Goal: Task Accomplishment & Management: Complete application form

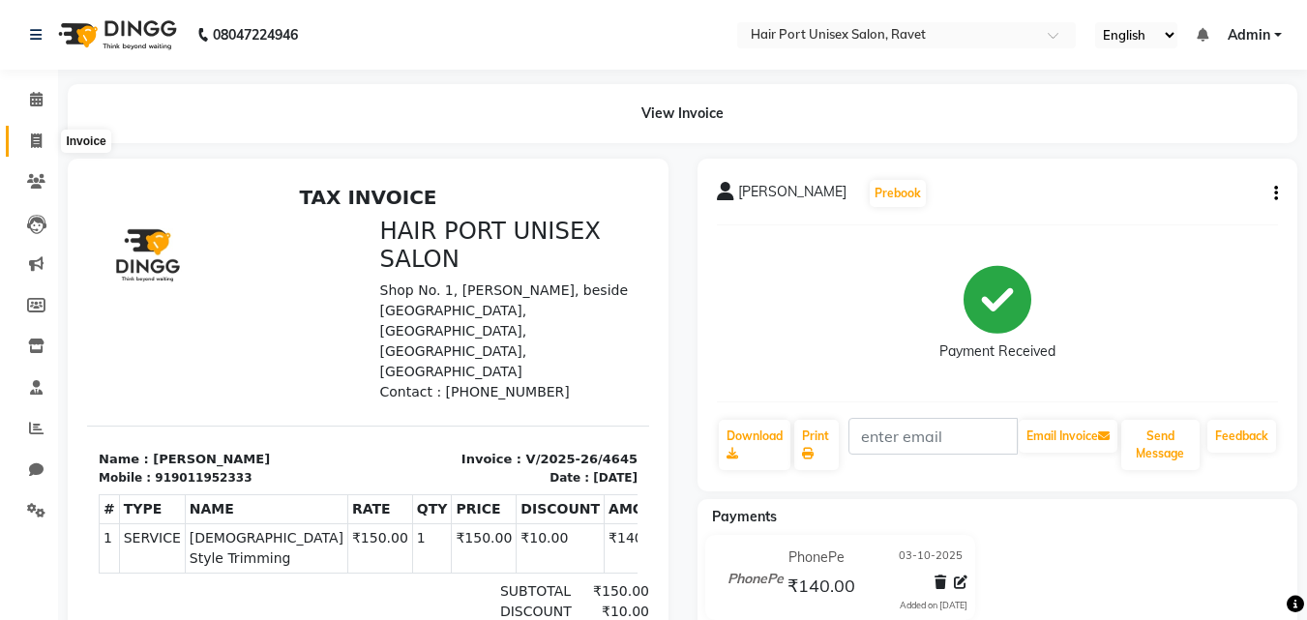
click at [38, 143] on icon at bounding box center [36, 141] width 11 height 15
select select "service"
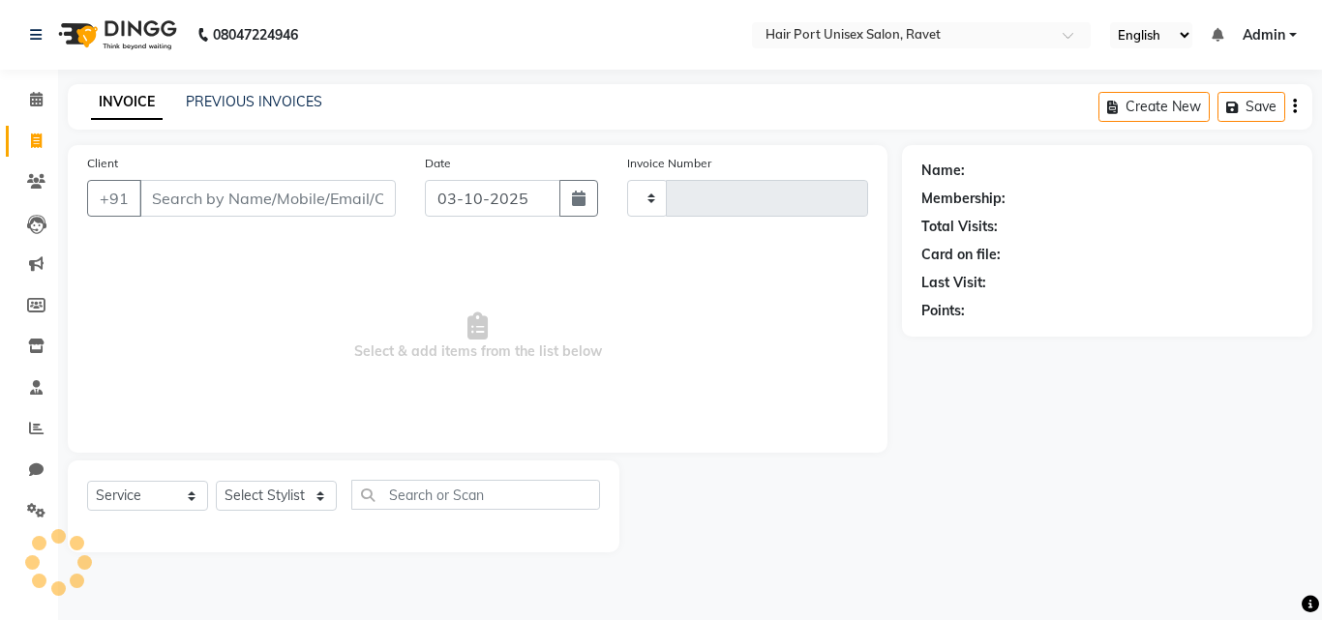
click at [180, 196] on input "Client" at bounding box center [267, 198] width 256 height 37
click at [143, 196] on input "Client" at bounding box center [267, 198] width 256 height 37
click at [282, 207] on input "7387700971" at bounding box center [267, 198] width 256 height 37
type input "7387700971"
type input "4646"
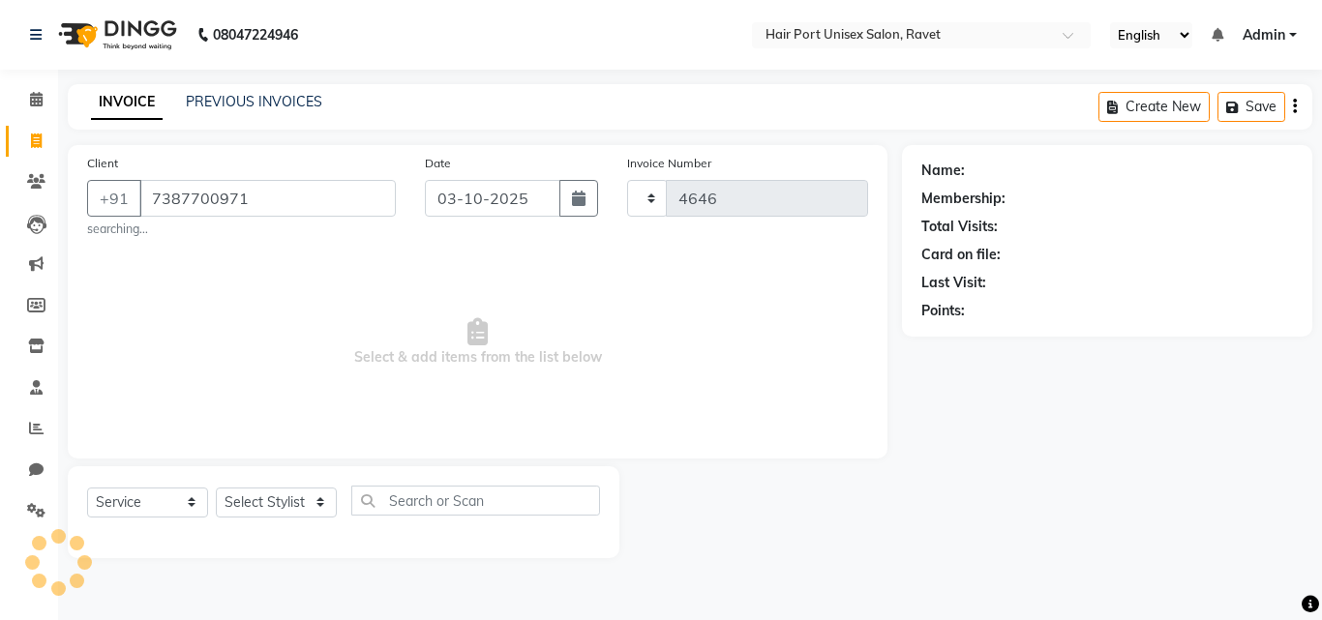
select select "7015"
type input "7387700971"
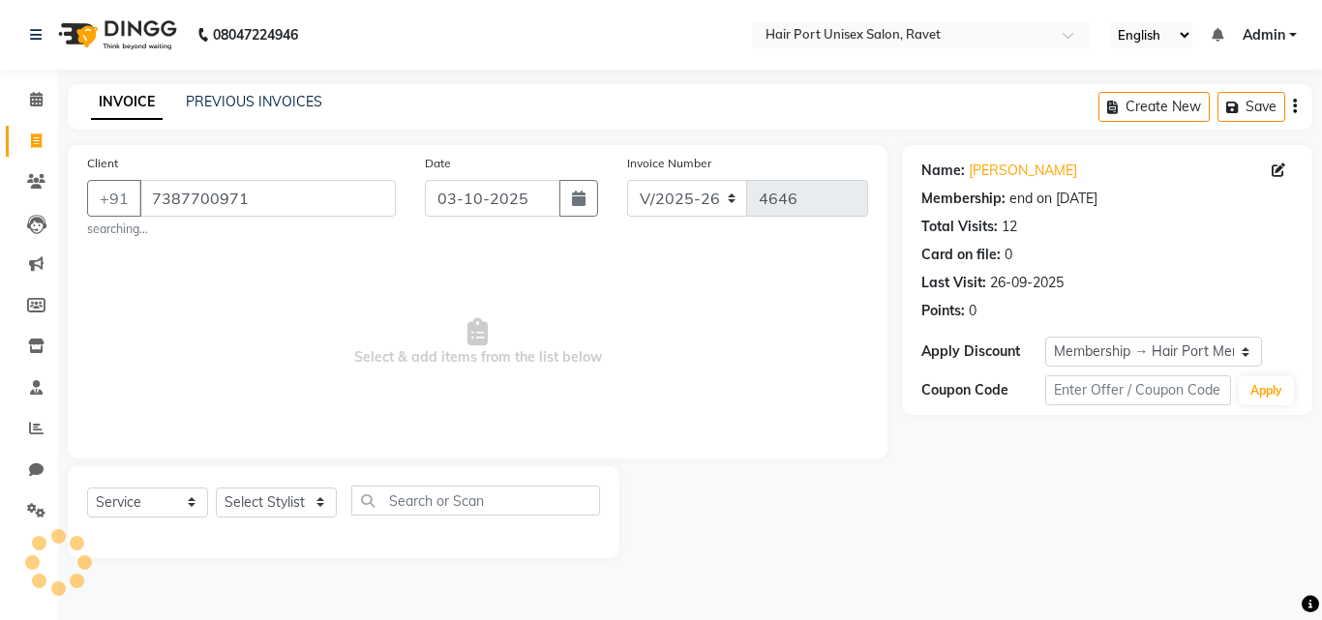
select select "2: Object"
click at [260, 193] on input "7387700971" at bounding box center [267, 198] width 256 height 37
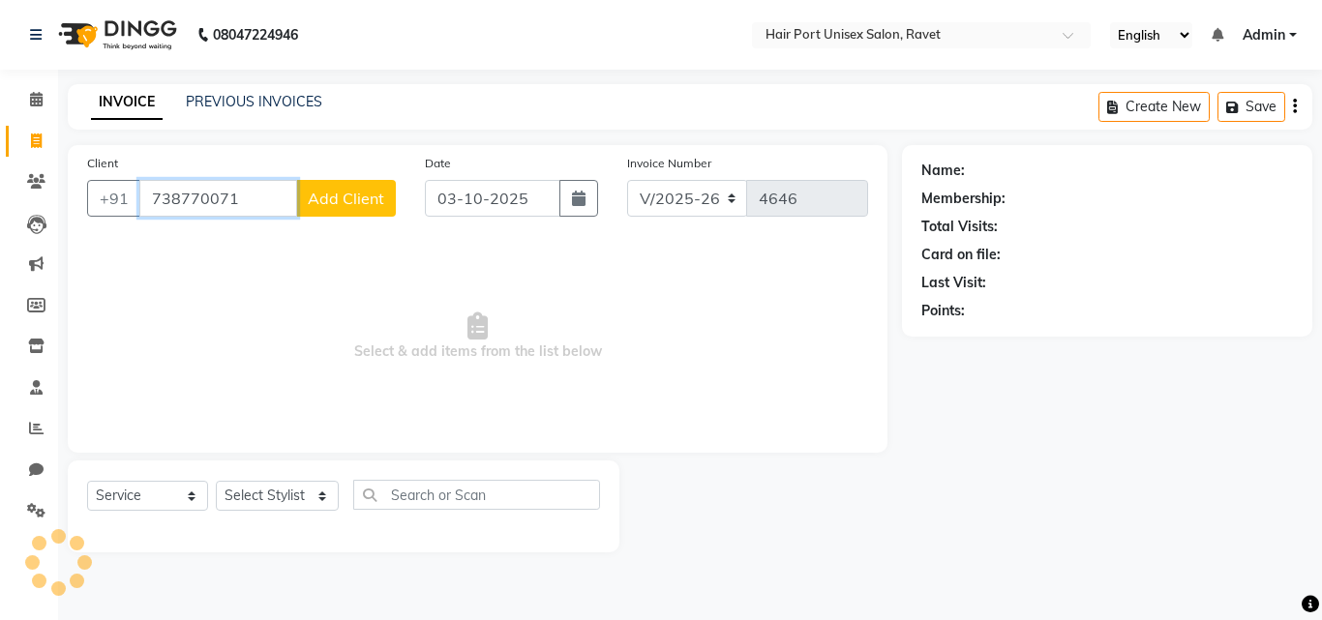
type input "738770071"
click at [266, 244] on span "Select & add items from the list below" at bounding box center [477, 337] width 781 height 194
click at [334, 203] on span "Add Client" at bounding box center [346, 198] width 76 height 19
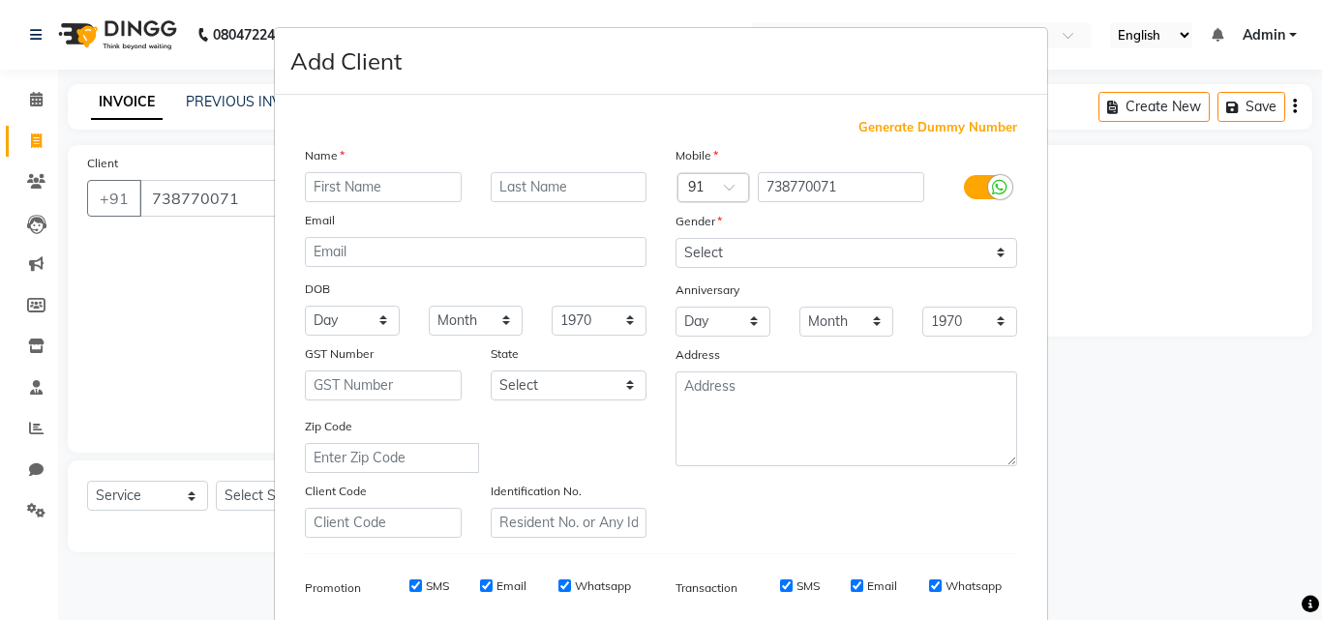
click at [343, 184] on input "text" at bounding box center [383, 187] width 157 height 30
type input "raj"
click at [746, 255] on select "Select [DEMOGRAPHIC_DATA] [DEMOGRAPHIC_DATA] Other Prefer Not To Say" at bounding box center [846, 253] width 342 height 30
select select "[DEMOGRAPHIC_DATA]"
click at [675, 238] on select "Select [DEMOGRAPHIC_DATA] [DEMOGRAPHIC_DATA] Other Prefer Not To Say" at bounding box center [846, 253] width 342 height 30
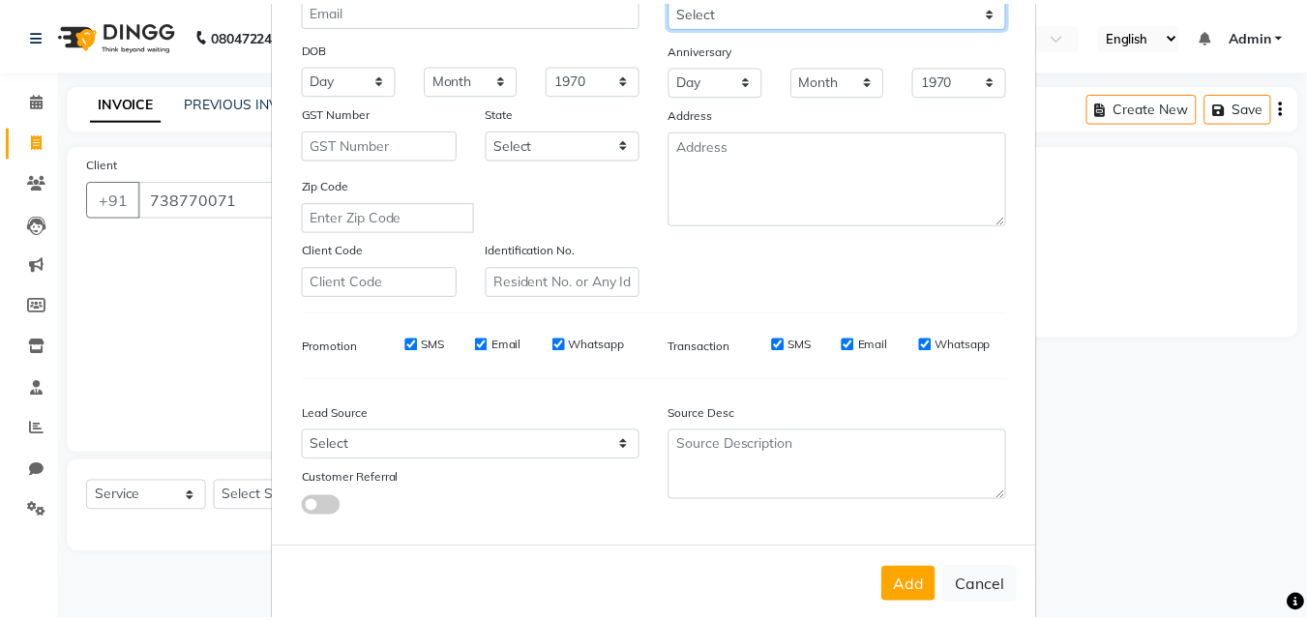
scroll to position [273, 0]
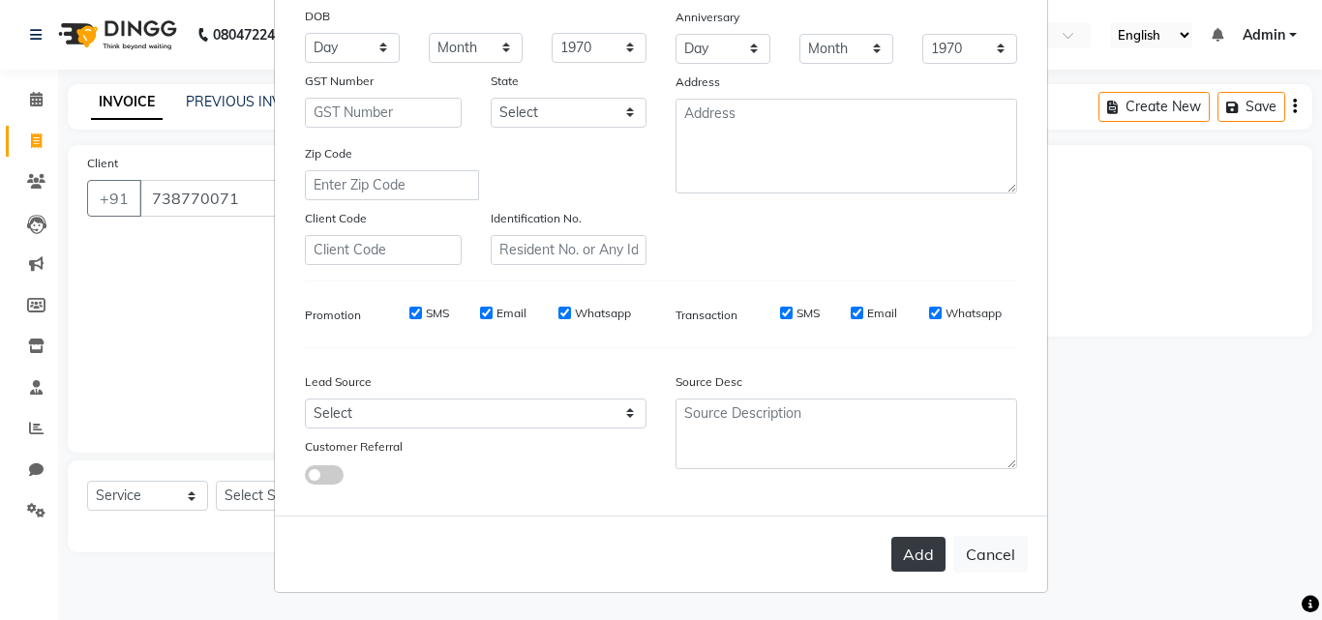
click at [911, 545] on button "Add" at bounding box center [918, 554] width 54 height 35
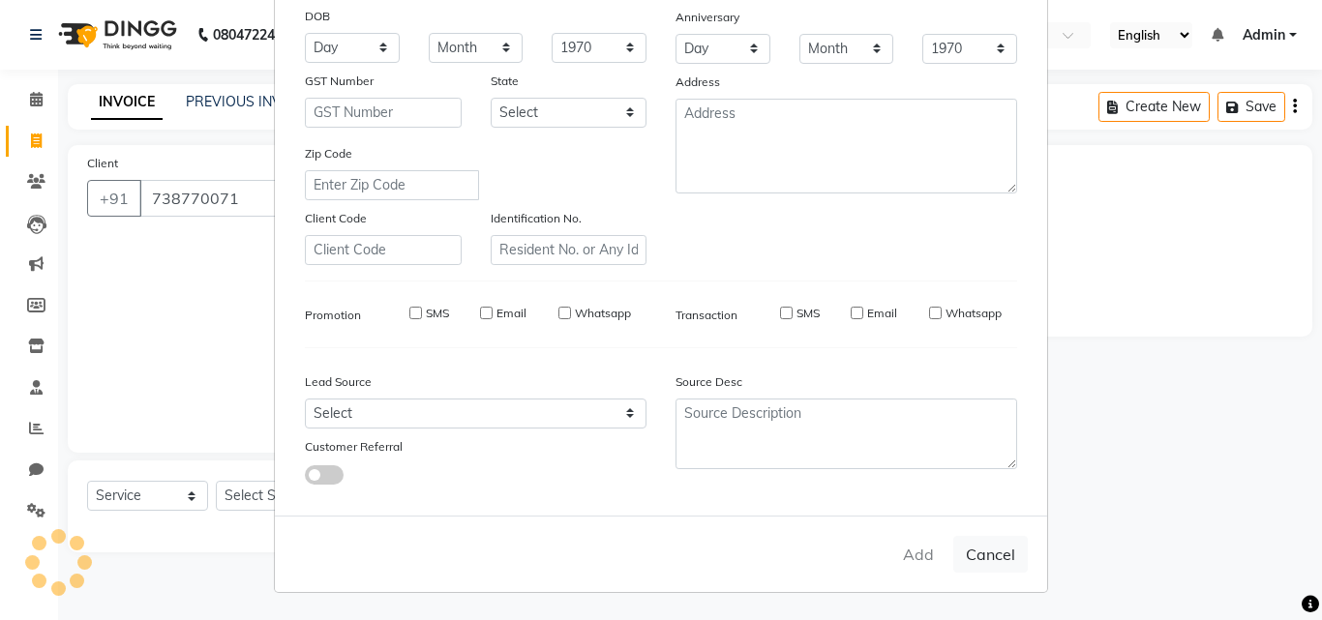
select select
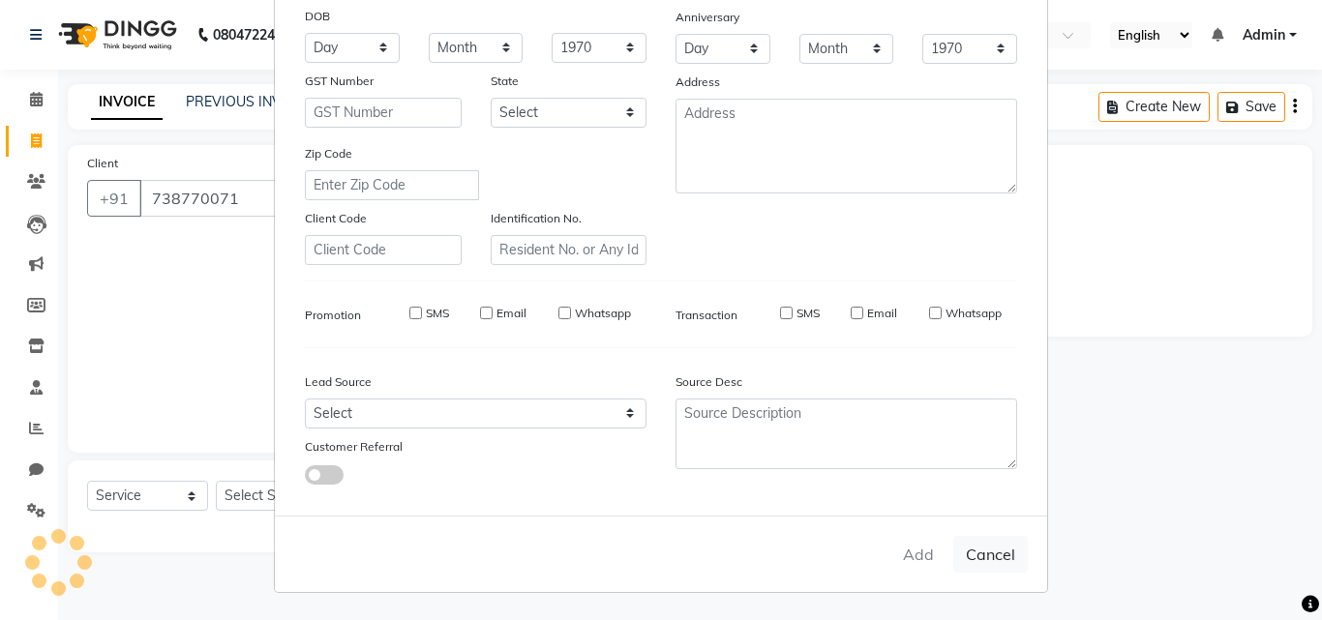
select select
checkbox input "false"
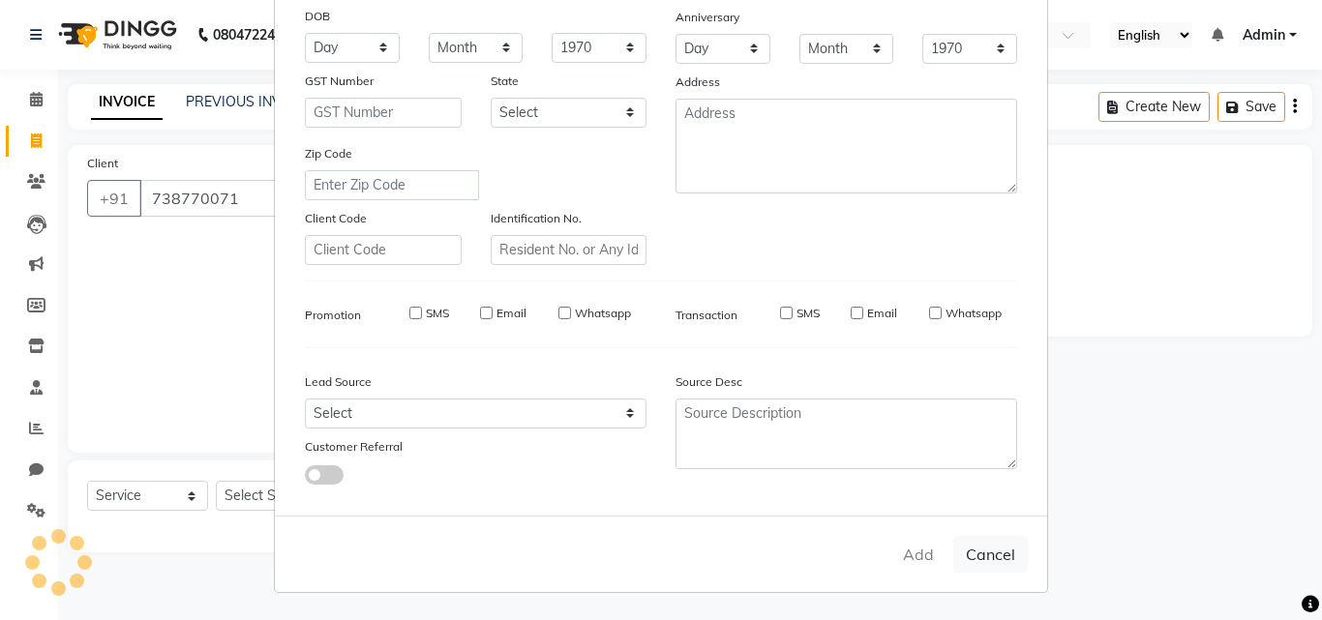
checkbox input "false"
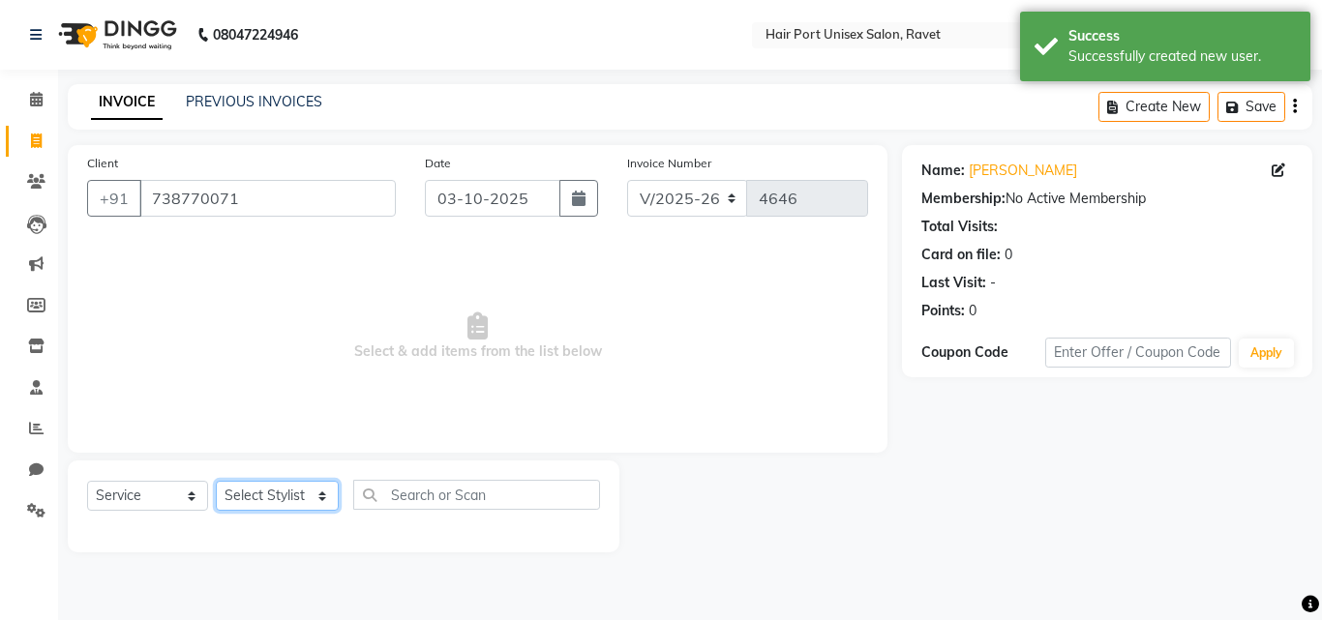
click at [323, 494] on select "Select Stylist [PERSON_NAME] [PERSON_NAME] [PERSON_NAME] [PERSON_NAME] [PERSON_…" at bounding box center [277, 496] width 123 height 30
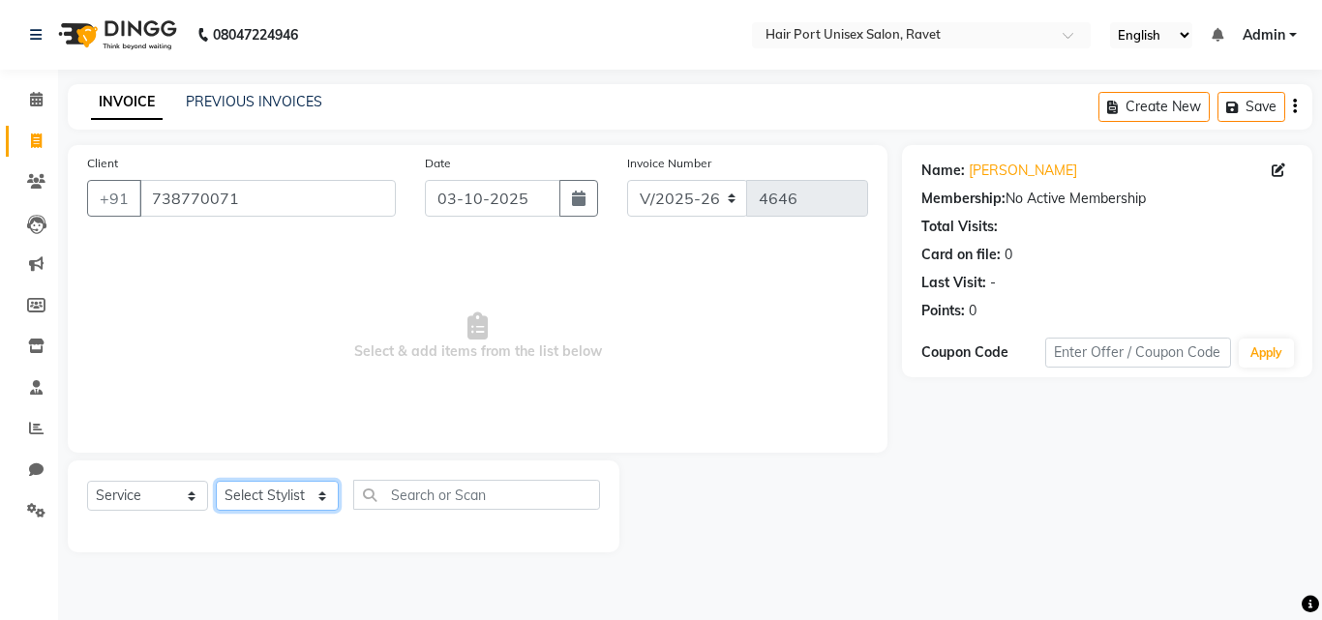
select select "63965"
click at [216, 481] on select "Select Stylist [PERSON_NAME] [PERSON_NAME] [PERSON_NAME] [PERSON_NAME] [PERSON_…" at bounding box center [277, 496] width 123 height 30
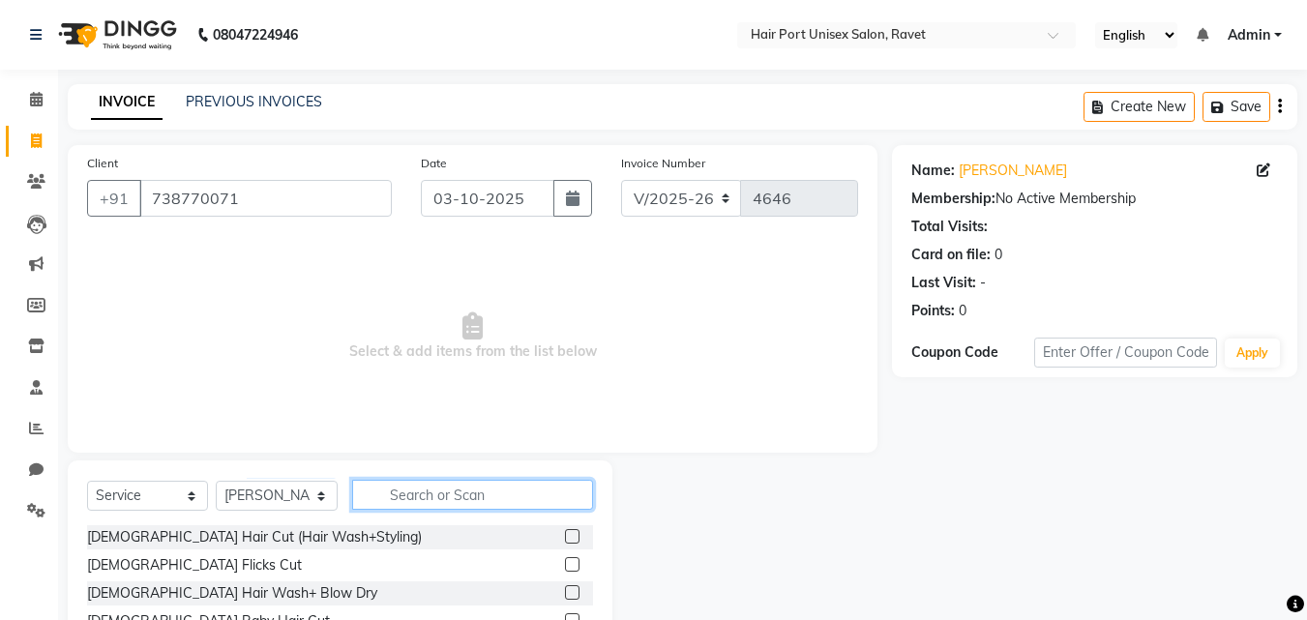
click at [409, 489] on input "text" at bounding box center [472, 495] width 241 height 30
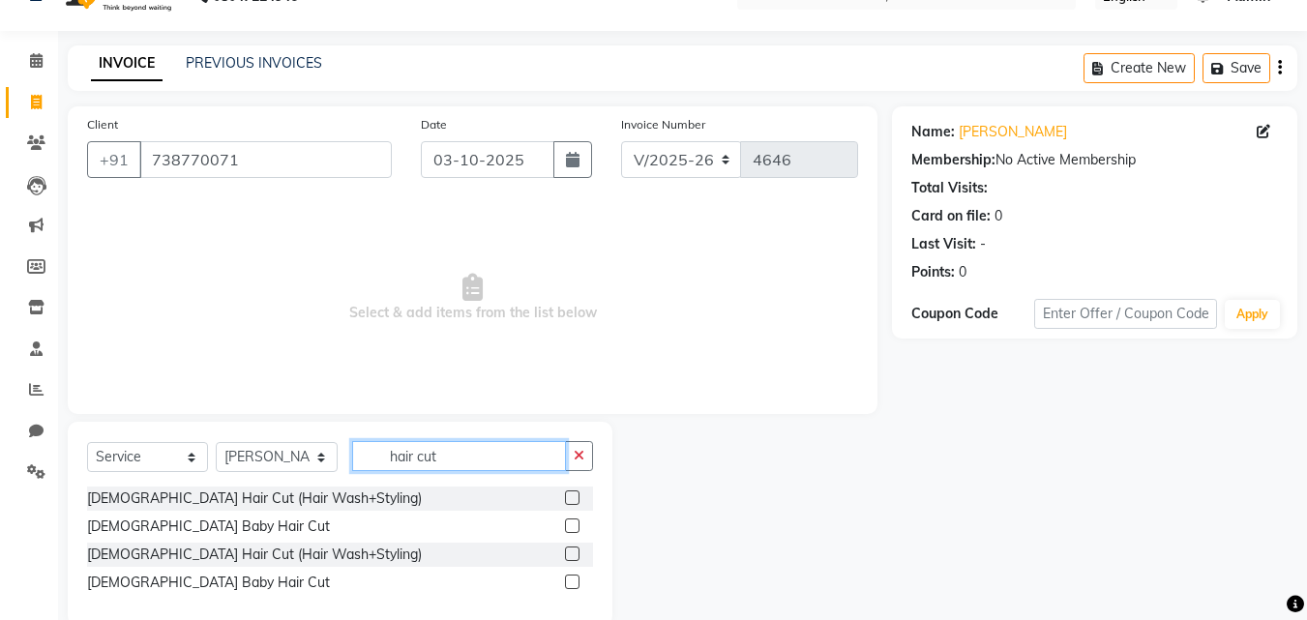
scroll to position [74, 0]
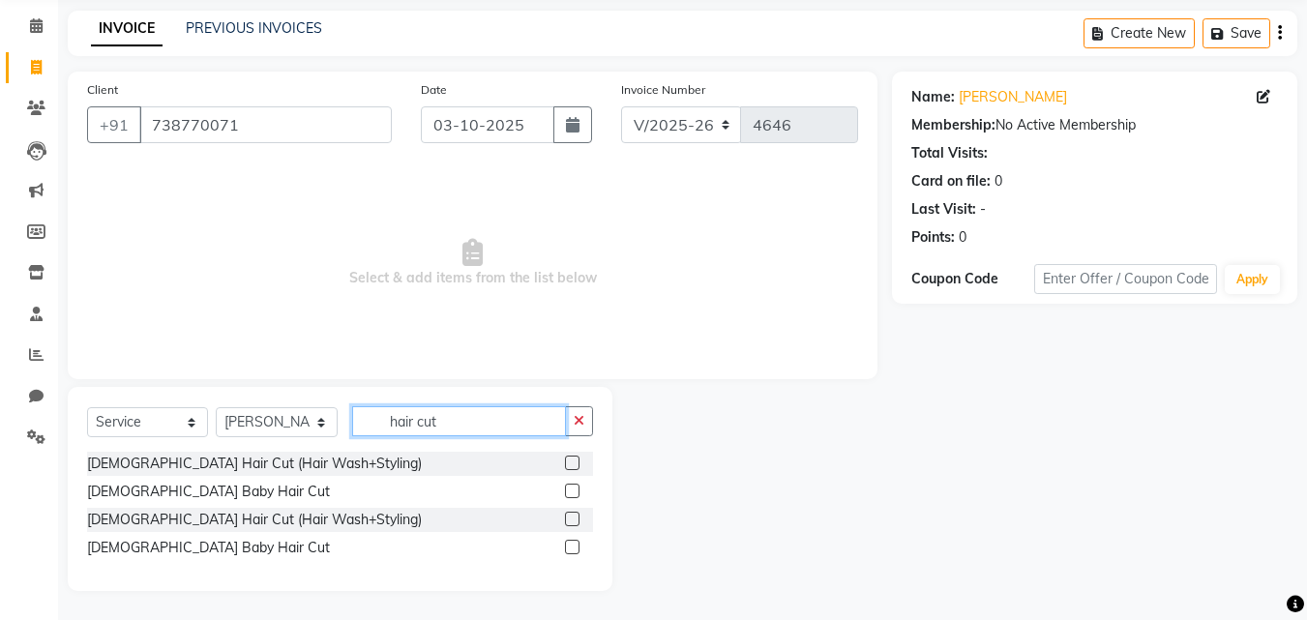
type input "hair cut"
click at [571, 548] on label at bounding box center [572, 547] width 15 height 15
click at [571, 548] on input "checkbox" at bounding box center [571, 548] width 13 height 13
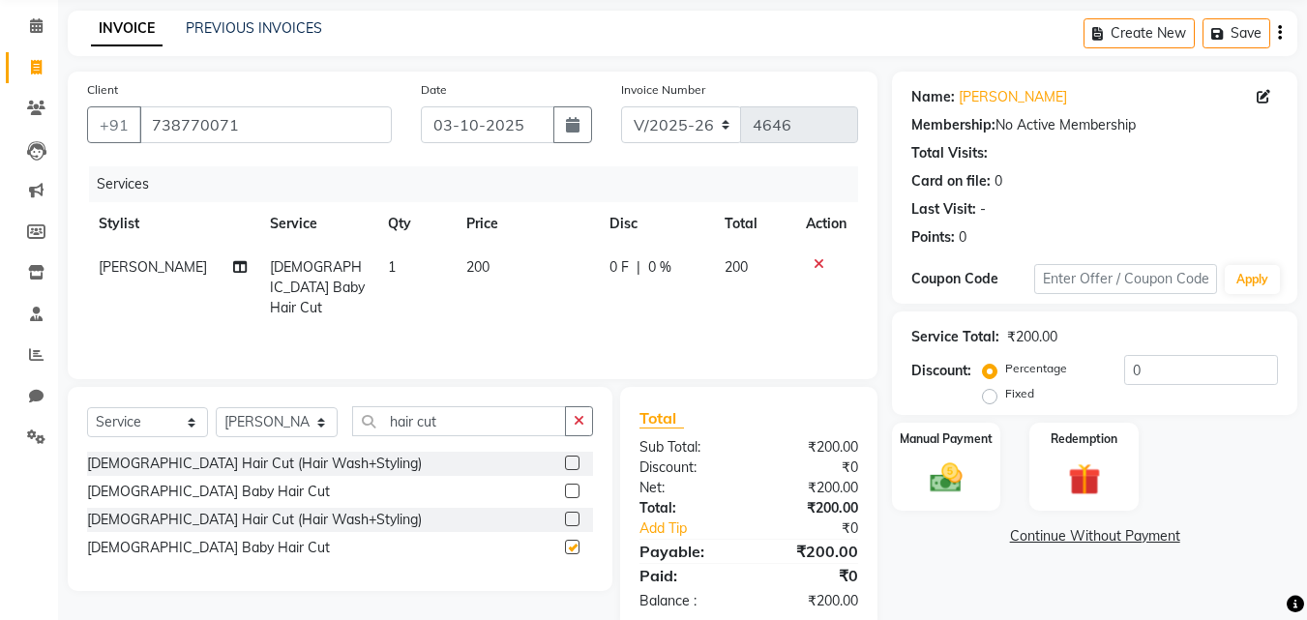
checkbox input "false"
click at [964, 455] on div "Manual Payment" at bounding box center [946, 467] width 113 height 92
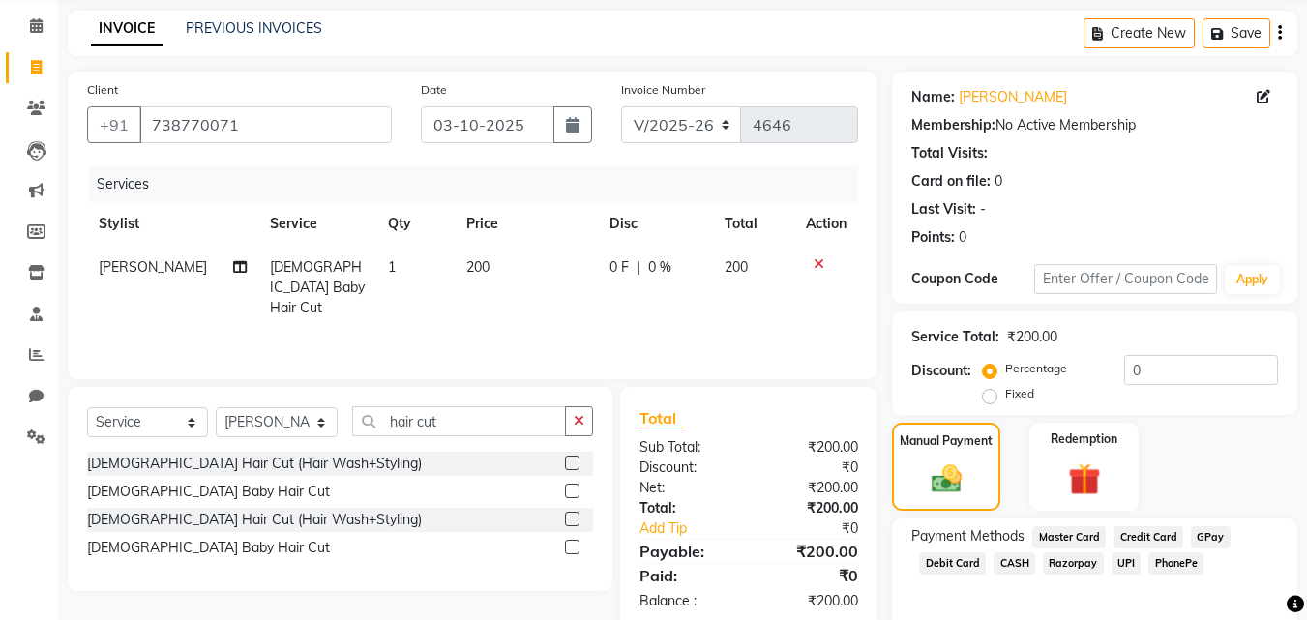
click at [1155, 555] on span "PhonePe" at bounding box center [1175, 563] width 55 height 22
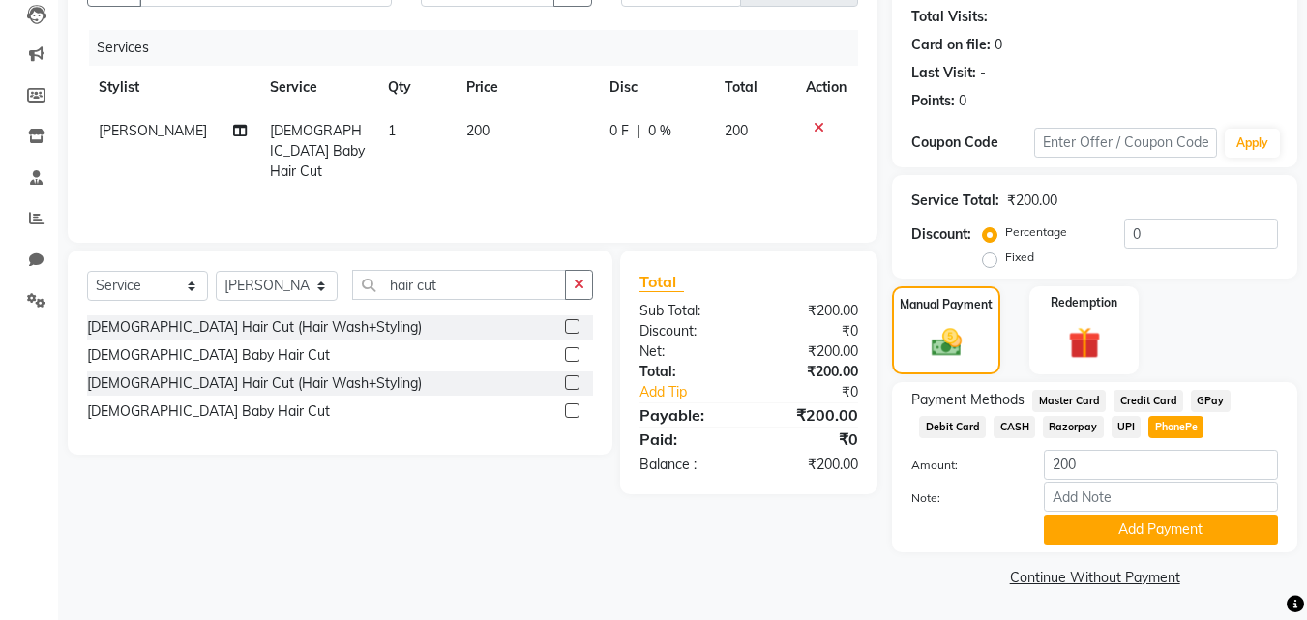
scroll to position [211, 0]
click at [1150, 523] on button "Add Payment" at bounding box center [1161, 529] width 234 height 30
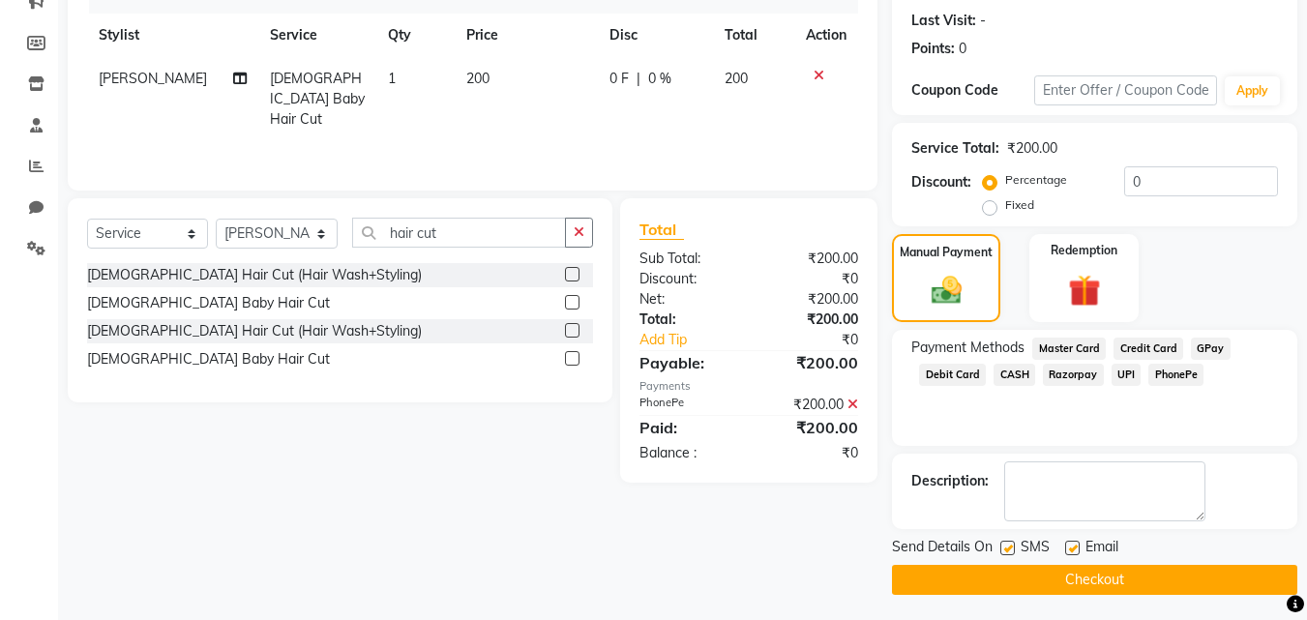
scroll to position [266, 0]
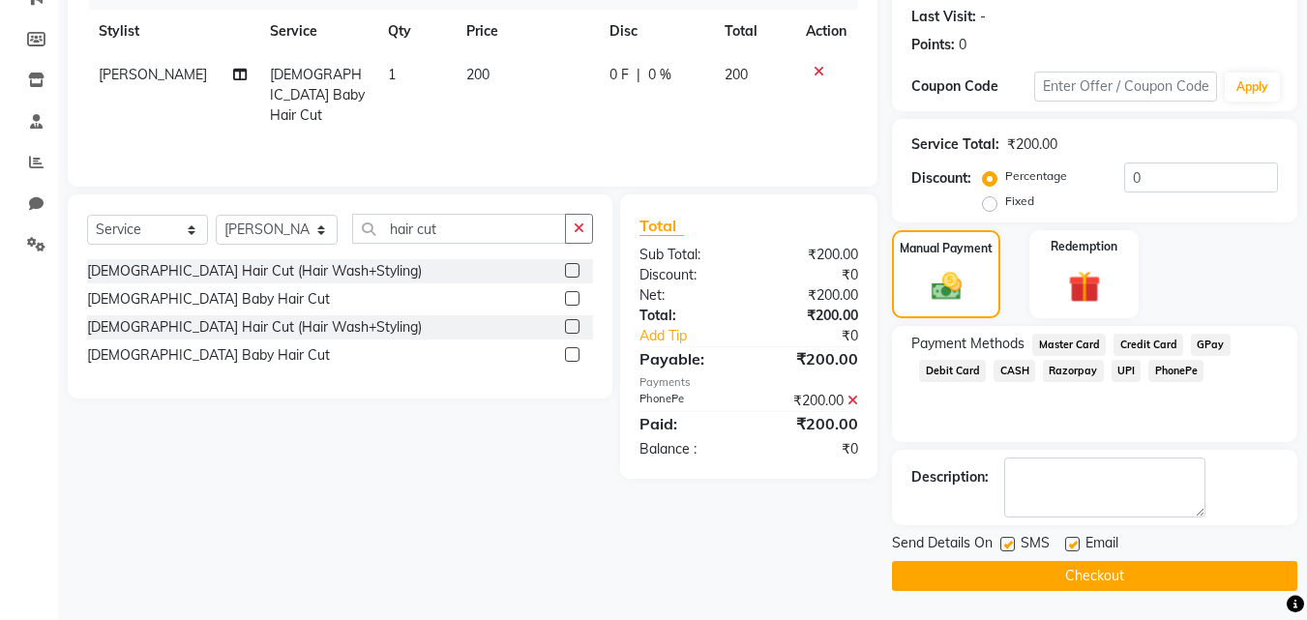
click at [476, 73] on span "200" at bounding box center [477, 74] width 23 height 17
select select "63965"
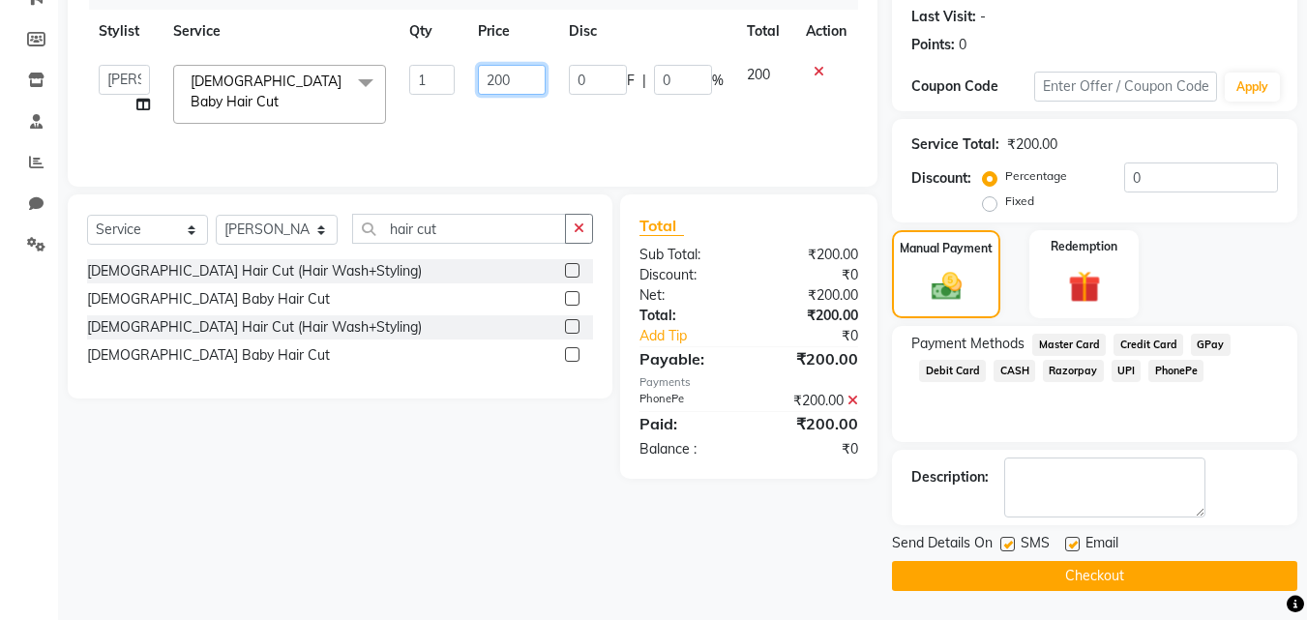
click at [518, 88] on input "200" at bounding box center [511, 80] width 67 height 30
type input "2"
type input "20"
click at [536, 103] on td "20" at bounding box center [511, 94] width 90 height 82
select select "63965"
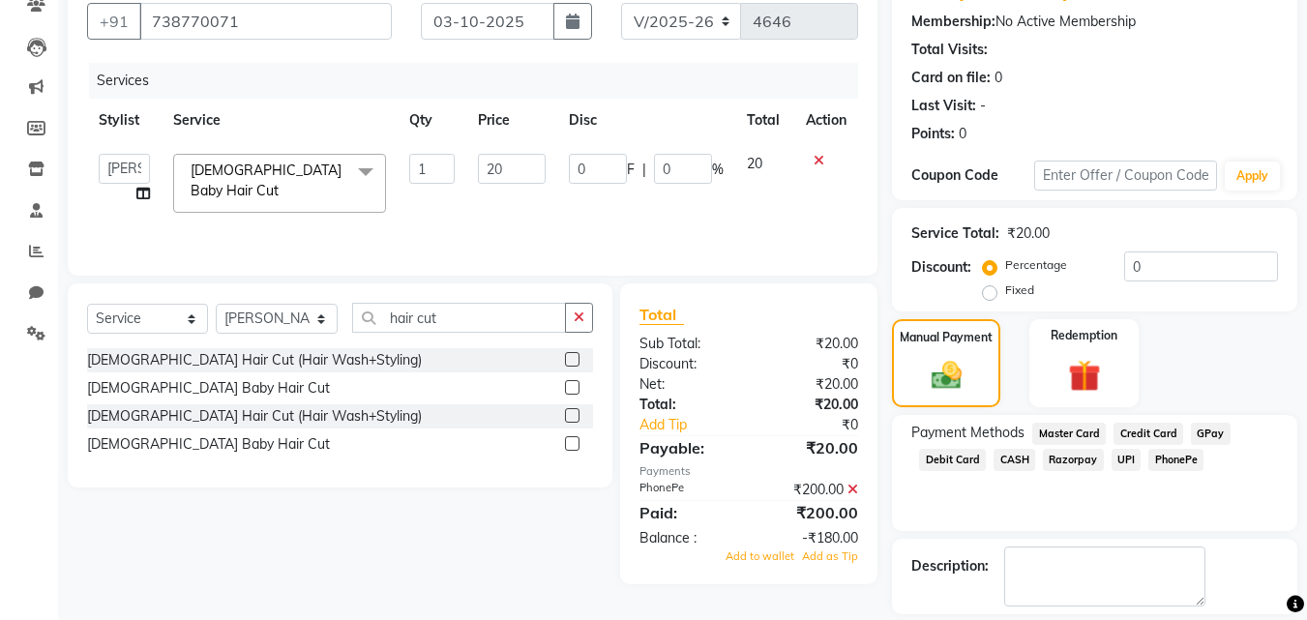
scroll to position [166, 0]
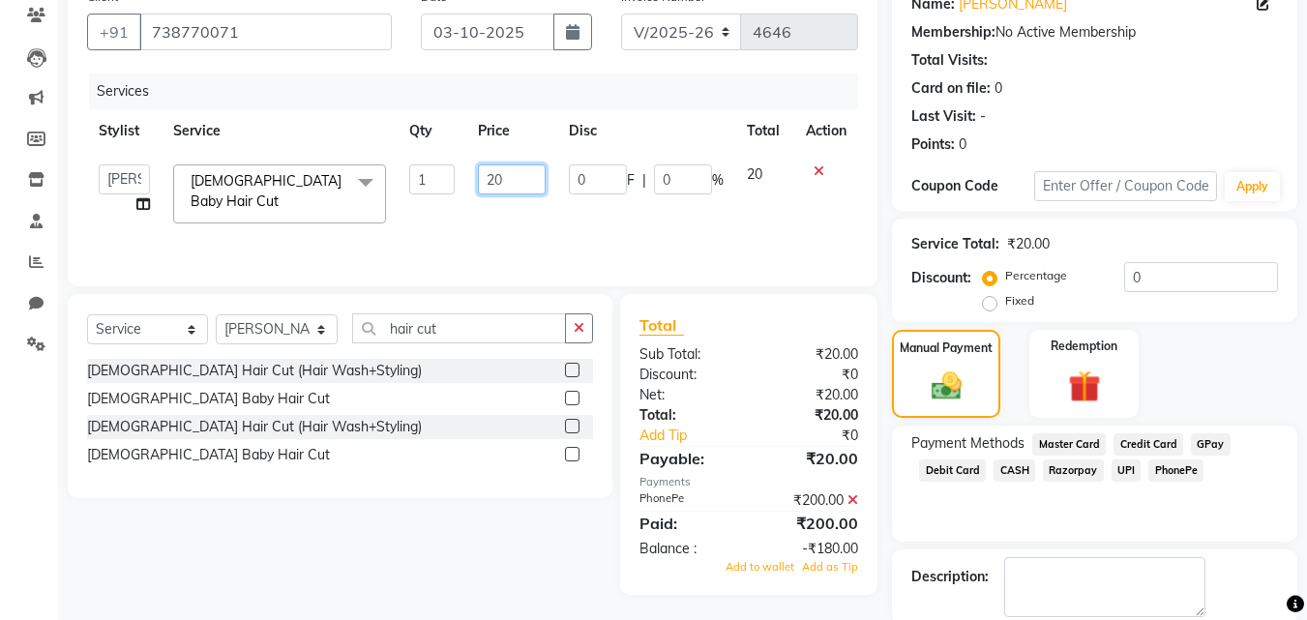
click at [517, 185] on input "20" at bounding box center [511, 179] width 67 height 30
type input "2"
type input "200"
click at [583, 209] on tr "[PERSON_NAME] [PERSON_NAME] [PERSON_NAME] [PERSON_NAME] [PERSON_NAME] [PERSON_N…" at bounding box center [472, 194] width 771 height 82
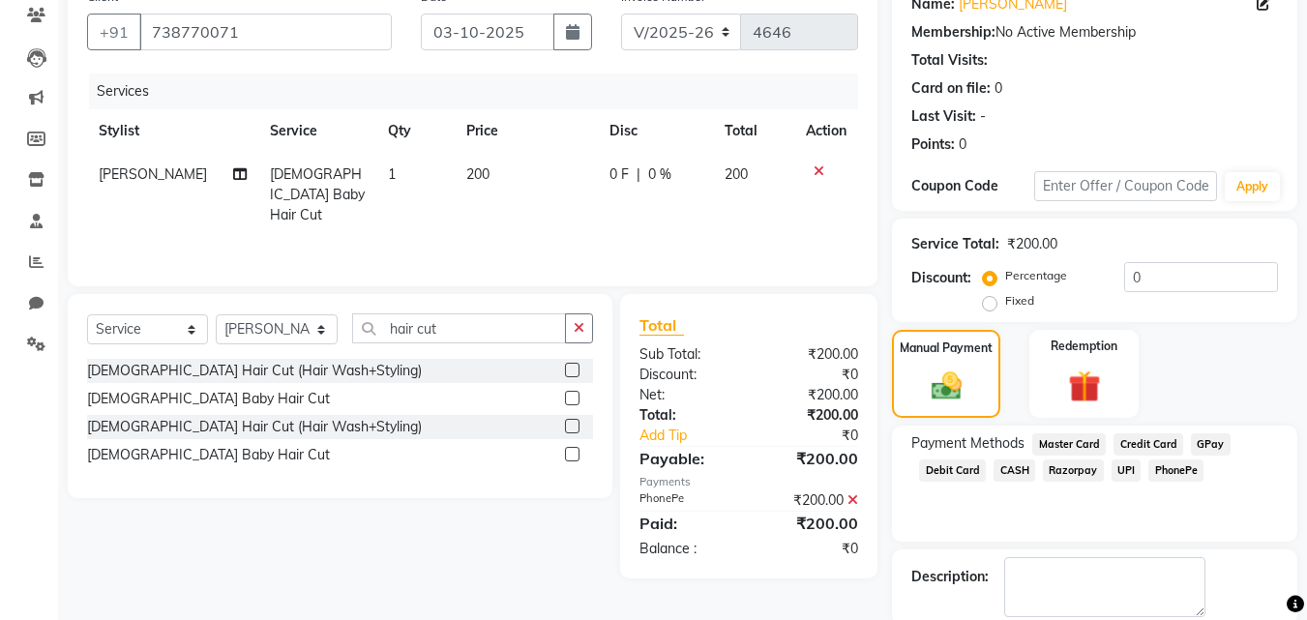
click at [626, 172] on div "0 F | 0 %" at bounding box center [656, 174] width 92 height 20
select select "63965"
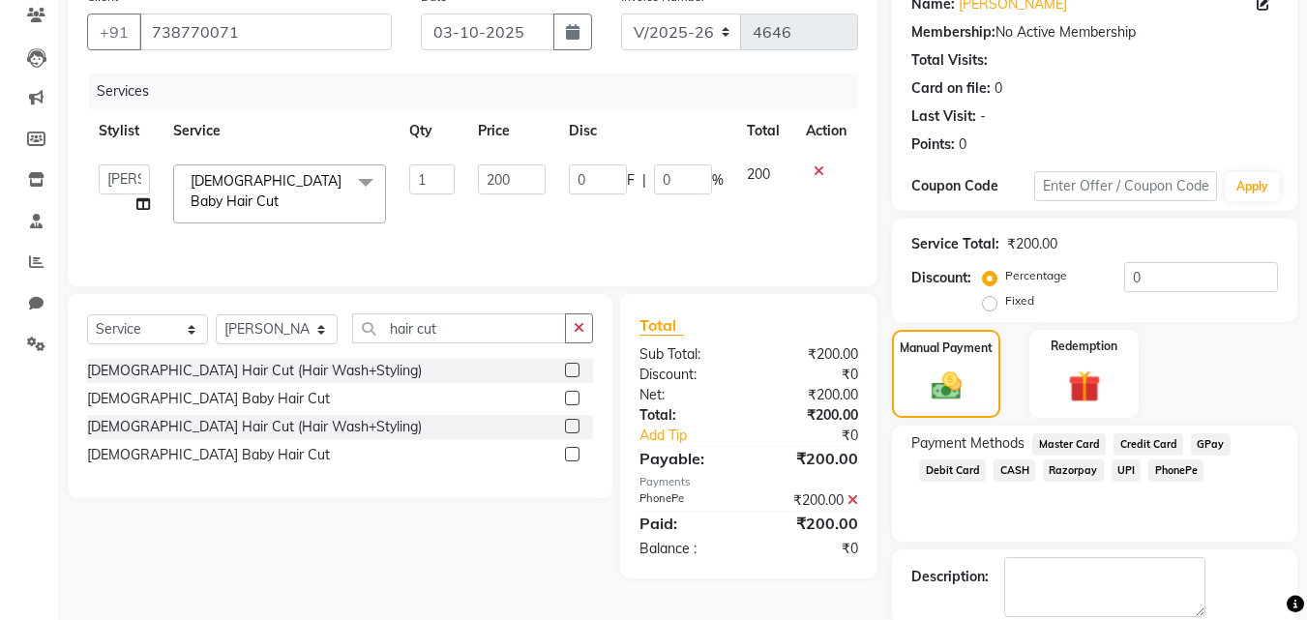
click at [627, 172] on span "F" at bounding box center [631, 180] width 8 height 20
click at [620, 177] on input "0" at bounding box center [598, 179] width 58 height 30
type input "180"
click at [625, 150] on th "Disc" at bounding box center [646, 131] width 178 height 44
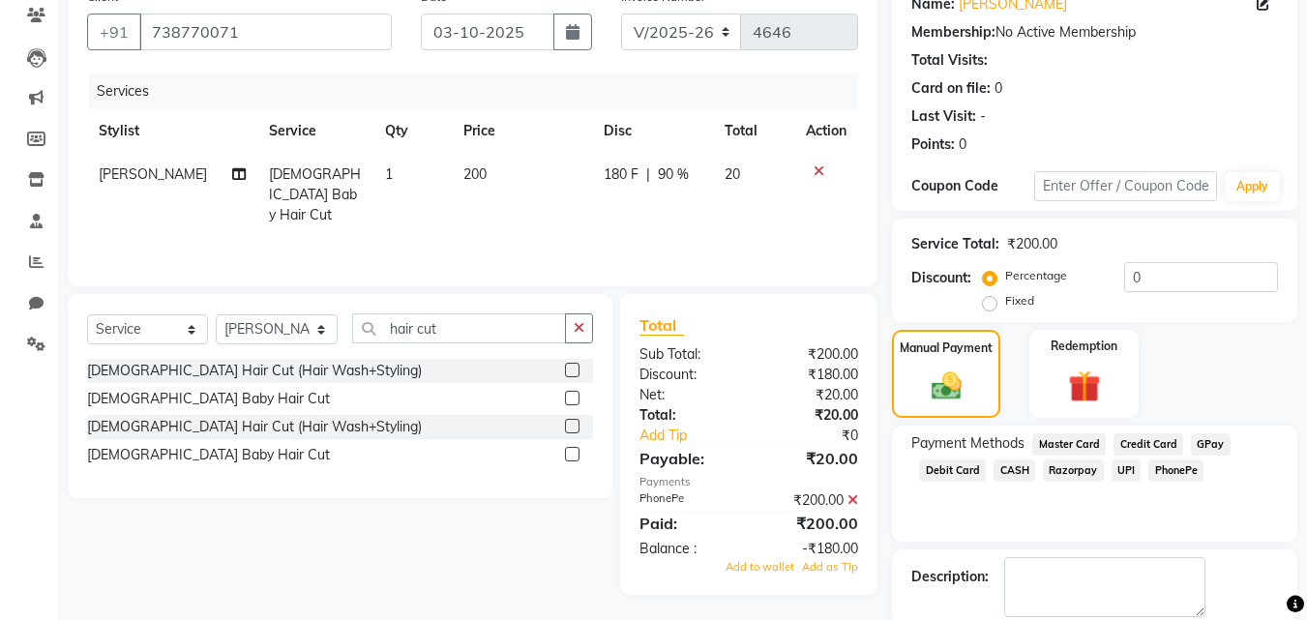
click at [620, 174] on span "180 F" at bounding box center [621, 174] width 35 height 20
select select "63965"
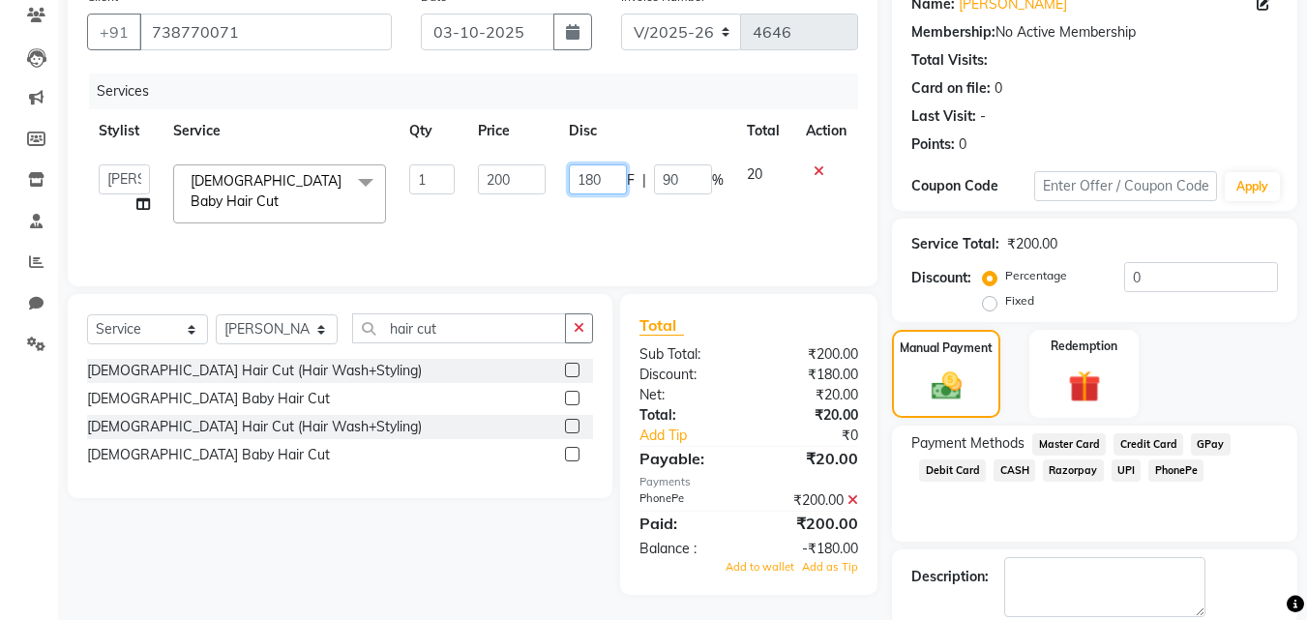
click at [616, 176] on input "180" at bounding box center [598, 179] width 58 height 30
type input "1"
type input "20"
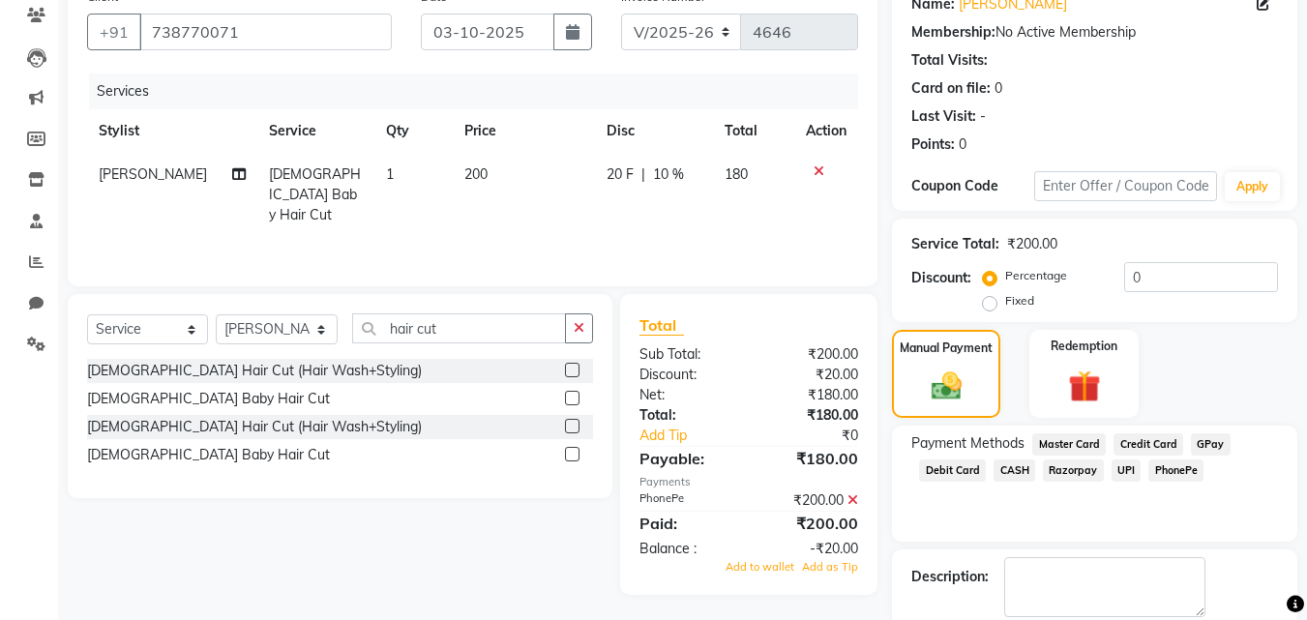
click at [631, 141] on th "Disc" at bounding box center [654, 131] width 118 height 44
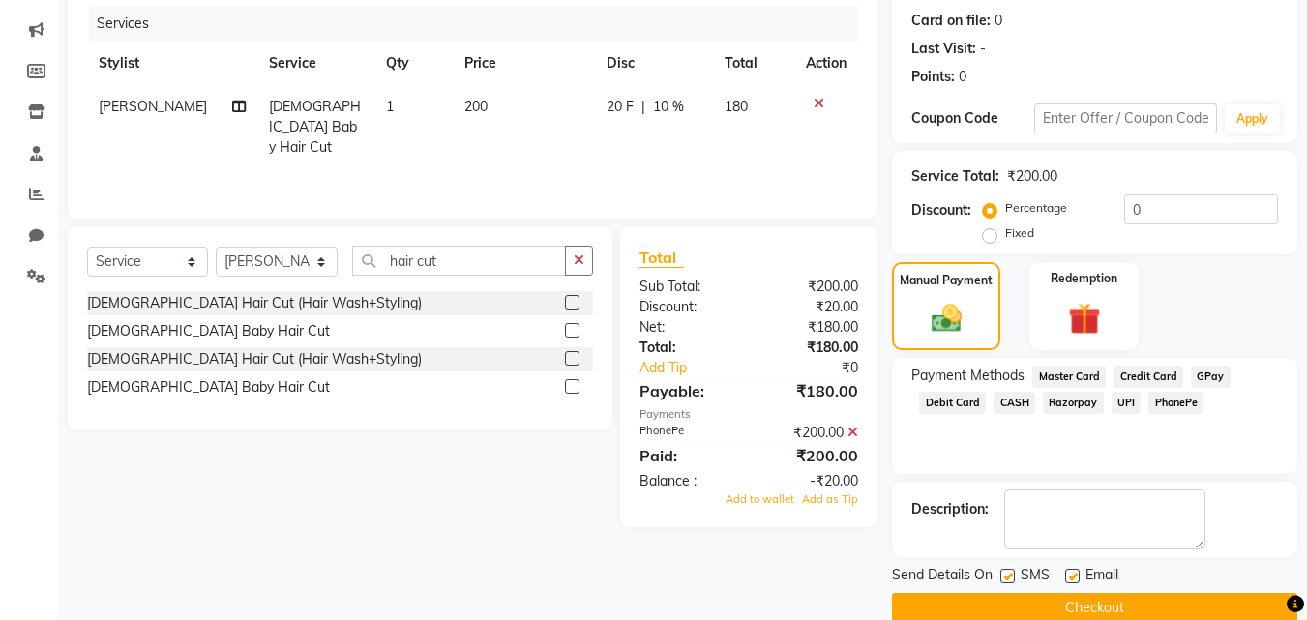
scroll to position [261, 0]
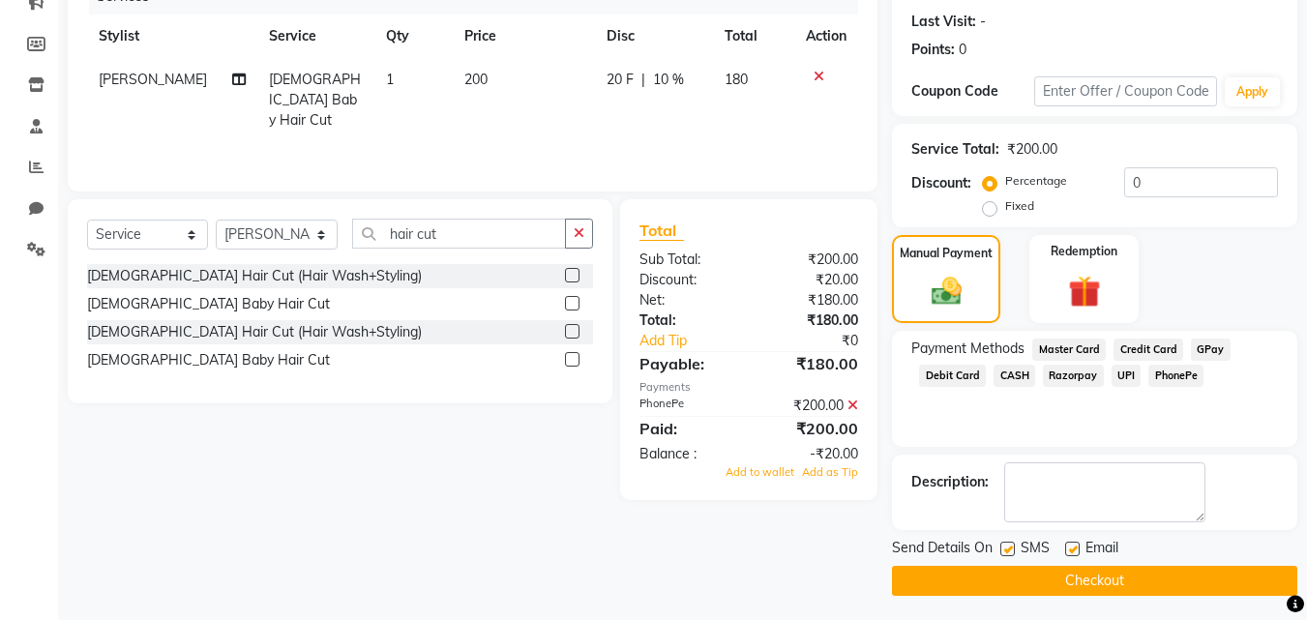
click at [983, 580] on button "Checkout" at bounding box center [1094, 581] width 405 height 30
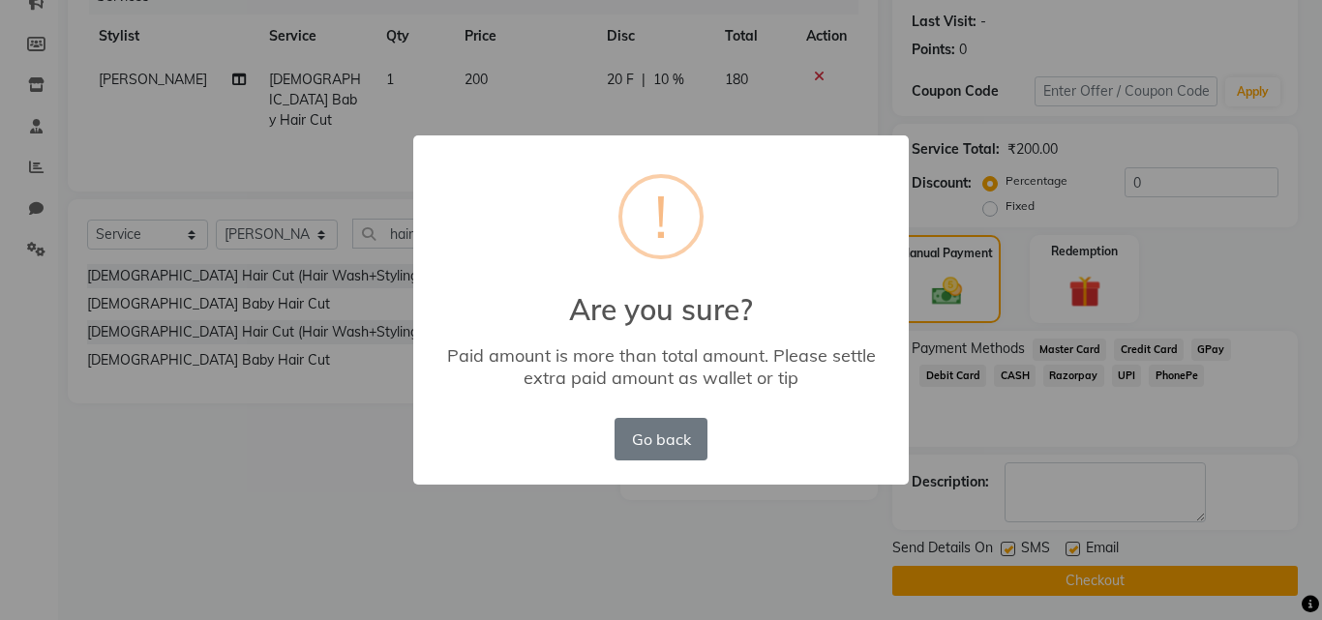
click at [649, 616] on div "× ! Are you sure? Paid amount is more than total amount. Please settle extra pa…" at bounding box center [661, 310] width 1322 height 620
click at [644, 453] on button "Go back" at bounding box center [660, 439] width 93 height 43
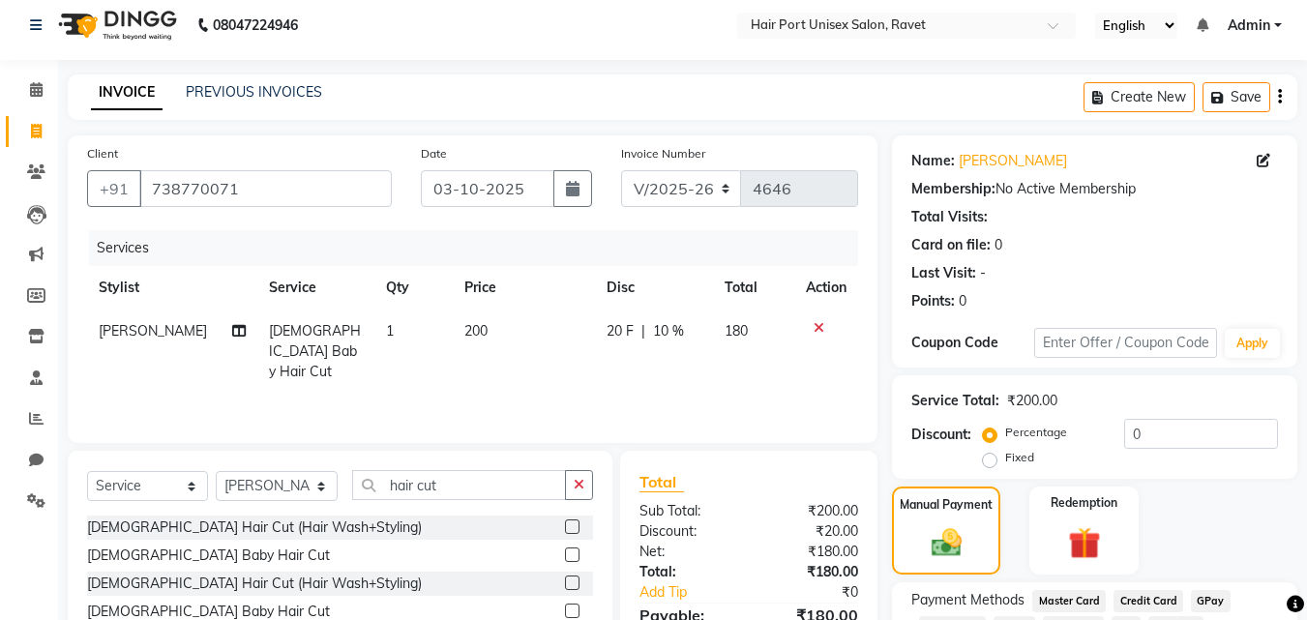
scroll to position [0, 0]
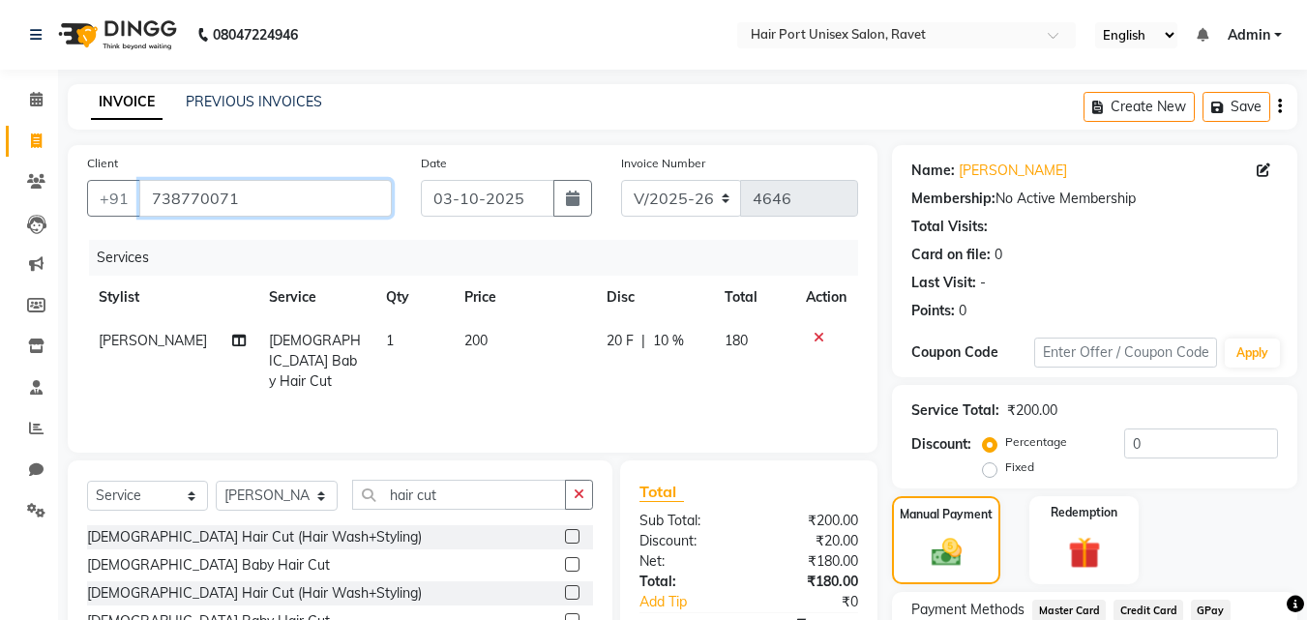
click at [279, 207] on input "738770071" at bounding box center [265, 198] width 253 height 37
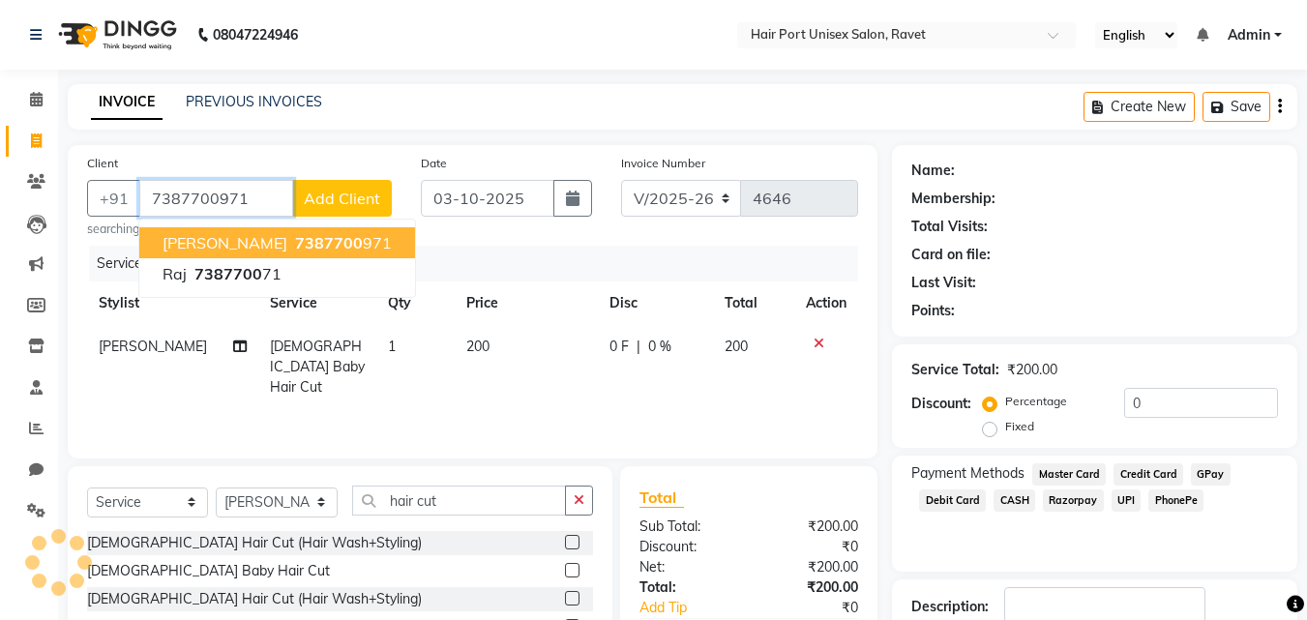
type input "7387700971"
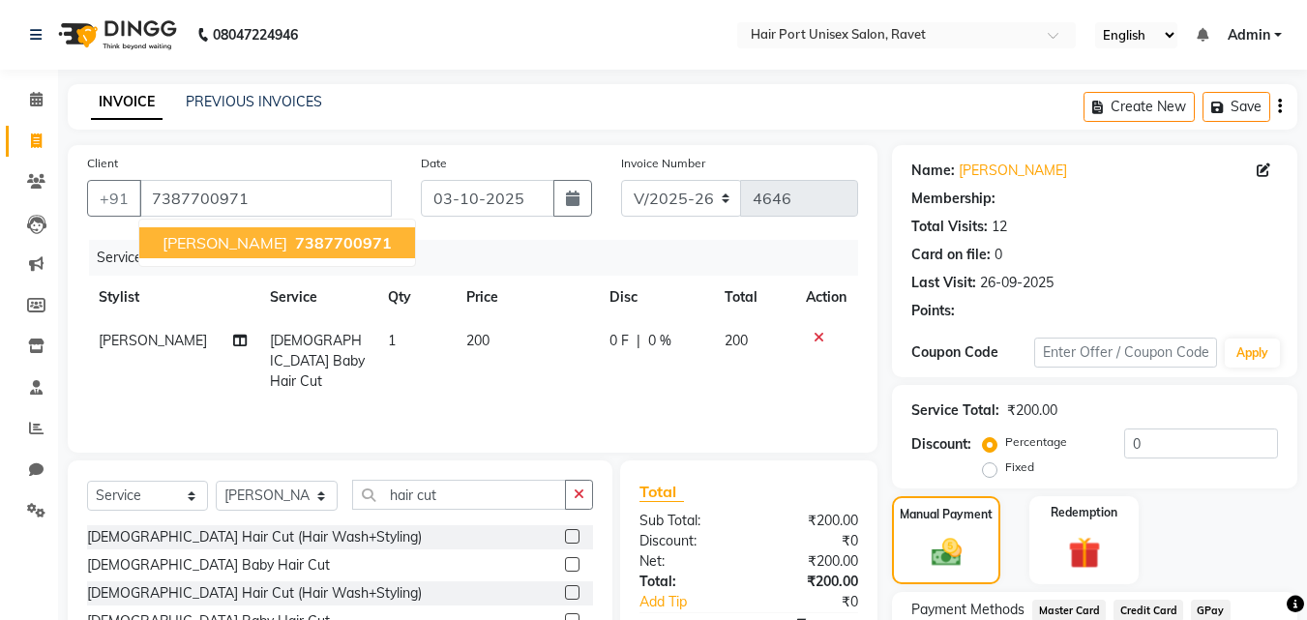
click at [295, 247] on span "7387700971" at bounding box center [343, 242] width 97 height 19
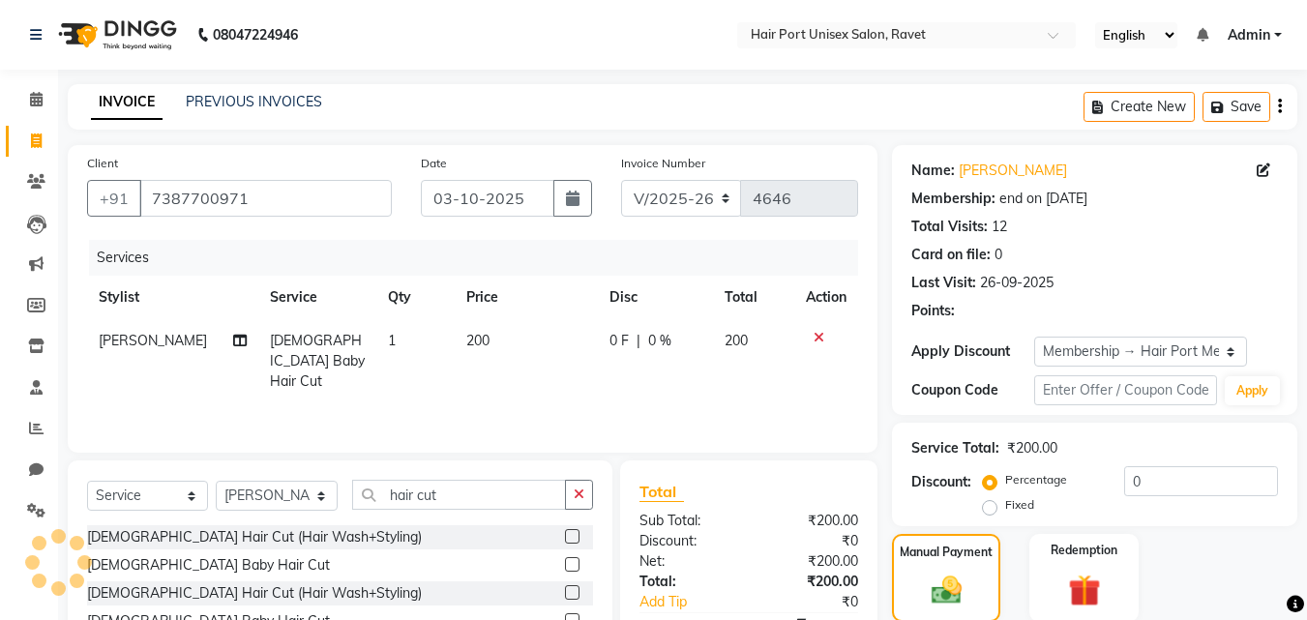
select select "2: Object"
radio input "false"
radio input "true"
click at [937, 553] on label "Manual Payment" at bounding box center [946, 551] width 97 height 18
click at [617, 330] on td "0 F | 0 %" at bounding box center [655, 361] width 115 height 84
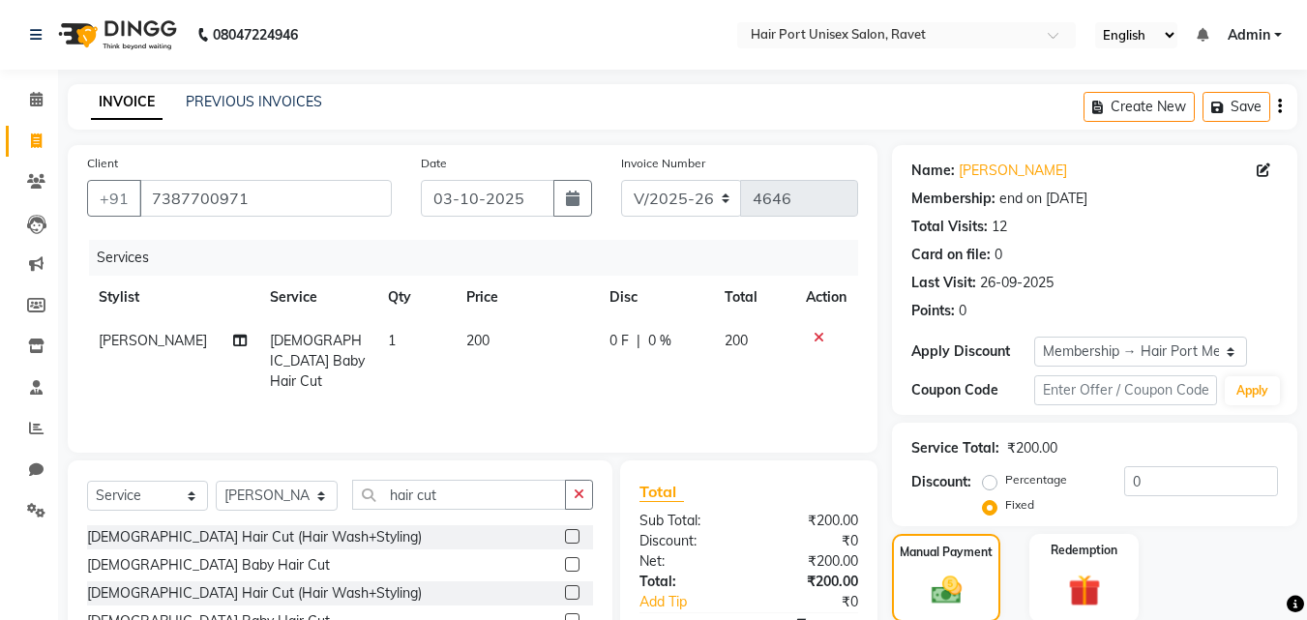
select select "63965"
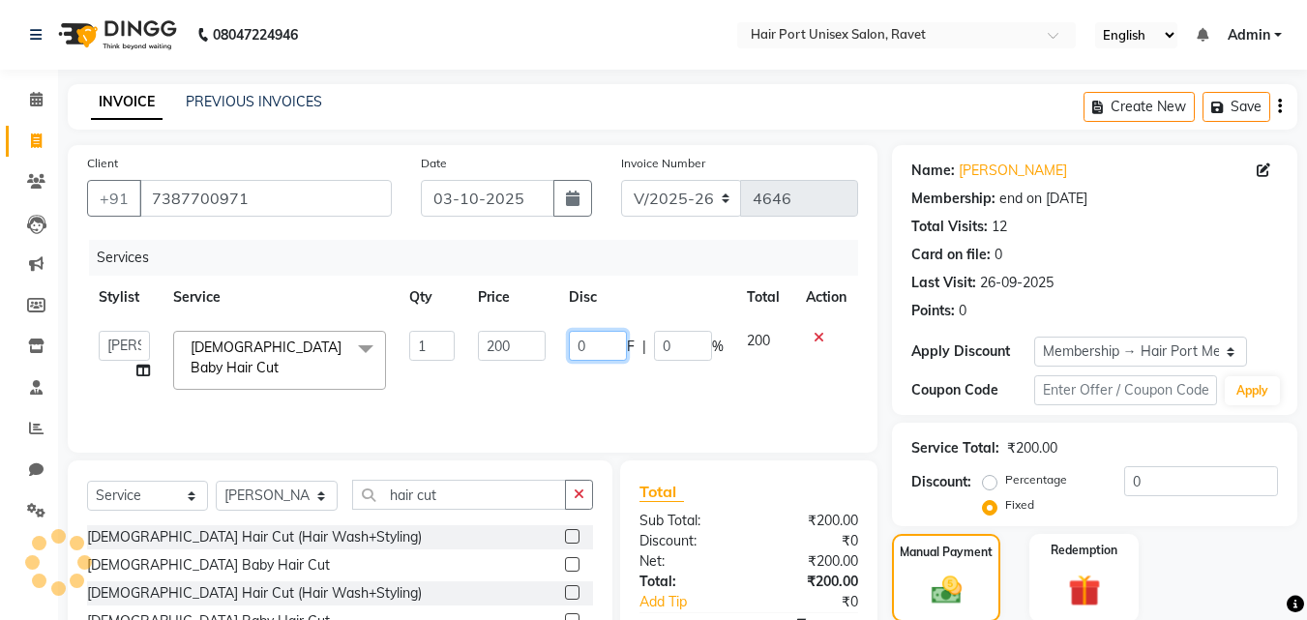
click at [605, 345] on input "0" at bounding box center [598, 346] width 58 height 30
type input "1"
type input "20"
click at [617, 293] on th "Disc" at bounding box center [646, 298] width 178 height 44
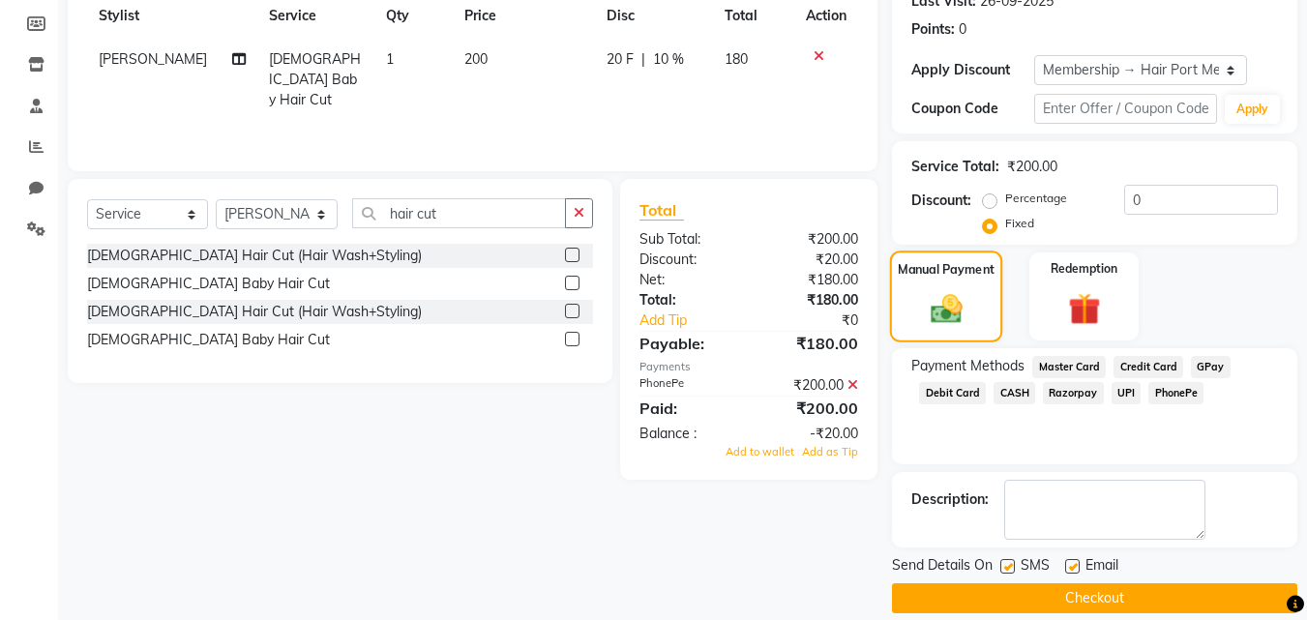
scroll to position [304, 0]
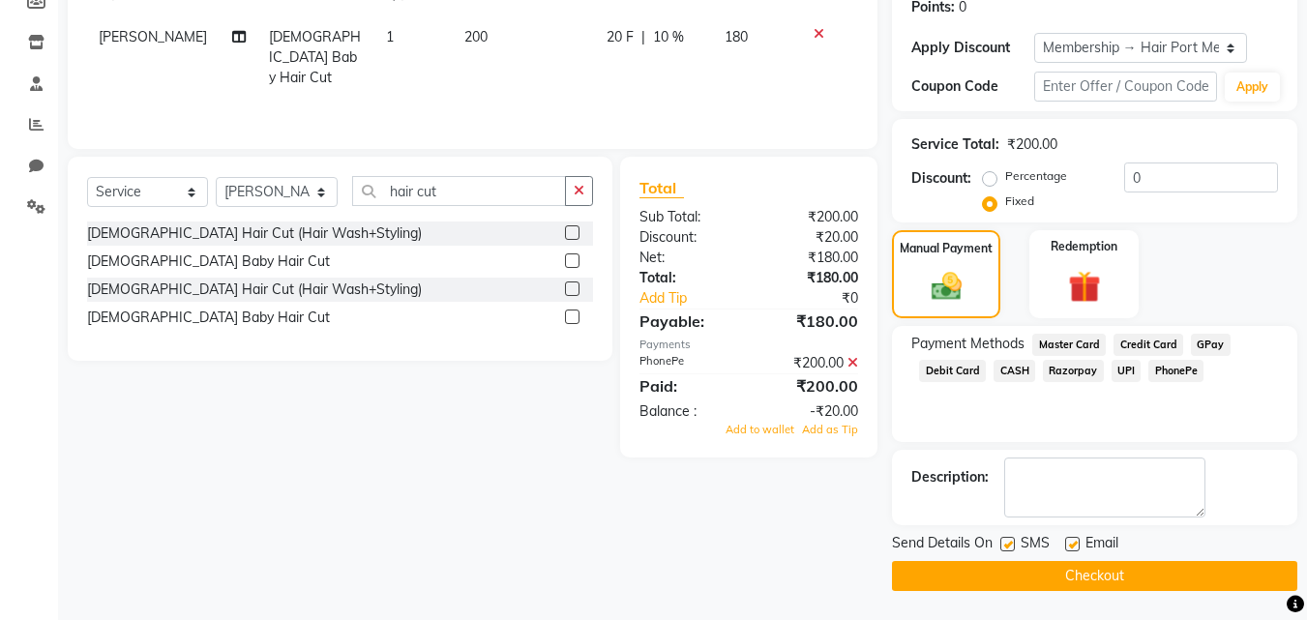
click at [1172, 371] on span "PhonePe" at bounding box center [1175, 371] width 55 height 22
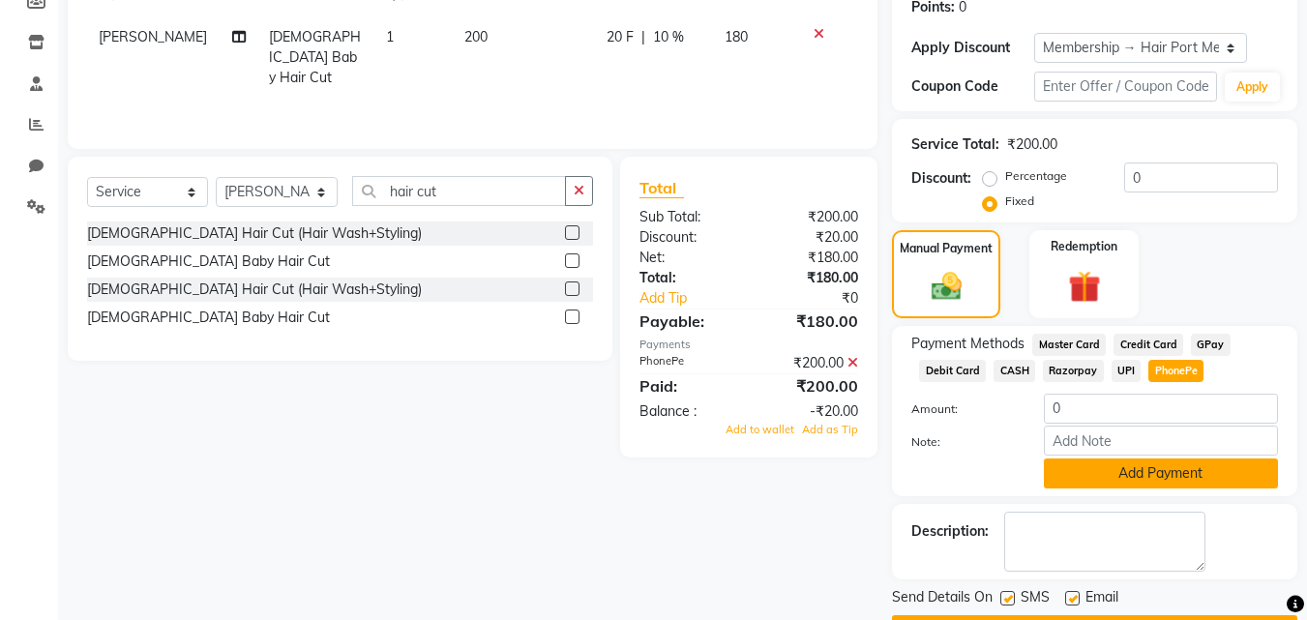
click at [1171, 483] on button "Add Payment" at bounding box center [1161, 474] width 234 height 30
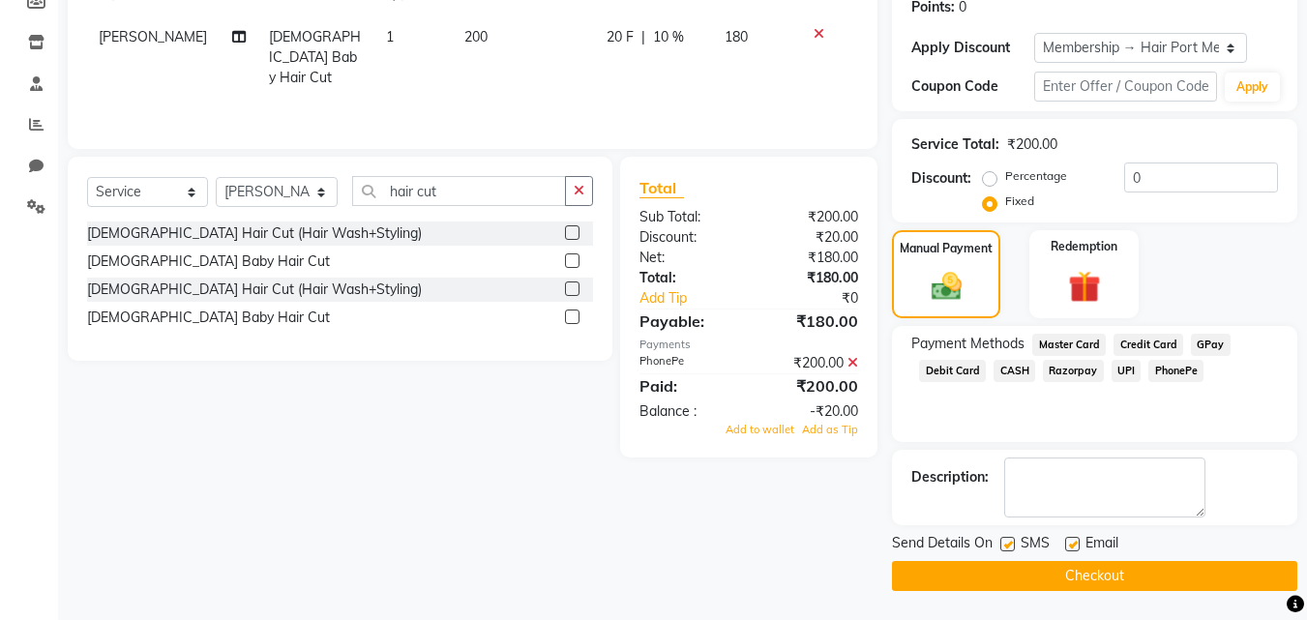
click at [1122, 571] on button "Checkout" at bounding box center [1094, 576] width 405 height 30
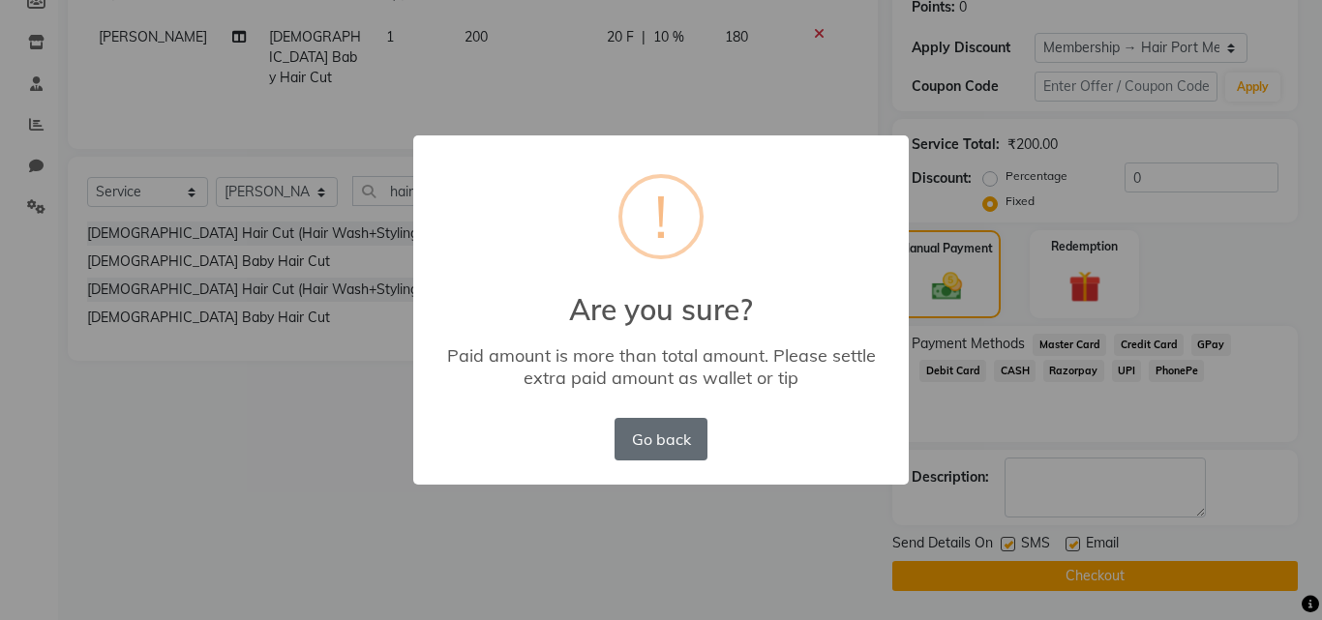
click at [683, 447] on button "Go back" at bounding box center [660, 439] width 93 height 43
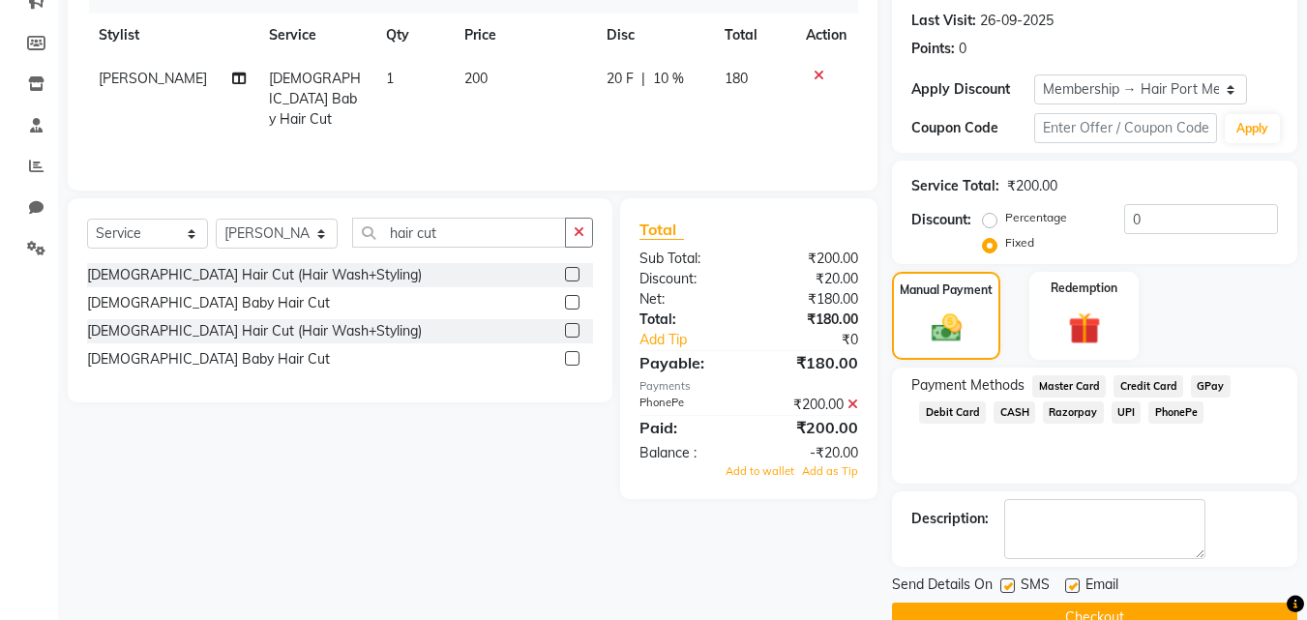
scroll to position [261, 0]
click at [632, 76] on div "20 F | 10 %" at bounding box center [654, 80] width 95 height 20
select select "63965"
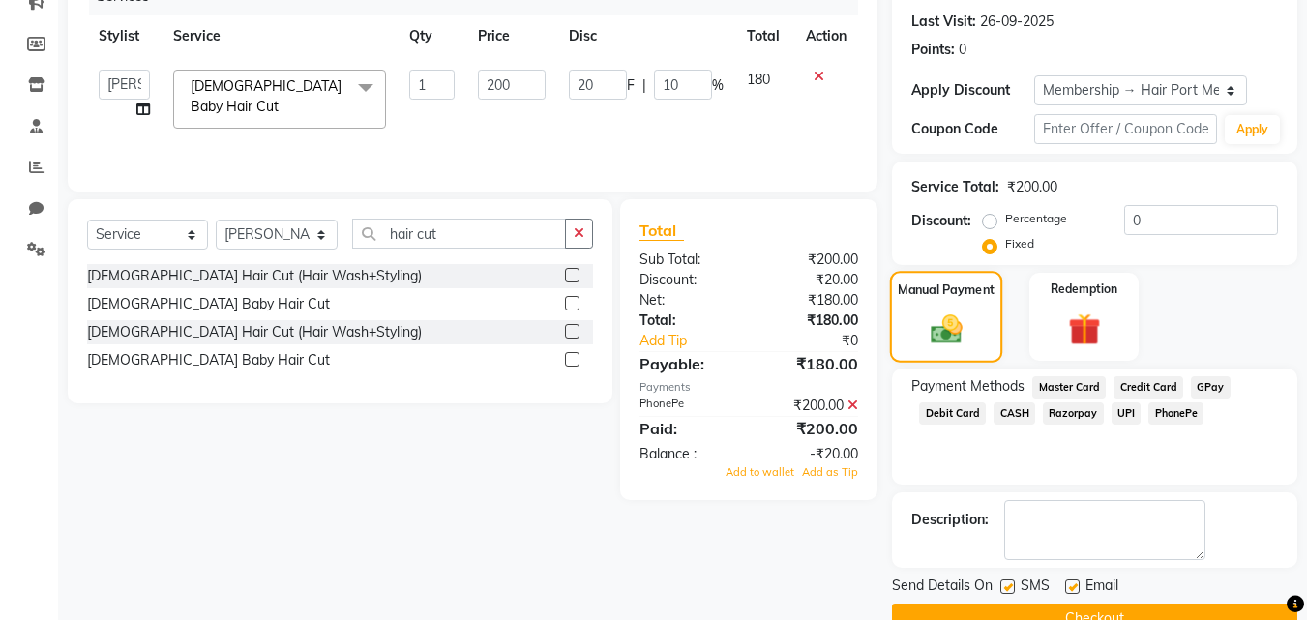
click at [934, 326] on img at bounding box center [946, 329] width 51 height 37
click at [850, 405] on icon at bounding box center [853, 406] width 11 height 14
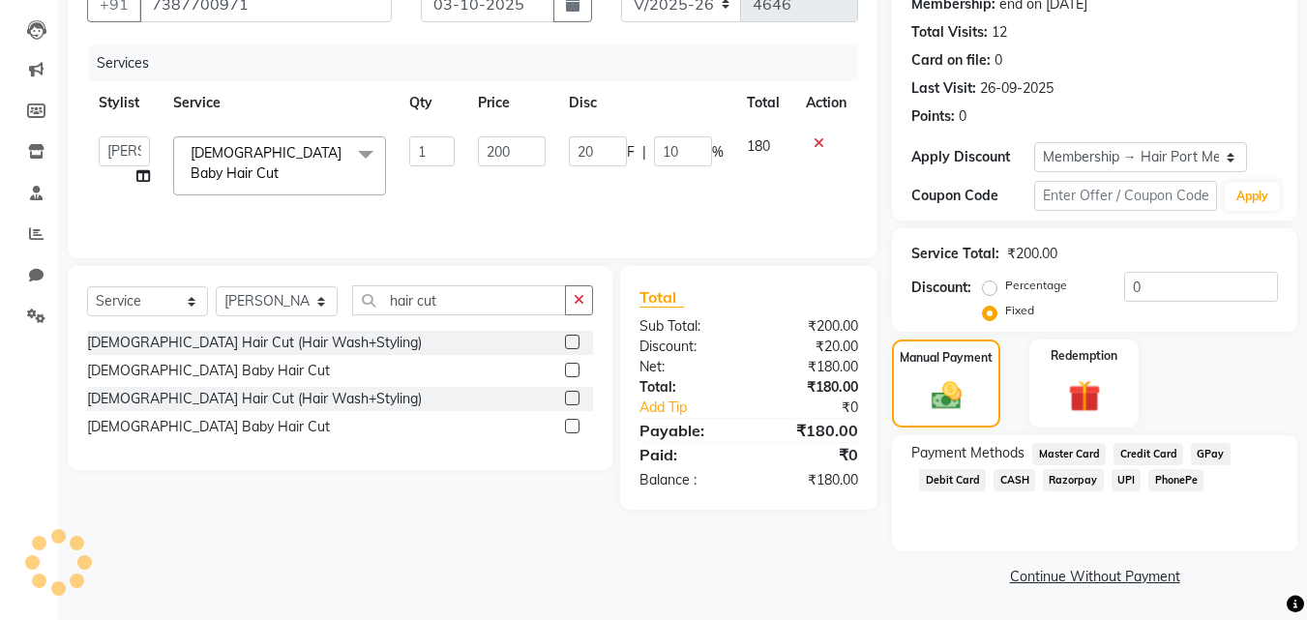
scroll to position [194, 0]
click at [1175, 478] on span "PhonePe" at bounding box center [1175, 480] width 55 height 22
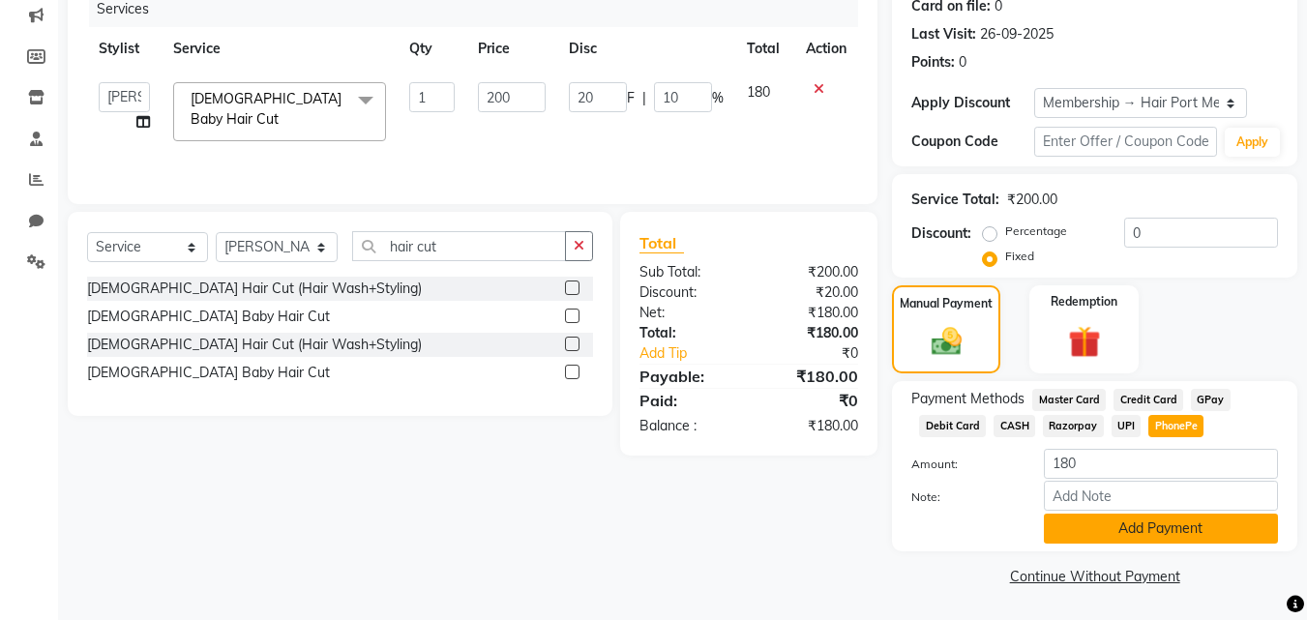
click at [1158, 522] on button "Add Payment" at bounding box center [1161, 529] width 234 height 30
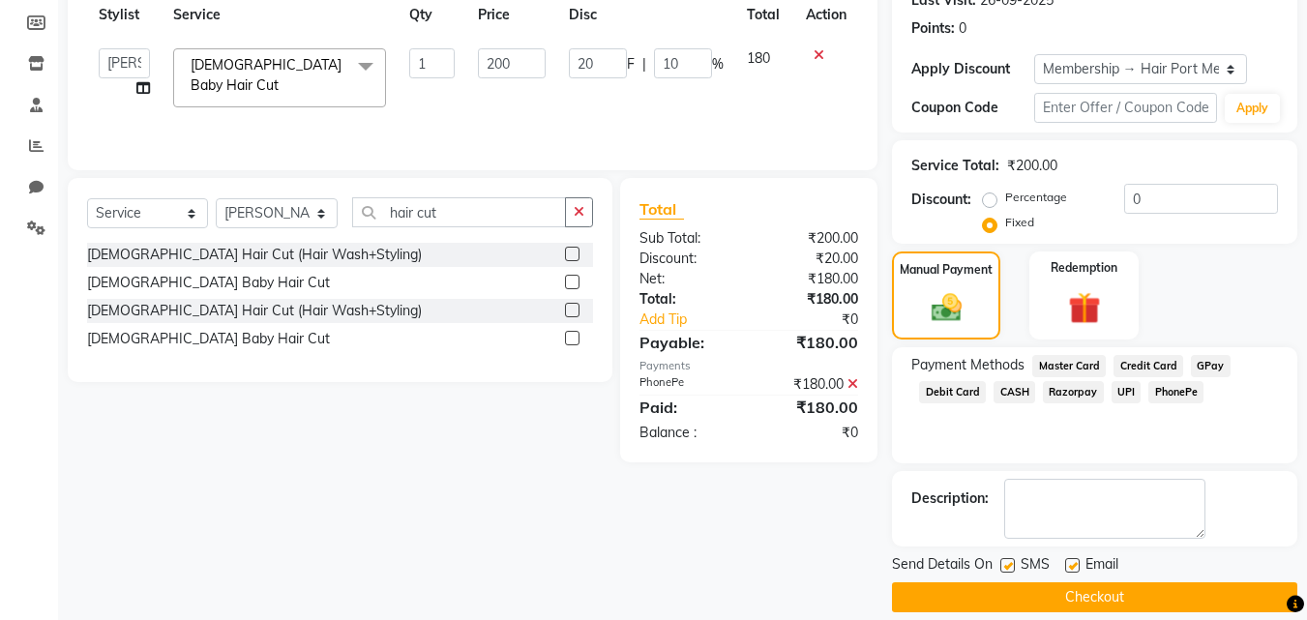
scroll to position [304, 0]
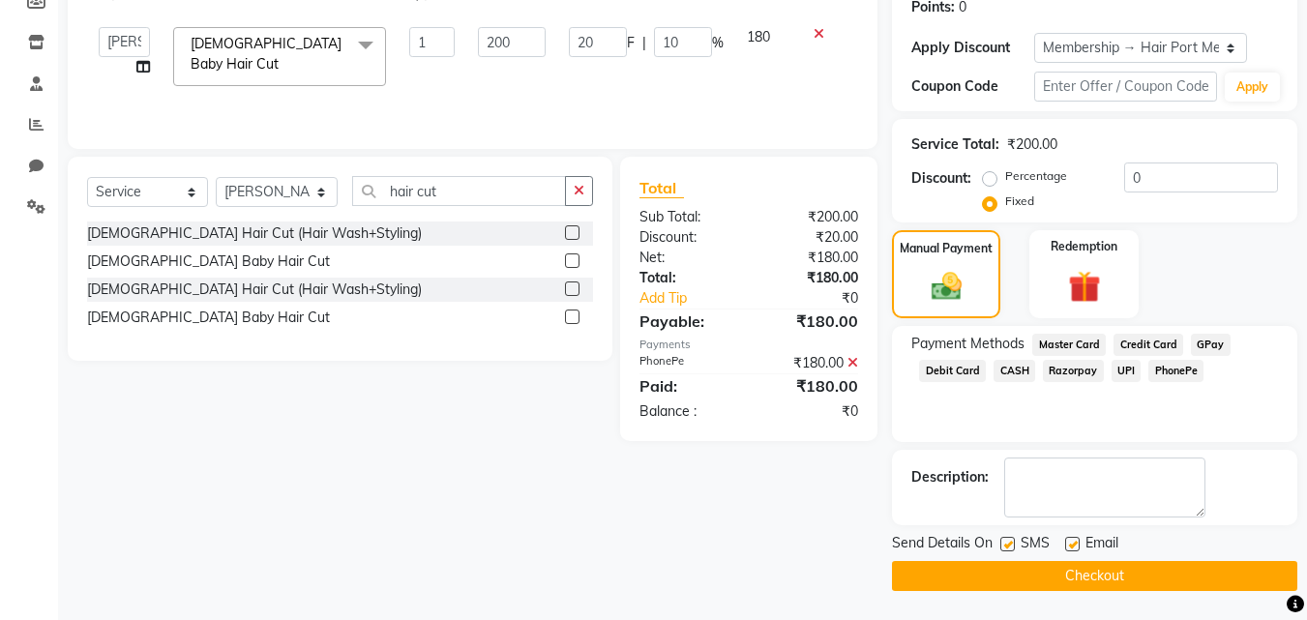
click at [1129, 561] on button "Checkout" at bounding box center [1094, 576] width 405 height 30
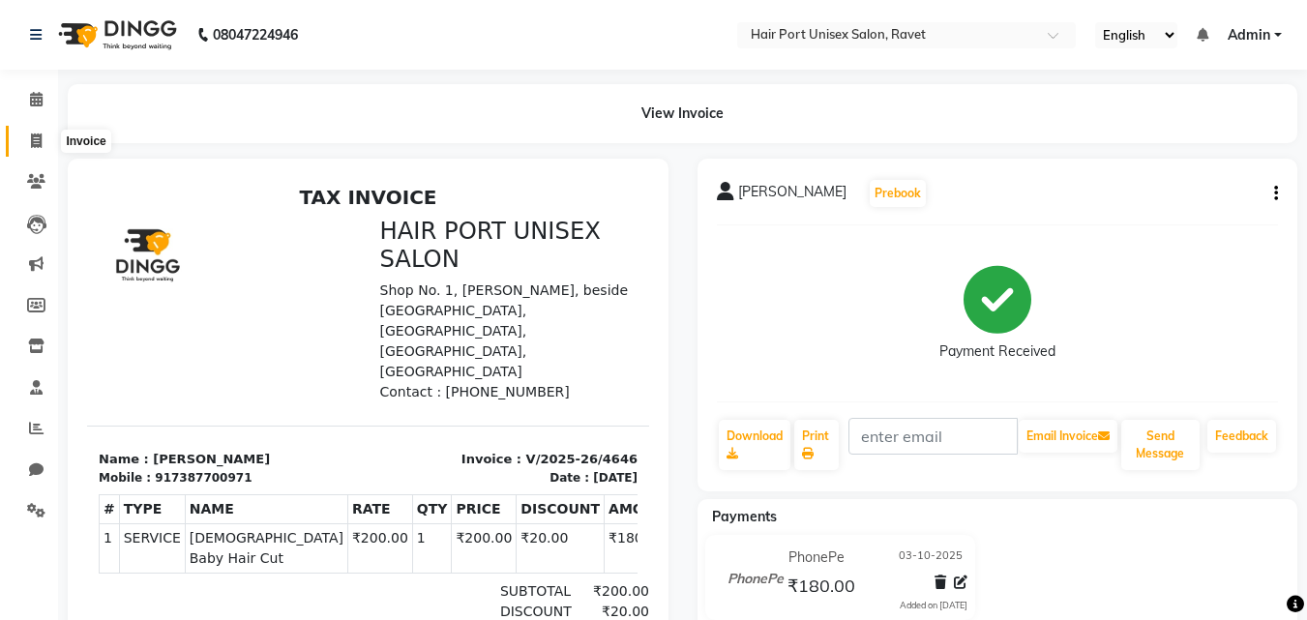
click at [27, 143] on span at bounding box center [36, 142] width 34 height 22
select select "service"
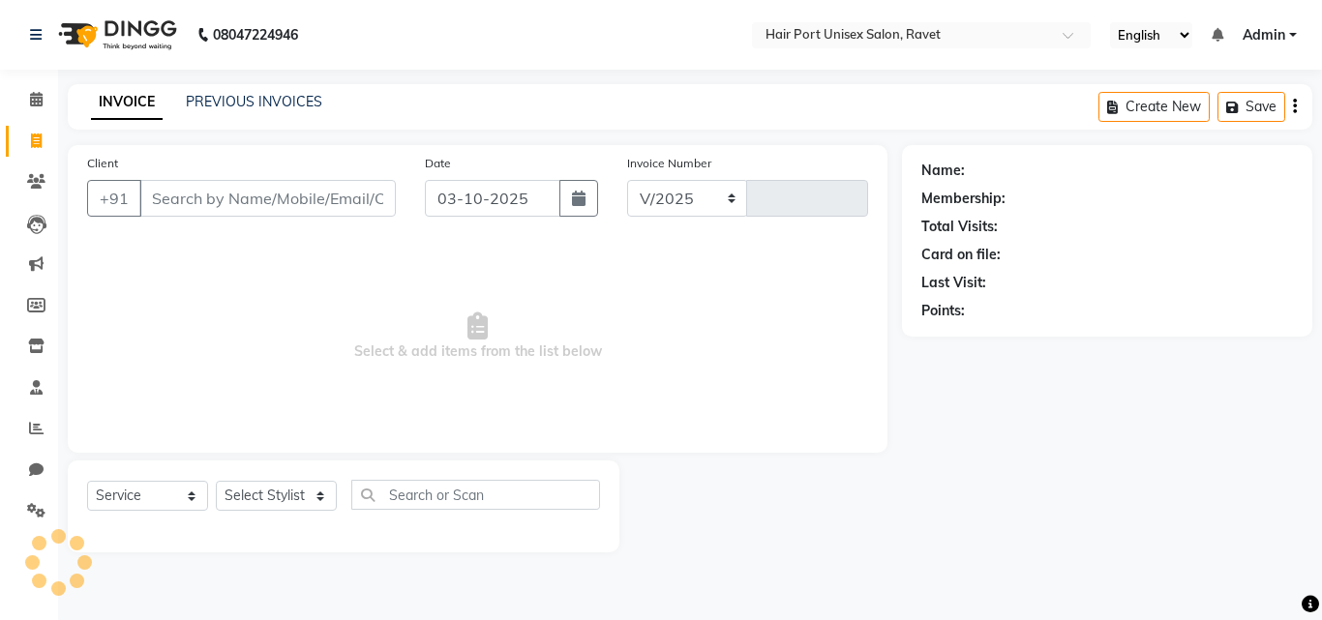
select select "7015"
type input "4647"
click at [203, 192] on input "Client" at bounding box center [267, 198] width 256 height 37
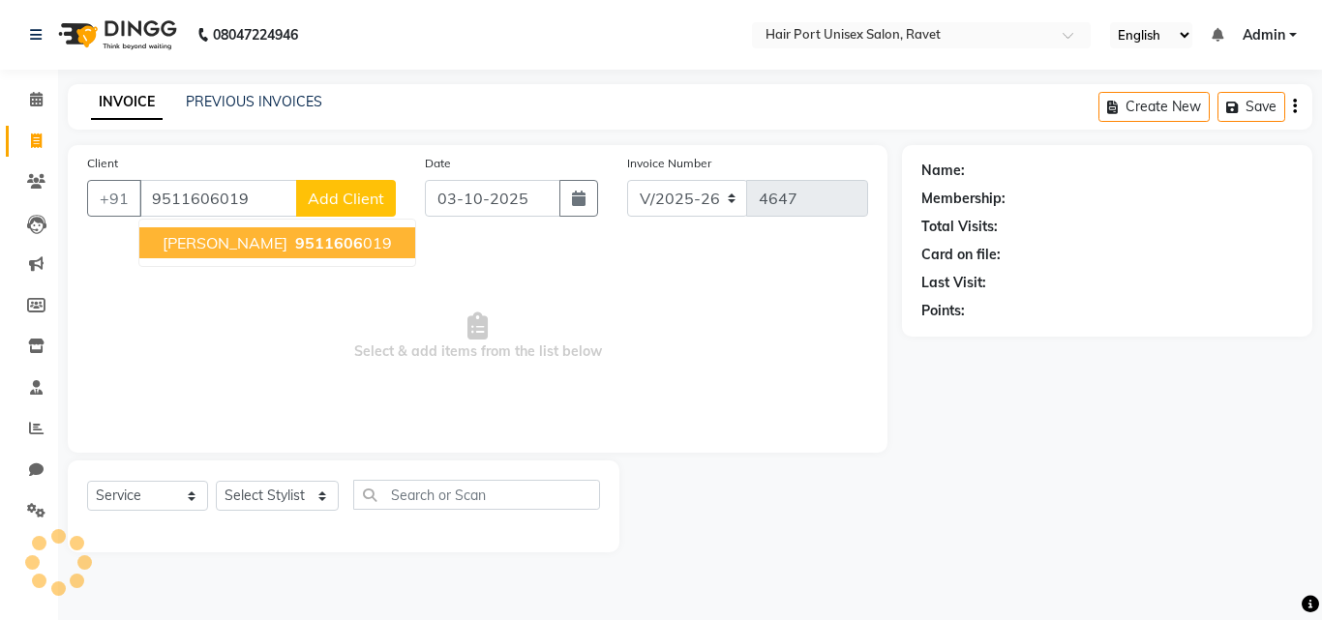
type input "9511606019"
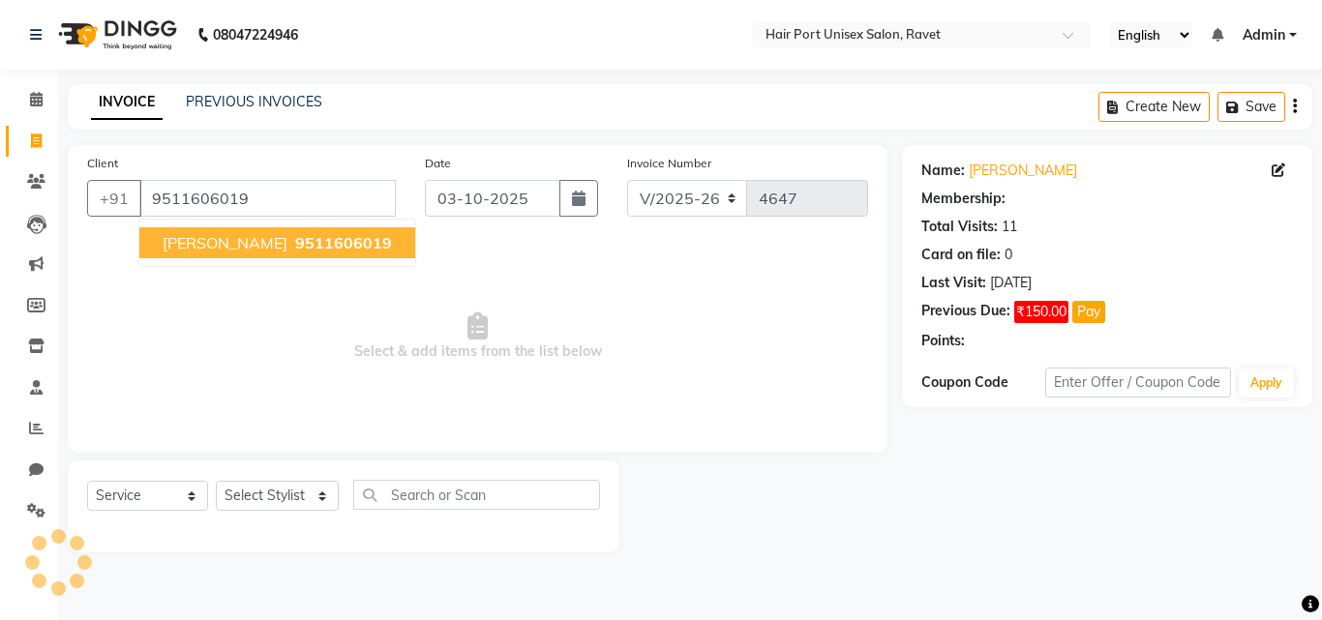
select select "1: Object"
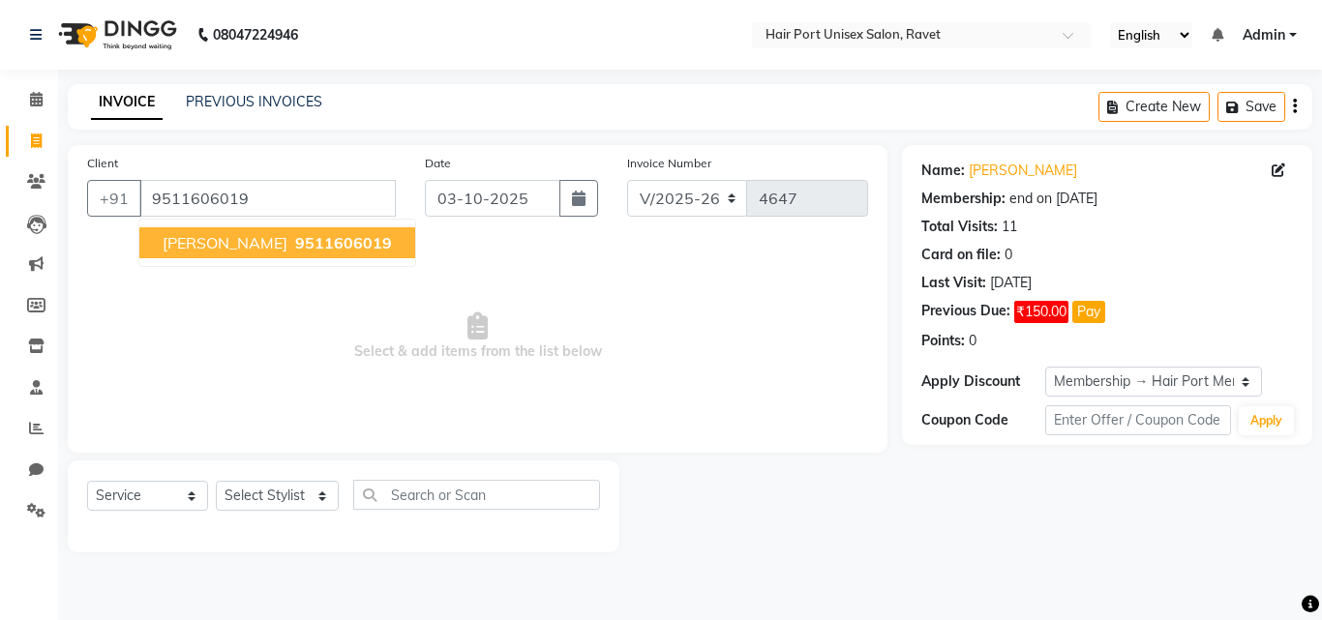
click at [228, 247] on span "[PERSON_NAME]" at bounding box center [225, 242] width 125 height 19
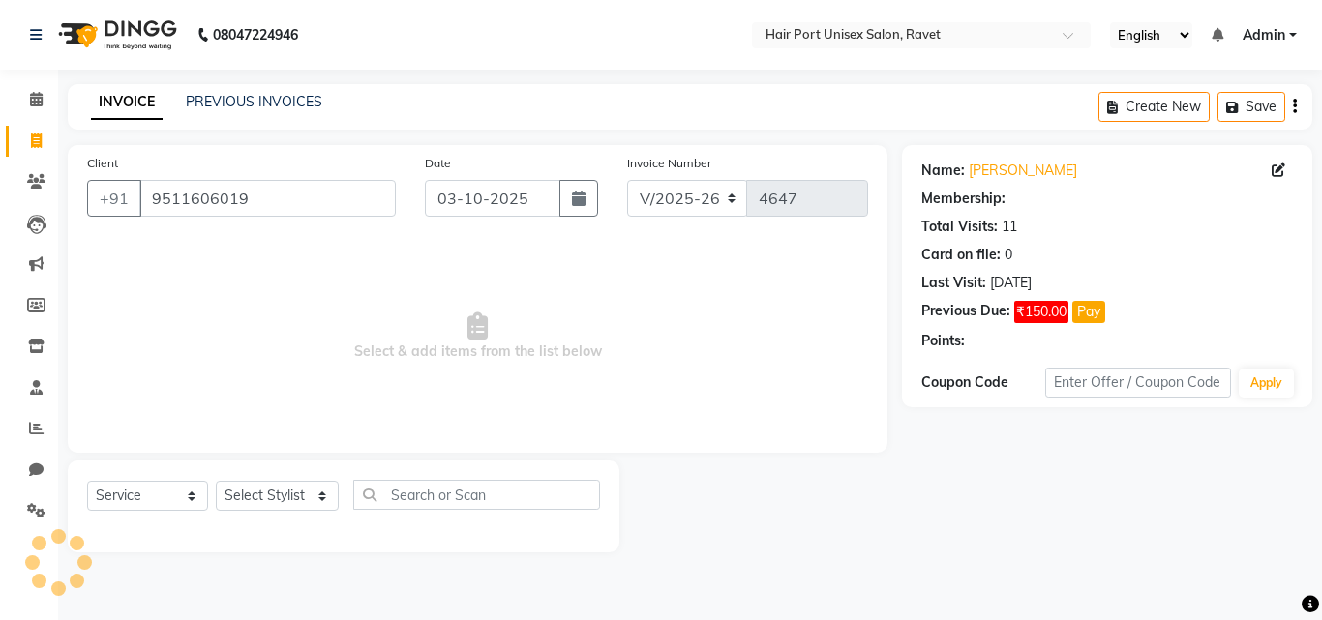
select select "1: Object"
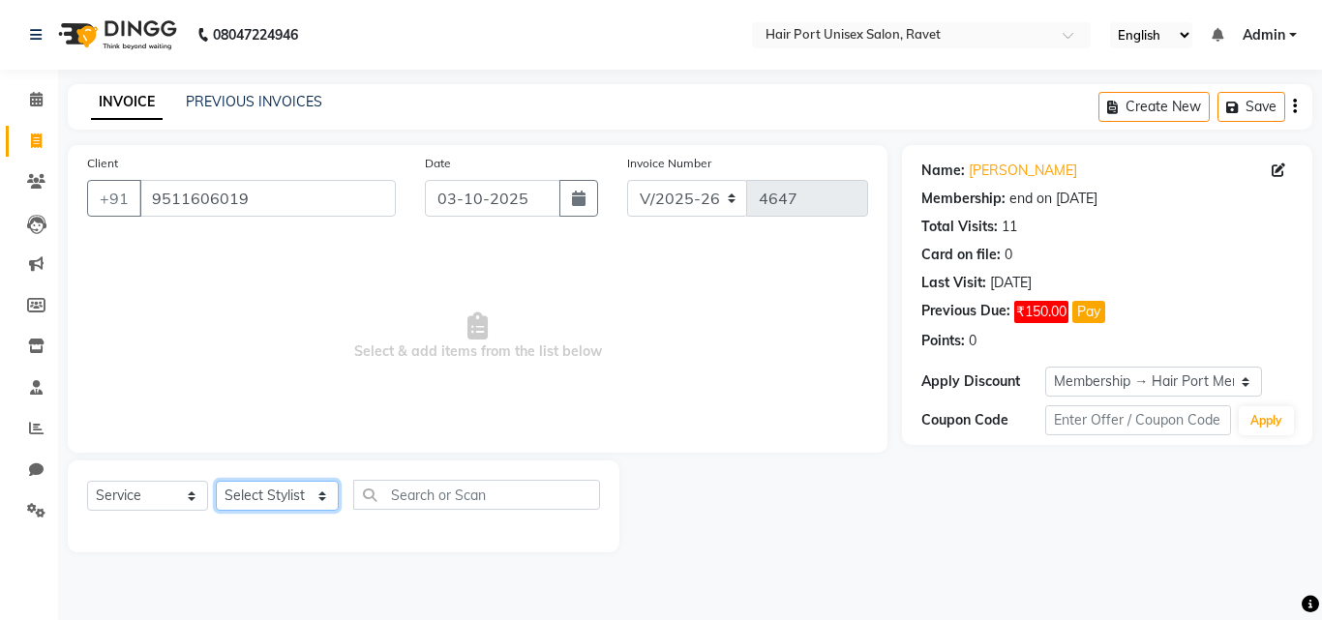
click at [316, 495] on select "Select Stylist [PERSON_NAME] [PERSON_NAME] [PERSON_NAME] [PERSON_NAME] [PERSON_…" at bounding box center [277, 496] width 123 height 30
select select "66342"
click at [216, 481] on select "Select Stylist [PERSON_NAME] [PERSON_NAME] [PERSON_NAME] [PERSON_NAME] [PERSON_…" at bounding box center [277, 496] width 123 height 30
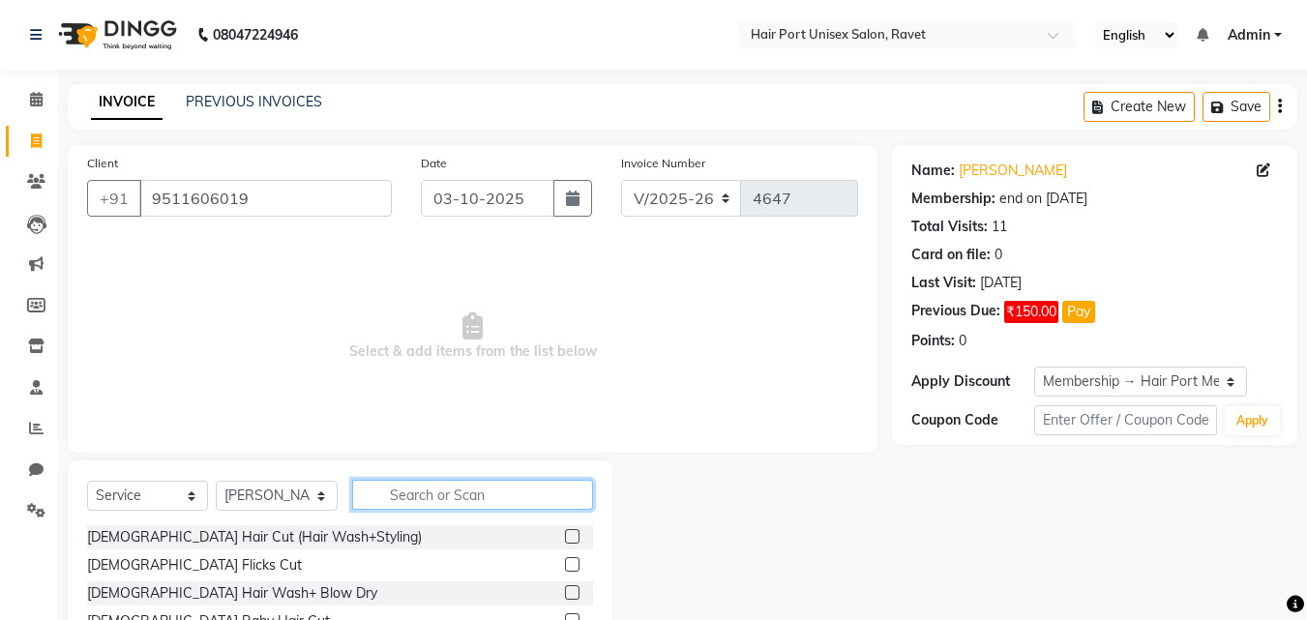
click at [405, 486] on input "text" at bounding box center [472, 495] width 241 height 30
click at [413, 499] on input "text" at bounding box center [472, 495] width 241 height 30
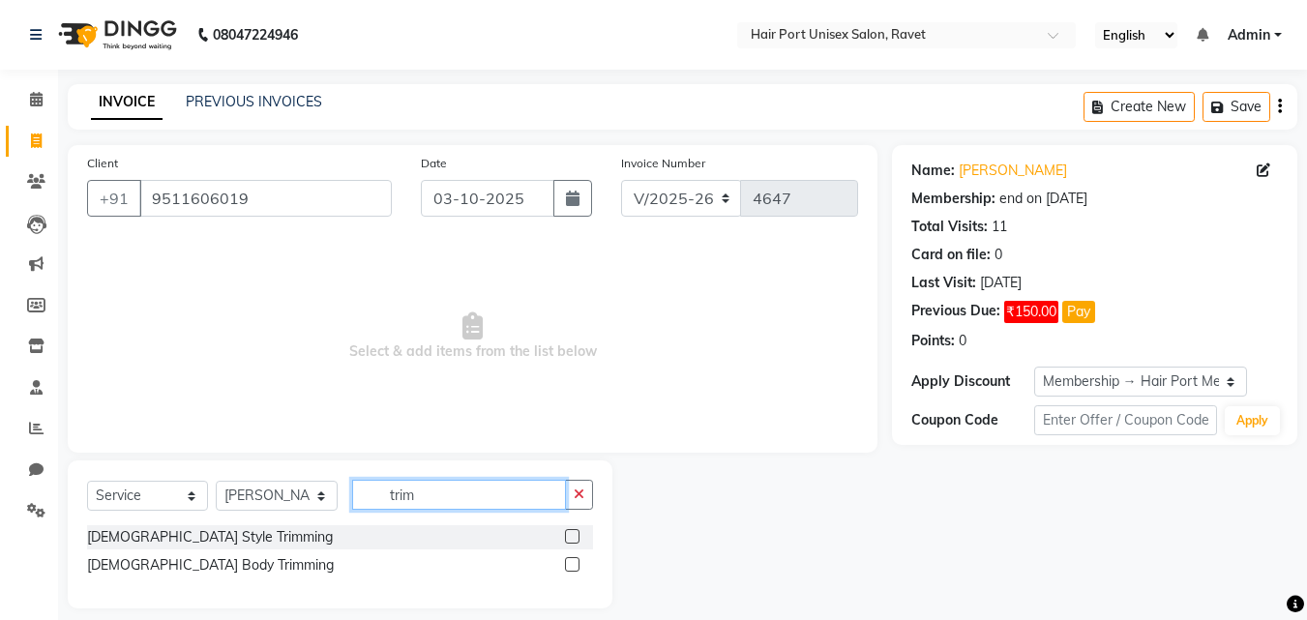
type input "trim"
click at [568, 538] on label at bounding box center [572, 536] width 15 height 15
click at [568, 538] on input "checkbox" at bounding box center [571, 537] width 13 height 13
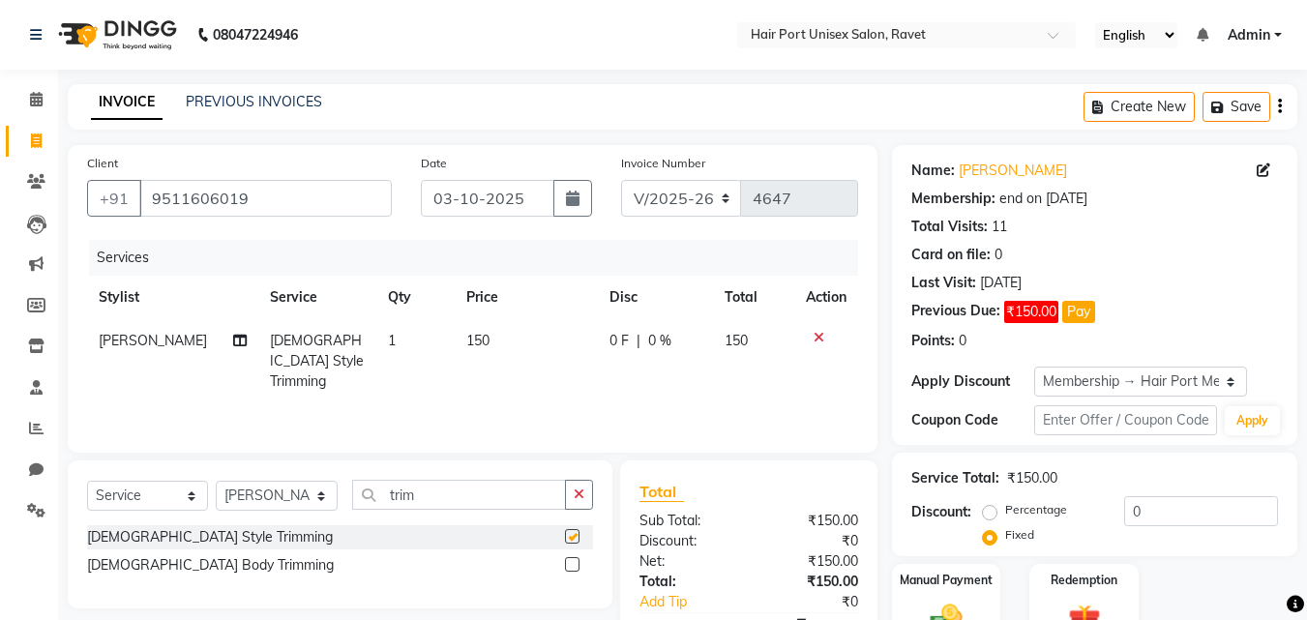
checkbox input "false"
click at [637, 333] on span "|" at bounding box center [639, 341] width 4 height 20
select select "66342"
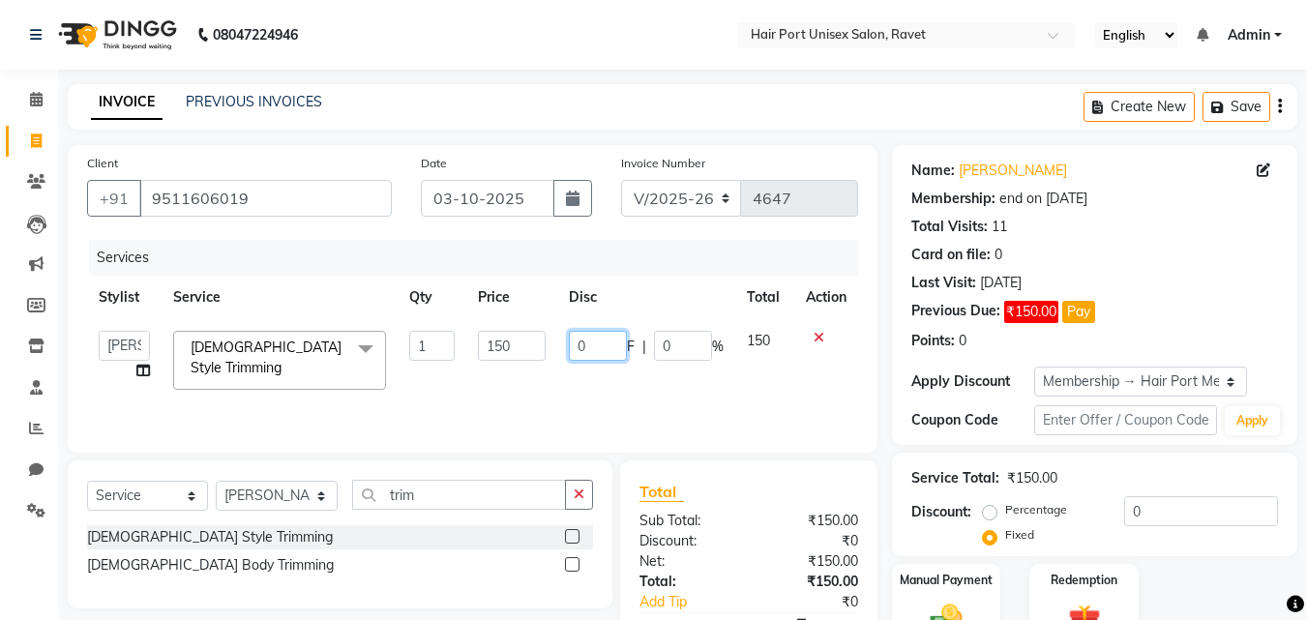
click at [618, 340] on input "0" at bounding box center [598, 346] width 58 height 30
type input "10"
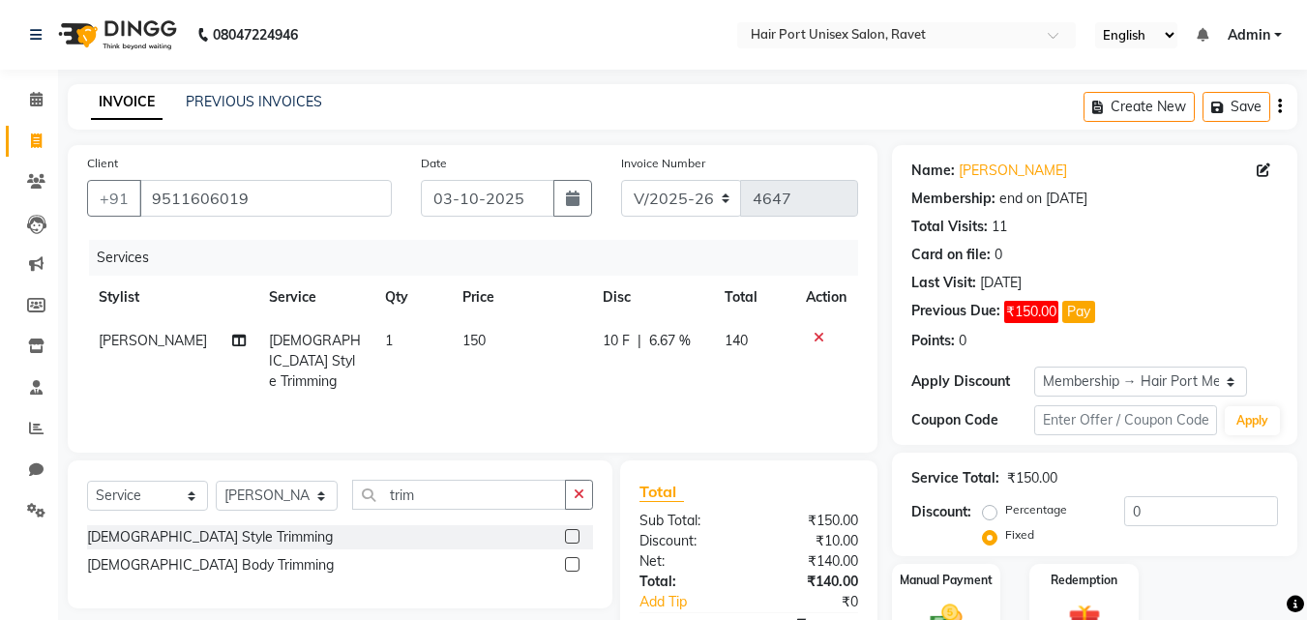
click at [648, 249] on div "Services" at bounding box center [481, 258] width 784 height 36
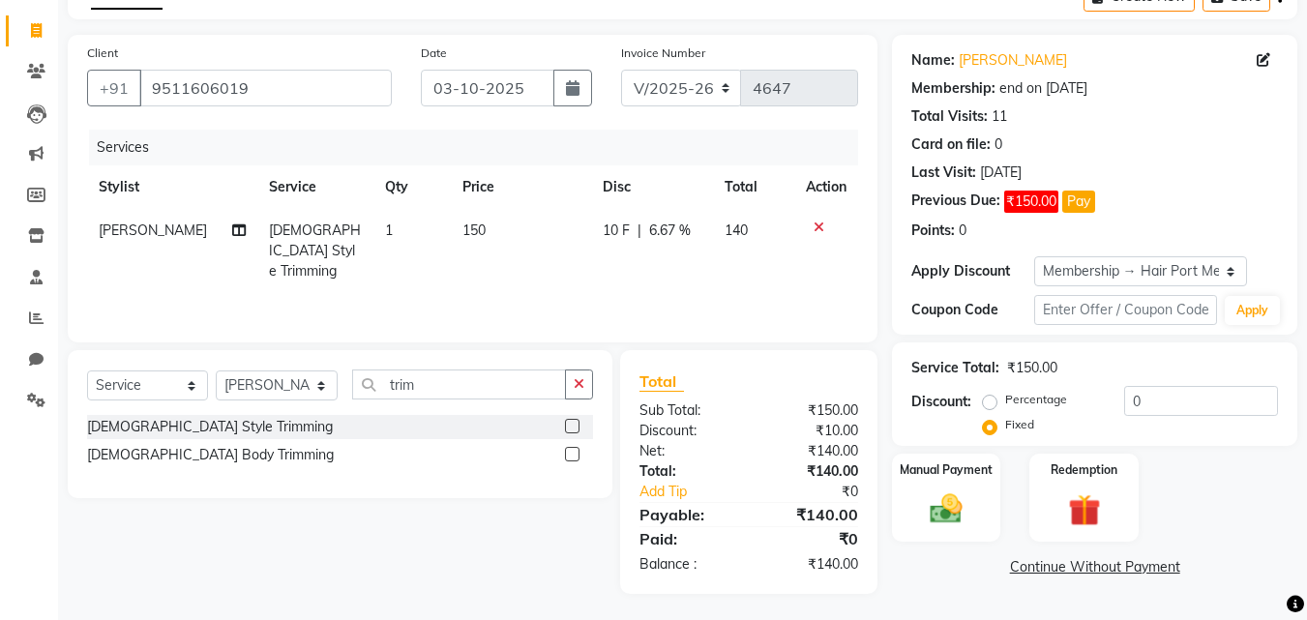
scroll to position [113, 0]
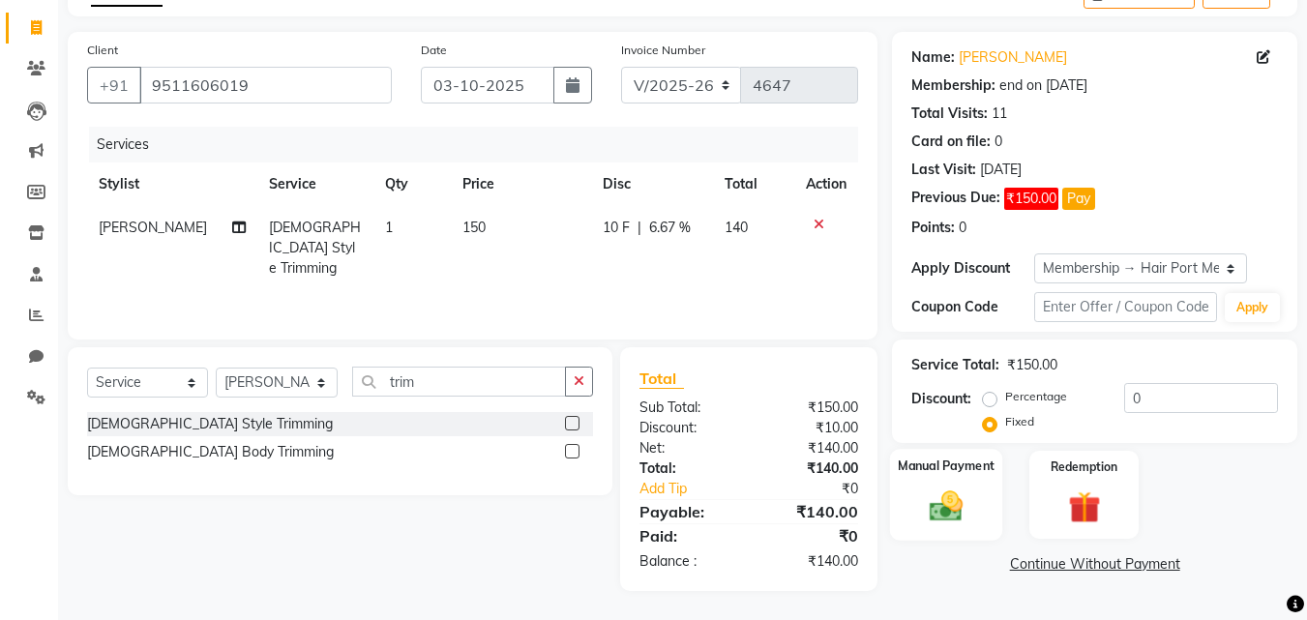
click at [923, 483] on div "Manual Payment" at bounding box center [946, 495] width 113 height 92
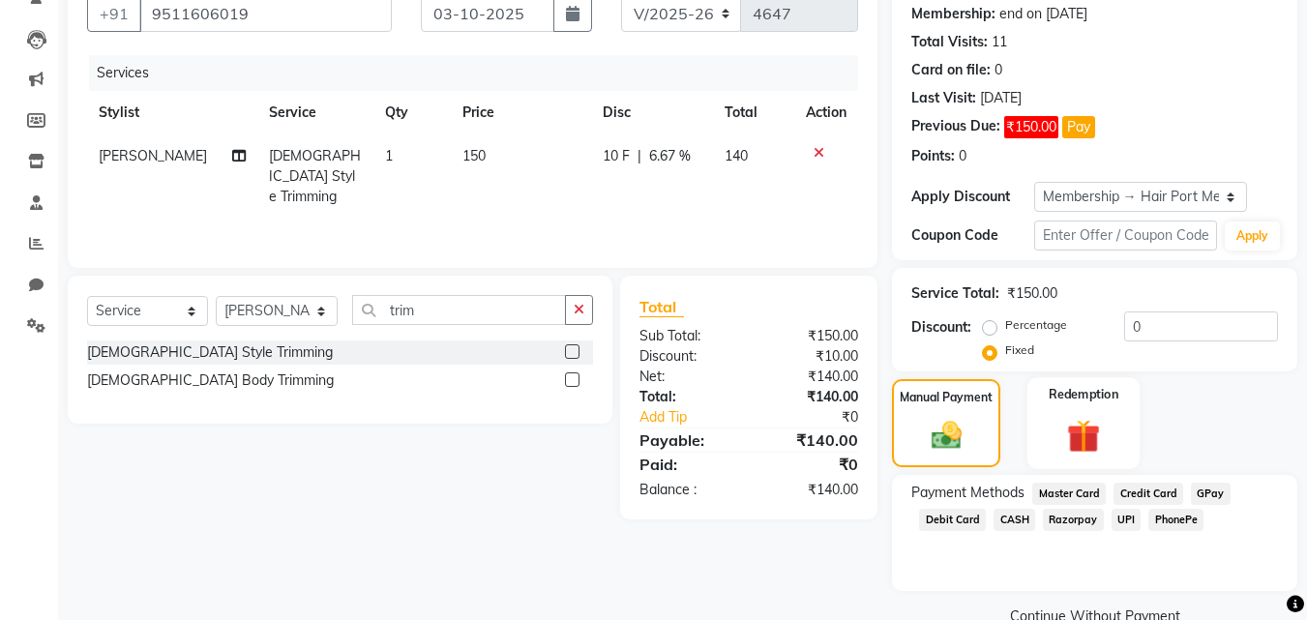
scroll to position [224, 0]
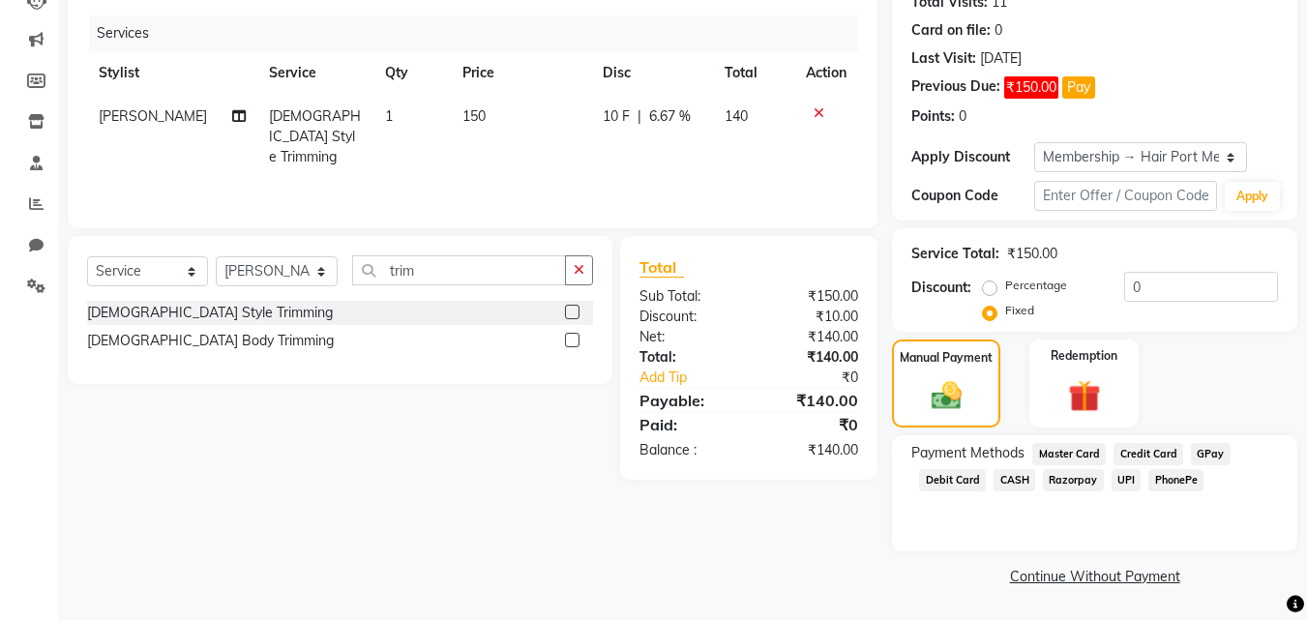
click at [1182, 479] on span "PhonePe" at bounding box center [1175, 480] width 55 height 22
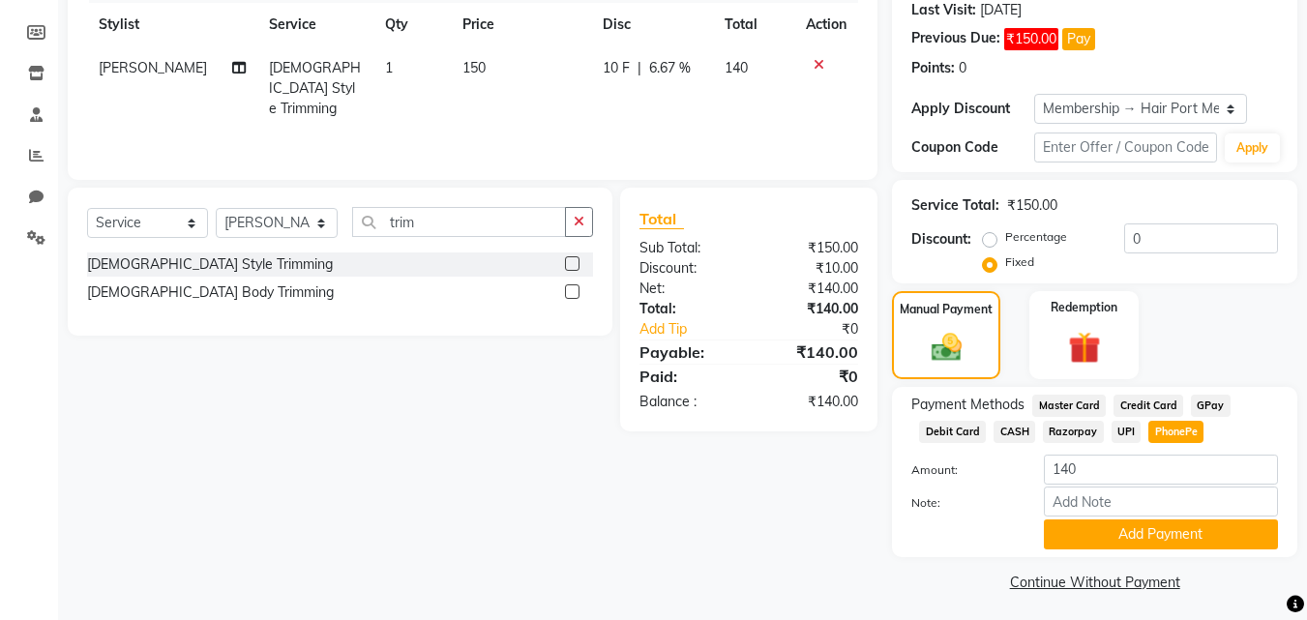
scroll to position [279, 0]
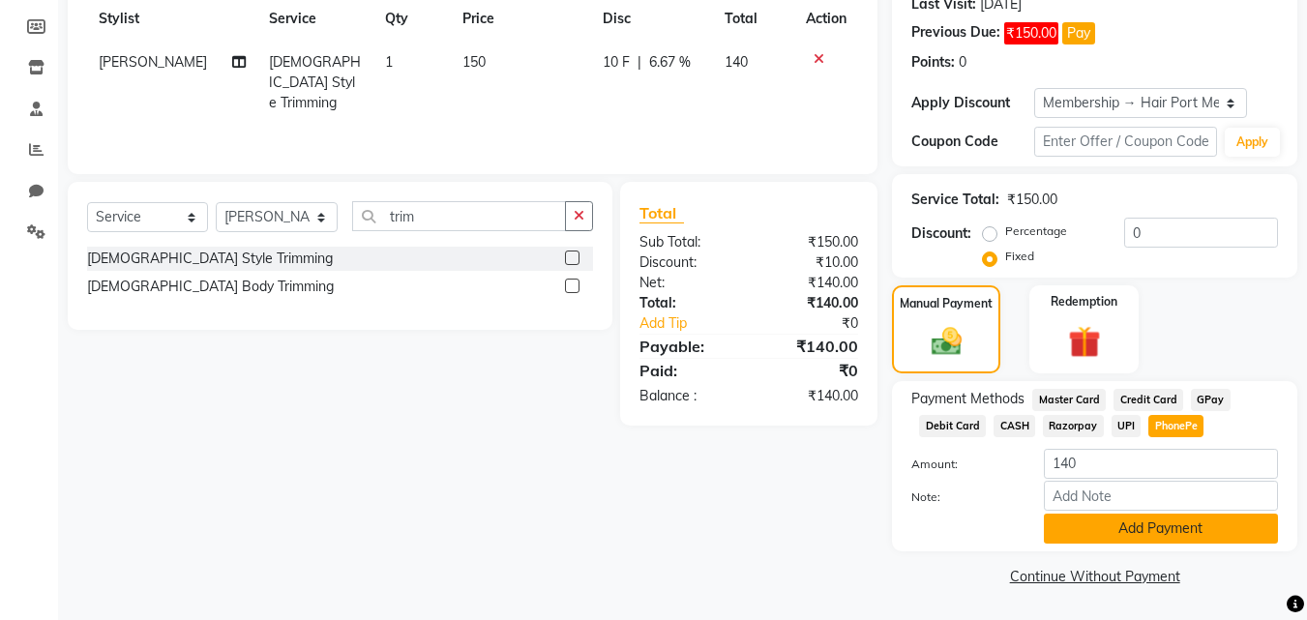
click at [1174, 524] on button "Add Payment" at bounding box center [1161, 529] width 234 height 30
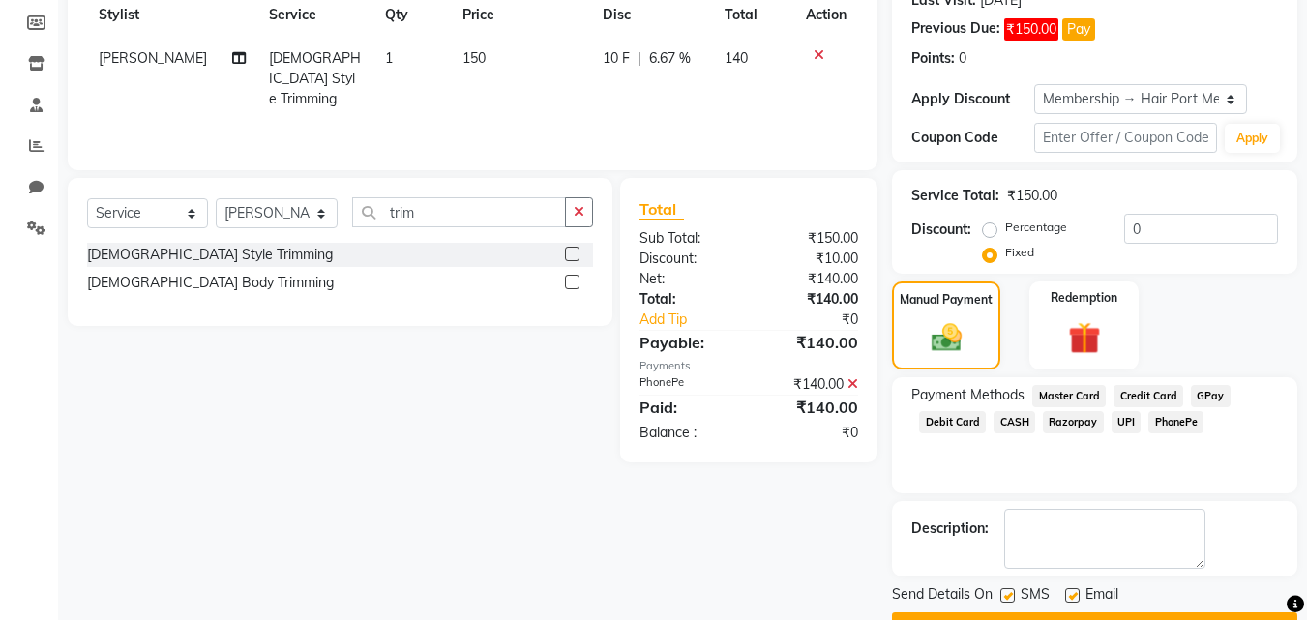
scroll to position [334, 0]
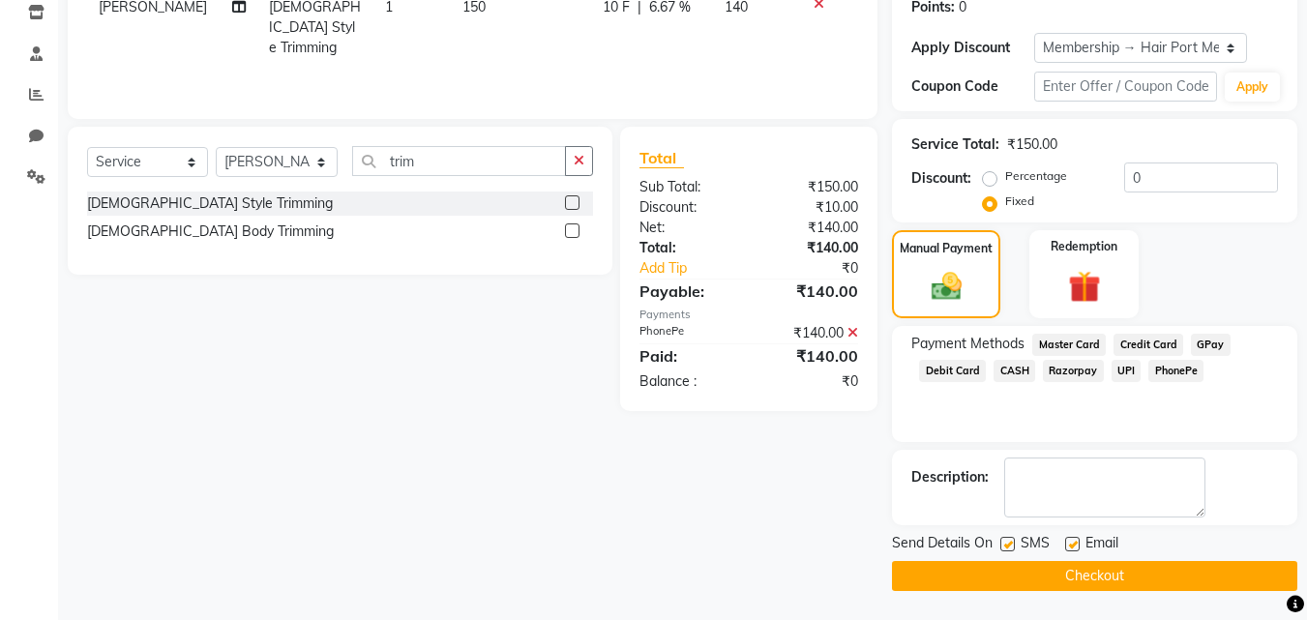
click at [1107, 573] on button "Checkout" at bounding box center [1094, 576] width 405 height 30
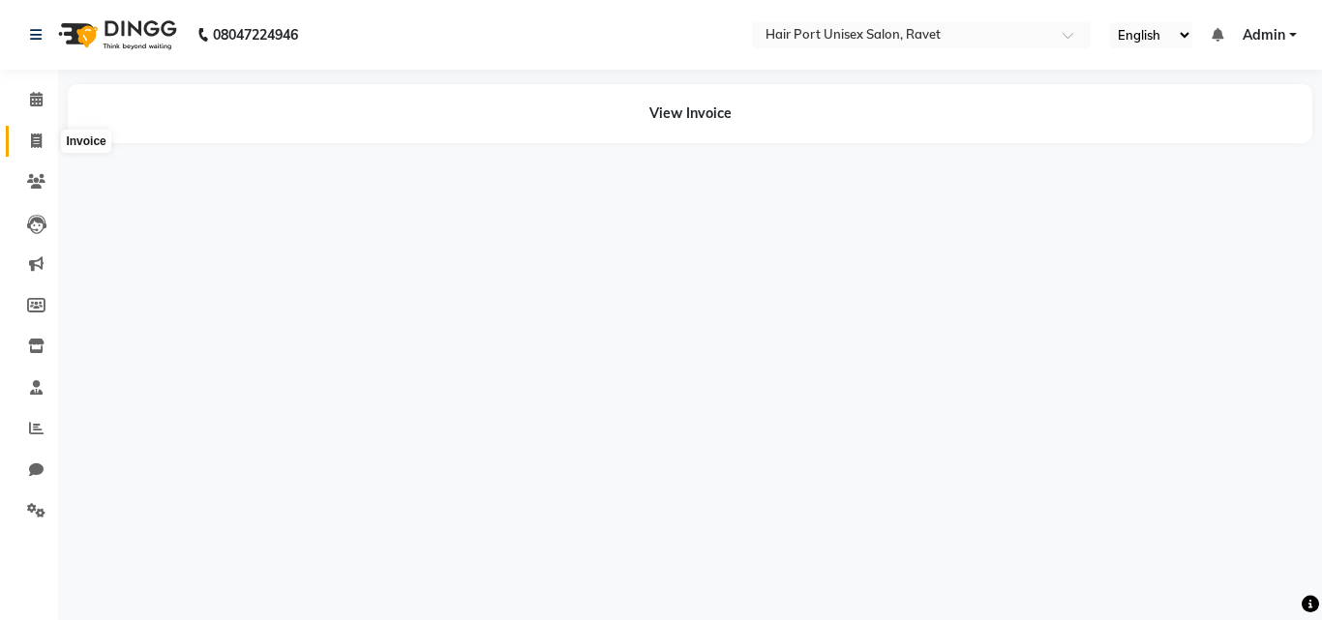
click at [43, 141] on span at bounding box center [36, 142] width 34 height 22
select select "service"
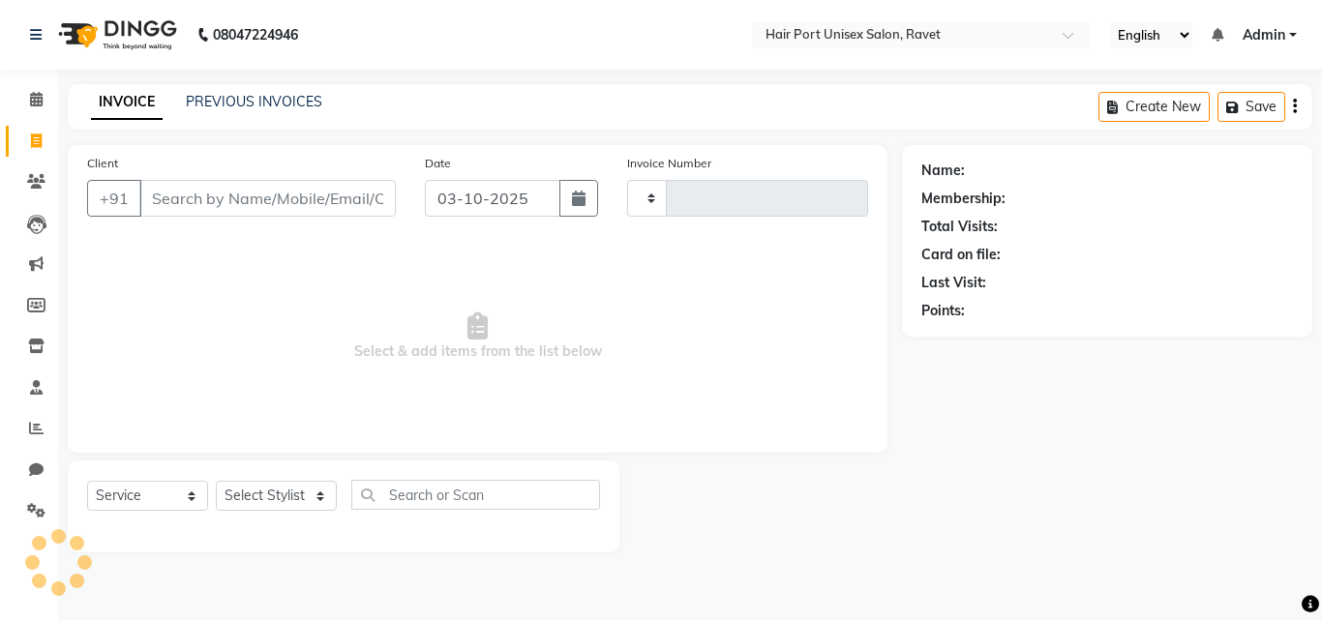
type input "4648"
select select "7015"
click at [160, 194] on input "Client" at bounding box center [267, 198] width 256 height 37
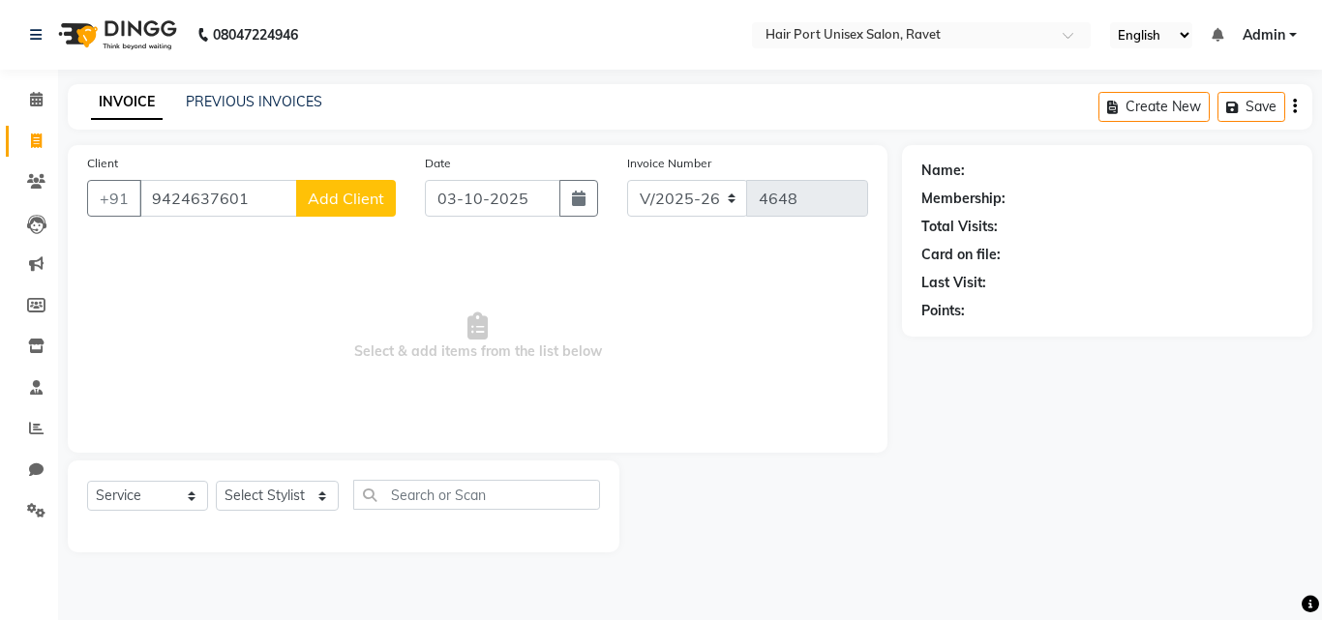
type input "9424637601"
drag, startPoint x: 353, startPoint y: 179, endPoint x: 353, endPoint y: 191, distance: 11.6
click at [353, 191] on div "Client [PHONE_NUMBER] Add Client" at bounding box center [242, 192] width 338 height 79
click at [353, 191] on span "Add Client" at bounding box center [346, 198] width 76 height 19
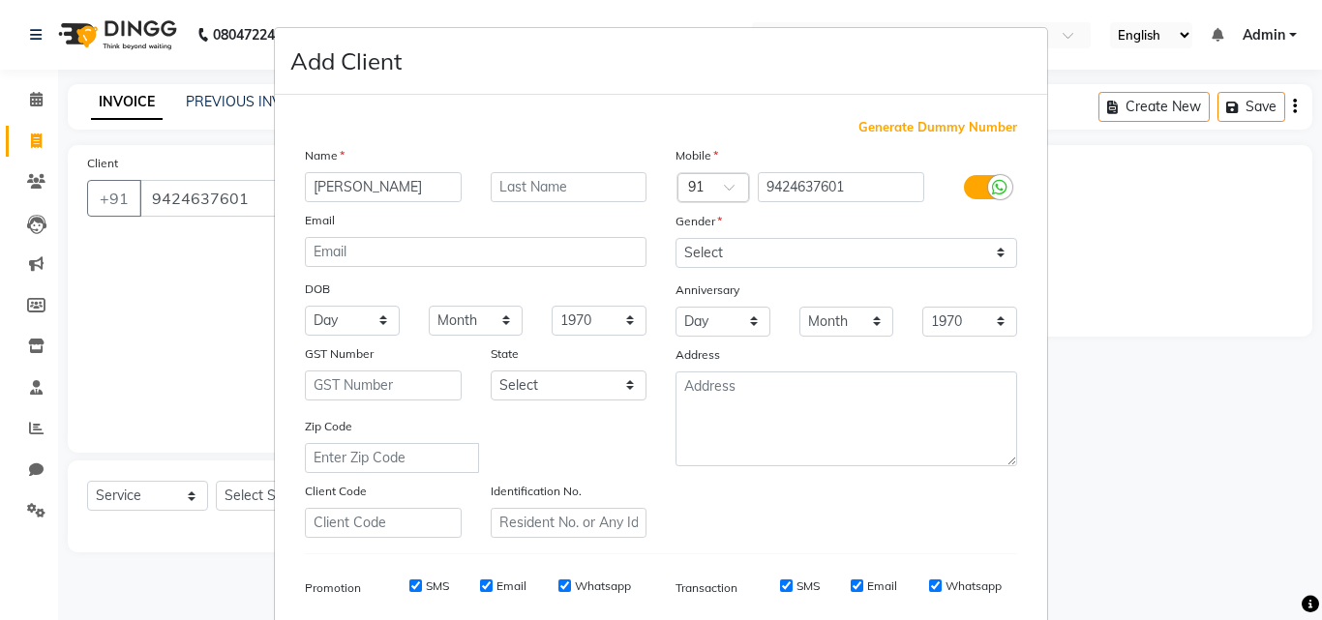
type input "[PERSON_NAME]"
click at [901, 240] on select "Select [DEMOGRAPHIC_DATA] [DEMOGRAPHIC_DATA] Other Prefer Not To Say" at bounding box center [846, 253] width 342 height 30
select select "[DEMOGRAPHIC_DATA]"
click at [675, 238] on select "Select [DEMOGRAPHIC_DATA] [DEMOGRAPHIC_DATA] Other Prefer Not To Say" at bounding box center [846, 253] width 342 height 30
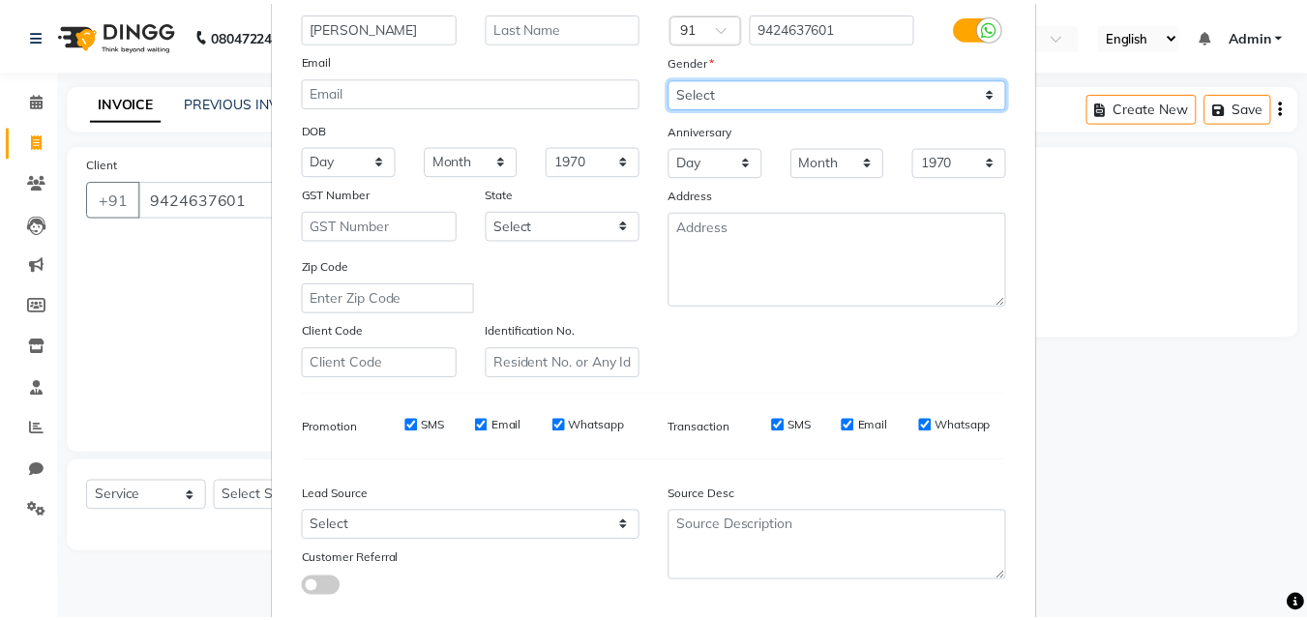
scroll to position [273, 0]
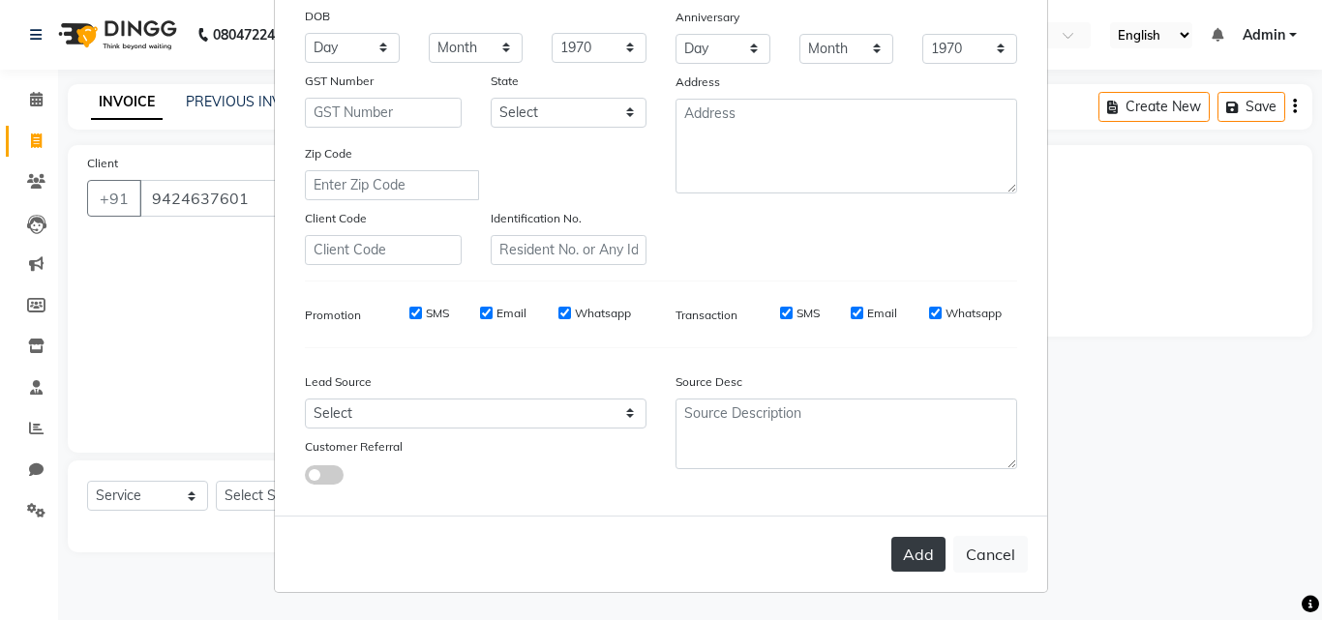
click at [900, 551] on button "Add" at bounding box center [918, 554] width 54 height 35
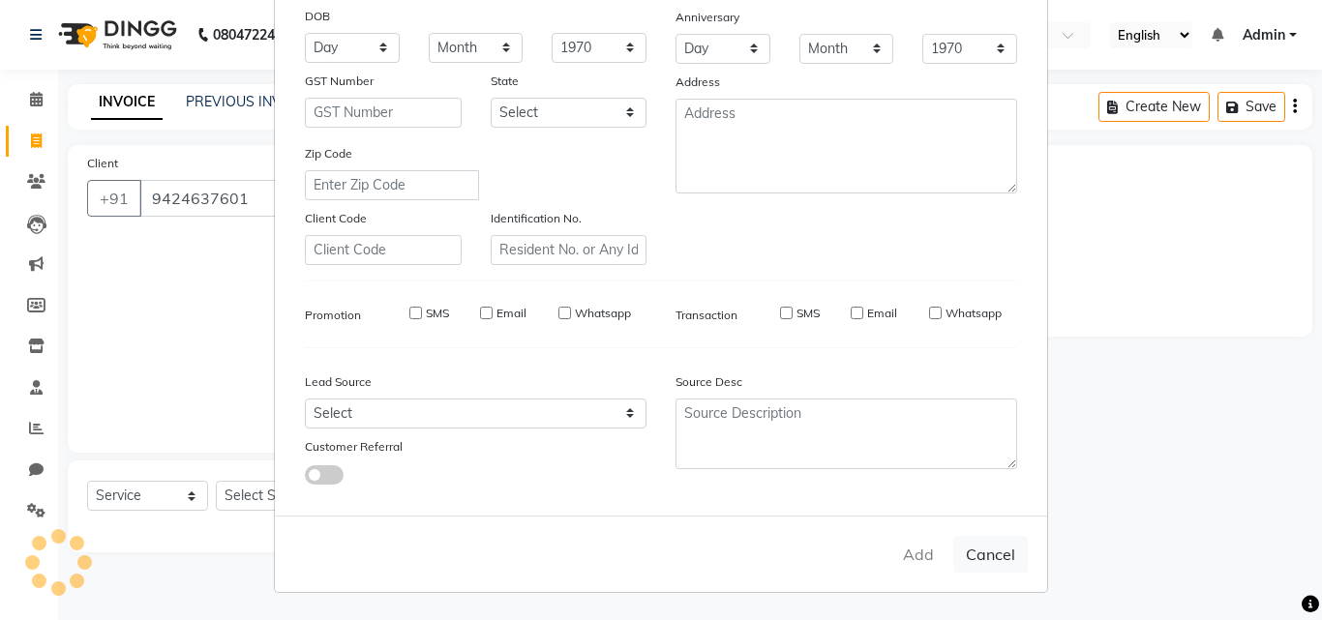
select select
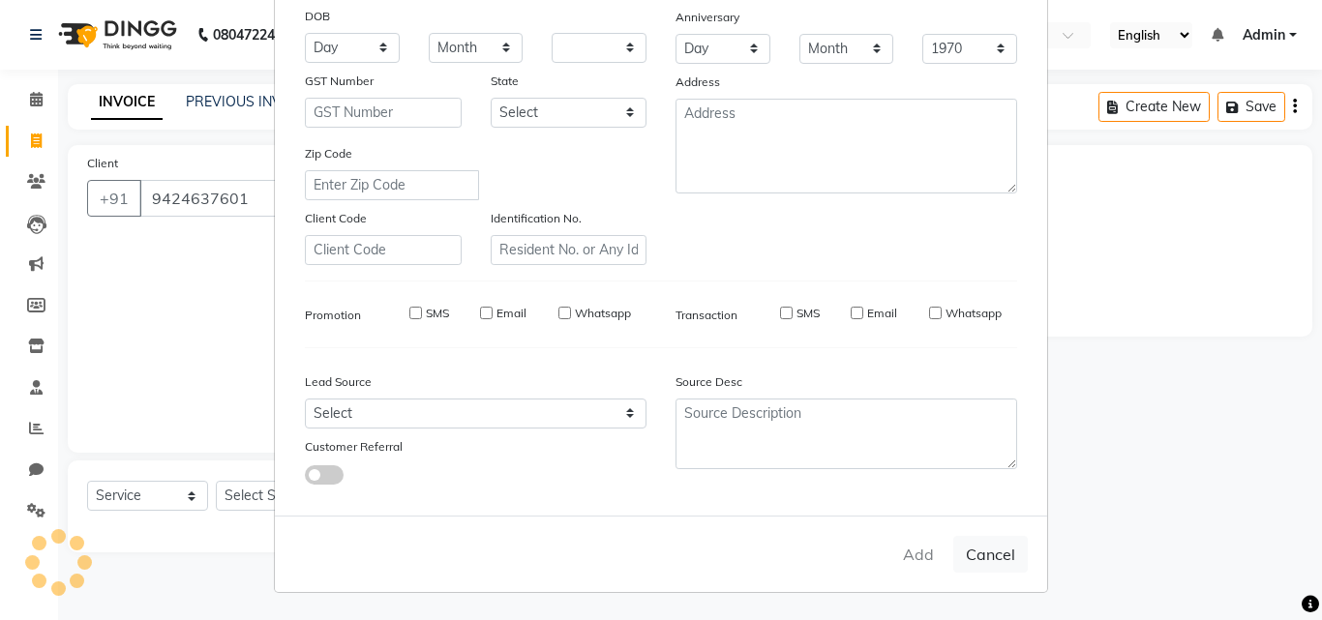
select select
checkbox input "false"
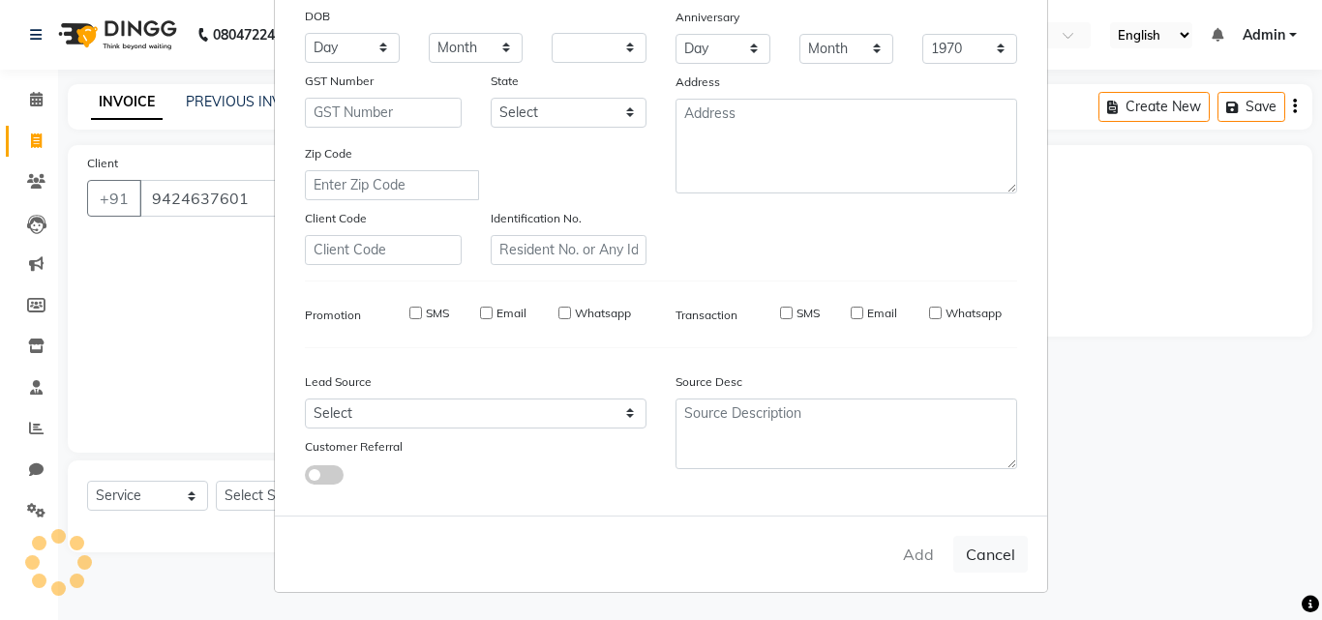
checkbox input "false"
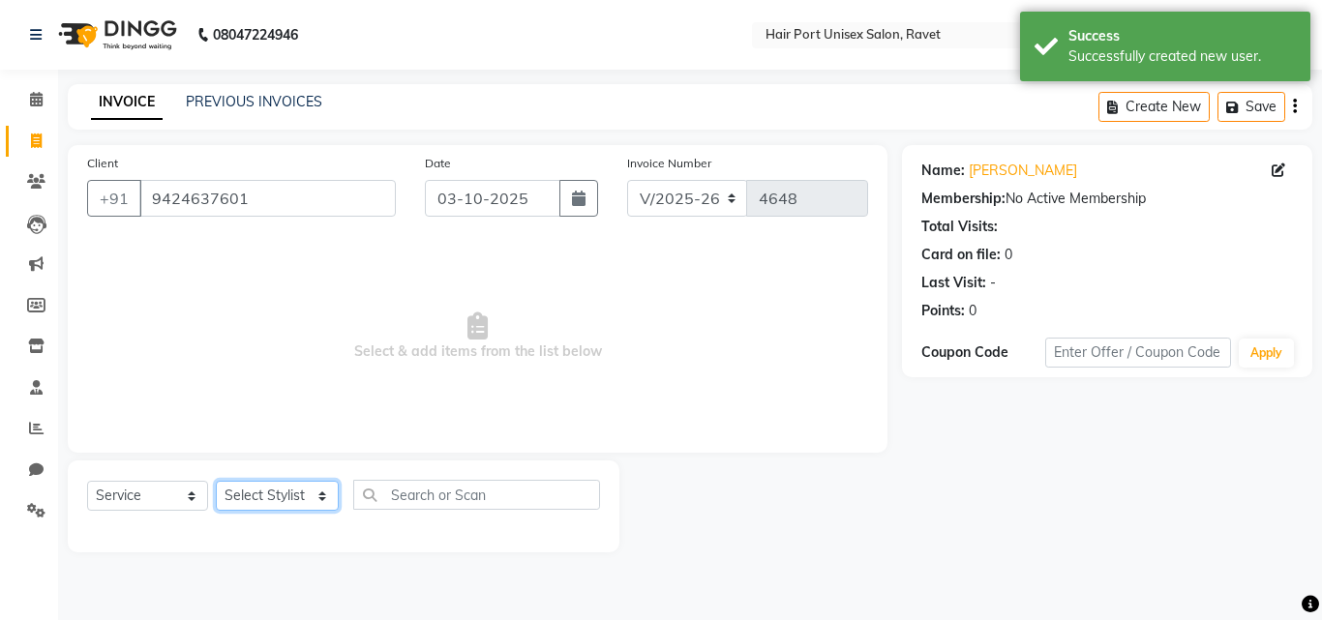
click at [308, 490] on select "Select Stylist [PERSON_NAME] [PERSON_NAME] [PERSON_NAME] [PERSON_NAME] [PERSON_…" at bounding box center [277, 496] width 123 height 30
select select "58691"
click at [216, 481] on select "Select Stylist [PERSON_NAME] [PERSON_NAME] [PERSON_NAME] [PERSON_NAME] [PERSON_…" at bounding box center [277, 496] width 123 height 30
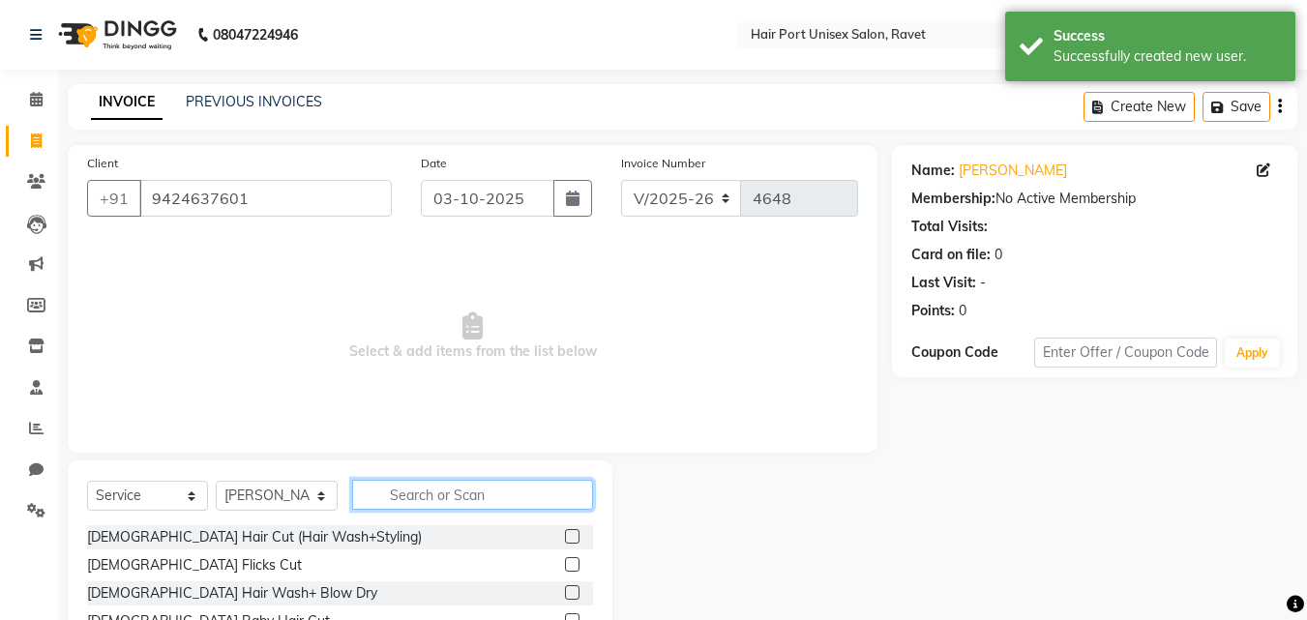
click at [408, 493] on input "text" at bounding box center [472, 495] width 241 height 30
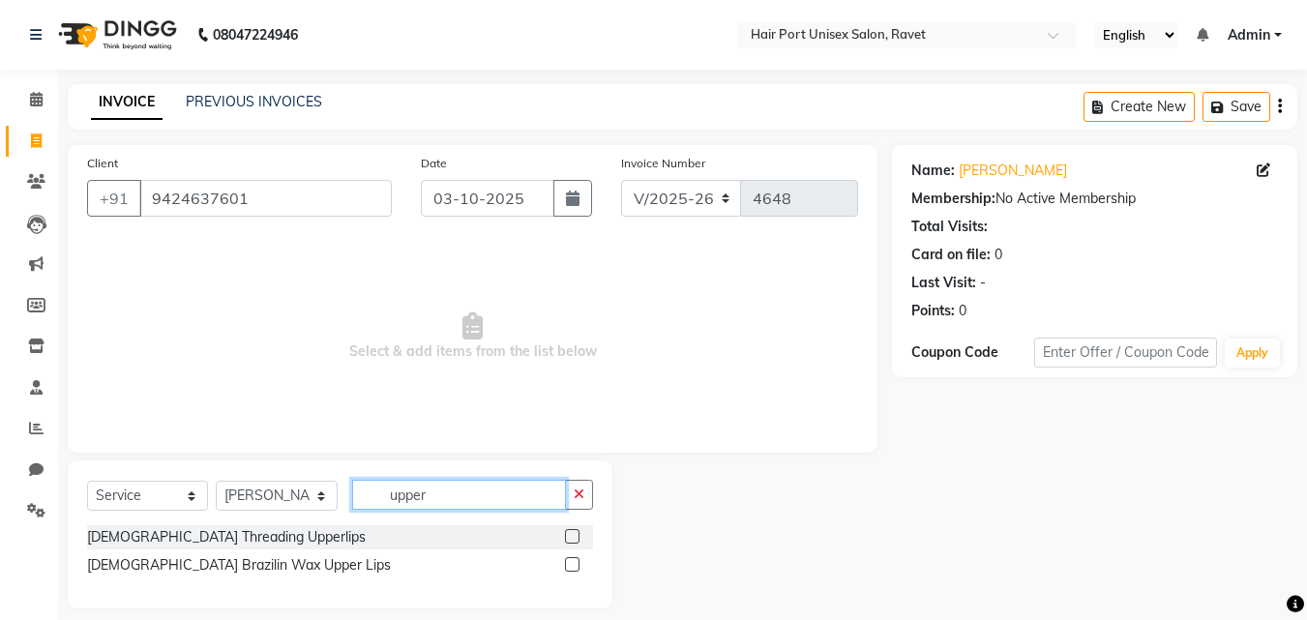
type input "upper"
click at [571, 532] on label at bounding box center [572, 536] width 15 height 15
click at [571, 532] on input "checkbox" at bounding box center [571, 537] width 13 height 13
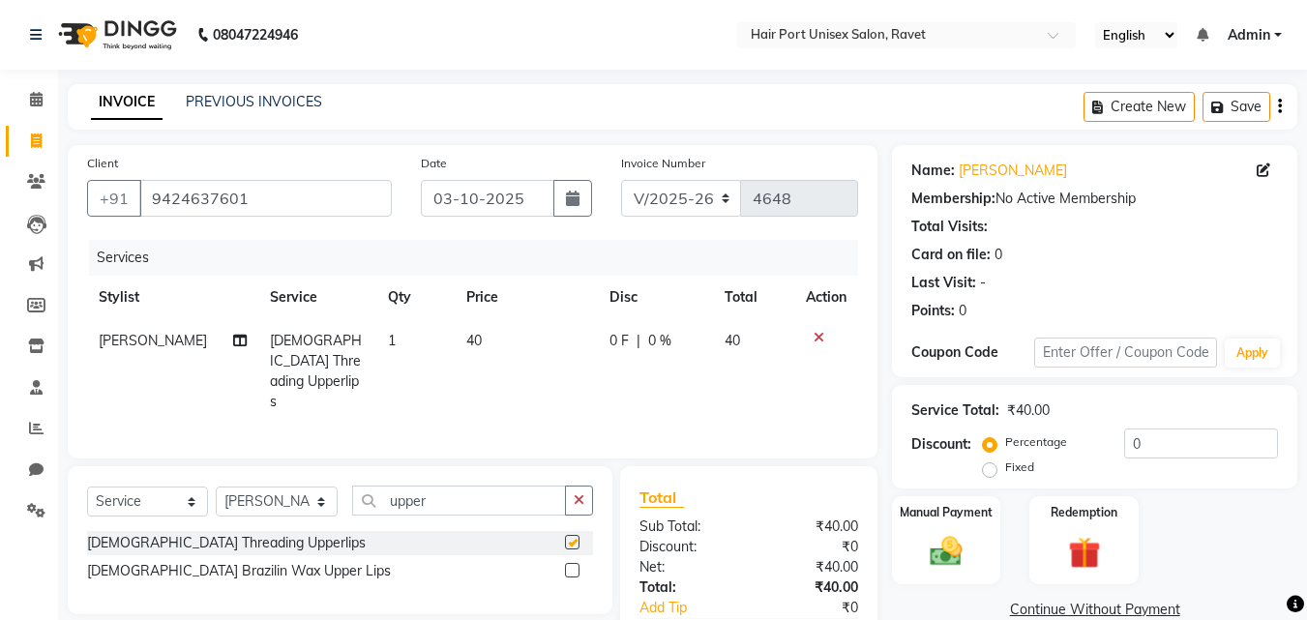
checkbox input "false"
click at [946, 557] on img at bounding box center [946, 551] width 54 height 39
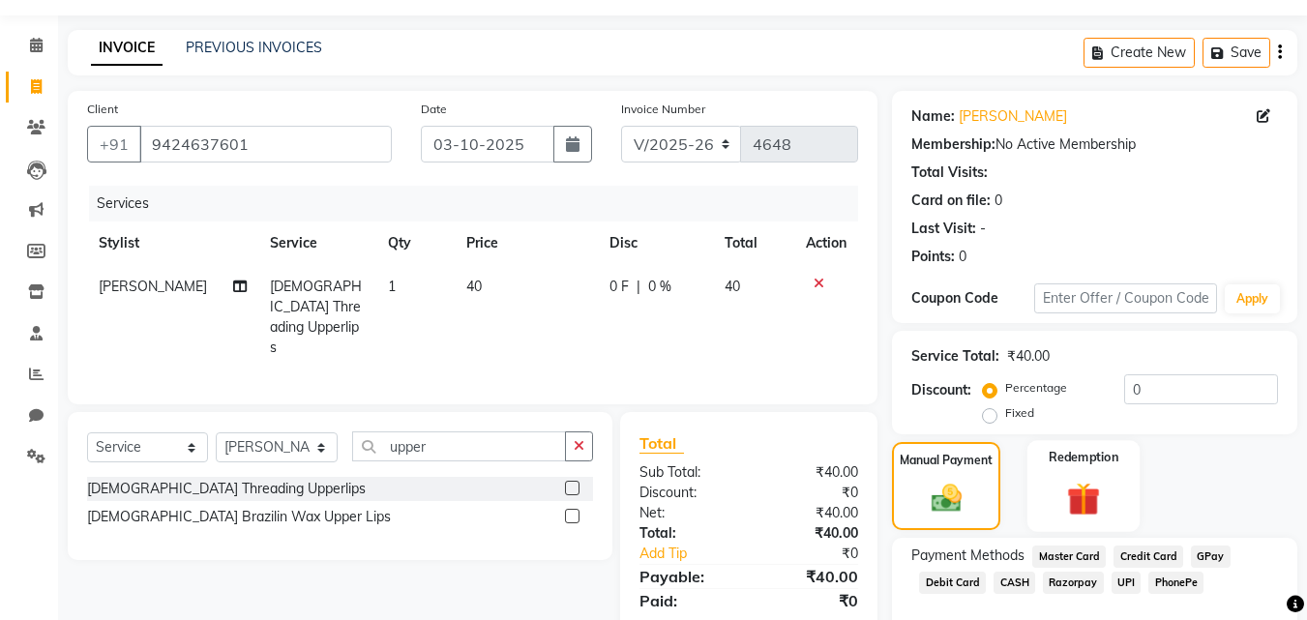
scroll to position [57, 0]
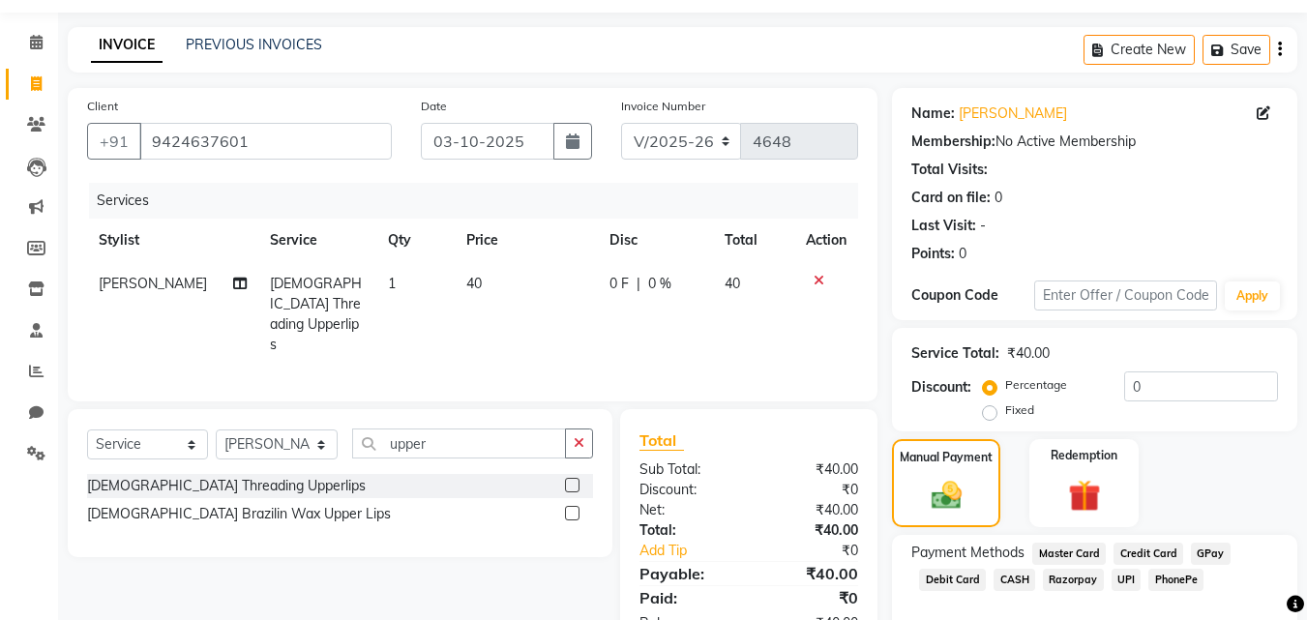
click at [1159, 578] on span "PhonePe" at bounding box center [1175, 580] width 55 height 22
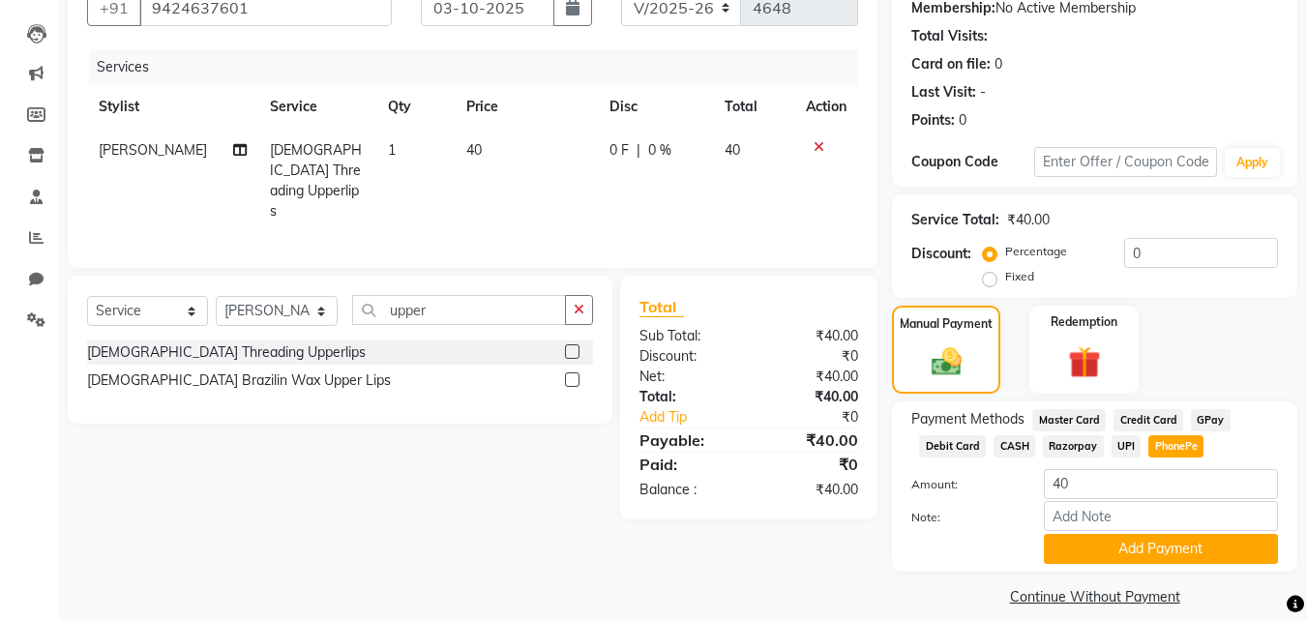
scroll to position [211, 0]
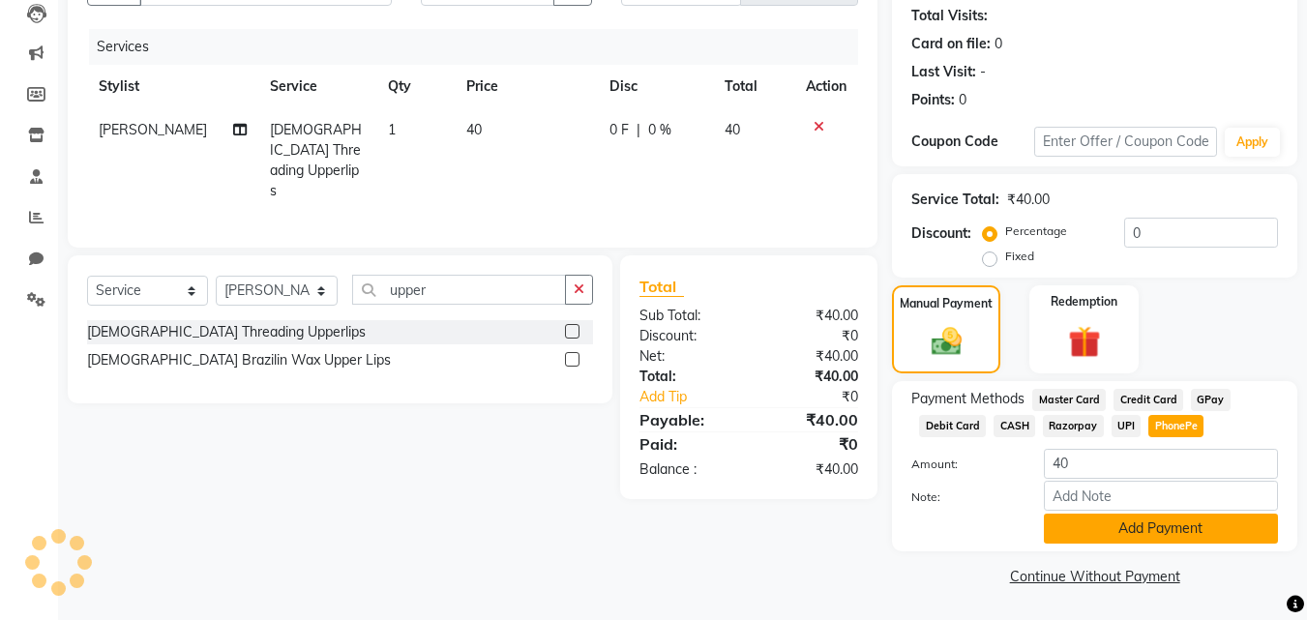
click at [1159, 524] on button "Add Payment" at bounding box center [1161, 529] width 234 height 30
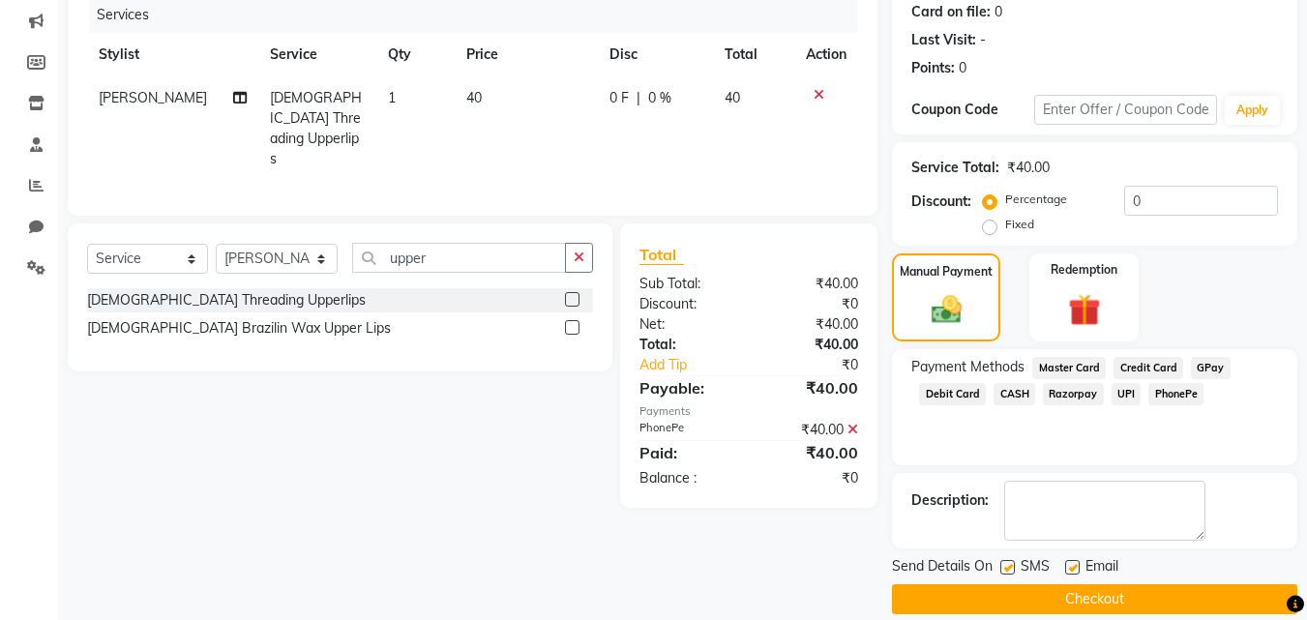
scroll to position [266, 0]
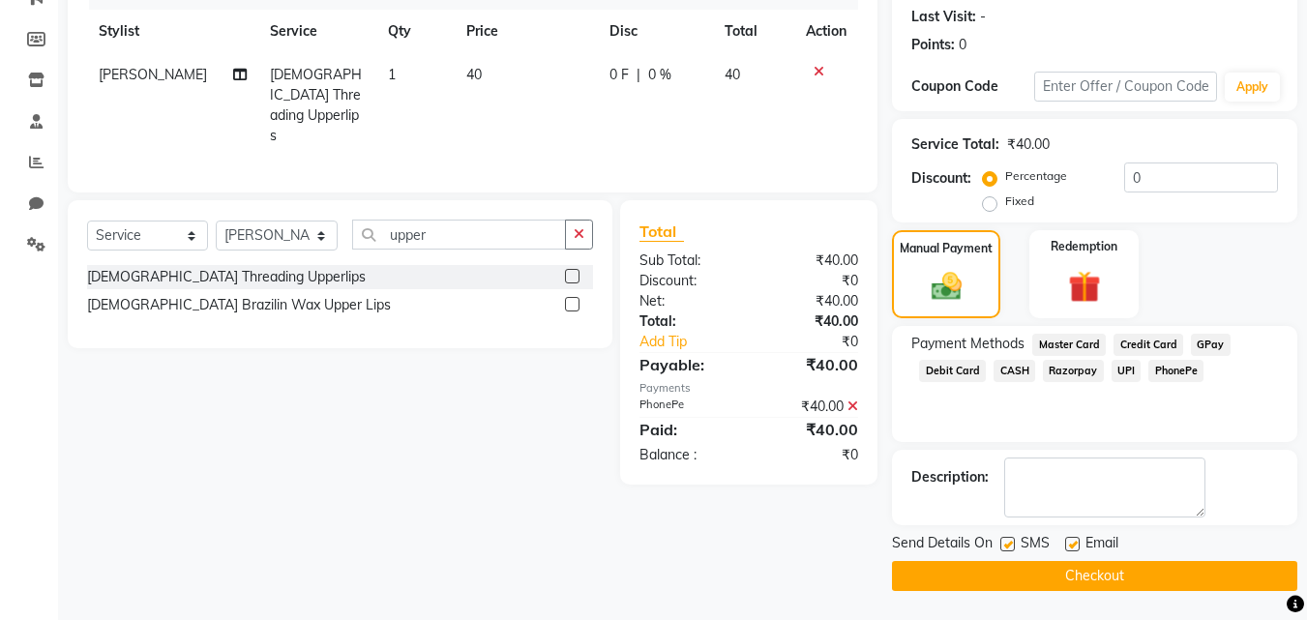
click at [1129, 564] on button "Checkout" at bounding box center [1094, 576] width 405 height 30
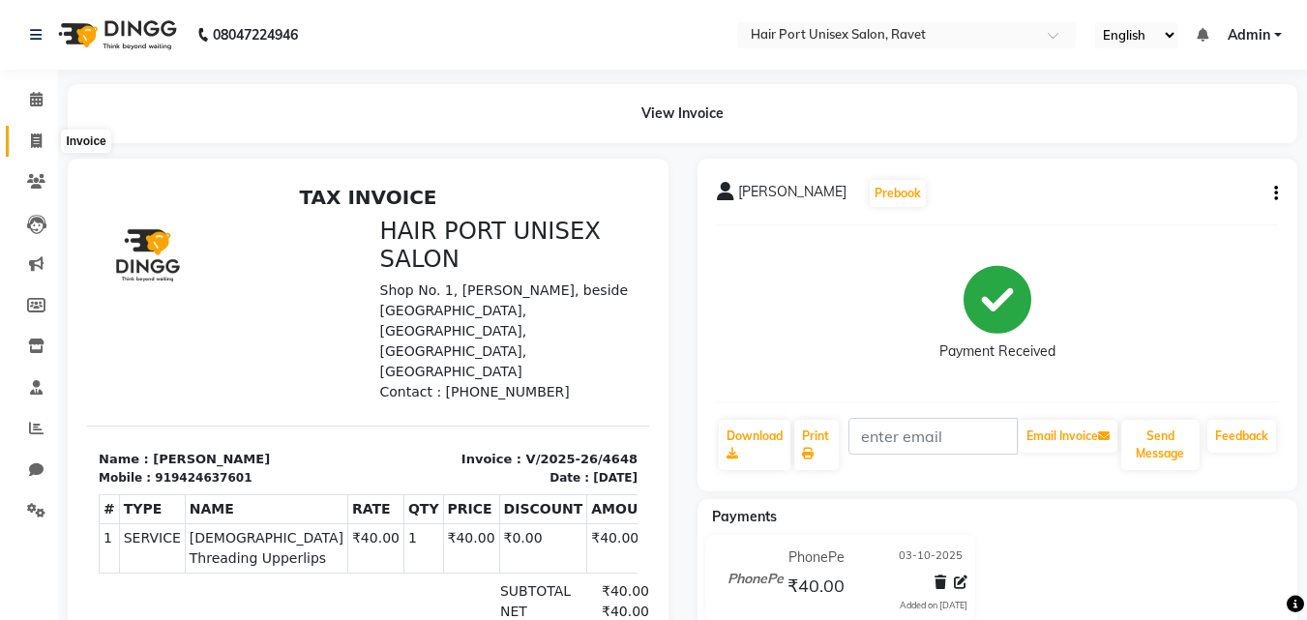
click at [29, 133] on span at bounding box center [36, 142] width 34 height 22
select select "service"
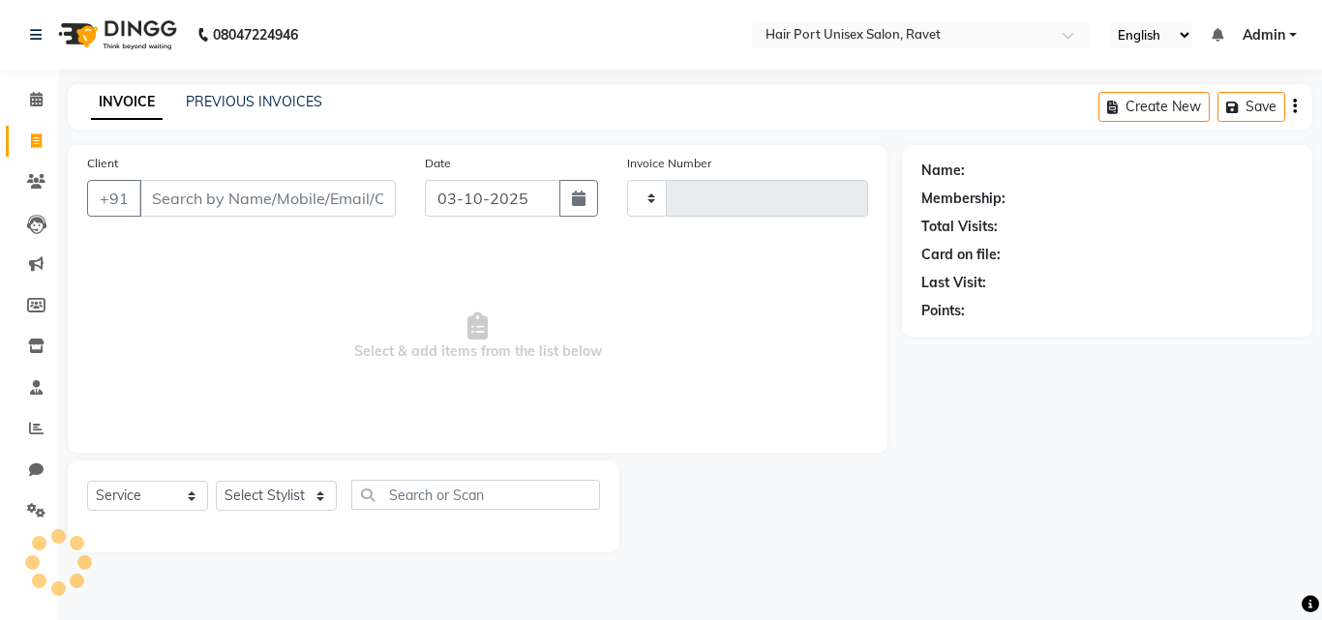
click at [258, 199] on input "Client" at bounding box center [267, 198] width 256 height 37
type input "4649"
select select "7015"
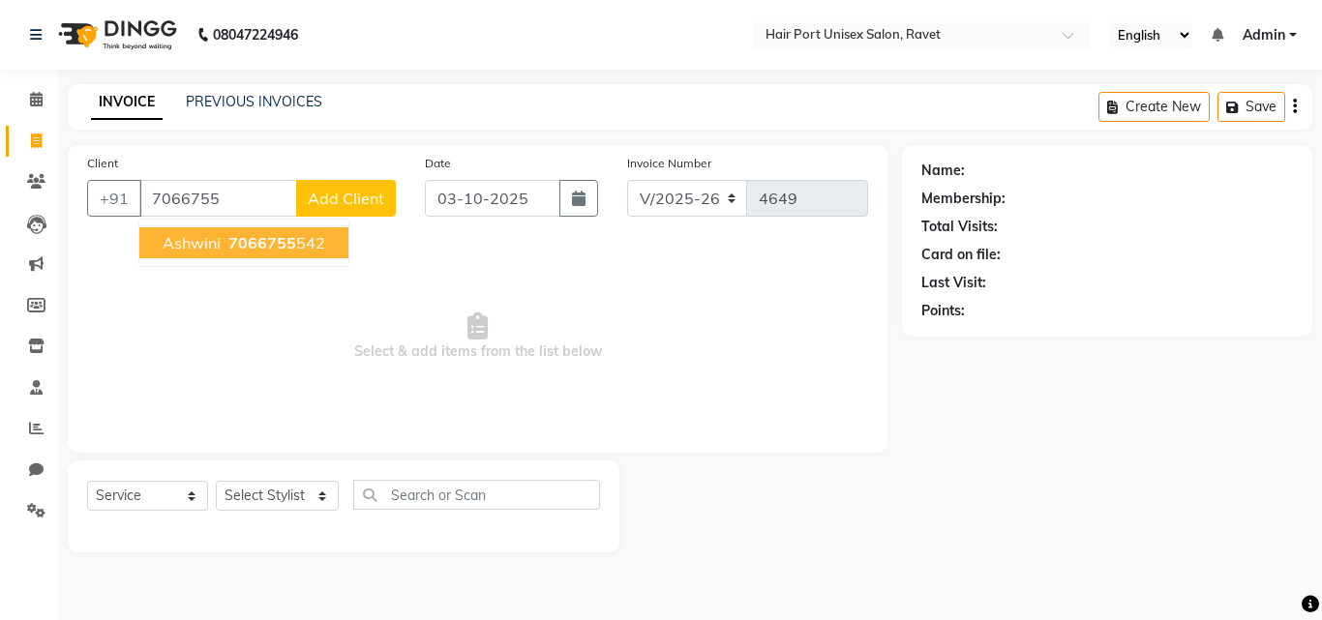
click at [261, 233] on span "7066755" at bounding box center [262, 242] width 68 height 19
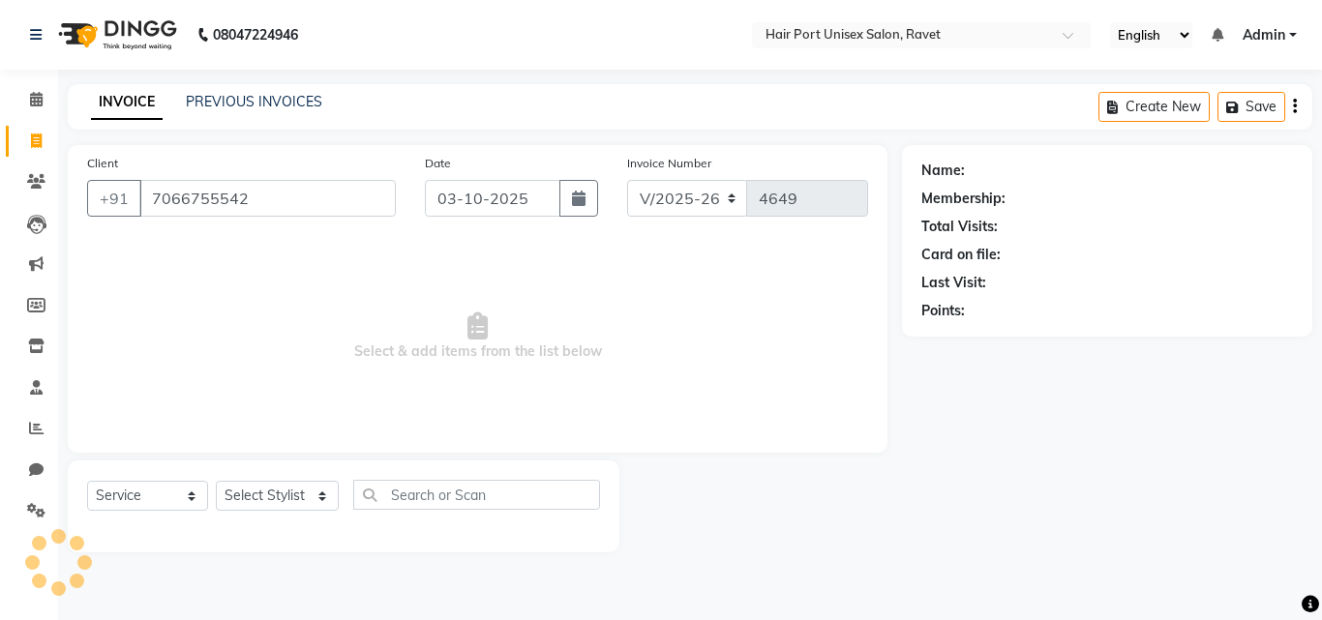
type input "7066755542"
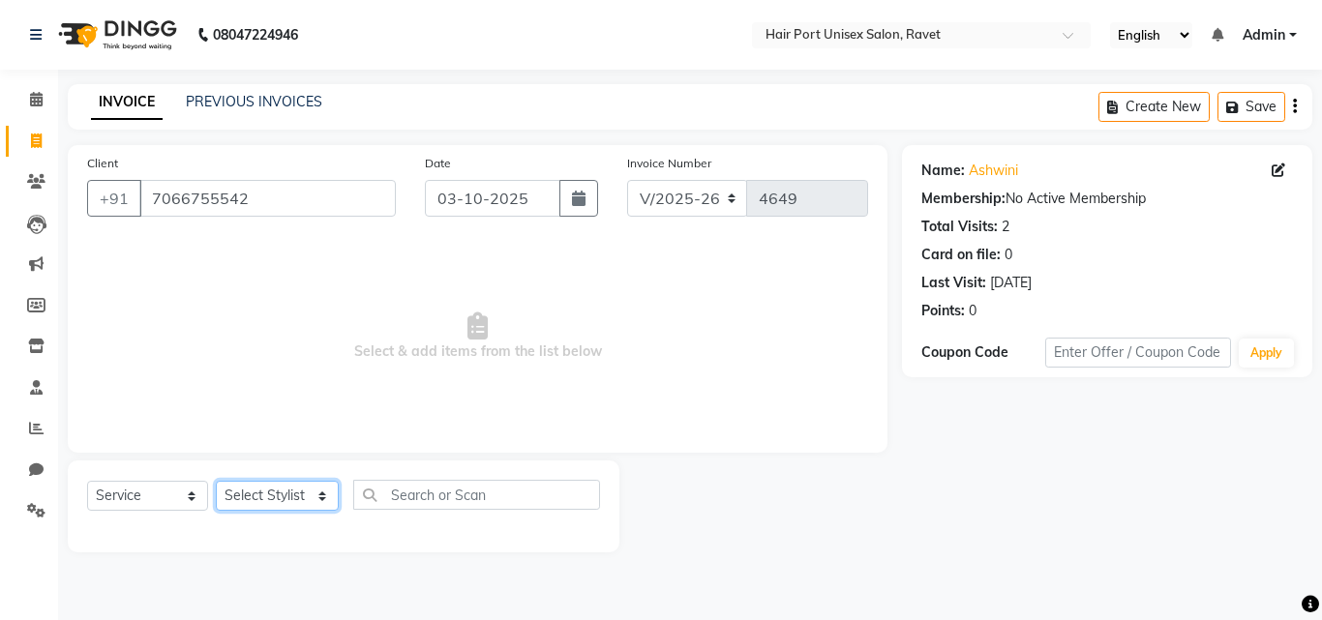
click at [312, 495] on select "Select Stylist [PERSON_NAME] [PERSON_NAME] [PERSON_NAME] [PERSON_NAME] [PERSON_…" at bounding box center [277, 496] width 123 height 30
select select "58689"
click at [216, 481] on select "Select Stylist [PERSON_NAME] [PERSON_NAME] [PERSON_NAME] [PERSON_NAME] [PERSON_…" at bounding box center [277, 496] width 123 height 30
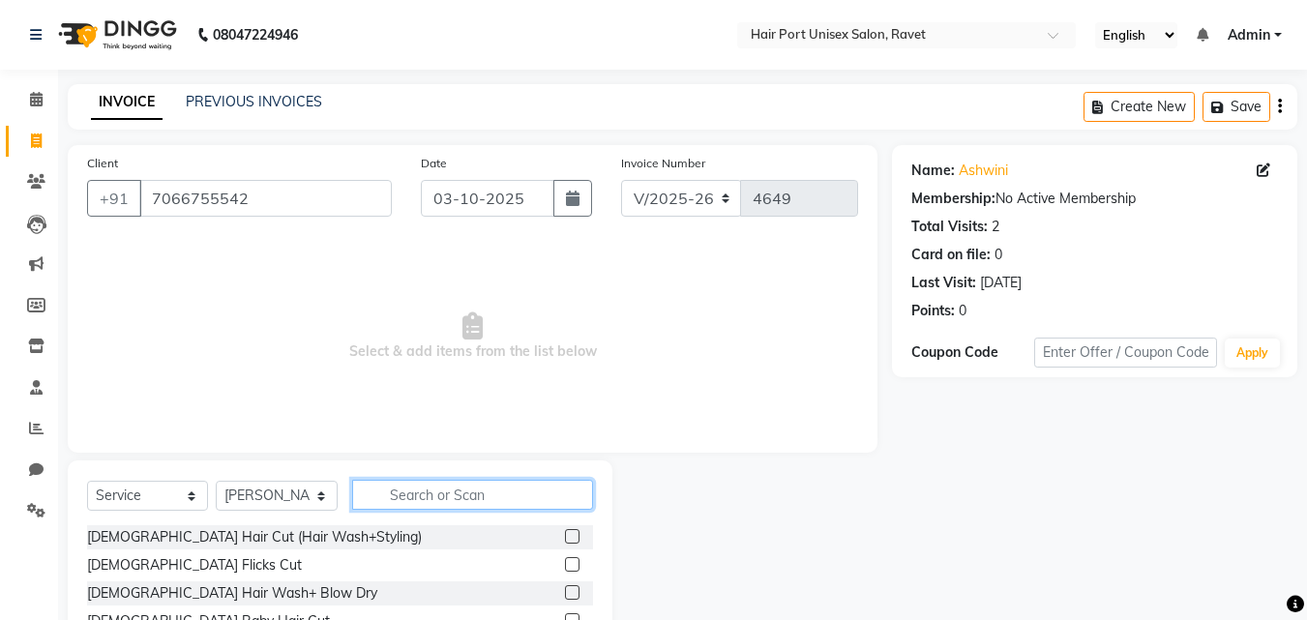
click at [400, 490] on input "text" at bounding box center [472, 495] width 241 height 30
type input "hair cut"
click at [570, 535] on label at bounding box center [572, 536] width 15 height 15
click at [570, 535] on input "checkbox" at bounding box center [571, 537] width 13 height 13
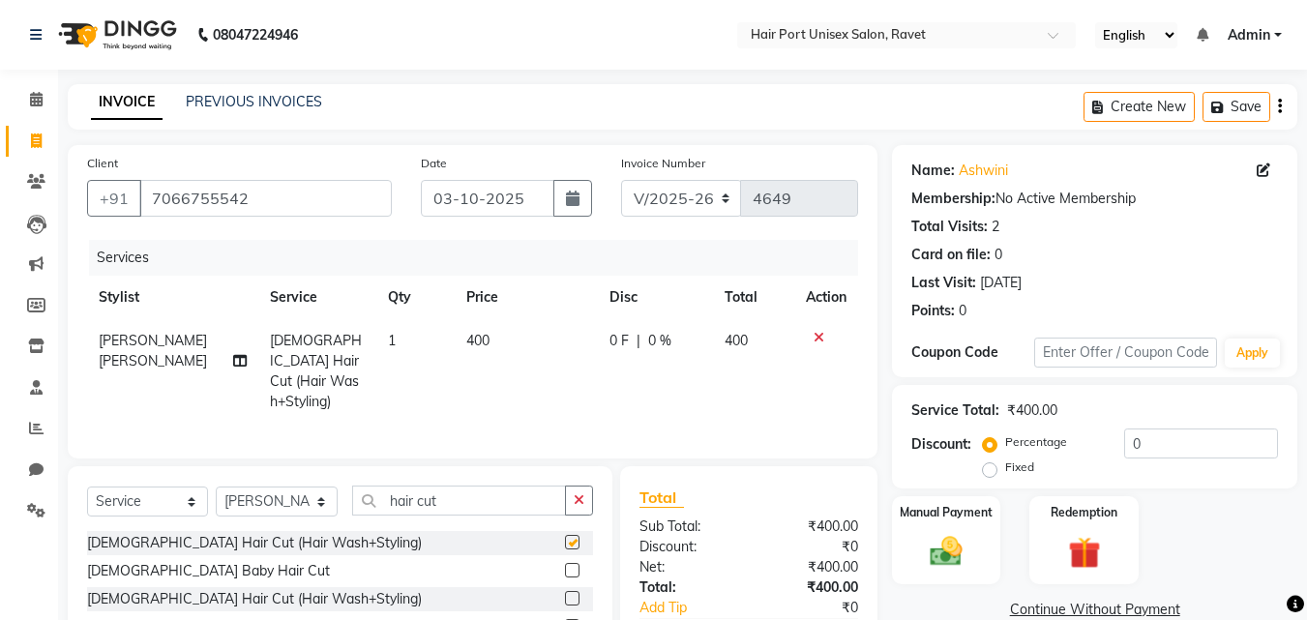
checkbox input "false"
click at [943, 551] on img at bounding box center [946, 551] width 54 height 39
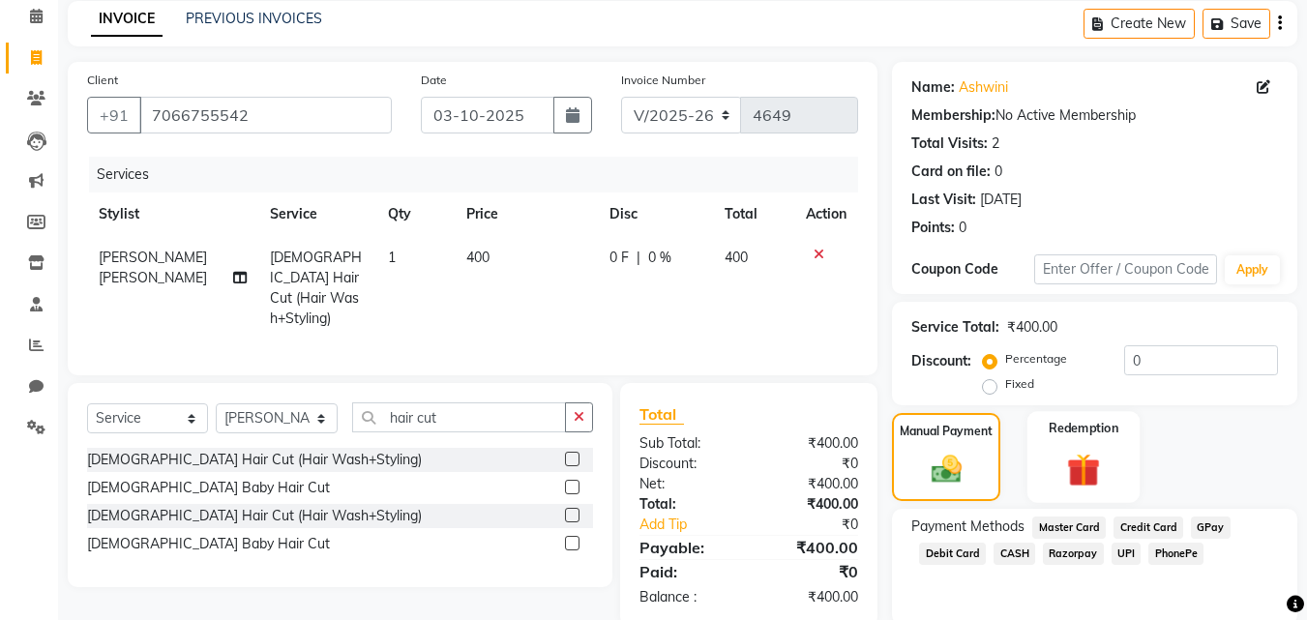
scroll to position [86, 0]
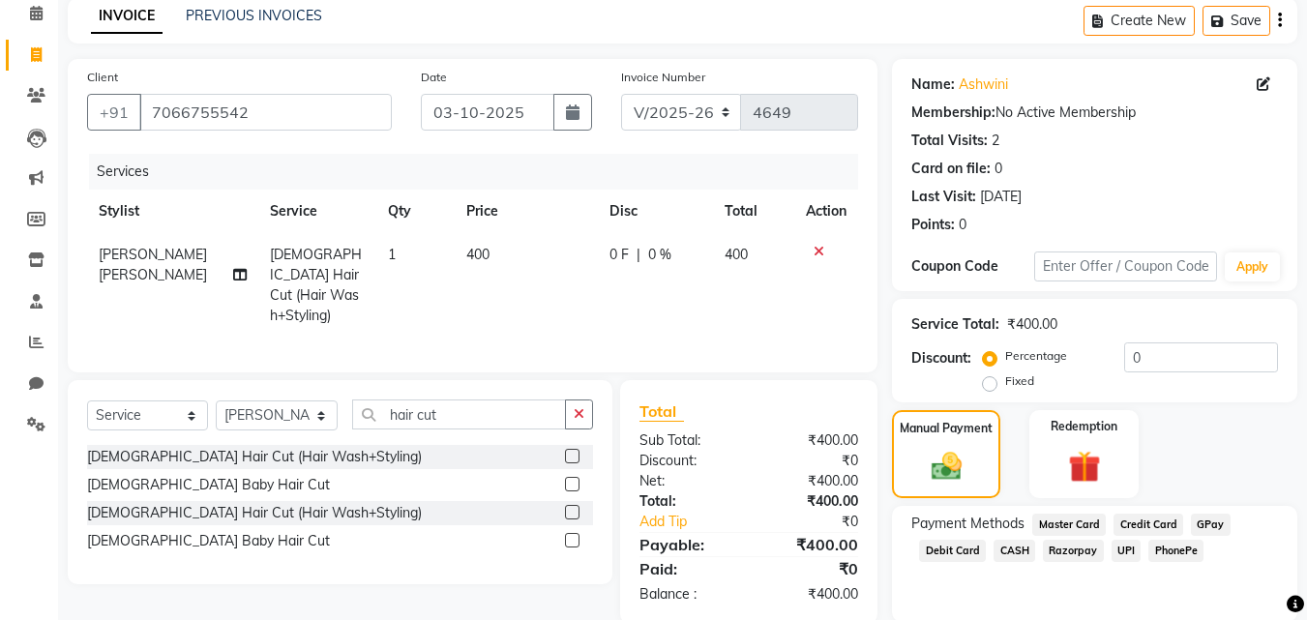
click at [1179, 546] on span "PhonePe" at bounding box center [1175, 551] width 55 height 22
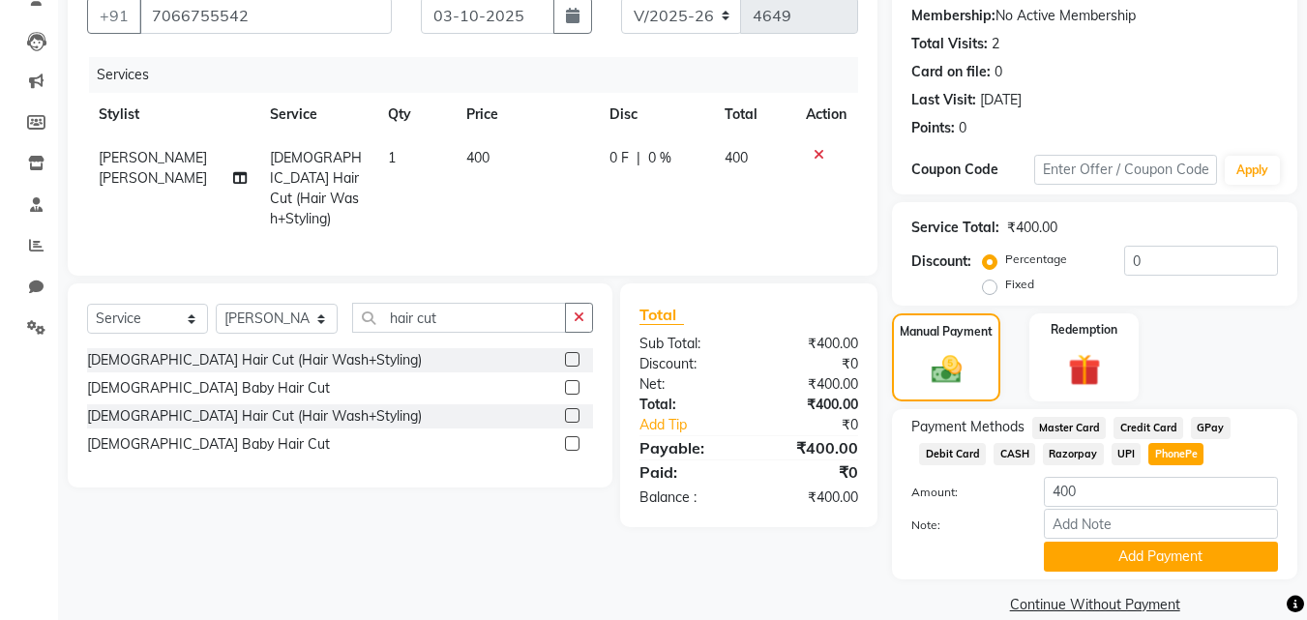
scroll to position [211, 0]
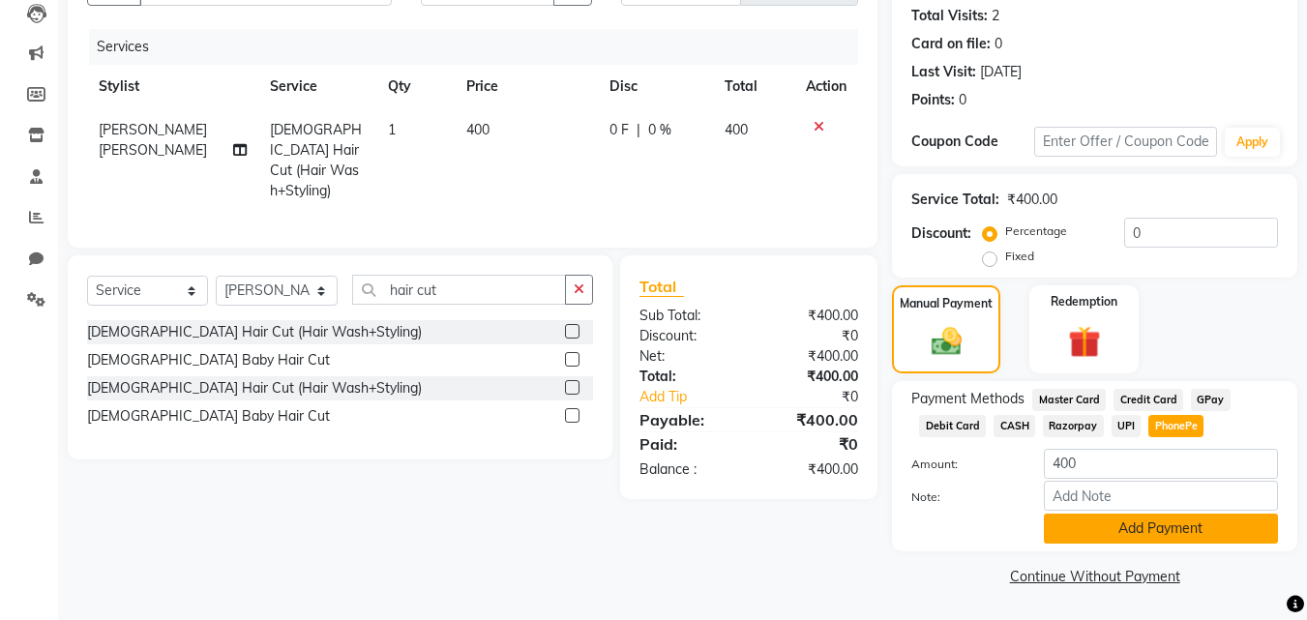
click at [1182, 528] on button "Add Payment" at bounding box center [1161, 529] width 234 height 30
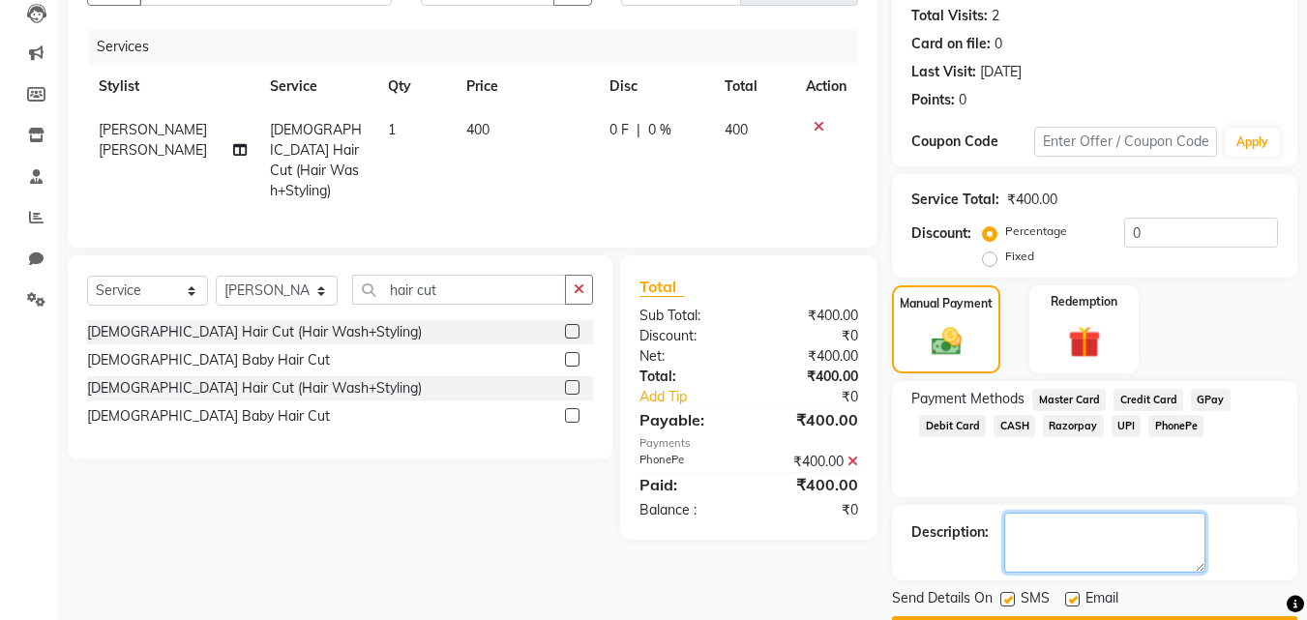
drag, startPoint x: 1182, startPoint y: 483, endPoint x: 1140, endPoint y: 520, distance: 56.2
click at [1140, 520] on textarea at bounding box center [1104, 543] width 201 height 60
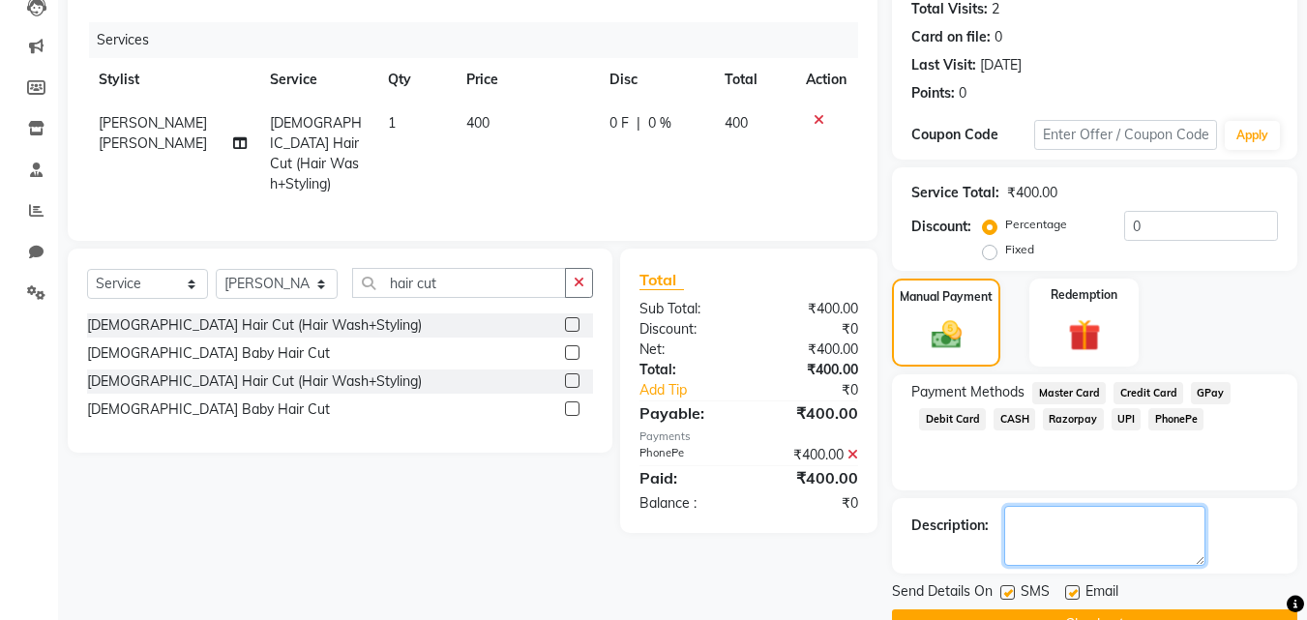
scroll to position [266, 0]
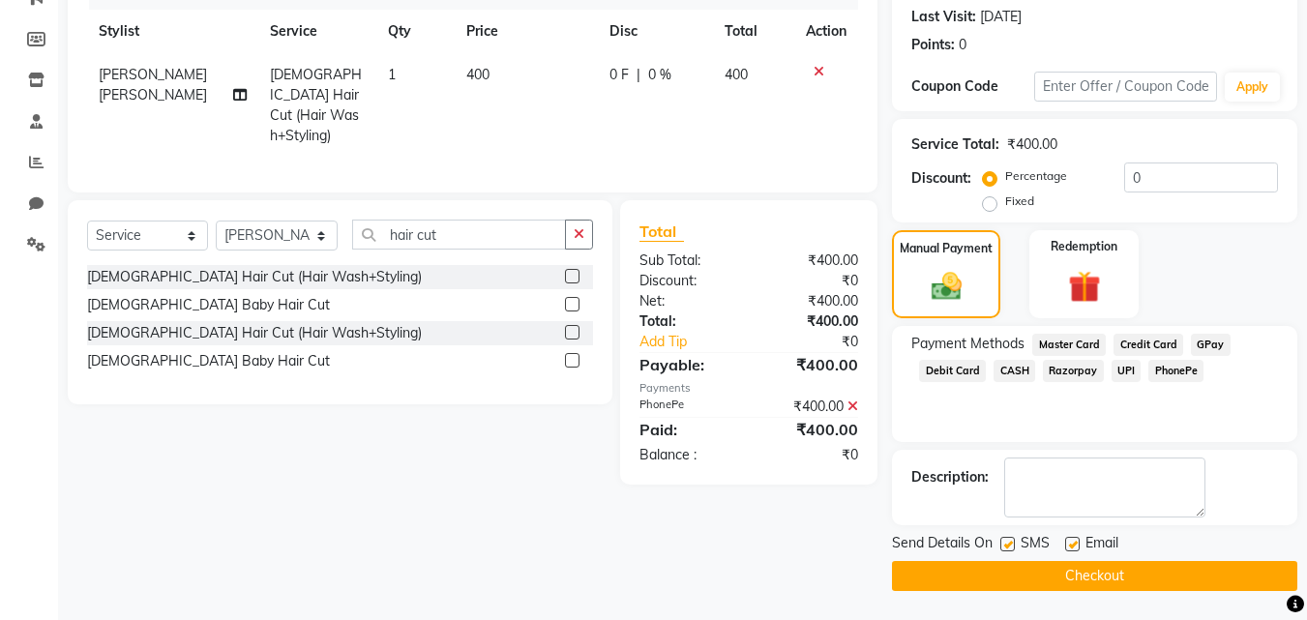
click at [1104, 575] on button "Checkout" at bounding box center [1094, 576] width 405 height 30
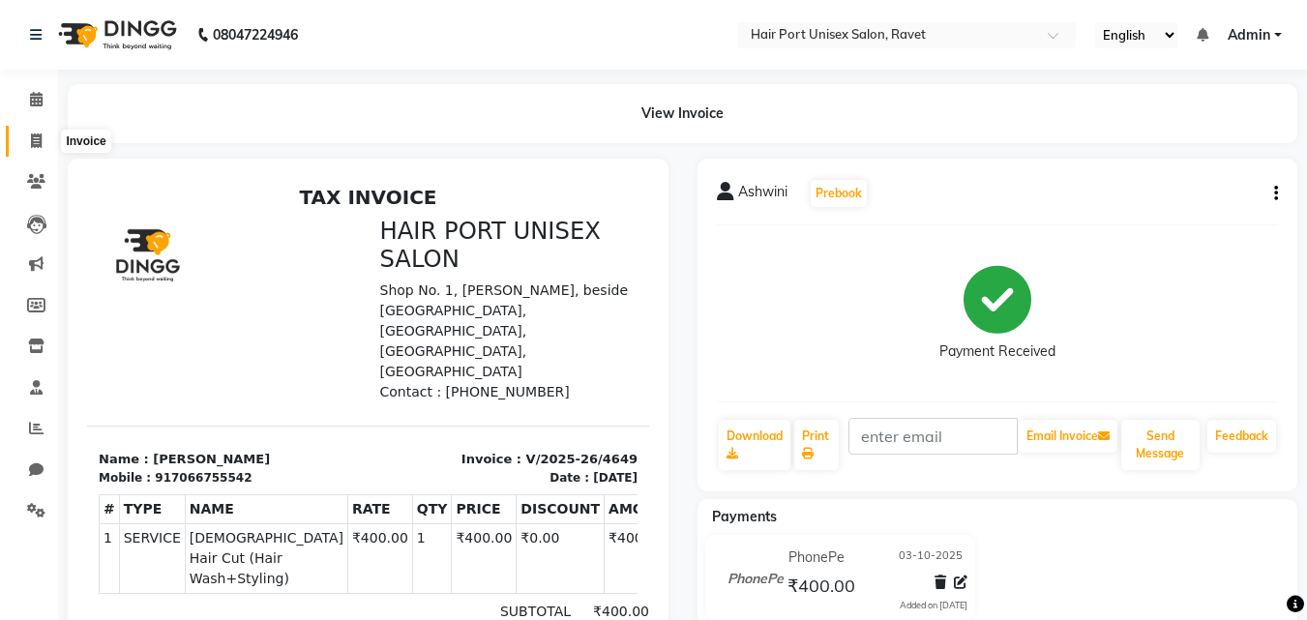
click at [35, 138] on icon at bounding box center [36, 141] width 11 height 15
select select "service"
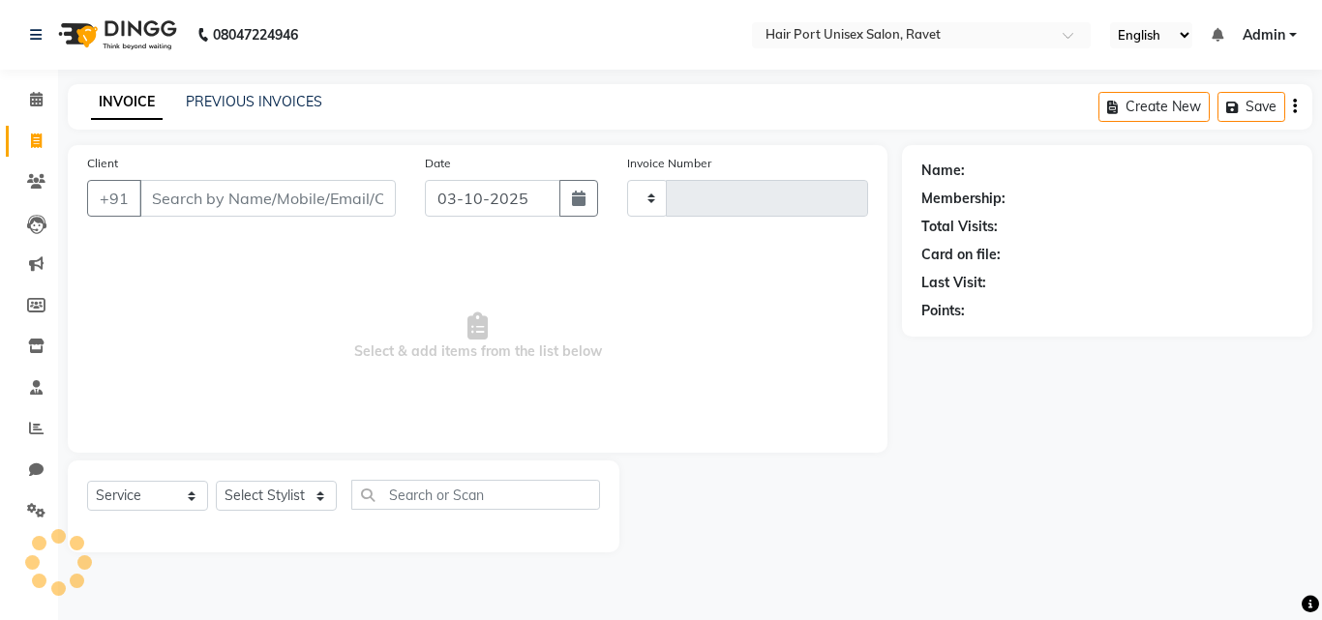
type input "4650"
select select "7015"
click at [198, 187] on input "Client" at bounding box center [267, 198] width 256 height 37
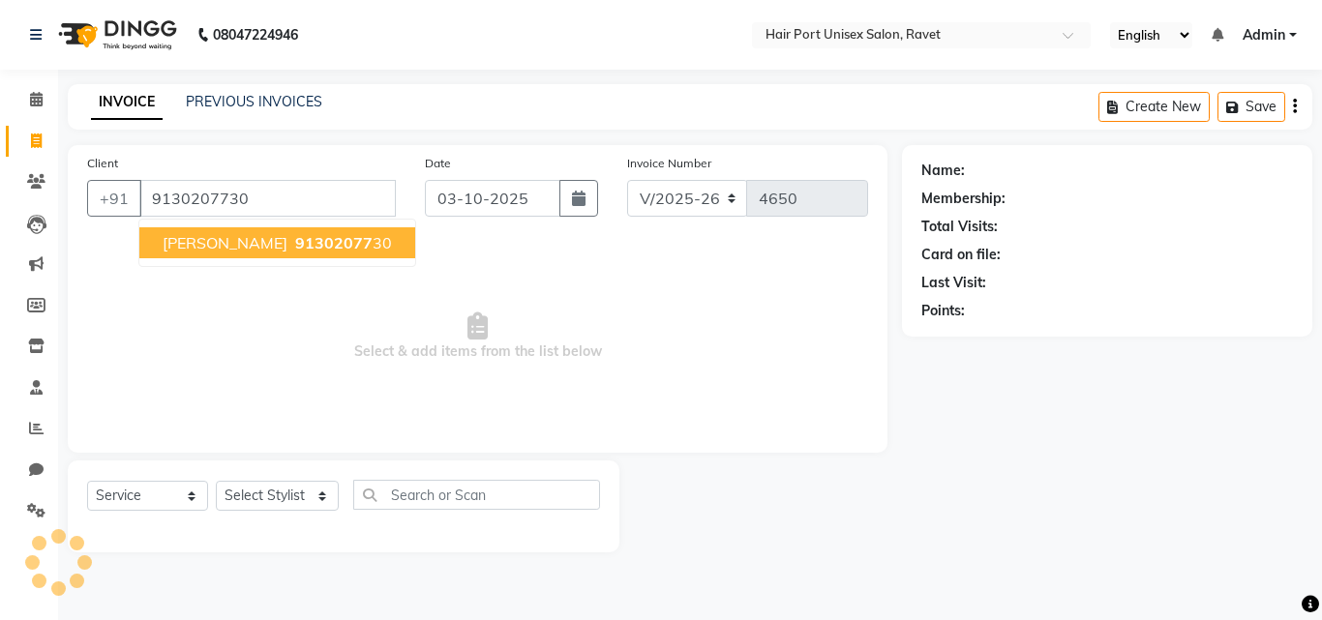
type input "9130207730"
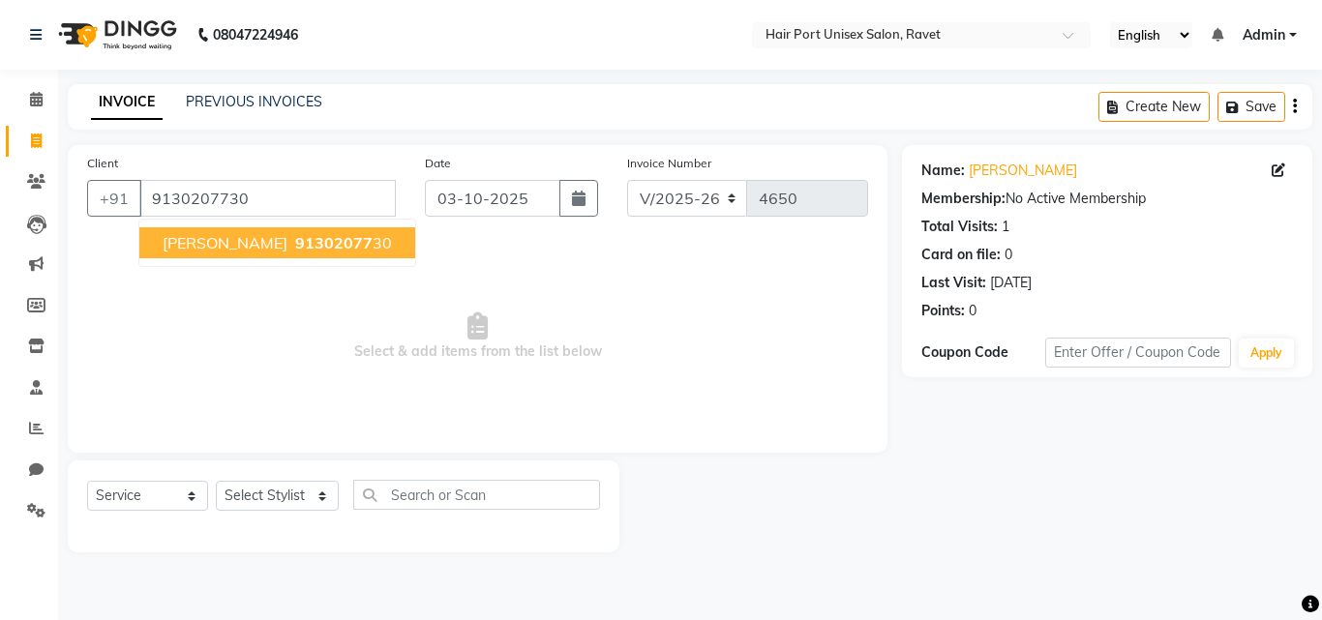
click at [200, 236] on span "[PERSON_NAME]" at bounding box center [225, 242] width 125 height 19
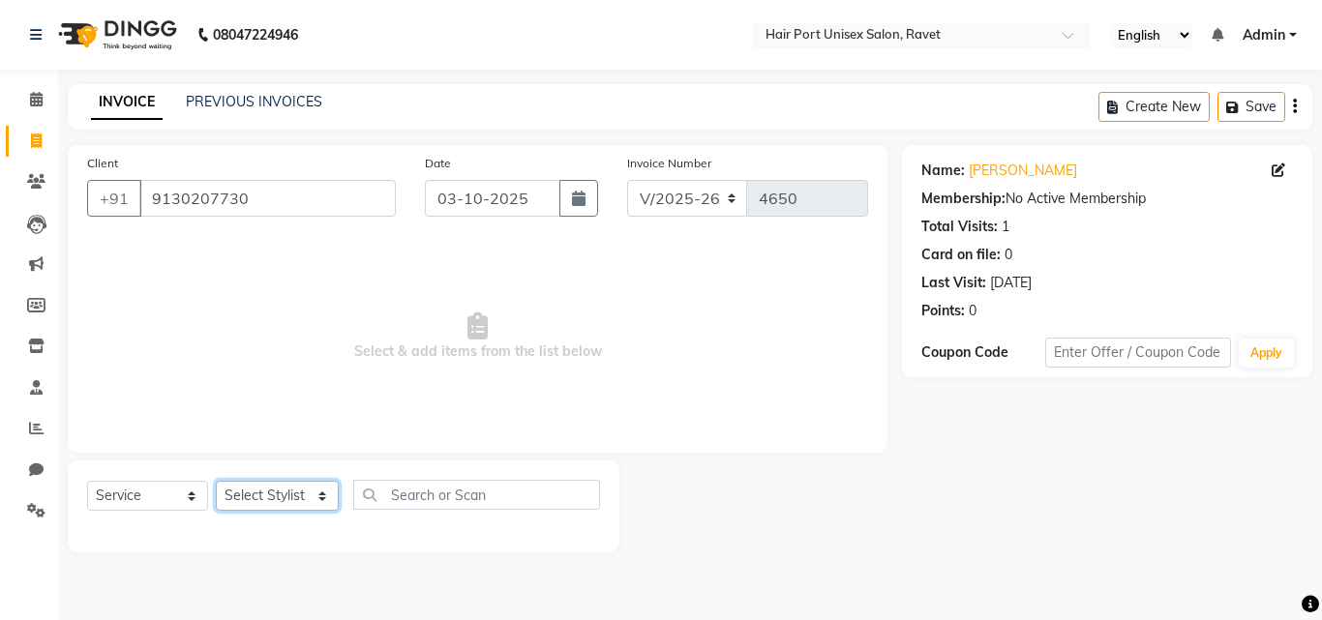
click at [322, 501] on select "Select Stylist [PERSON_NAME] [PERSON_NAME] [PERSON_NAME] [PERSON_NAME] [PERSON_…" at bounding box center [277, 496] width 123 height 30
select select "60513"
click at [216, 481] on select "Select Stylist [PERSON_NAME] [PERSON_NAME] [PERSON_NAME] [PERSON_NAME] [PERSON_…" at bounding box center [277, 496] width 123 height 30
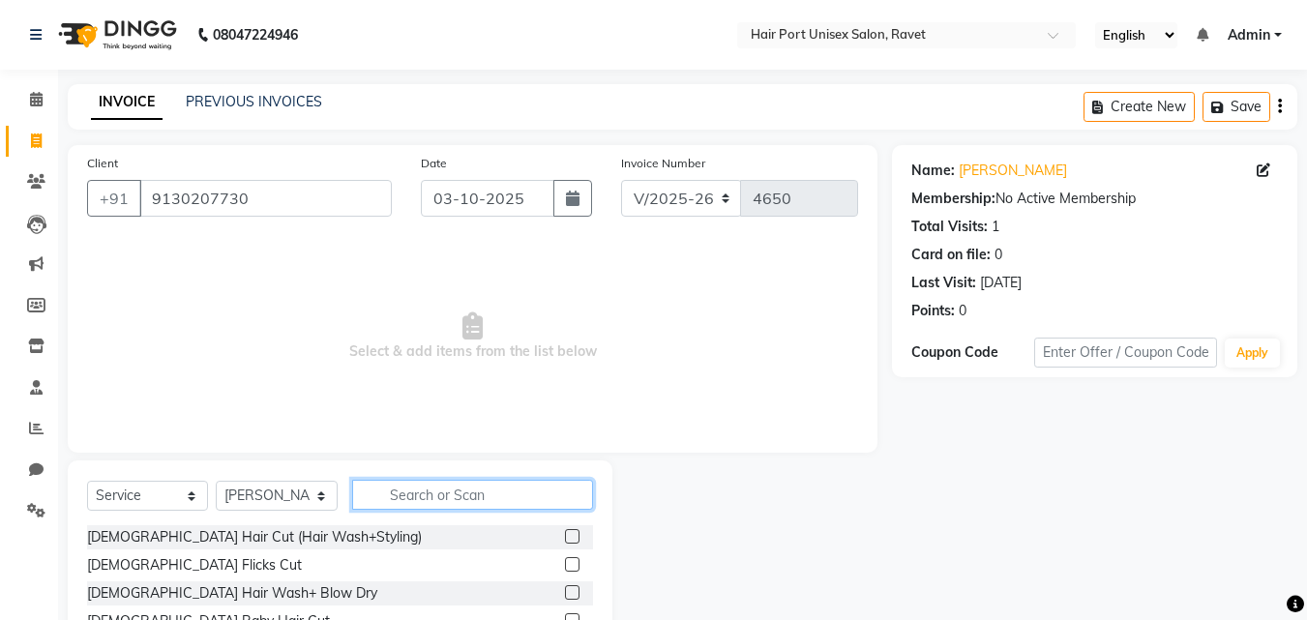
click at [423, 490] on input "text" at bounding box center [472, 495] width 241 height 30
click at [419, 492] on input "text" at bounding box center [472, 495] width 241 height 30
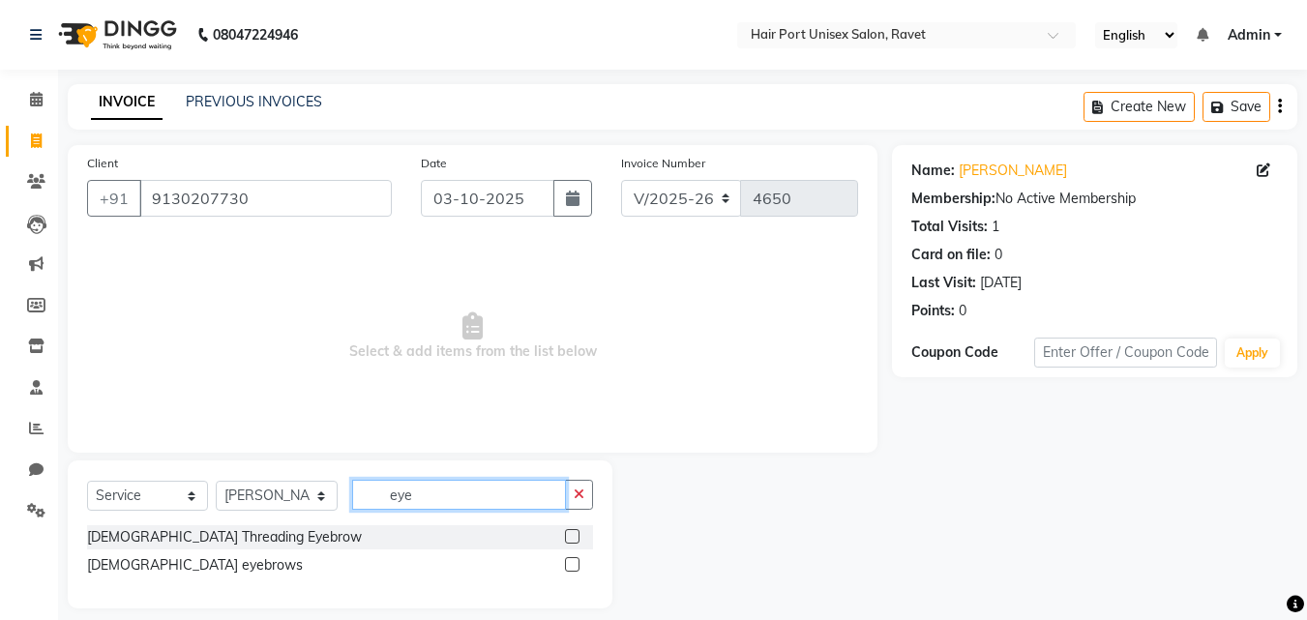
type input "eye"
click at [568, 537] on label at bounding box center [572, 536] width 15 height 15
click at [568, 537] on input "checkbox" at bounding box center [571, 537] width 13 height 13
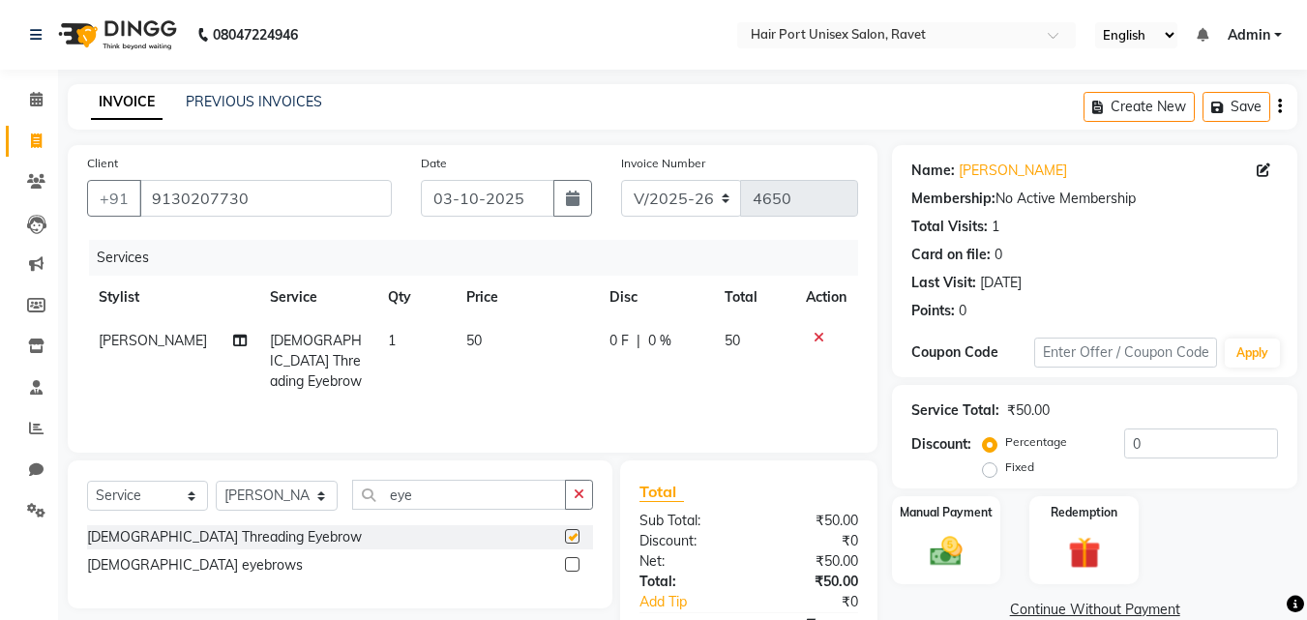
checkbox input "false"
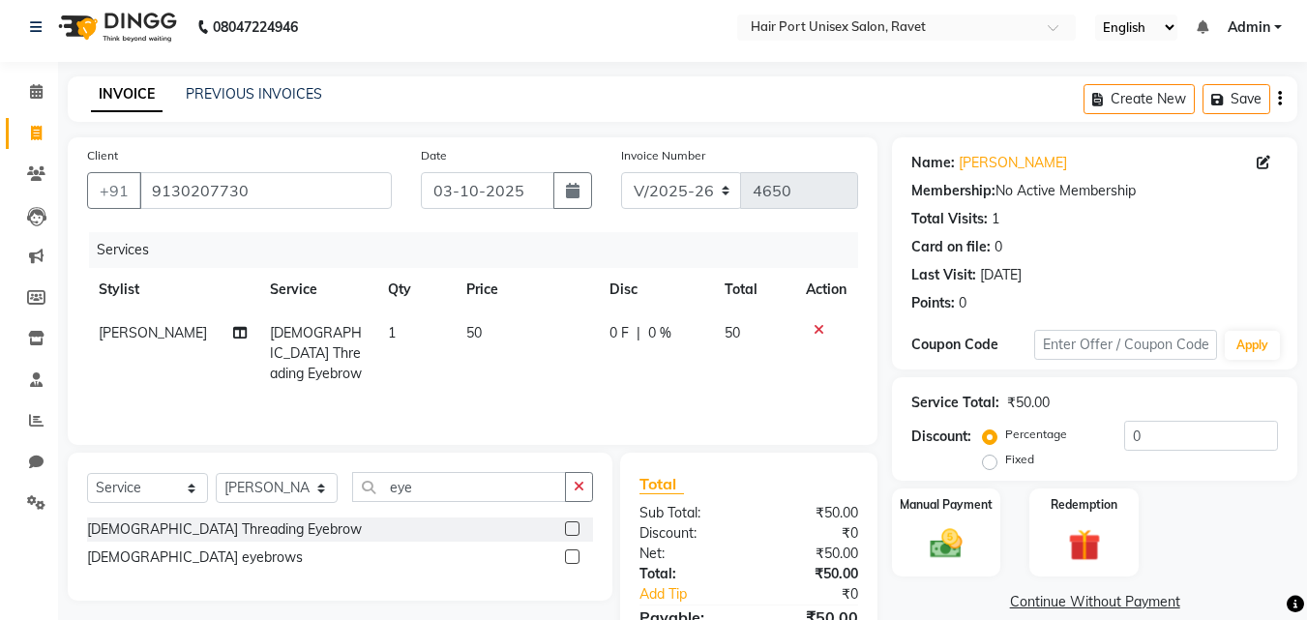
scroll to position [17, 0]
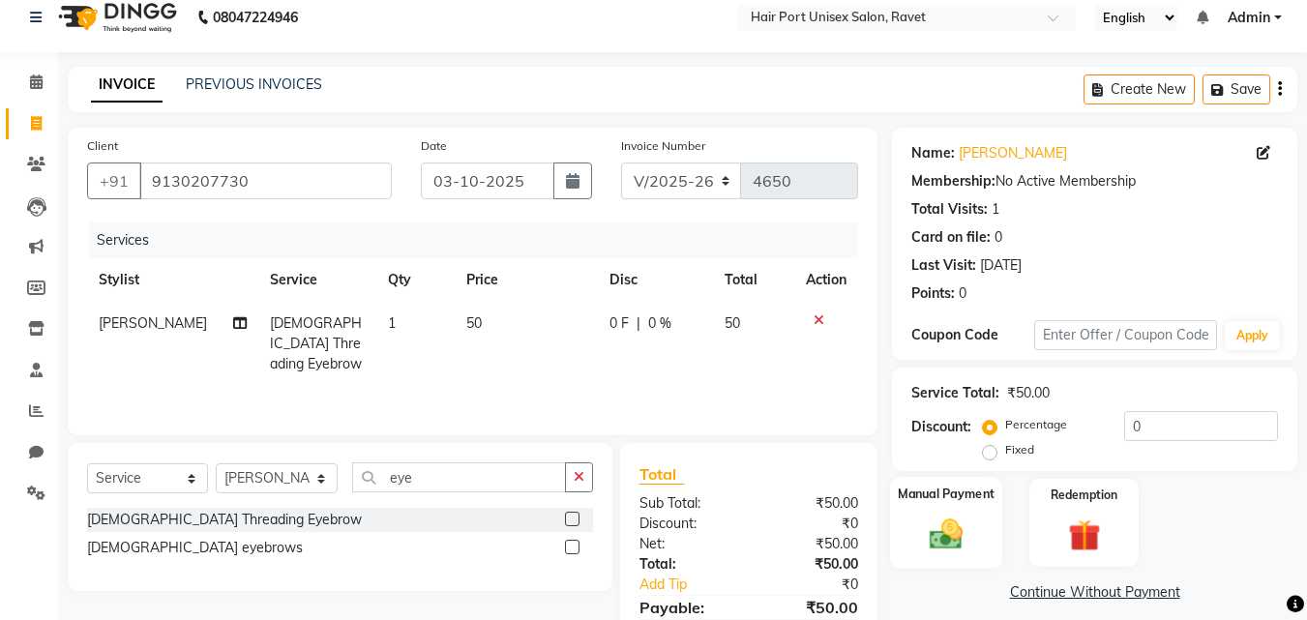
click at [932, 546] on img at bounding box center [946, 534] width 54 height 39
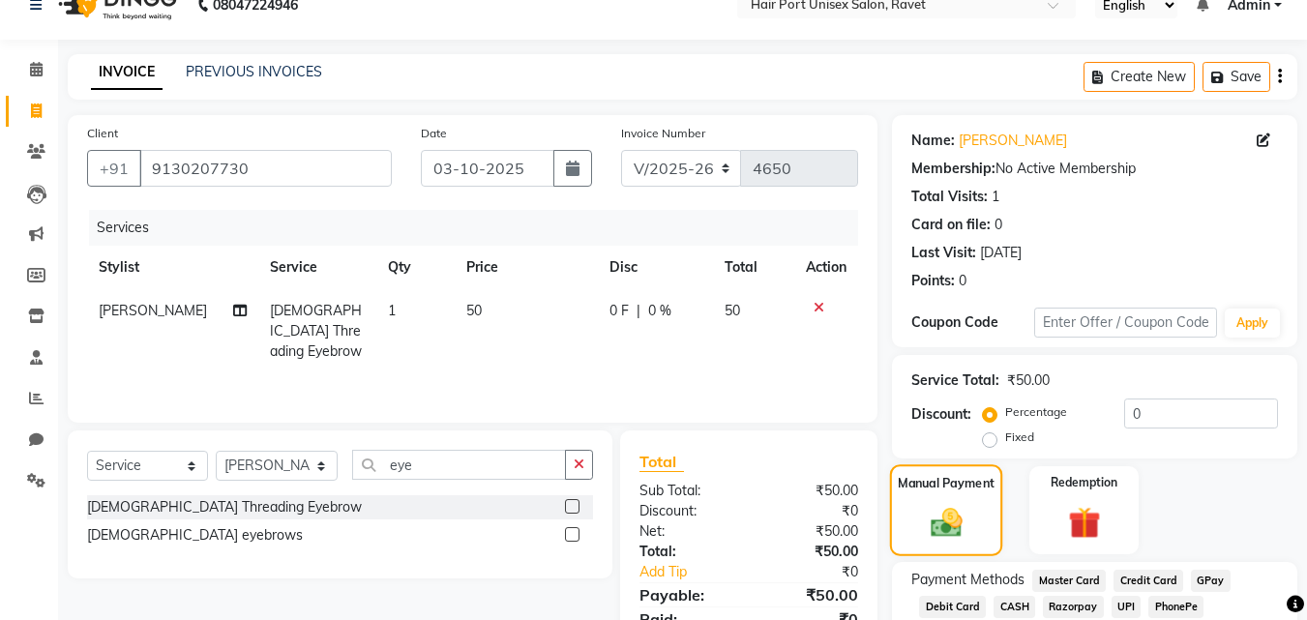
scroll to position [47, 0]
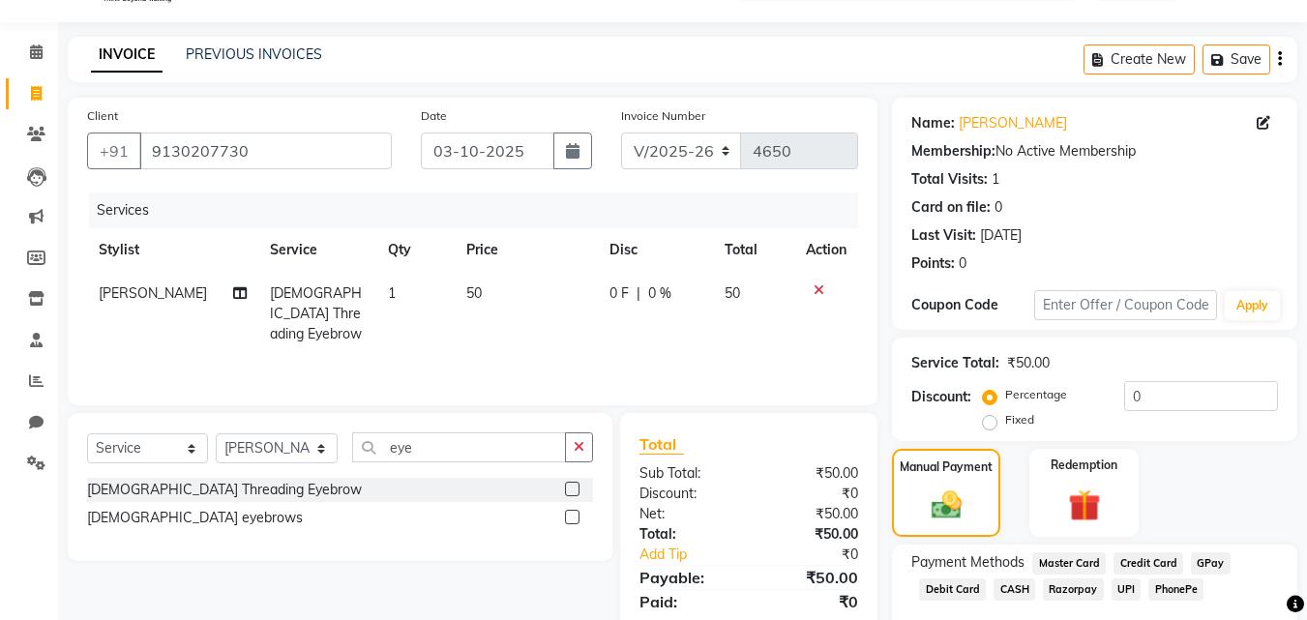
click at [1150, 590] on span "PhonePe" at bounding box center [1175, 590] width 55 height 22
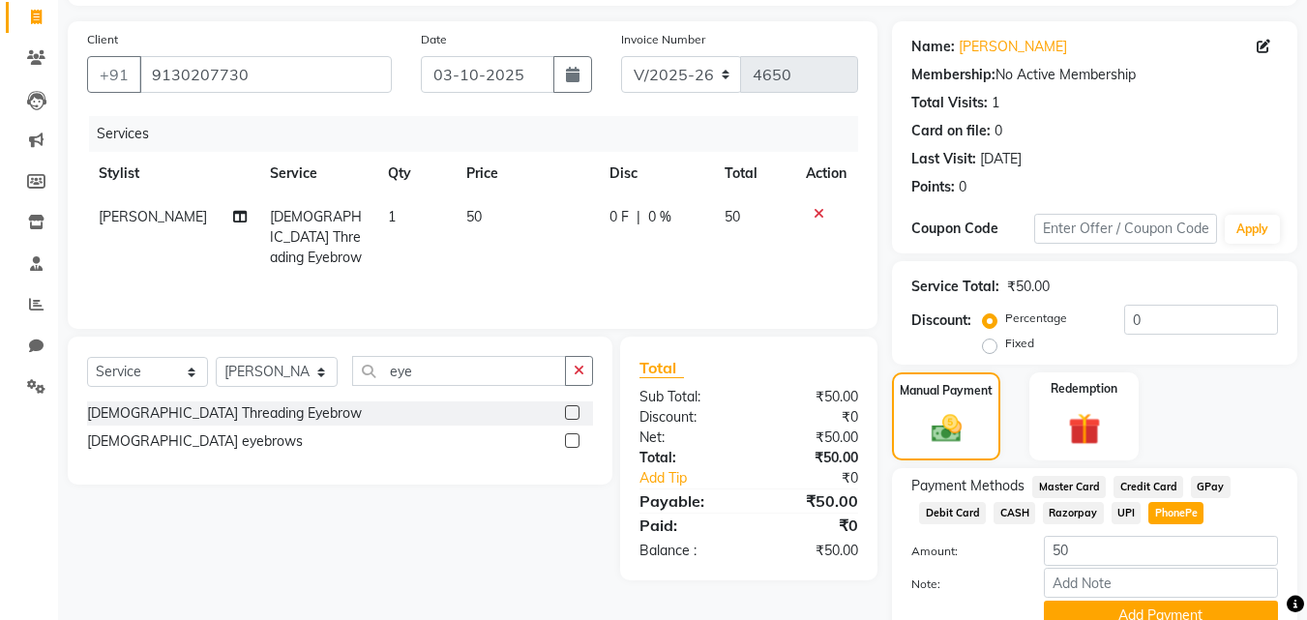
scroll to position [211, 0]
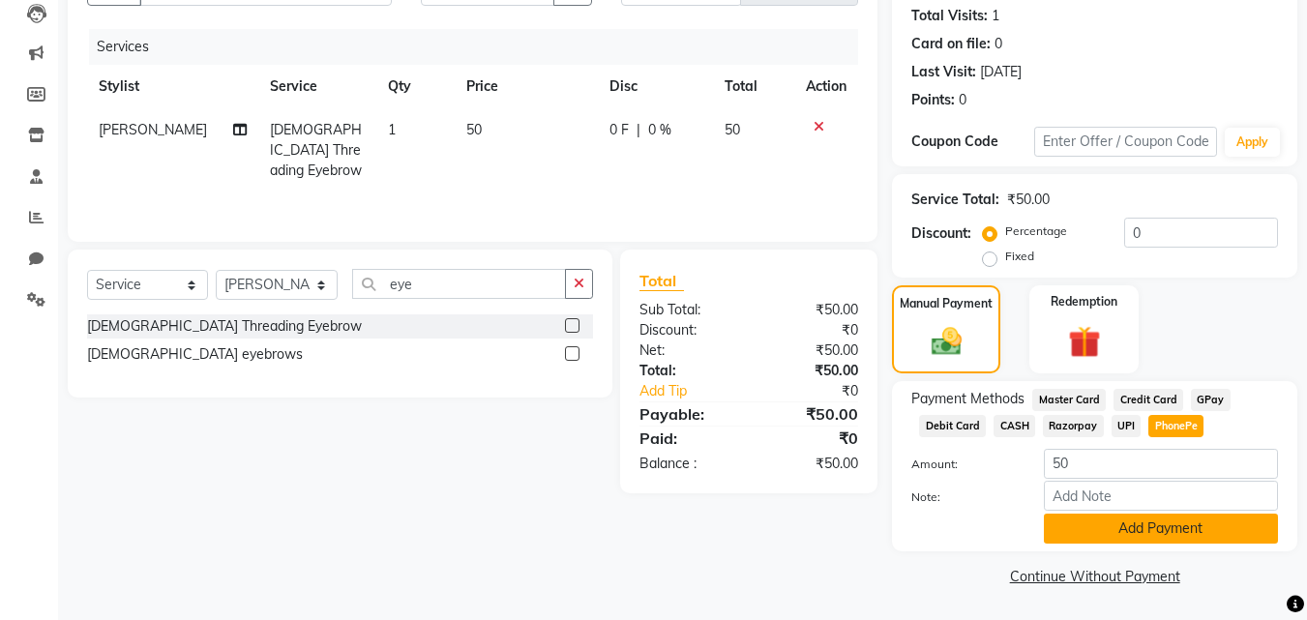
click at [1154, 533] on button "Add Payment" at bounding box center [1161, 529] width 234 height 30
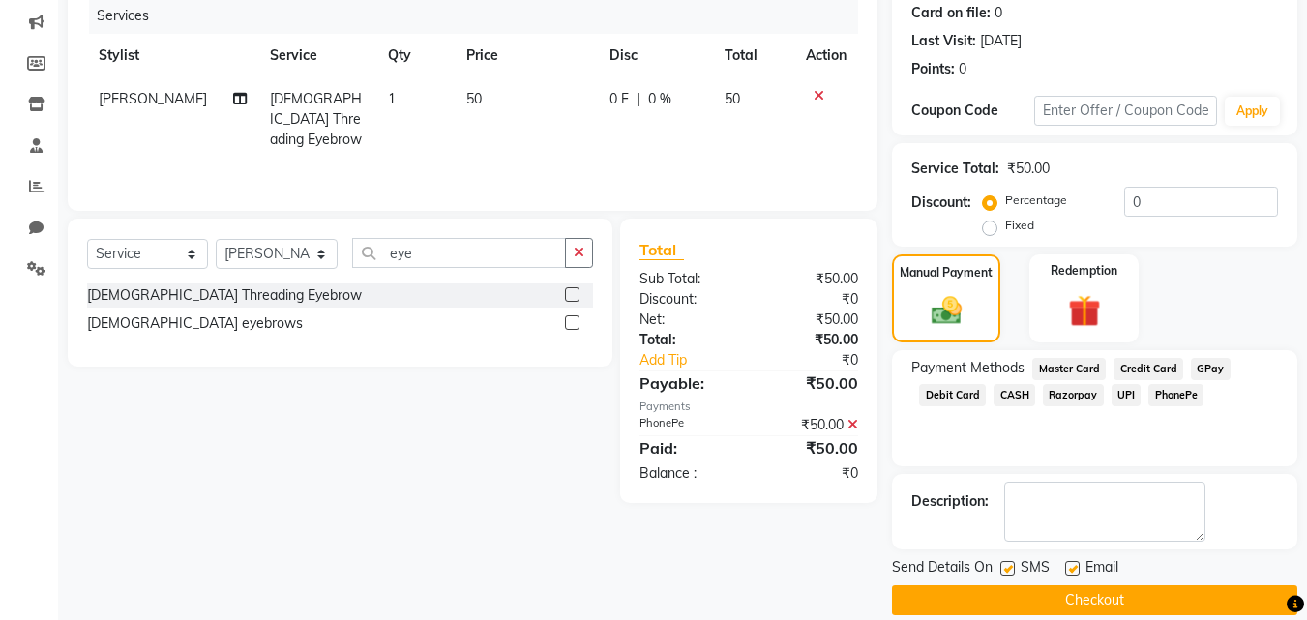
scroll to position [266, 0]
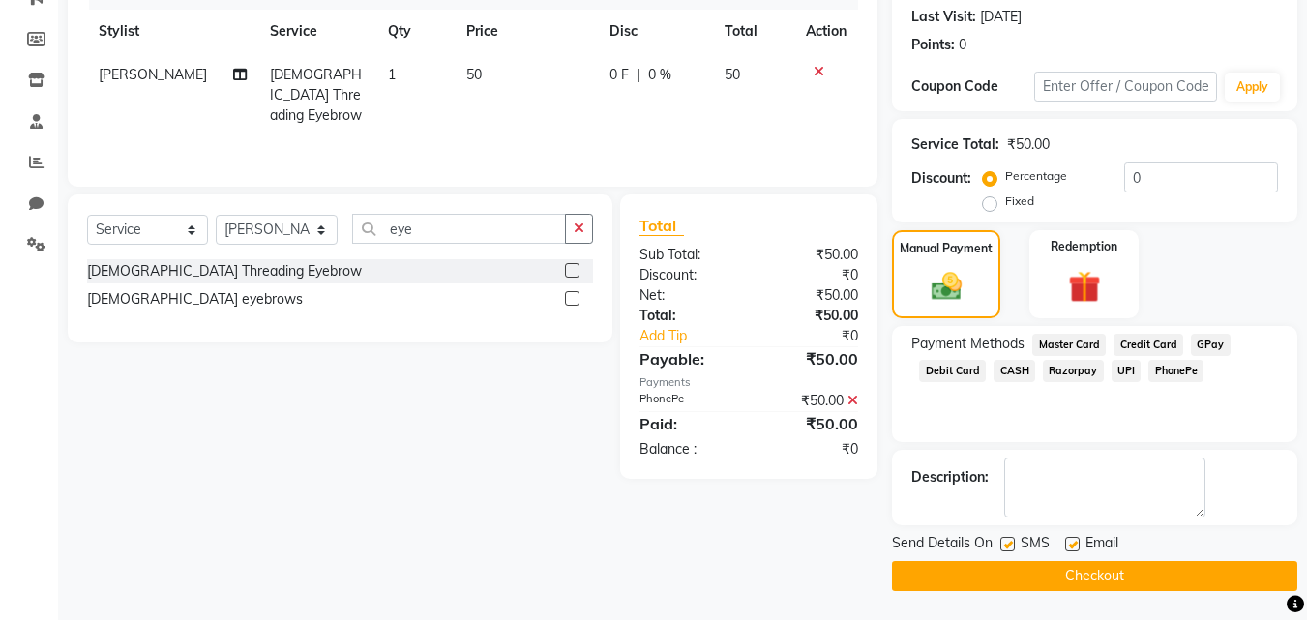
click at [1138, 567] on button "Checkout" at bounding box center [1094, 576] width 405 height 30
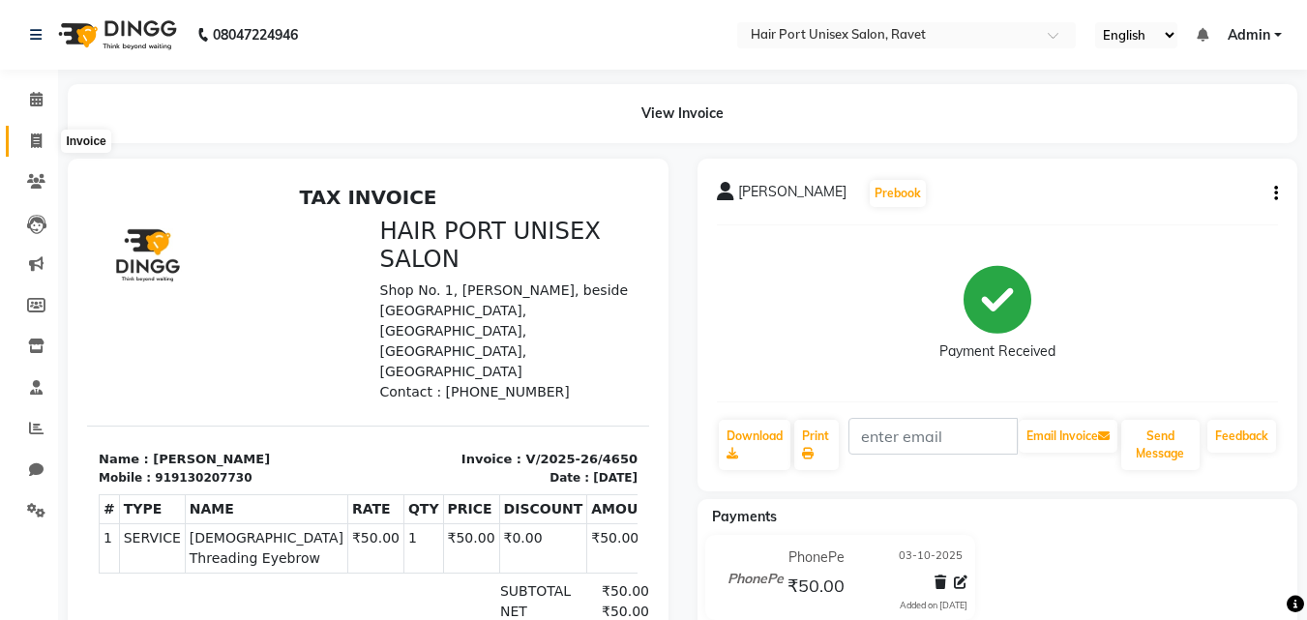
click at [39, 134] on icon at bounding box center [36, 141] width 11 height 15
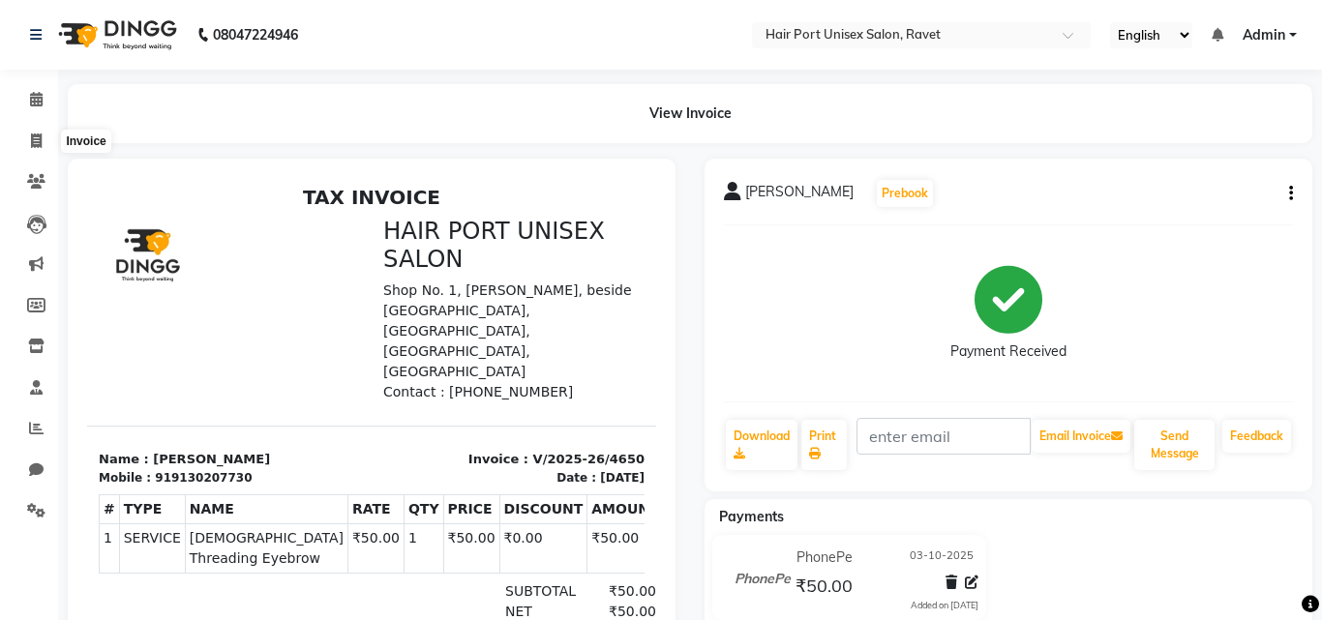
select select "service"
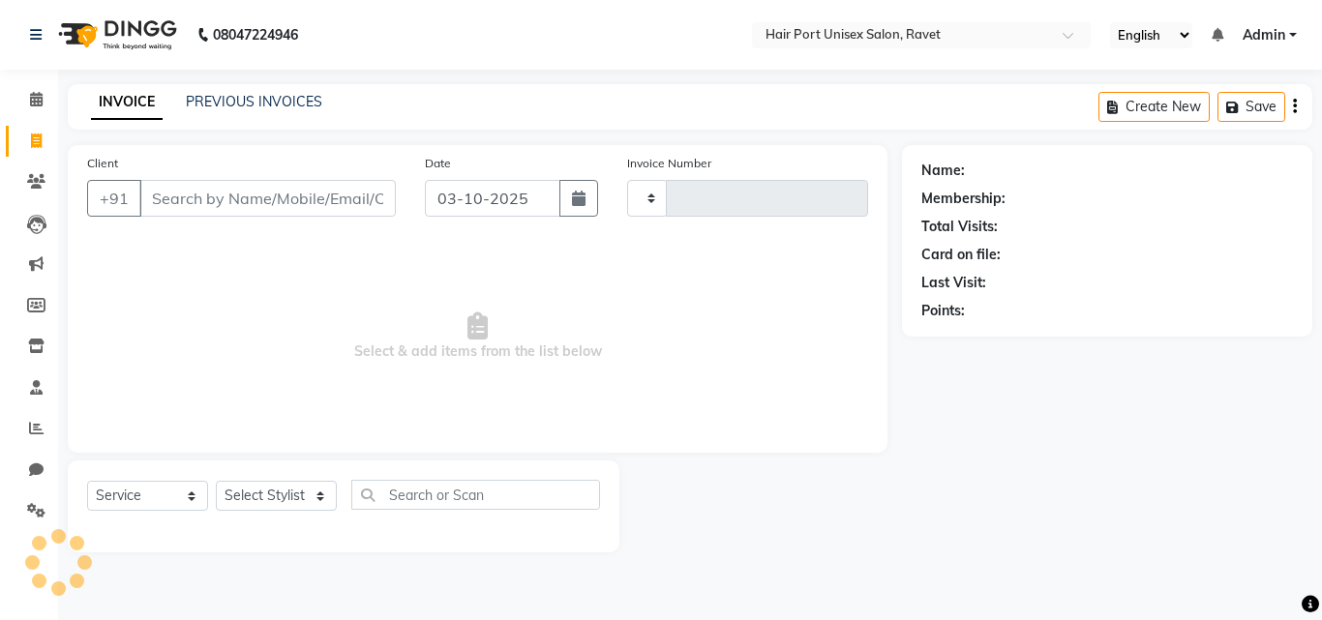
type input "4651"
select select "7015"
click at [175, 190] on input "Client" at bounding box center [267, 198] width 256 height 37
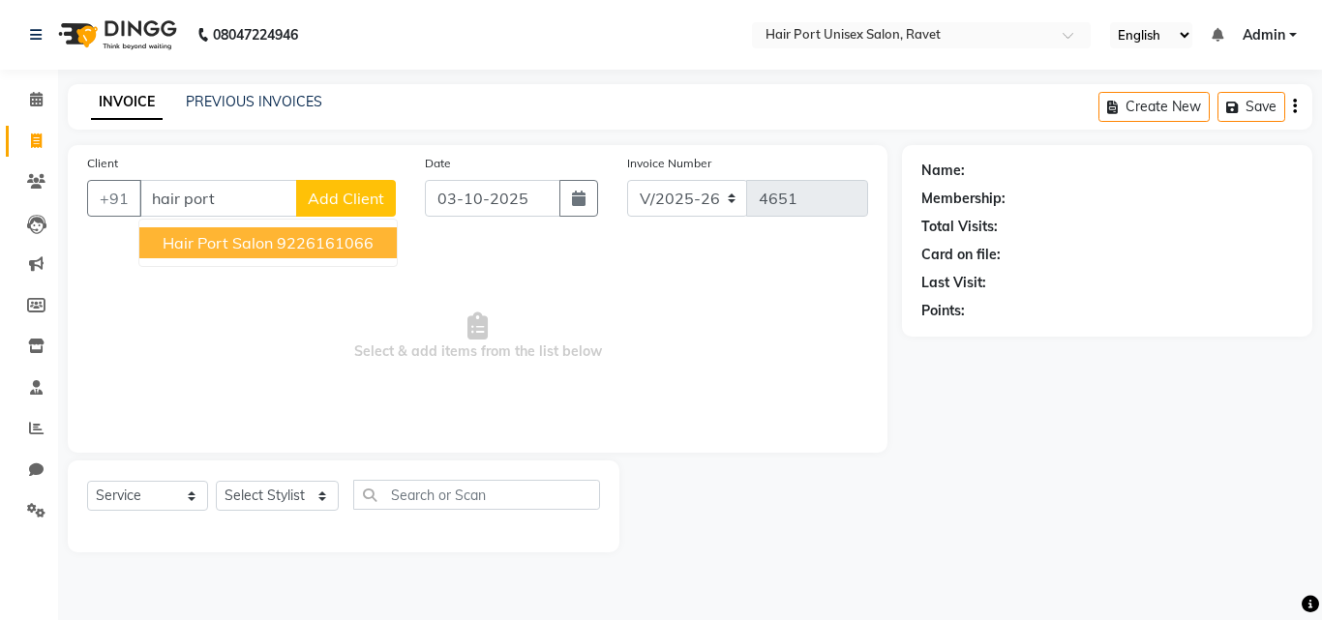
click at [212, 247] on span "Hair port salon" at bounding box center [218, 242] width 110 height 19
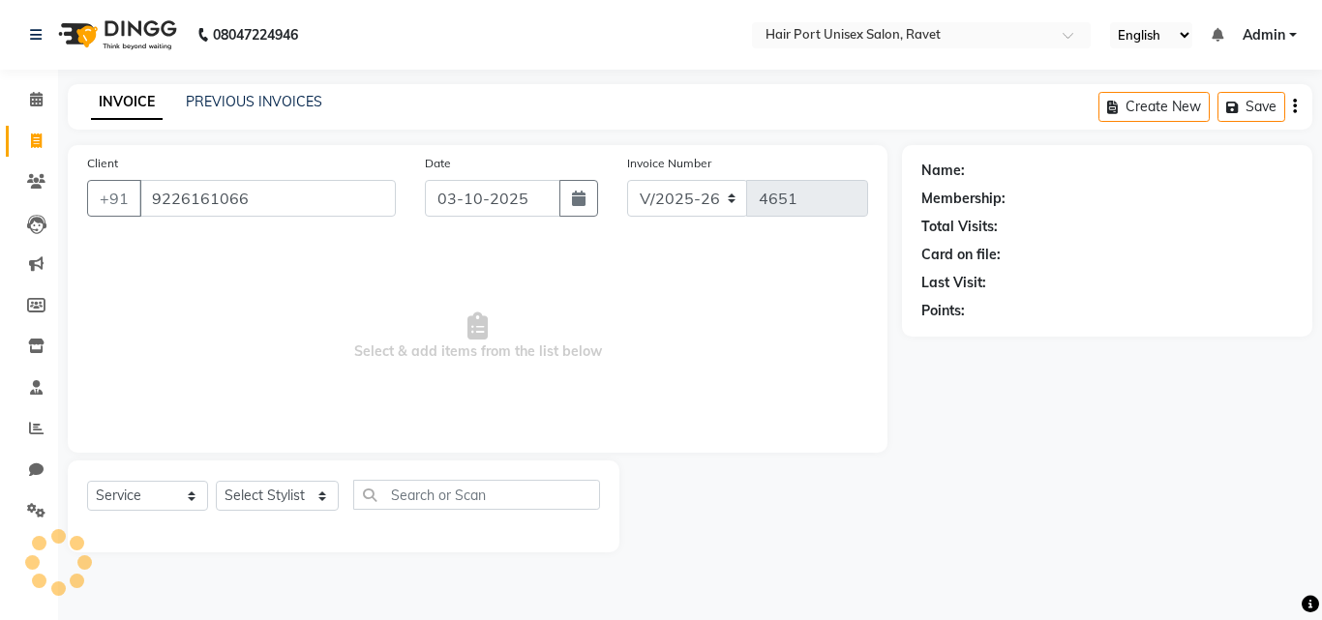
type input "9226161066"
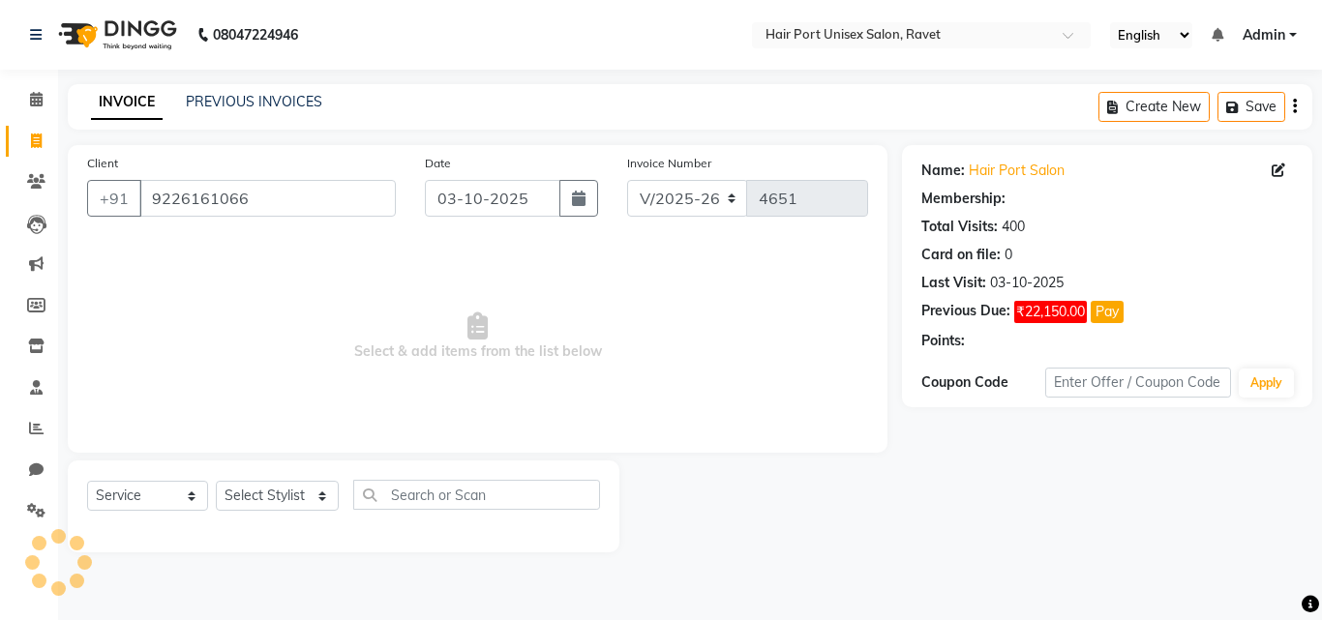
select select "1: Object"
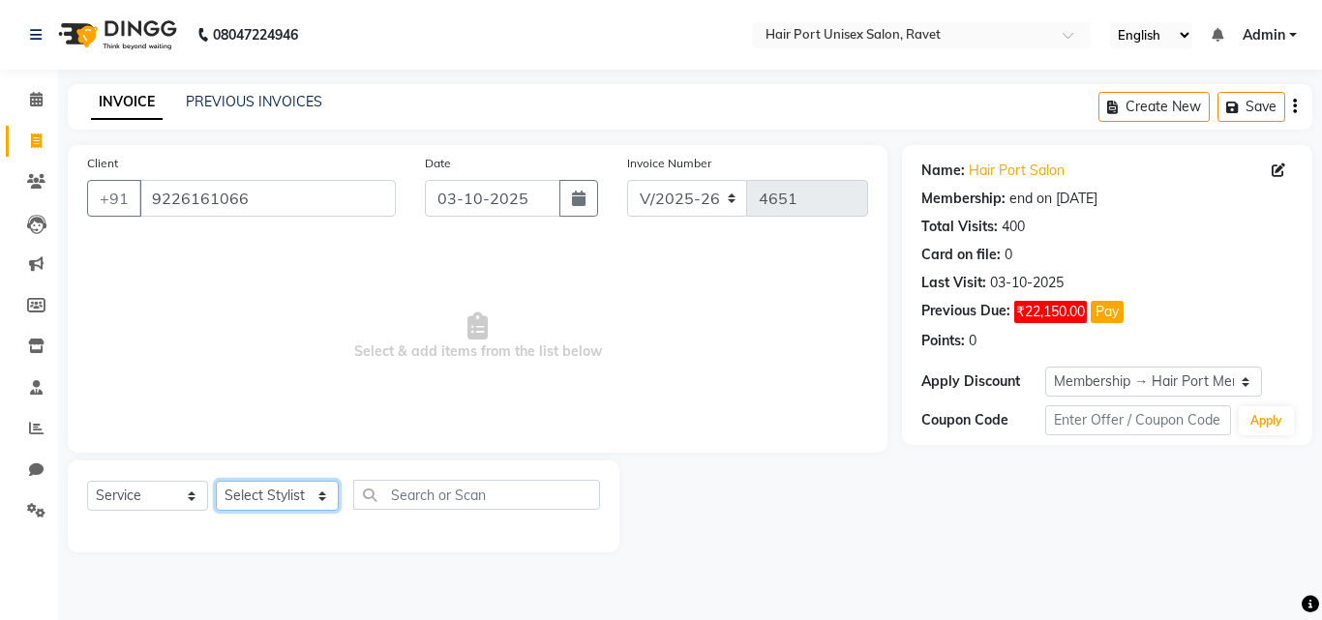
click at [301, 494] on select "Select Stylist [PERSON_NAME] [PERSON_NAME] [PERSON_NAME] [PERSON_NAME] [PERSON_…" at bounding box center [277, 496] width 123 height 30
select select "58689"
click at [216, 481] on select "Select Stylist [PERSON_NAME] [PERSON_NAME] [PERSON_NAME] [PERSON_NAME] [PERSON_…" at bounding box center [277, 496] width 123 height 30
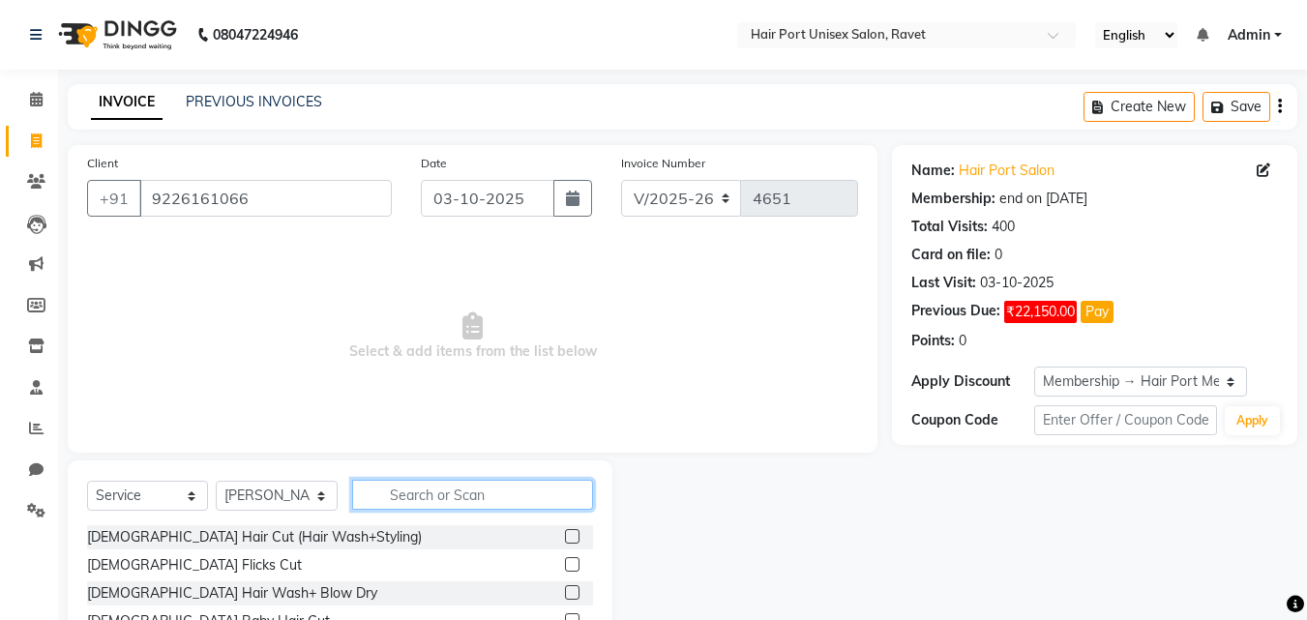
click at [435, 491] on input "text" at bounding box center [472, 495] width 241 height 30
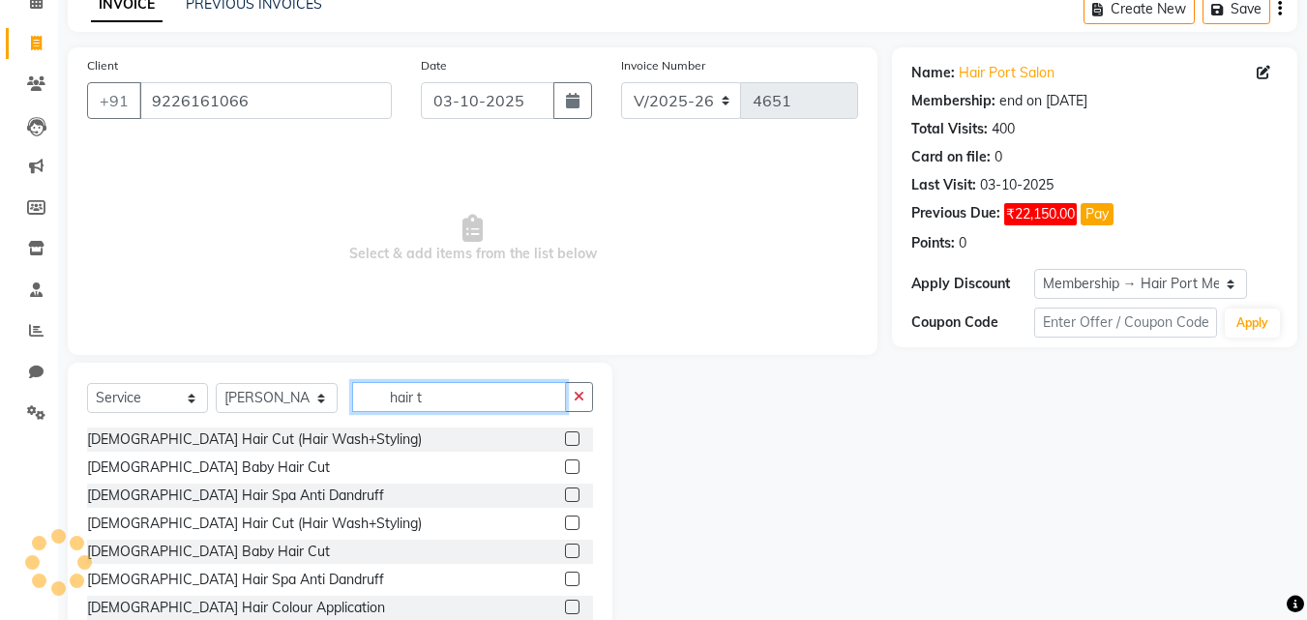
scroll to position [99, 0]
type input "h"
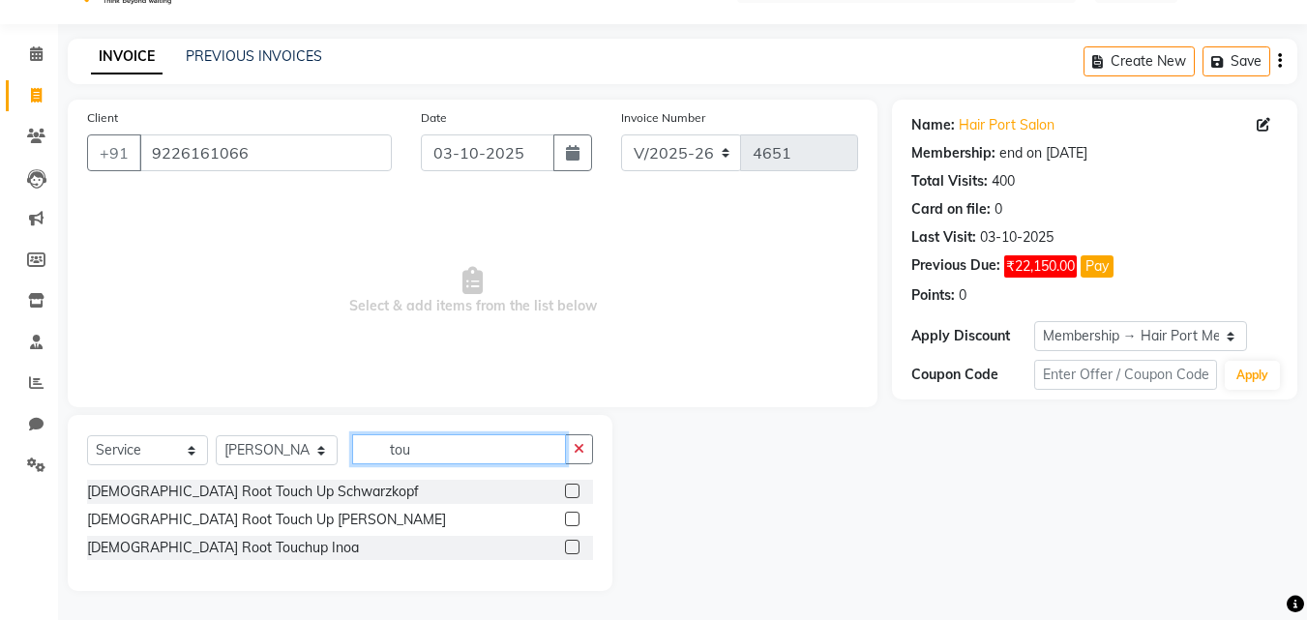
scroll to position [45, 0]
type input "t"
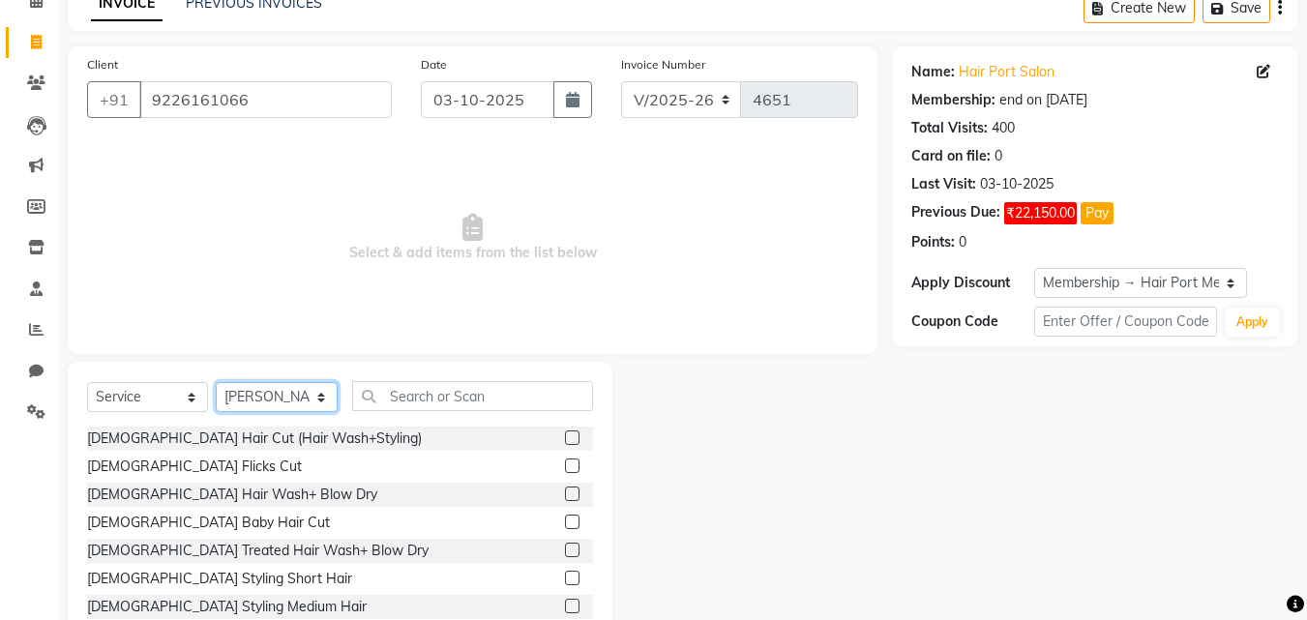
click at [322, 396] on select "Select Stylist [PERSON_NAME] [PERSON_NAME] [PERSON_NAME] [PERSON_NAME] [PERSON_…" at bounding box center [277, 397] width 122 height 30
click at [578, 328] on span "Select & add items from the list below" at bounding box center [472, 238] width 771 height 194
click at [428, 400] on input "text" at bounding box center [472, 396] width 241 height 30
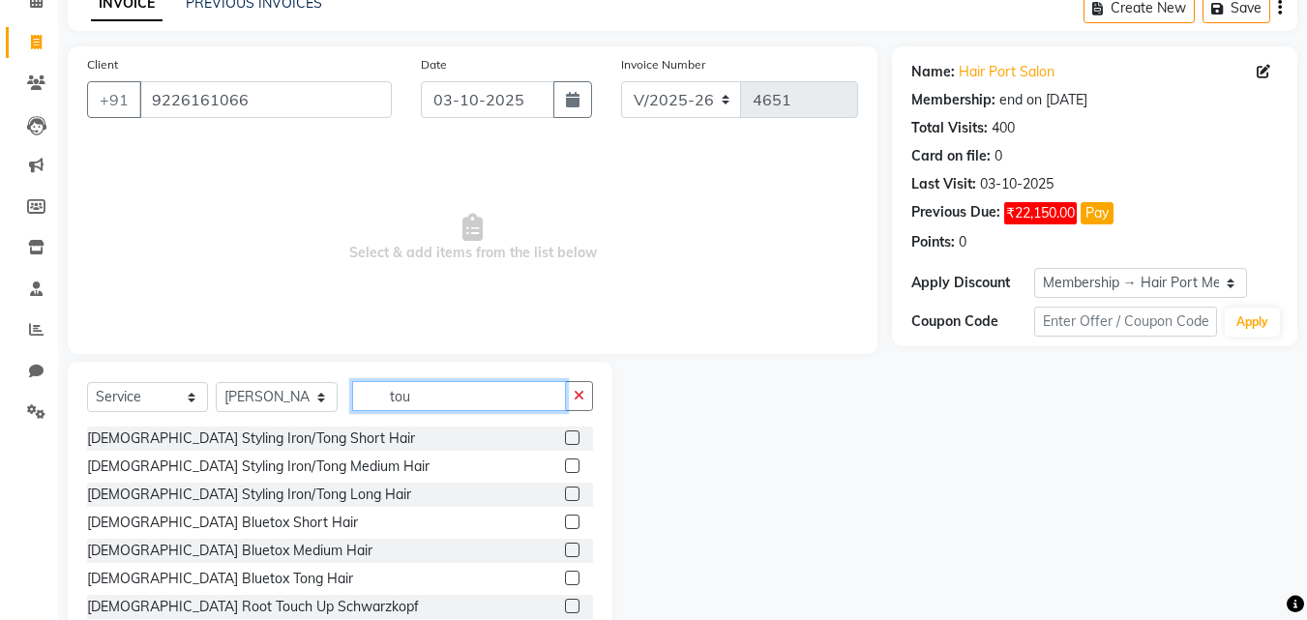
scroll to position [45, 0]
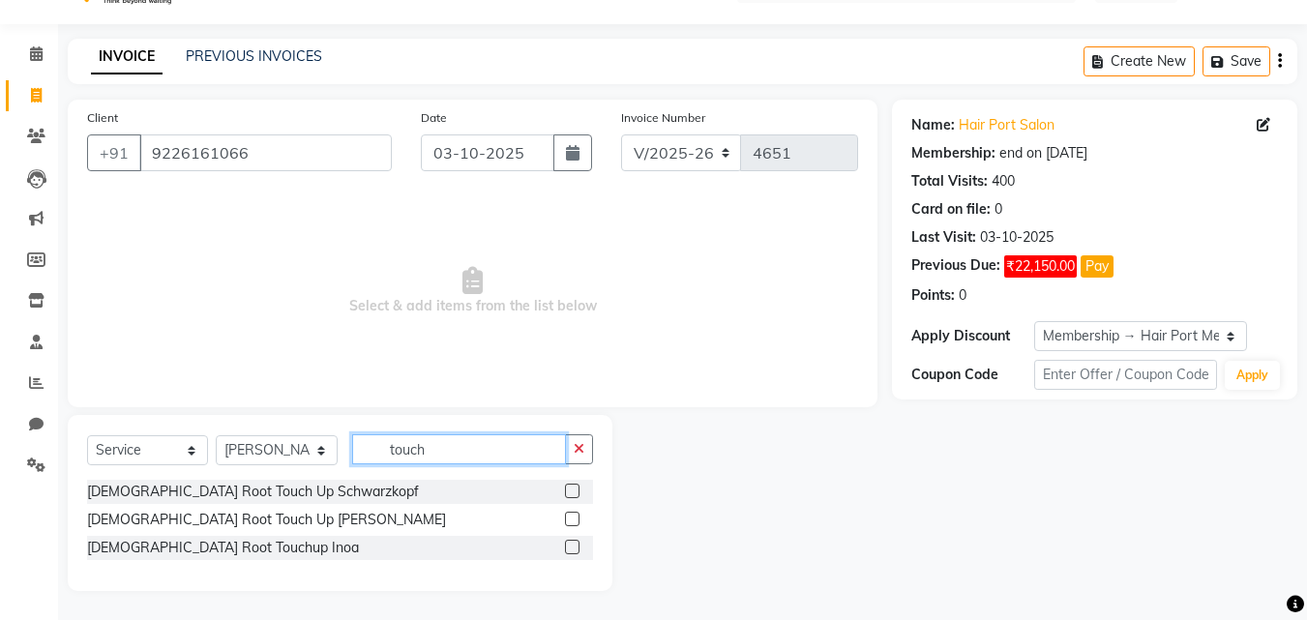
type input "touch"
click at [571, 491] on label at bounding box center [572, 491] width 15 height 15
click at [571, 491] on input "checkbox" at bounding box center [571, 492] width 13 height 13
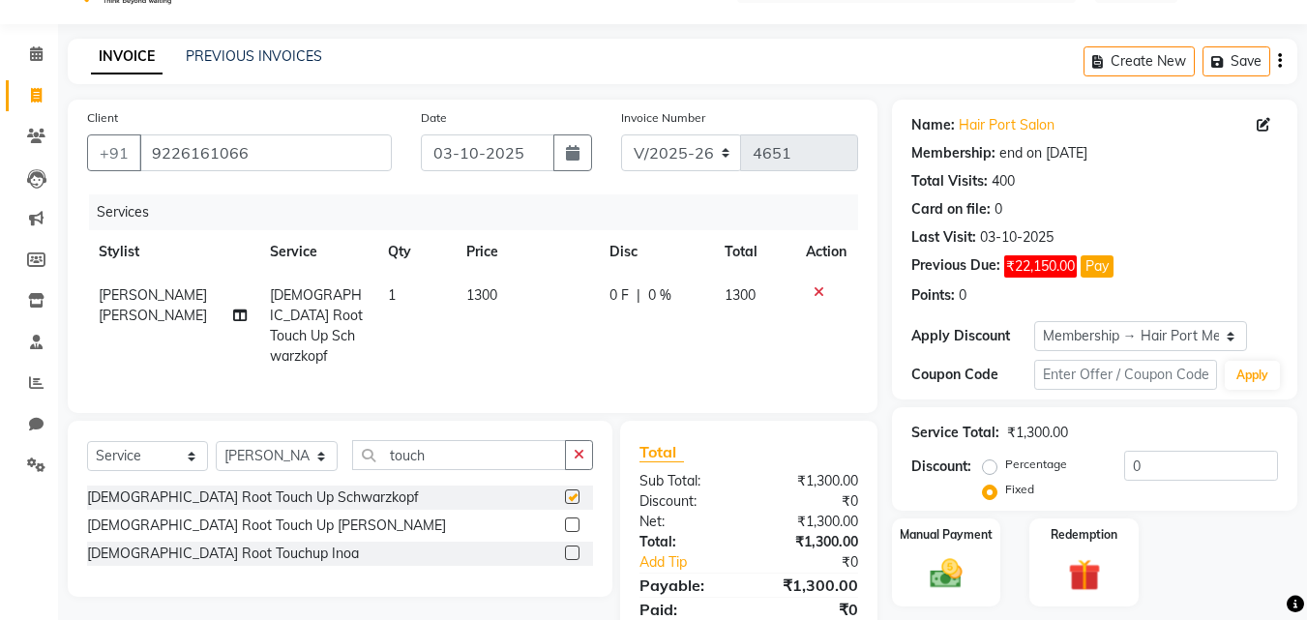
checkbox input "false"
click at [816, 292] on icon at bounding box center [819, 292] width 11 height 14
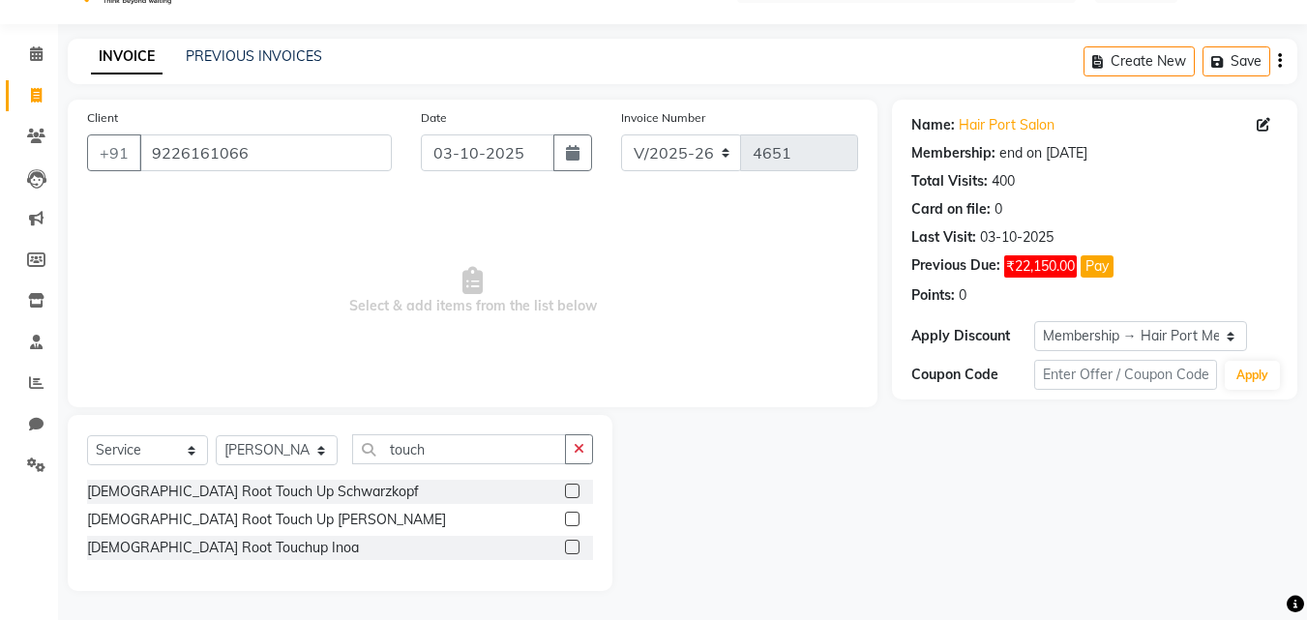
click at [575, 519] on label at bounding box center [572, 519] width 15 height 15
click at [575, 519] on input "checkbox" at bounding box center [571, 520] width 13 height 13
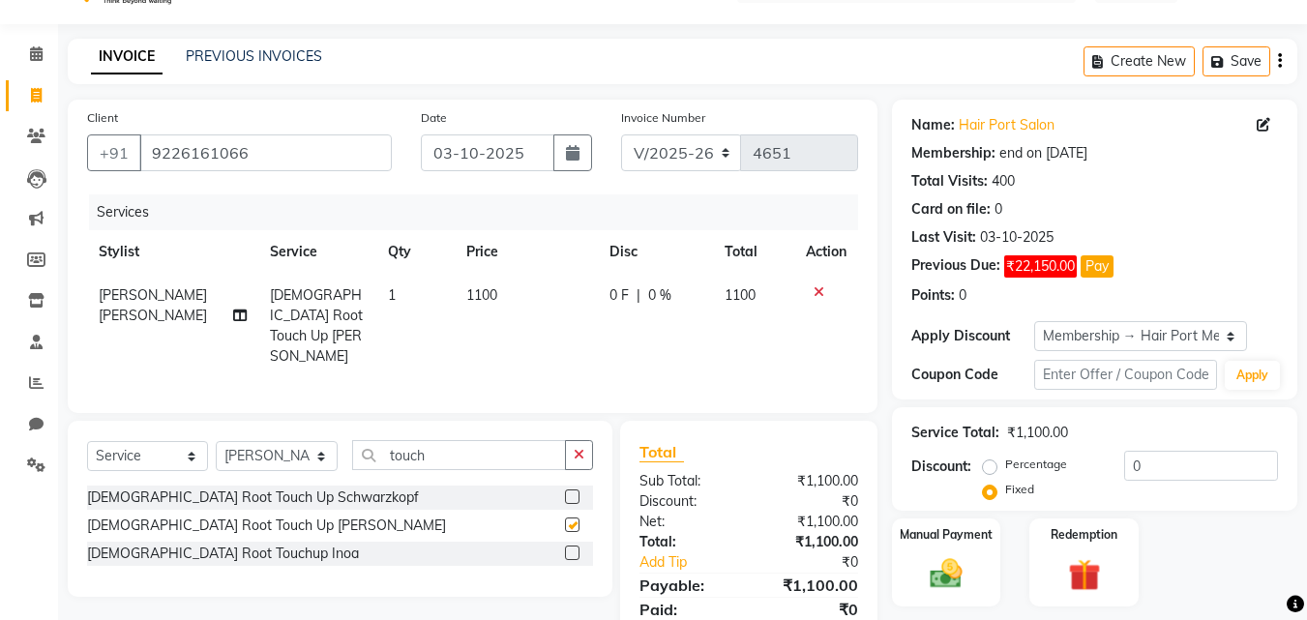
checkbox input "false"
click at [488, 291] on span "1100" at bounding box center [481, 294] width 31 height 17
select select "58689"
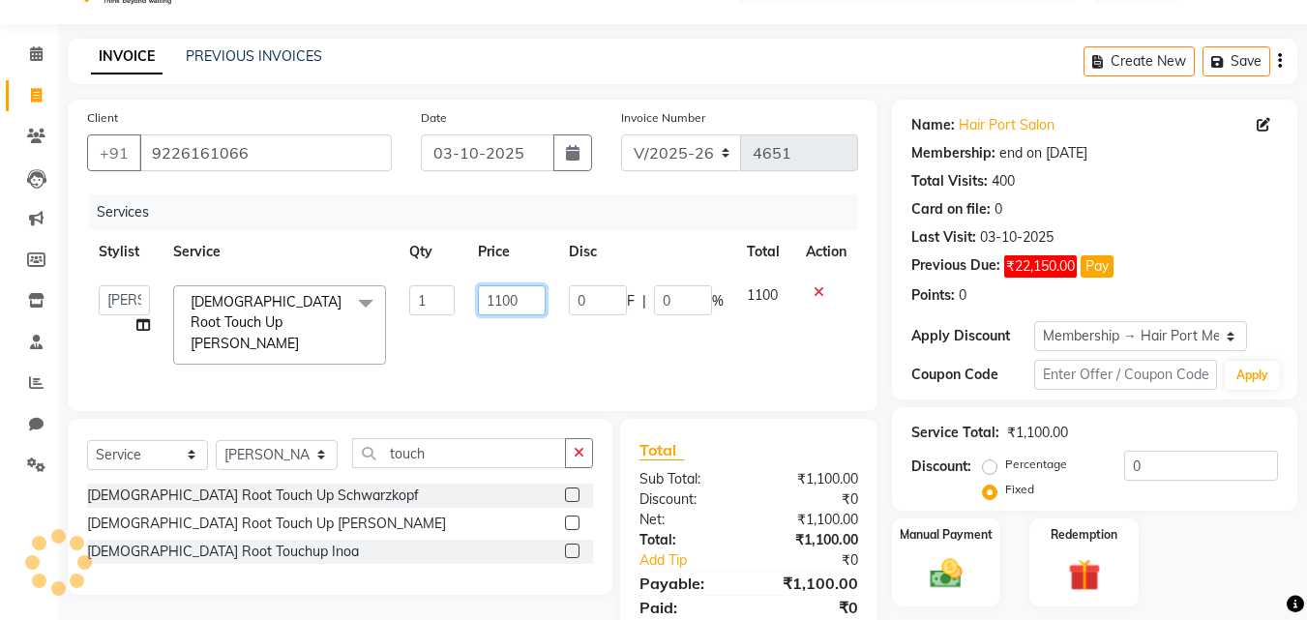
click at [504, 296] on input "1100" at bounding box center [511, 300] width 67 height 30
type input "1000"
click at [590, 192] on div "Client [PHONE_NUMBER] Date [DATE] Invoice Number V/2025 V/[PHONE_NUMBER] Servic…" at bounding box center [473, 256] width 810 height 312
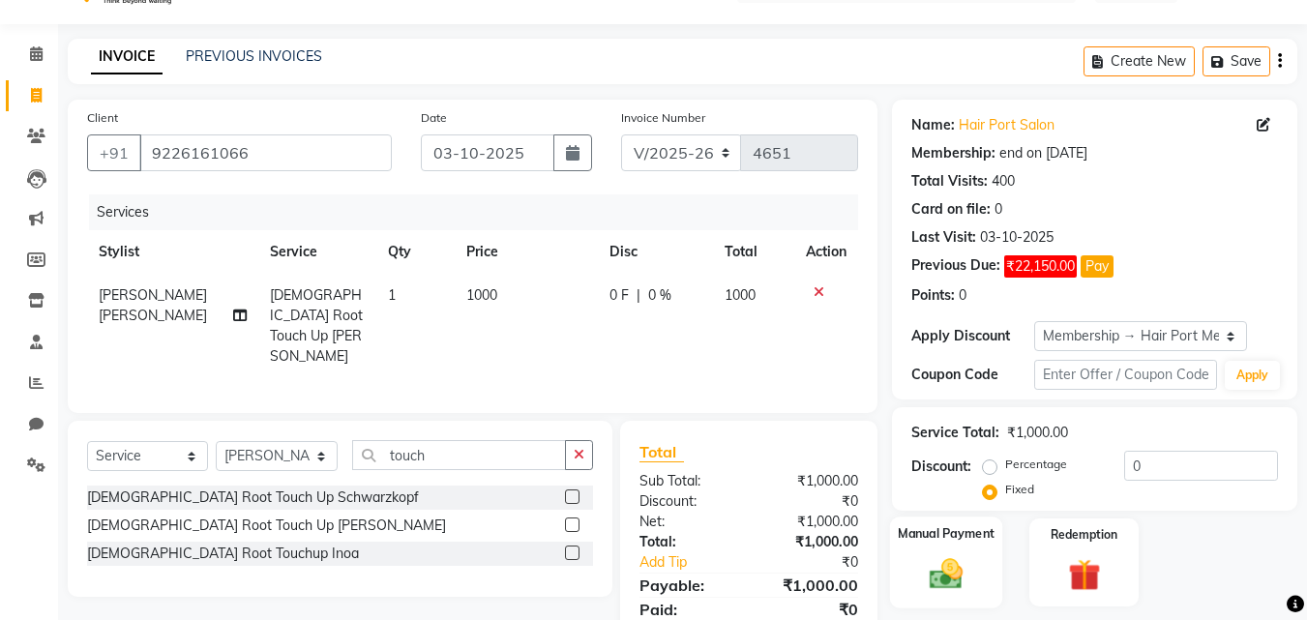
click at [957, 563] on img at bounding box center [946, 573] width 54 height 39
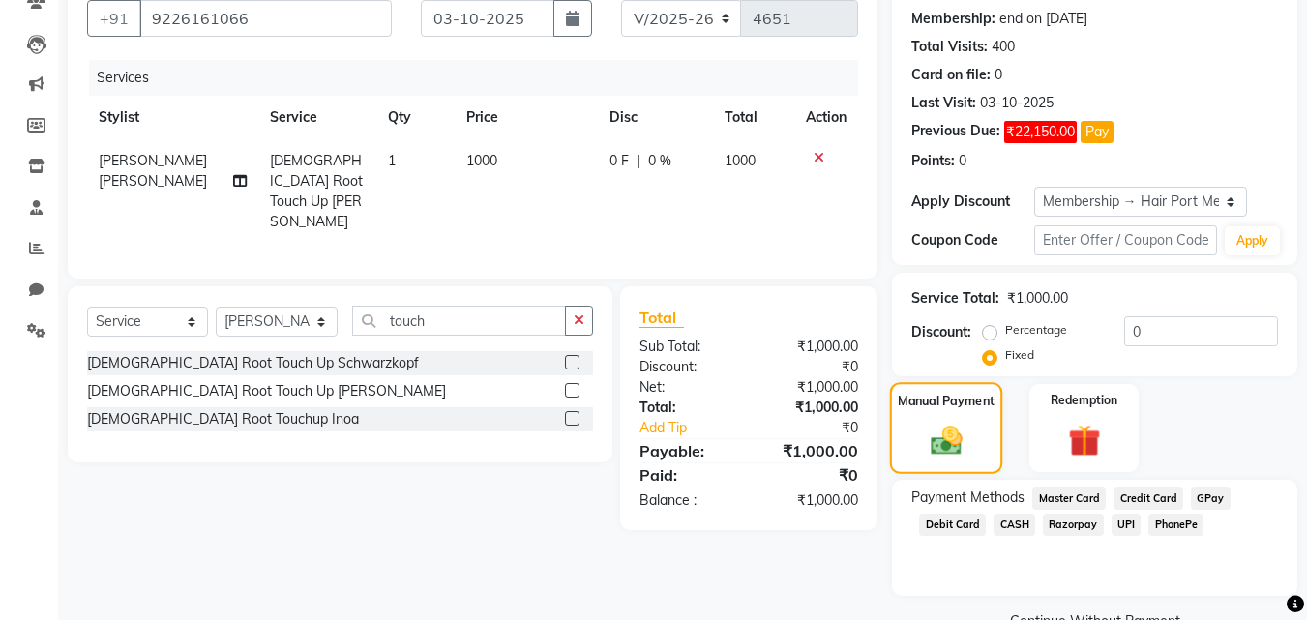
scroll to position [224, 0]
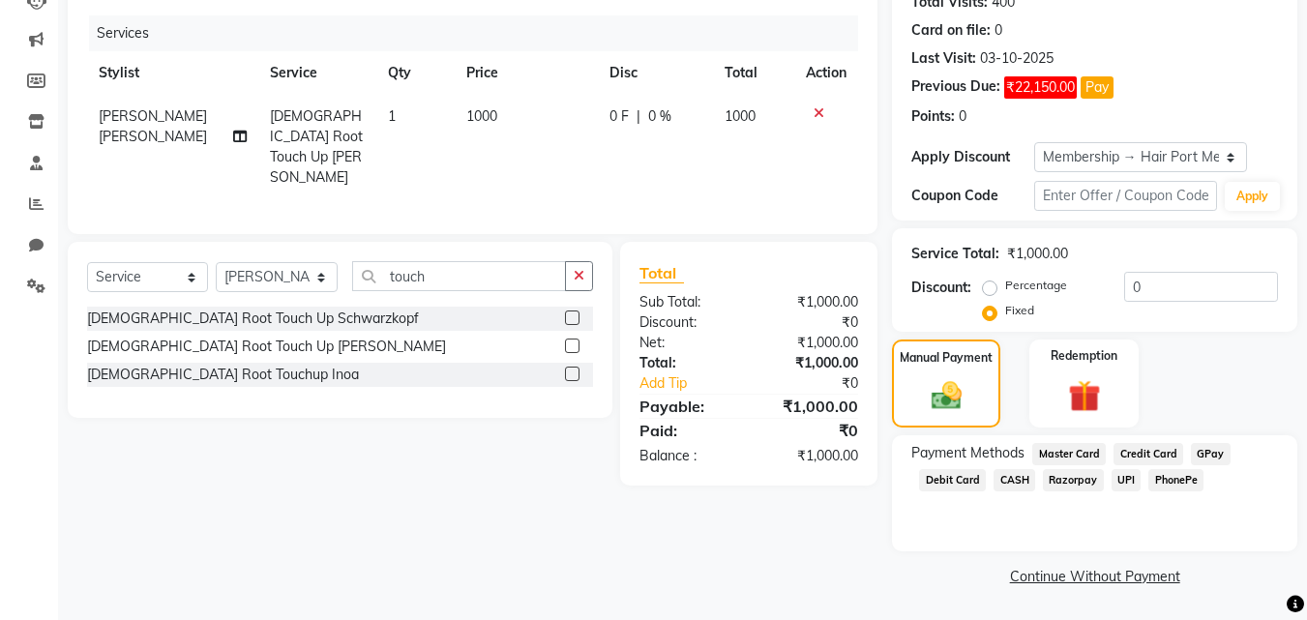
click at [1169, 476] on span "PhonePe" at bounding box center [1175, 480] width 55 height 22
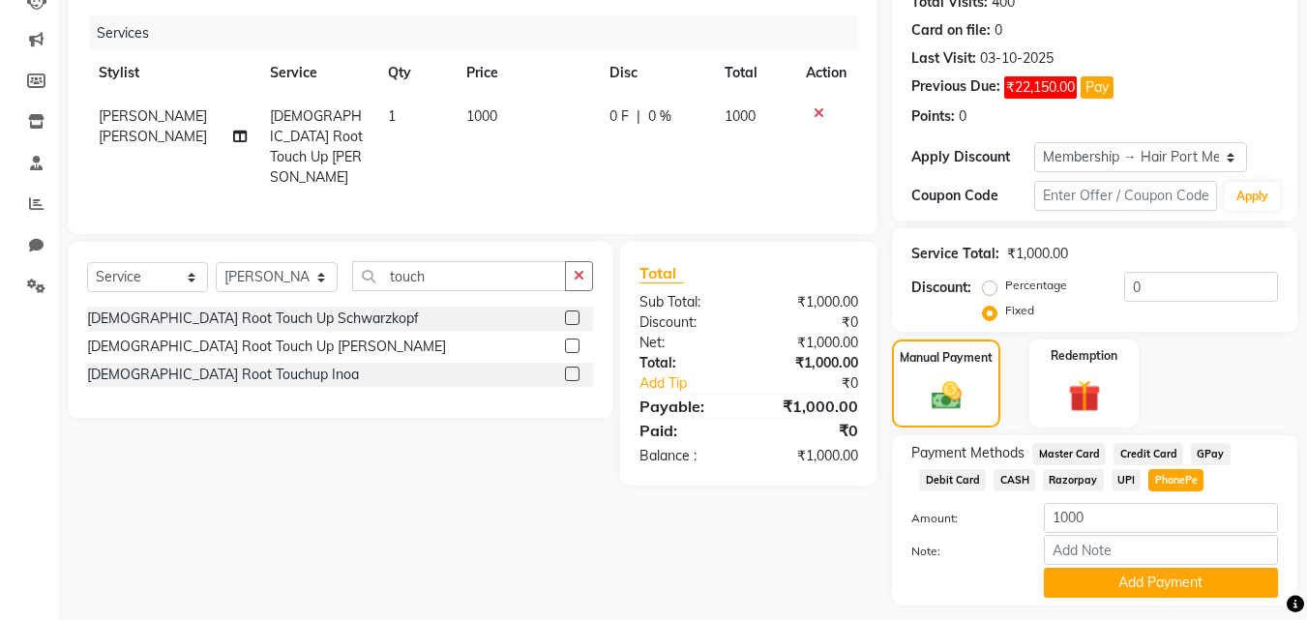
scroll to position [245, 0]
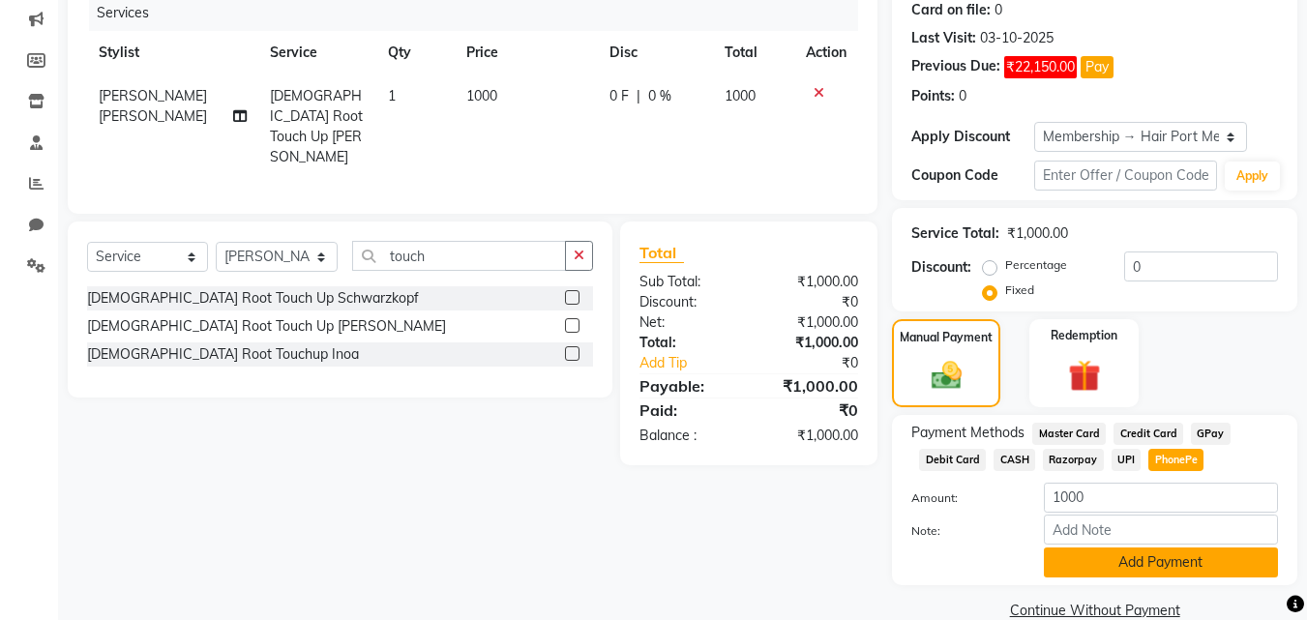
click at [1153, 564] on button "Add Payment" at bounding box center [1161, 563] width 234 height 30
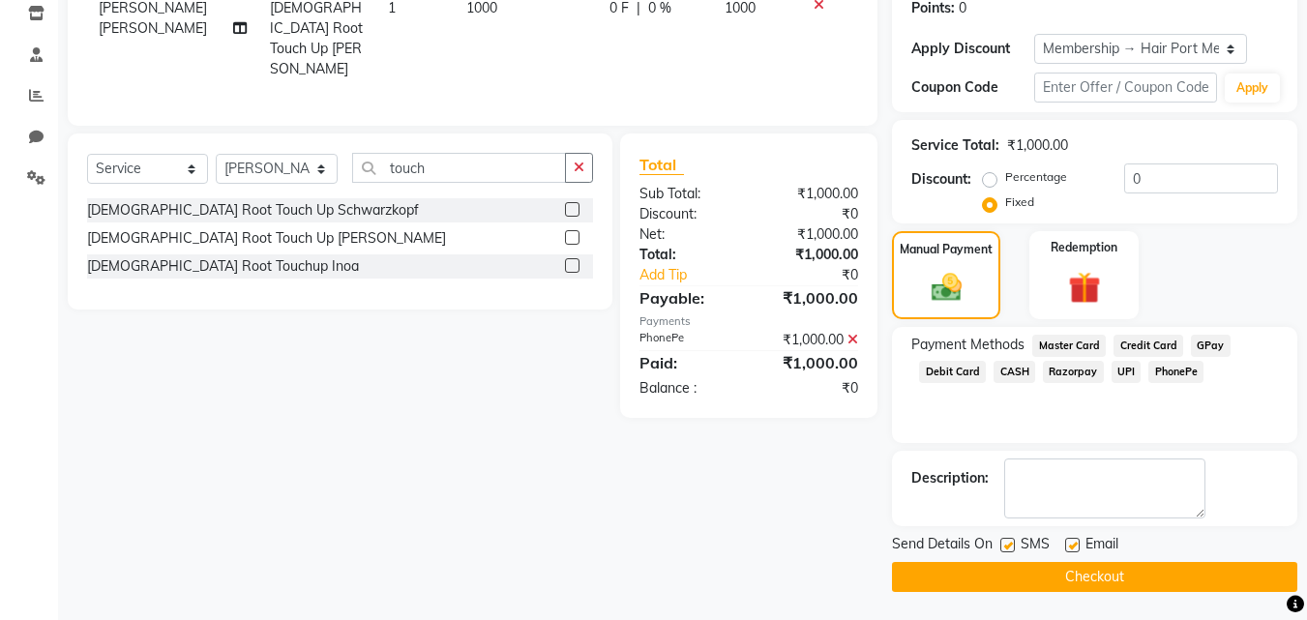
scroll to position [334, 0]
click at [1146, 572] on button "Checkout" at bounding box center [1094, 576] width 405 height 30
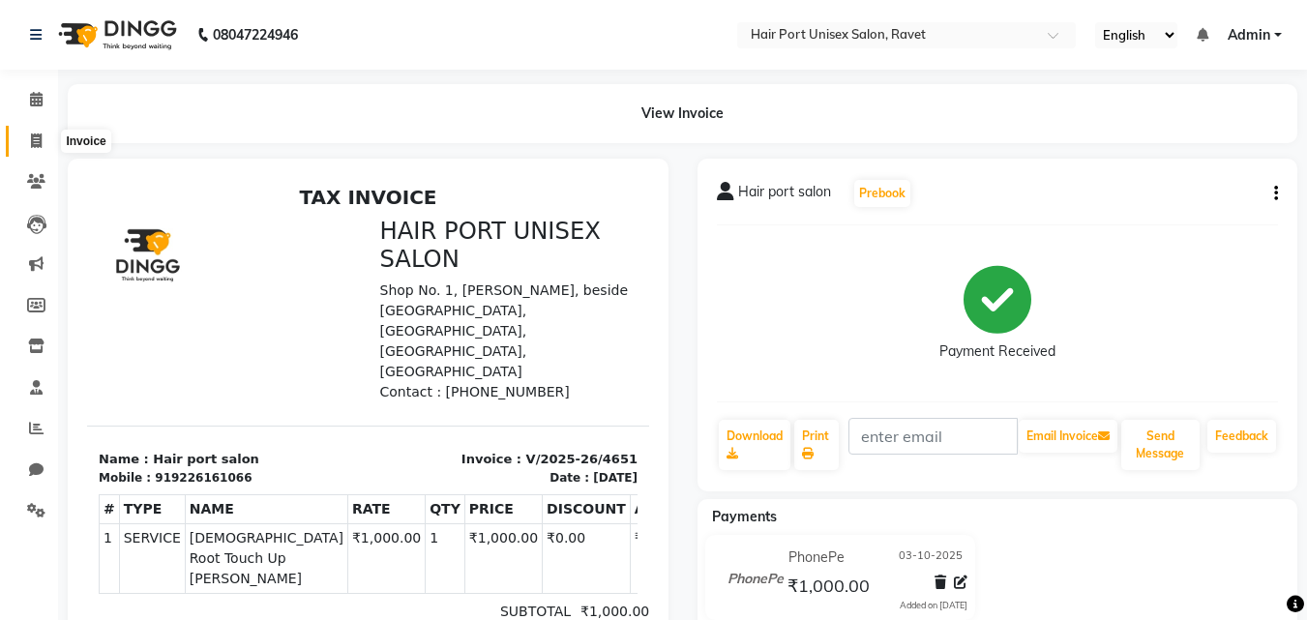
click at [35, 140] on icon at bounding box center [36, 141] width 11 height 15
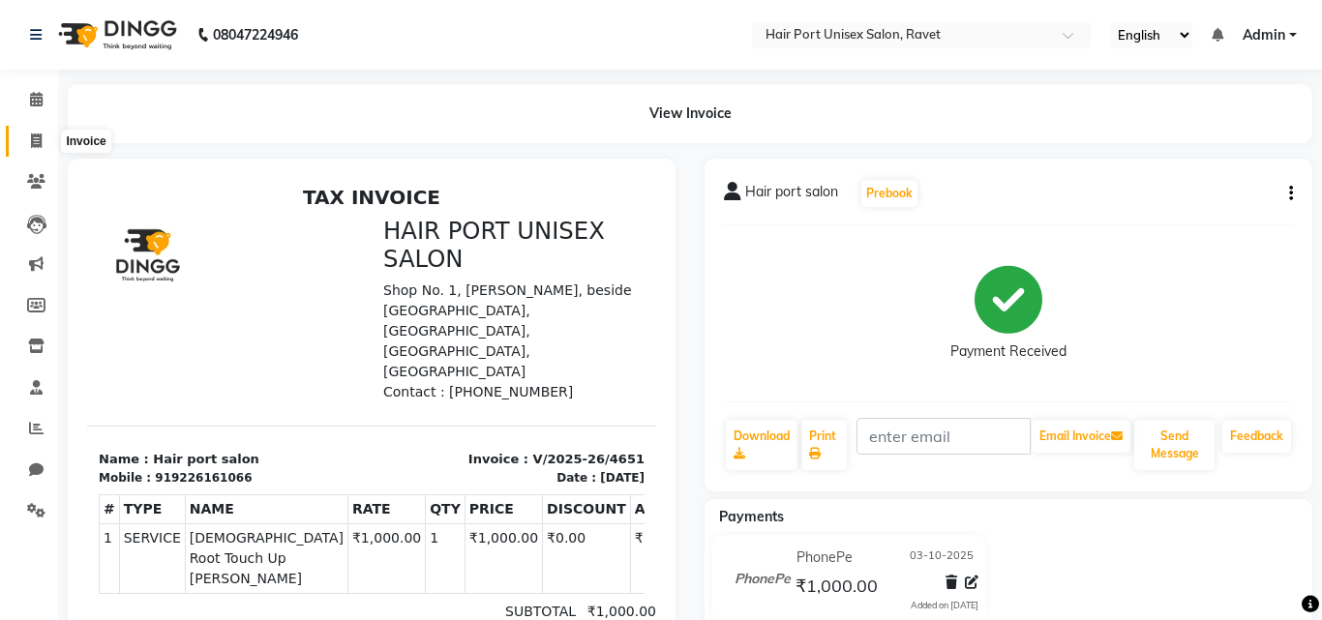
select select "service"
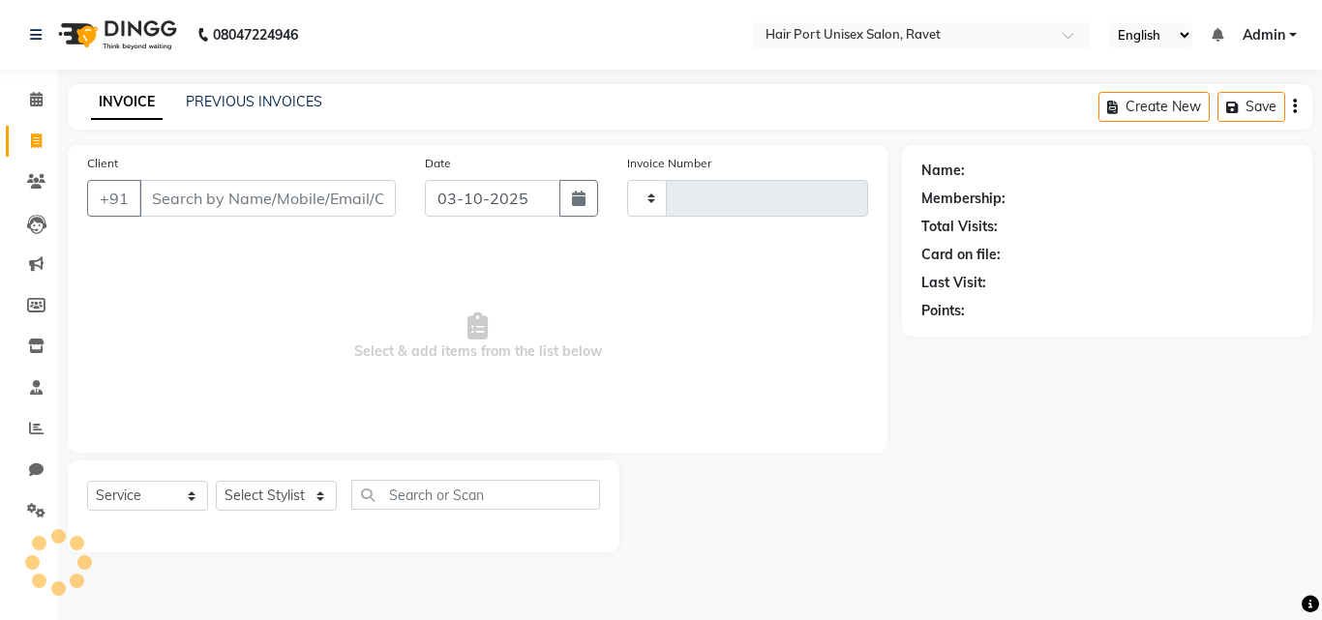
type input "4652"
select select "7015"
click at [191, 200] on input "Client" at bounding box center [267, 198] width 256 height 37
click at [200, 193] on input "Client" at bounding box center [267, 198] width 256 height 37
click at [200, 194] on input "Client" at bounding box center [267, 198] width 256 height 37
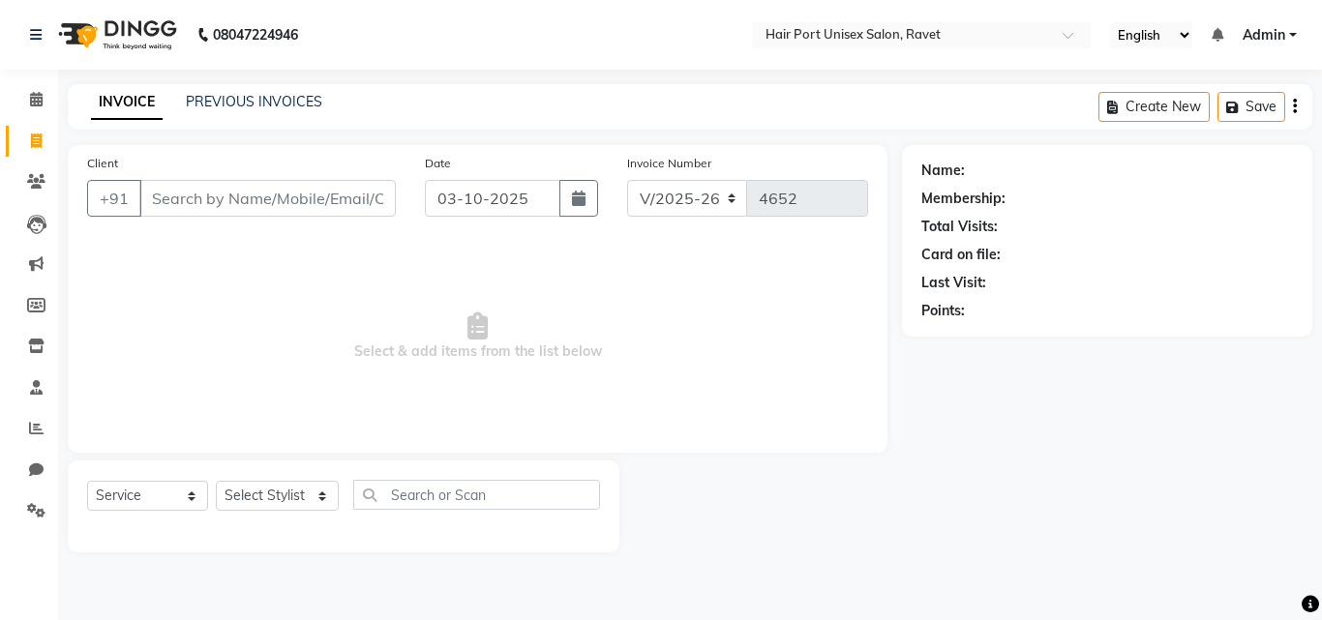
click at [200, 194] on input "Client" at bounding box center [267, 198] width 256 height 37
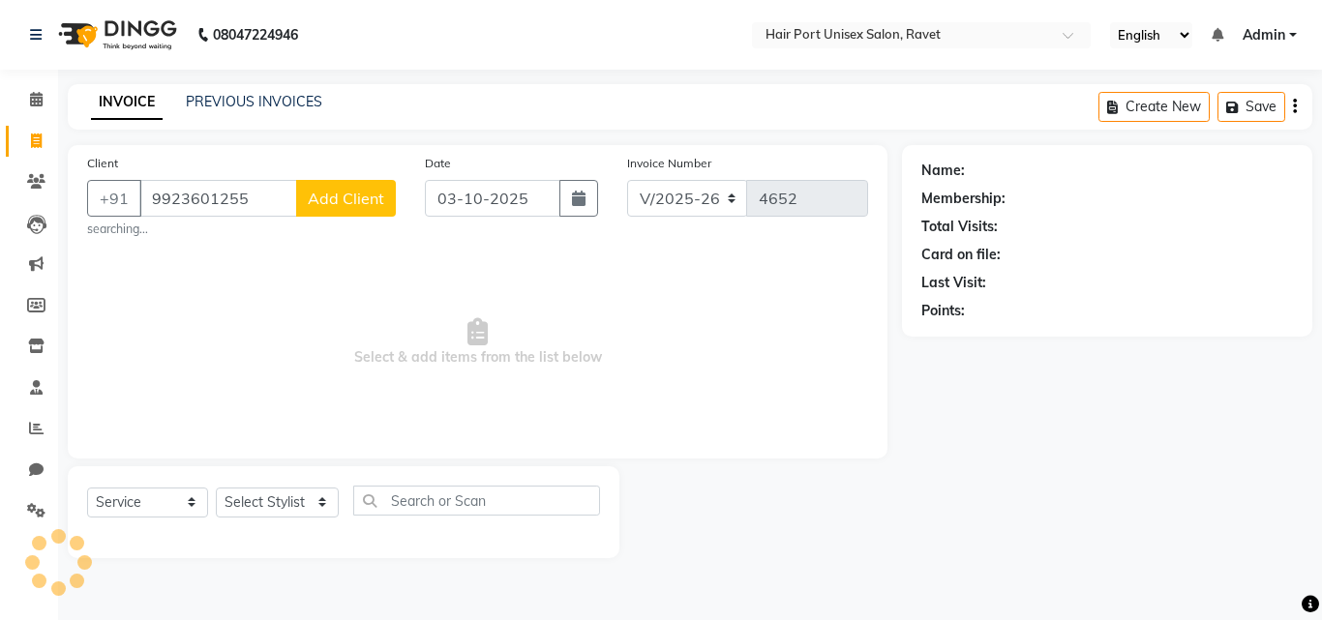
type input "9923601255"
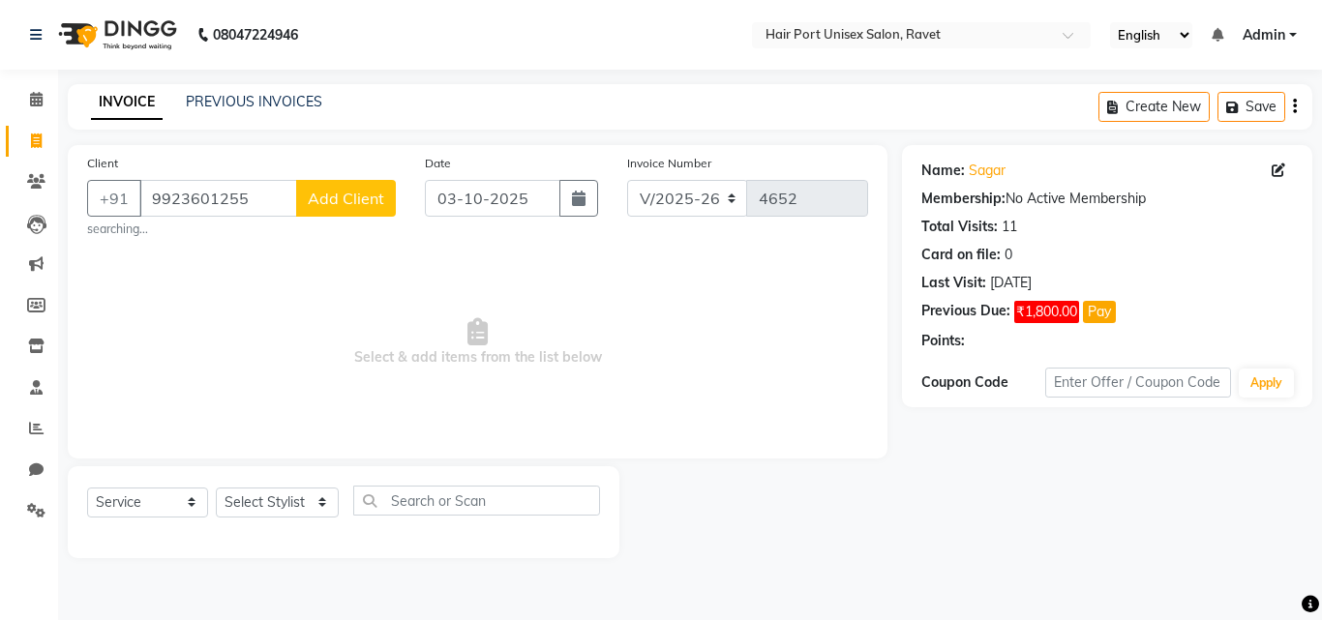
click at [341, 188] on button "Add Client" at bounding box center [346, 198] width 100 height 37
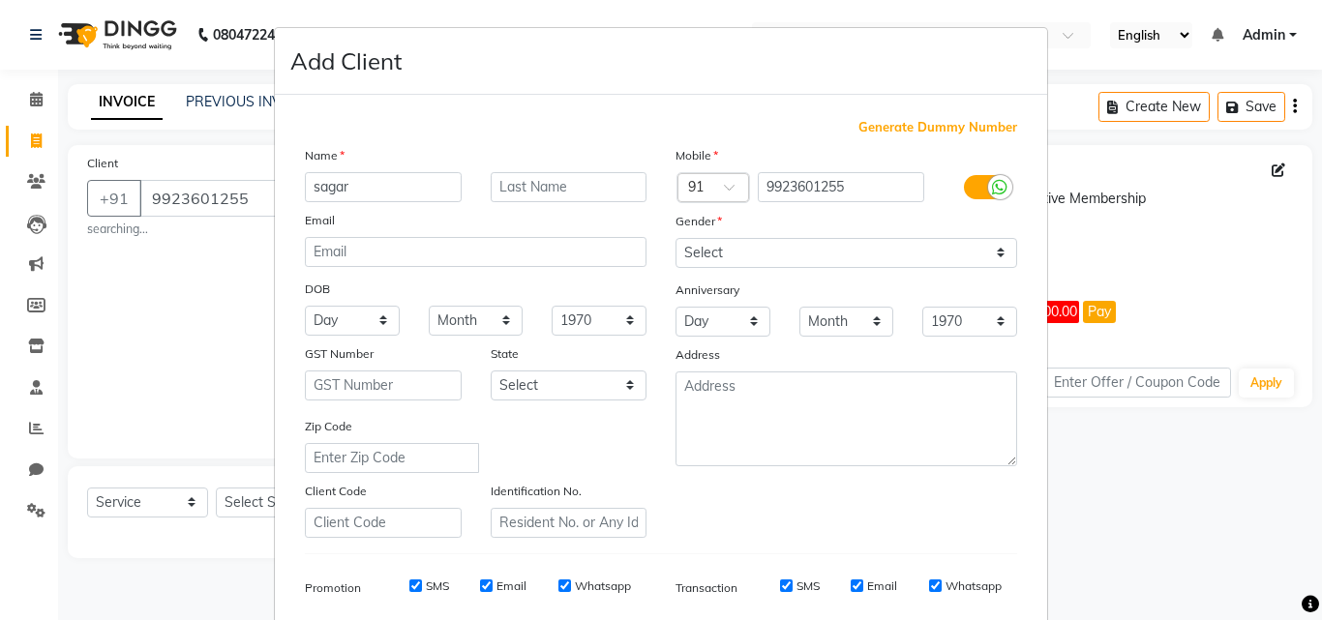
type input "sagar"
click at [748, 250] on select "Select [DEMOGRAPHIC_DATA] [DEMOGRAPHIC_DATA] Other Prefer Not To Say" at bounding box center [846, 253] width 342 height 30
select select "[DEMOGRAPHIC_DATA]"
click at [675, 238] on select "Select [DEMOGRAPHIC_DATA] [DEMOGRAPHIC_DATA] Other Prefer Not To Say" at bounding box center [846, 253] width 342 height 30
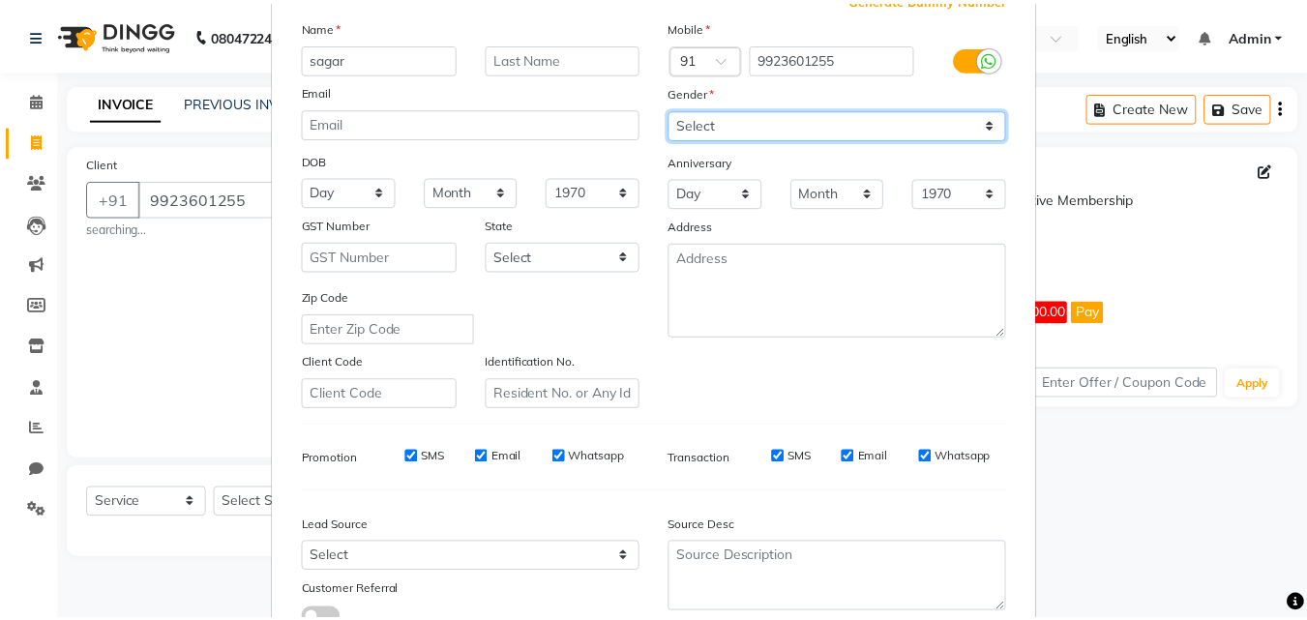
scroll to position [273, 0]
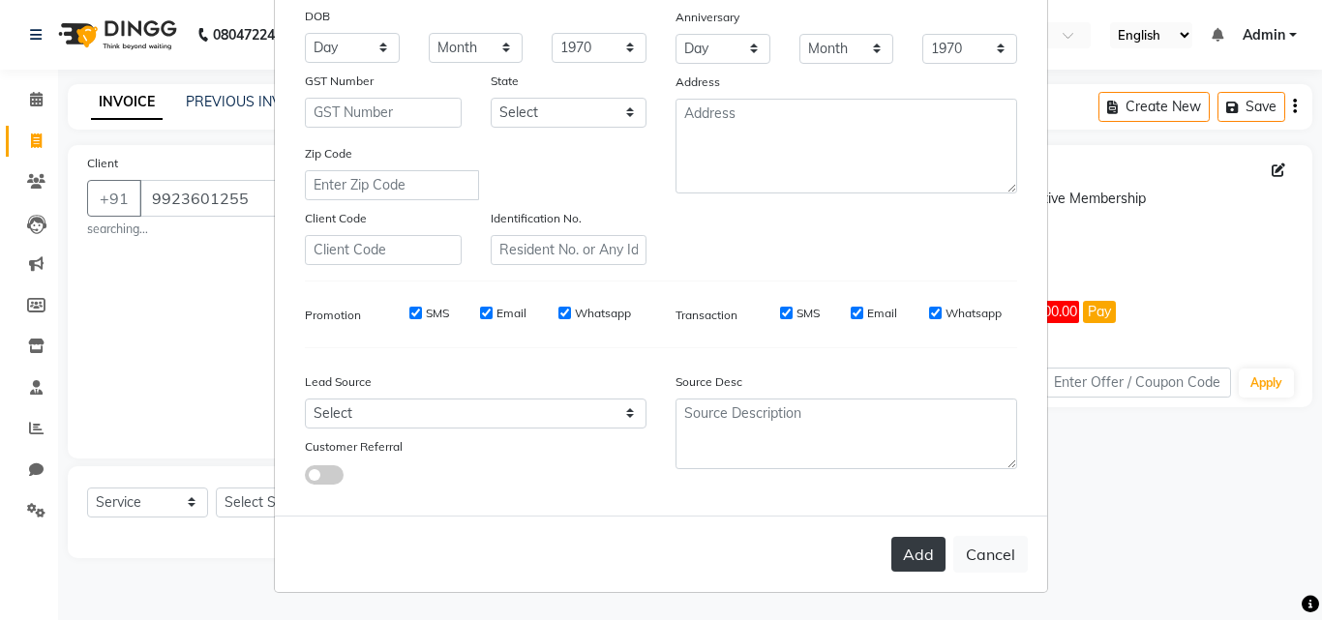
drag, startPoint x: 900, startPoint y: 572, endPoint x: 901, endPoint y: 559, distance: 12.6
click at [901, 559] on div "Add Cancel" at bounding box center [661, 554] width 772 height 76
click at [901, 559] on button "Add" at bounding box center [918, 554] width 54 height 35
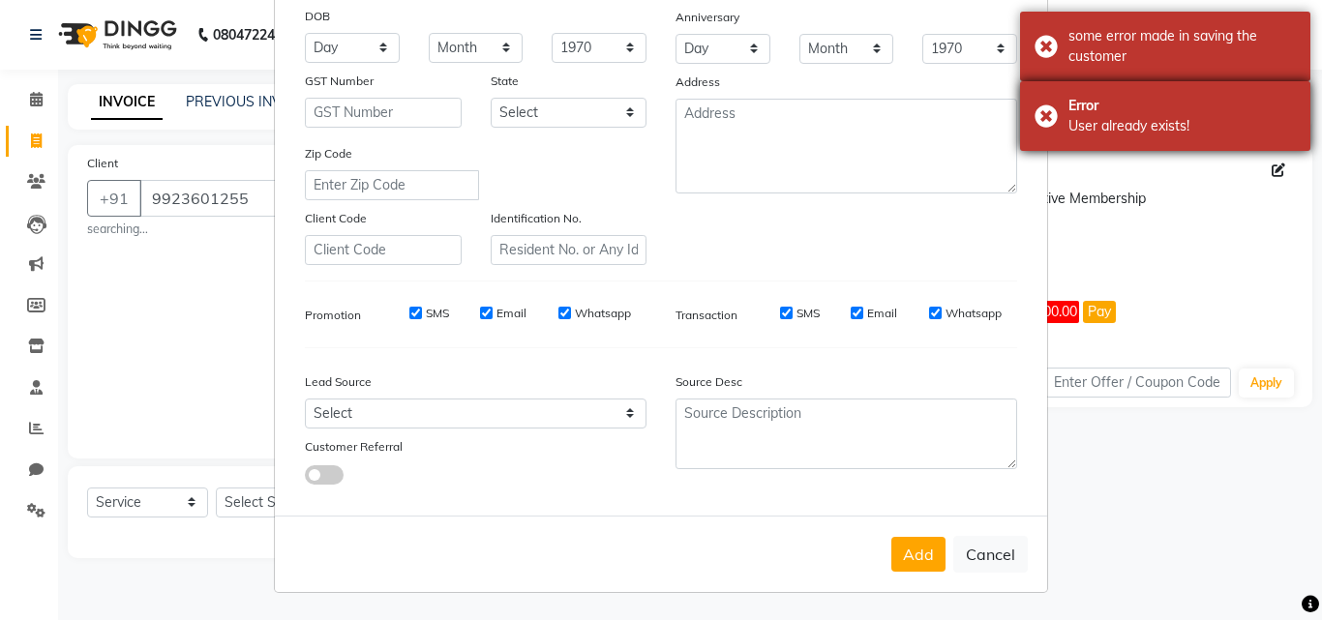
click at [1031, 129] on div "Error User already exists!" at bounding box center [1165, 116] width 290 height 70
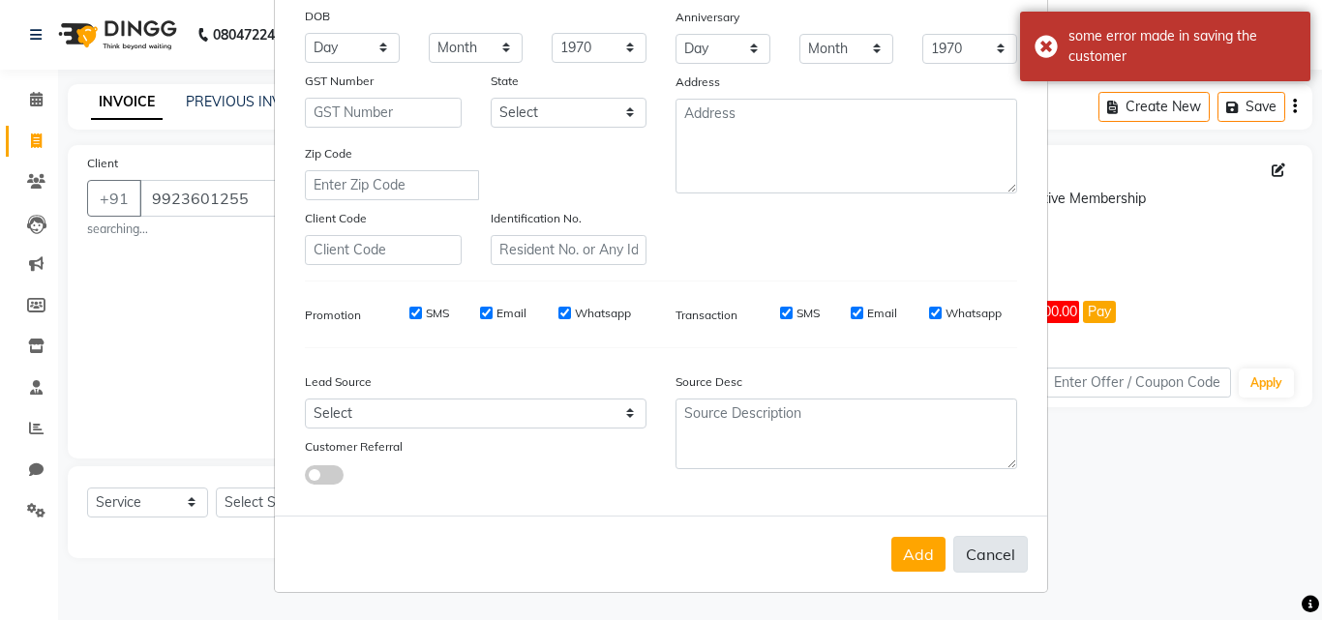
click at [966, 553] on button "Cancel" at bounding box center [990, 554] width 74 height 37
select select
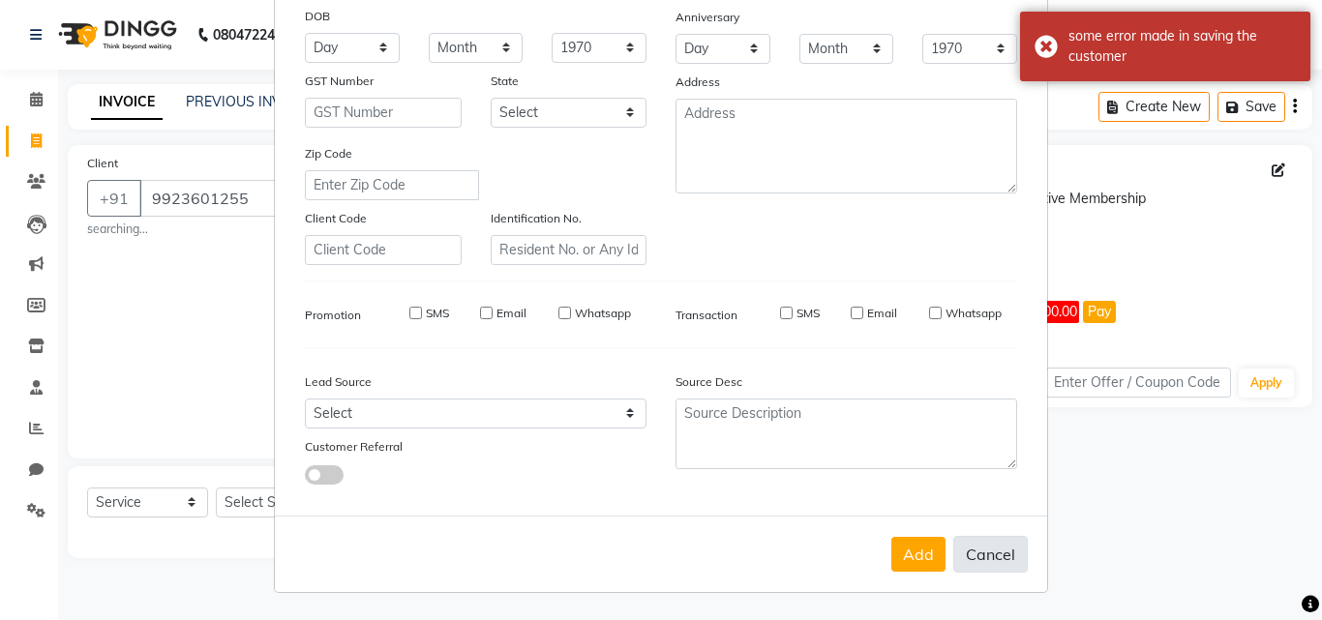
select select
checkbox input "false"
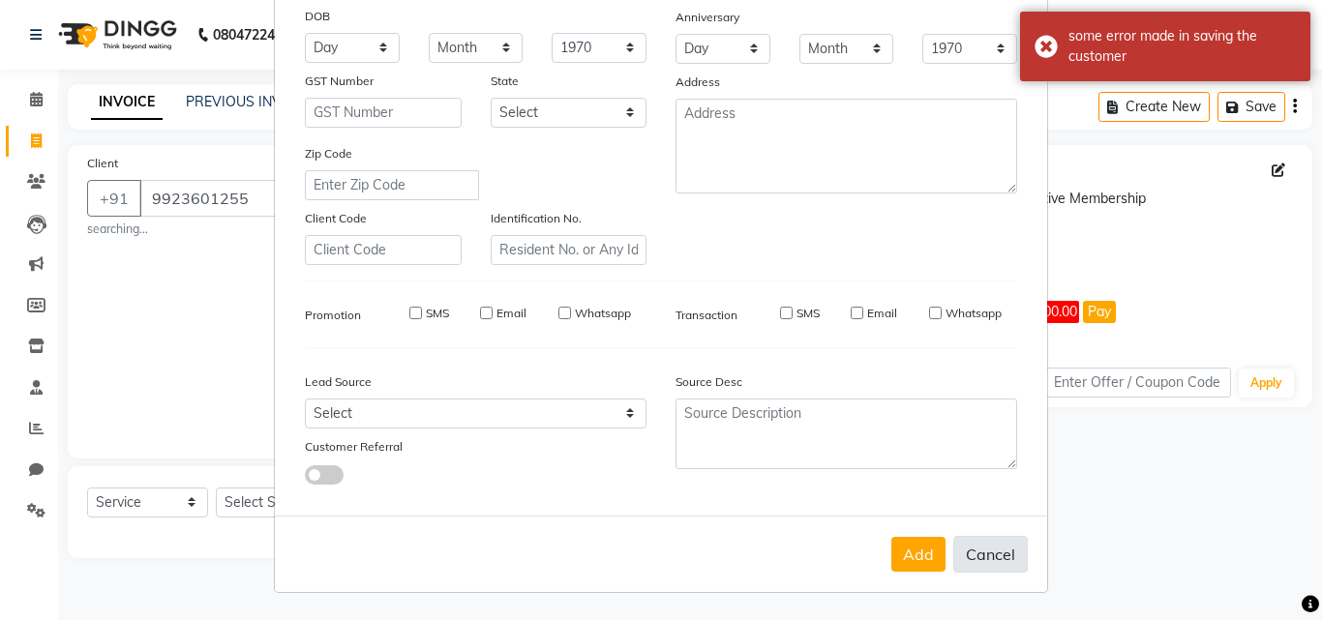
checkbox input "false"
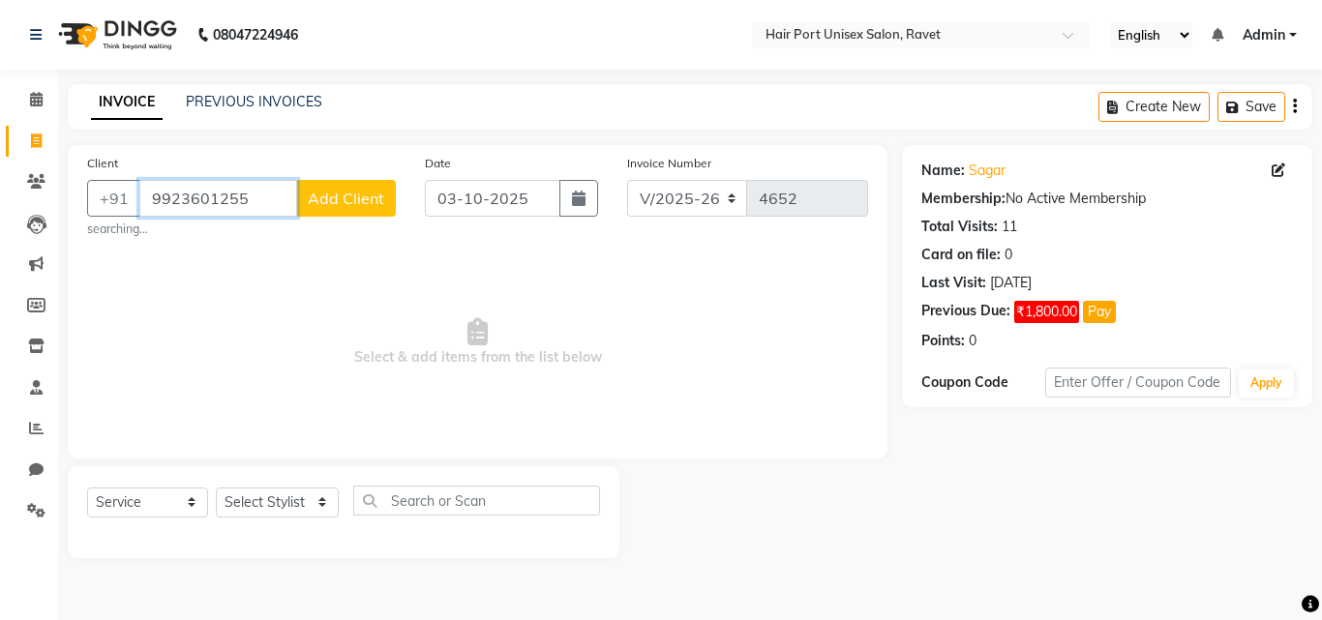
click at [256, 198] on input "9923601255" at bounding box center [218, 198] width 158 height 37
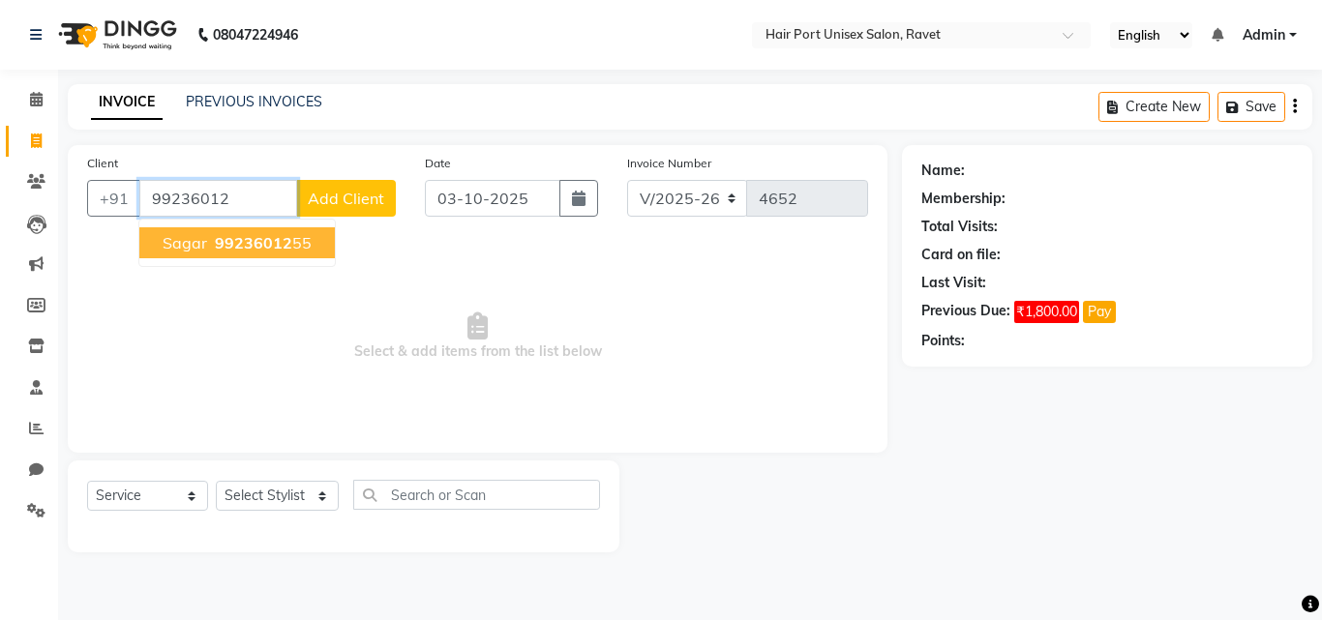
click at [270, 243] on span "99236012" at bounding box center [253, 242] width 77 height 19
type input "9923601255"
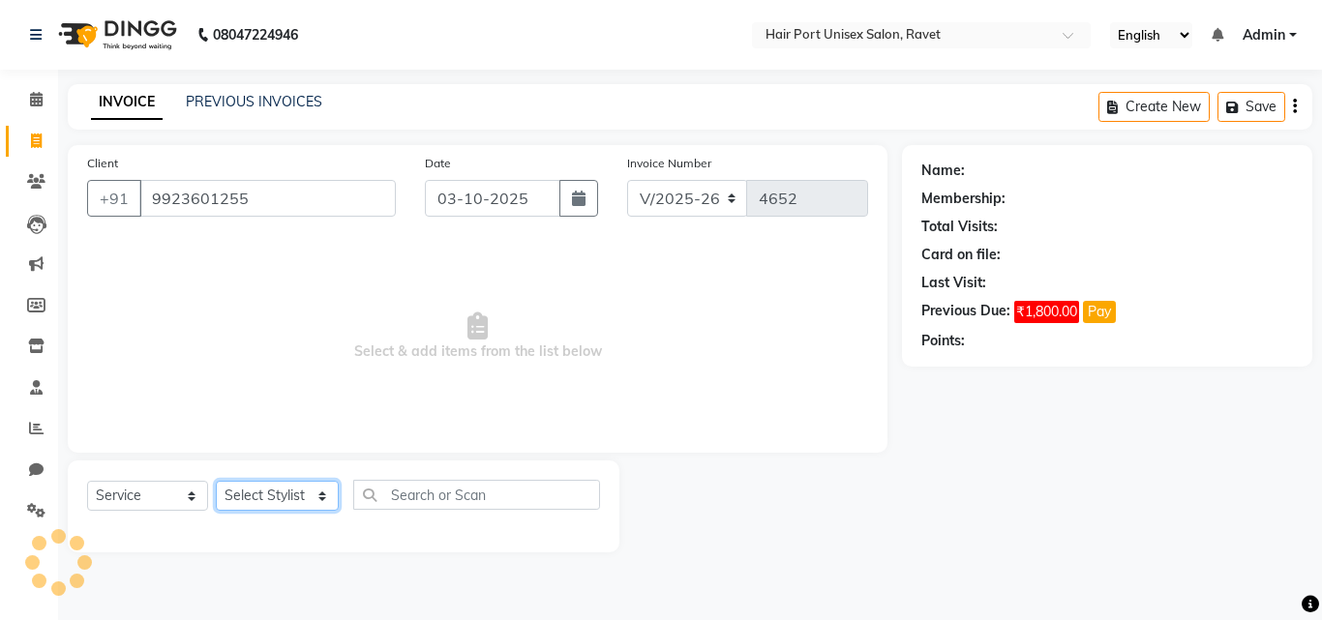
click at [310, 493] on select "Select Stylist [PERSON_NAME] [PERSON_NAME] [PERSON_NAME] [PERSON_NAME] [PERSON_…" at bounding box center [277, 496] width 123 height 30
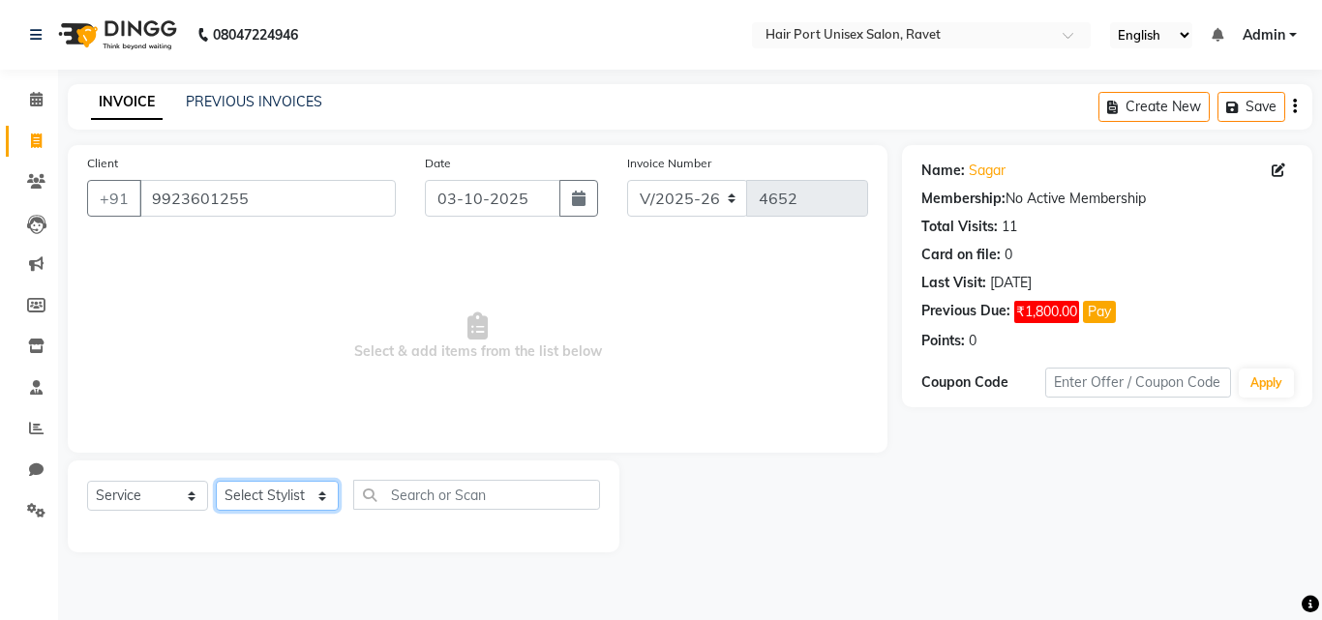
select select "66342"
click at [216, 481] on select "Select Stylist [PERSON_NAME] [PERSON_NAME] [PERSON_NAME] [PERSON_NAME] [PERSON_…" at bounding box center [277, 496] width 123 height 30
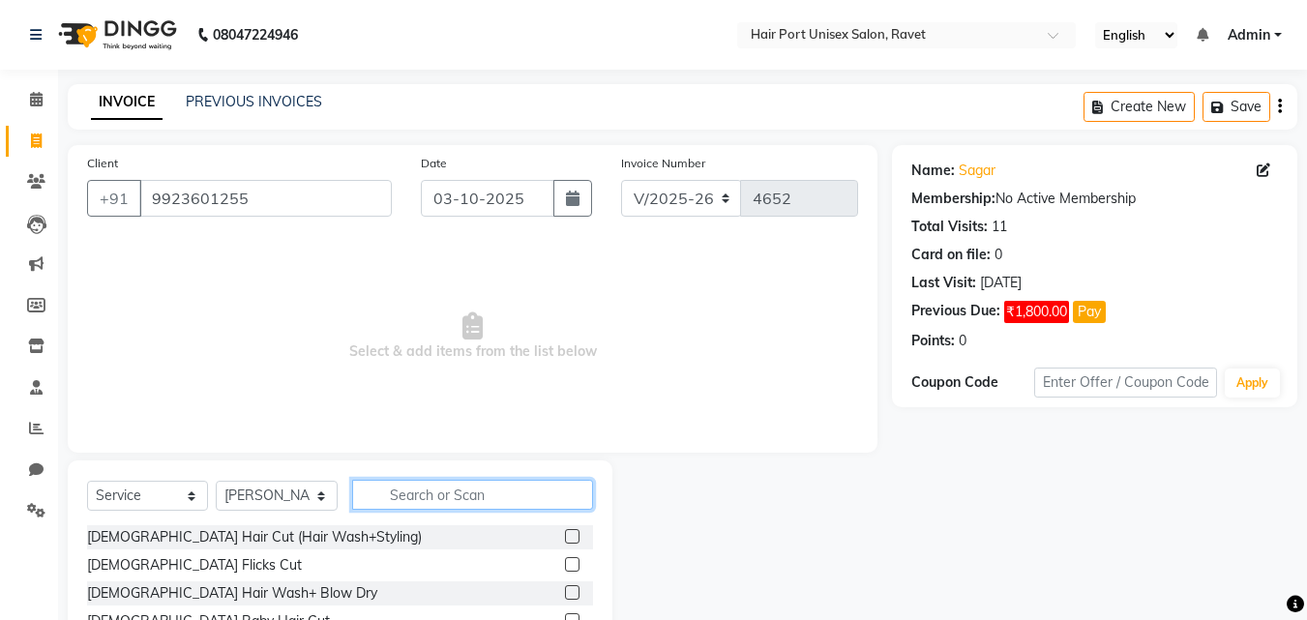
click at [419, 495] on input "text" at bounding box center [472, 495] width 241 height 30
type input "tri"
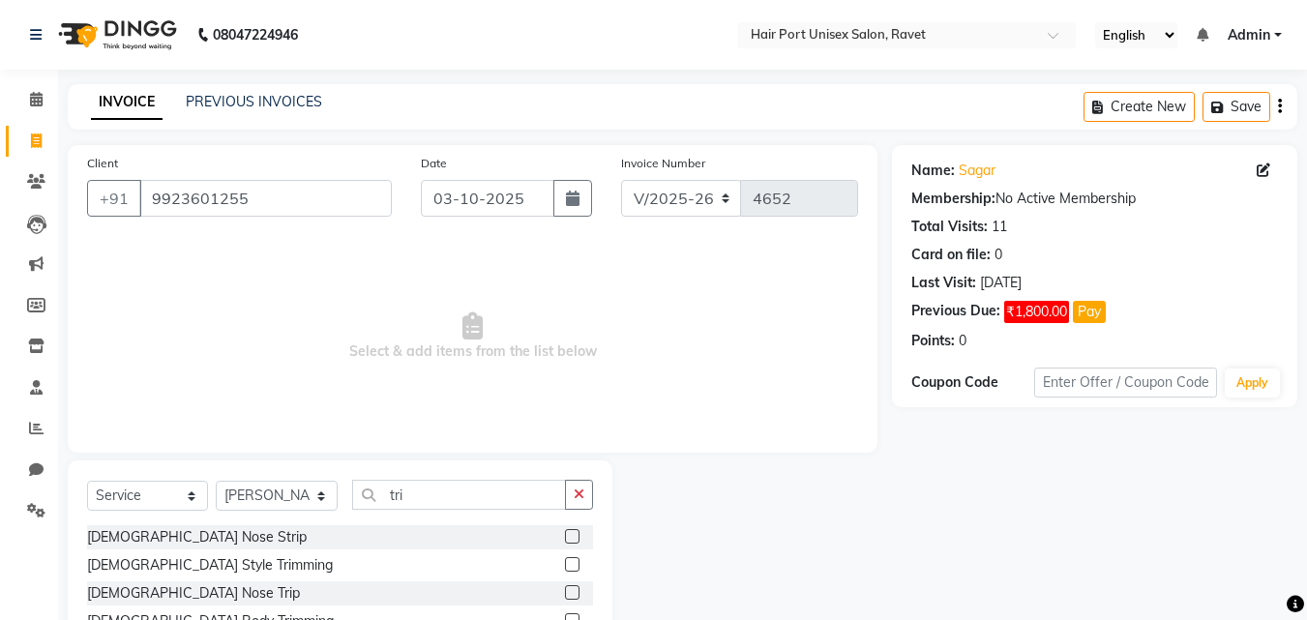
click at [573, 567] on label at bounding box center [572, 564] width 15 height 15
click at [573, 567] on input "checkbox" at bounding box center [571, 565] width 13 height 13
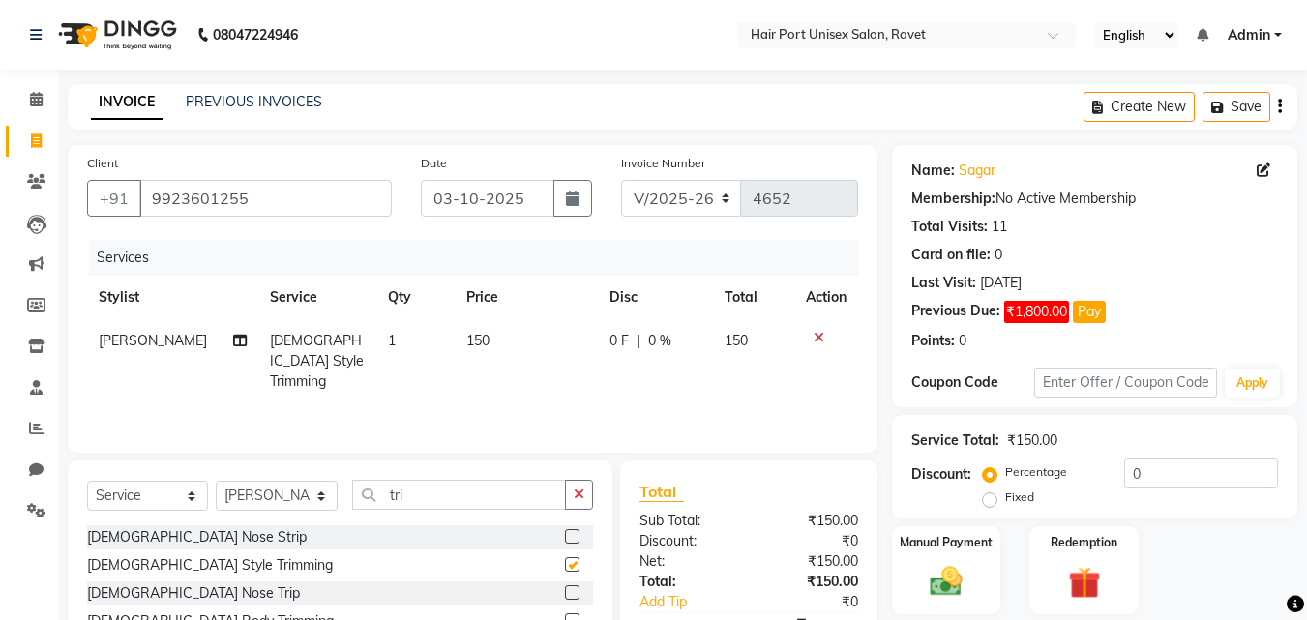
checkbox input "false"
click at [958, 549] on label "Manual Payment" at bounding box center [946, 541] width 97 height 18
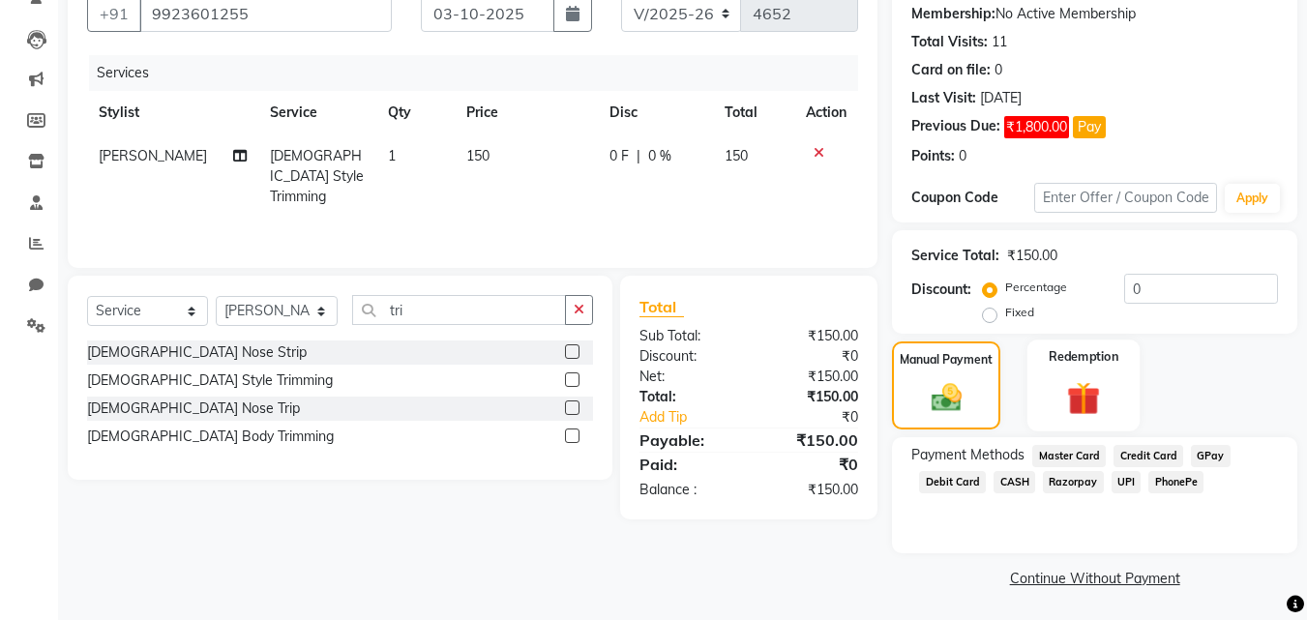
scroll to position [187, 0]
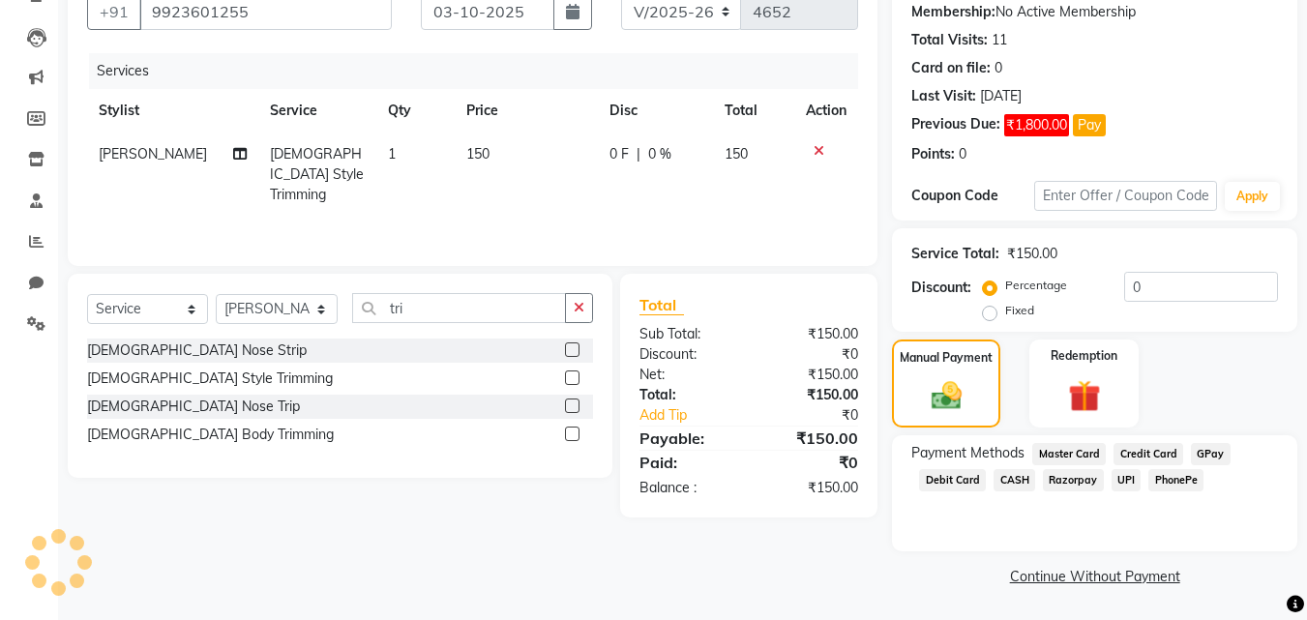
click at [1174, 480] on span "PhonePe" at bounding box center [1175, 480] width 55 height 22
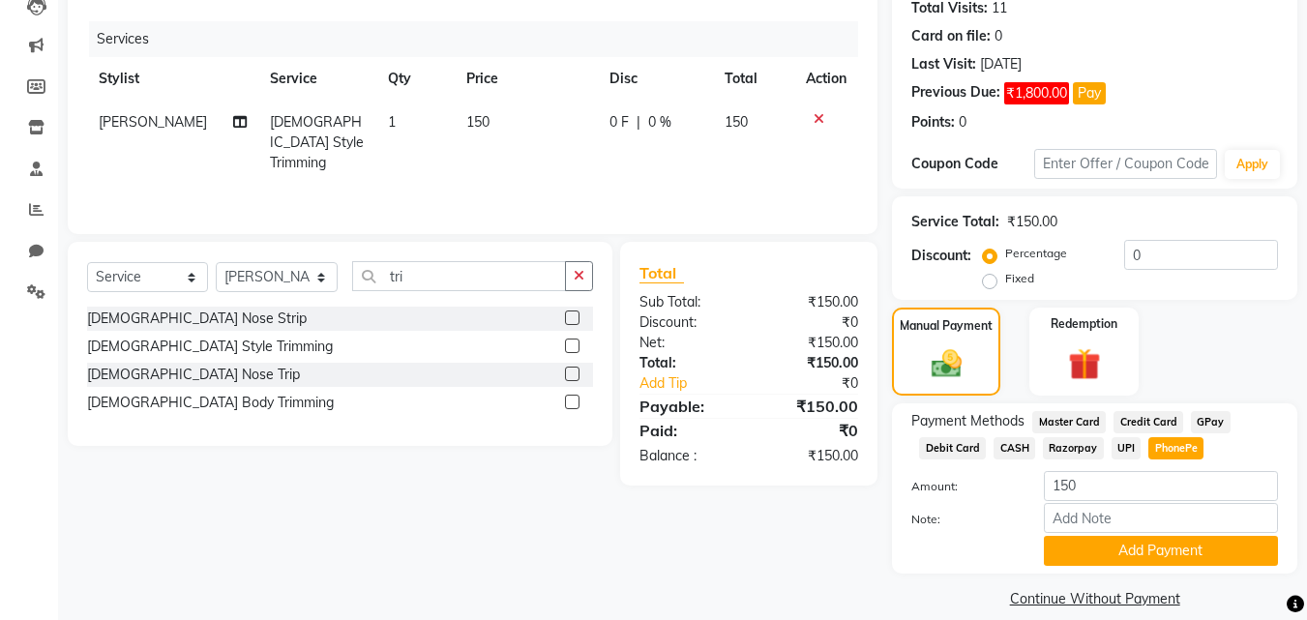
scroll to position [241, 0]
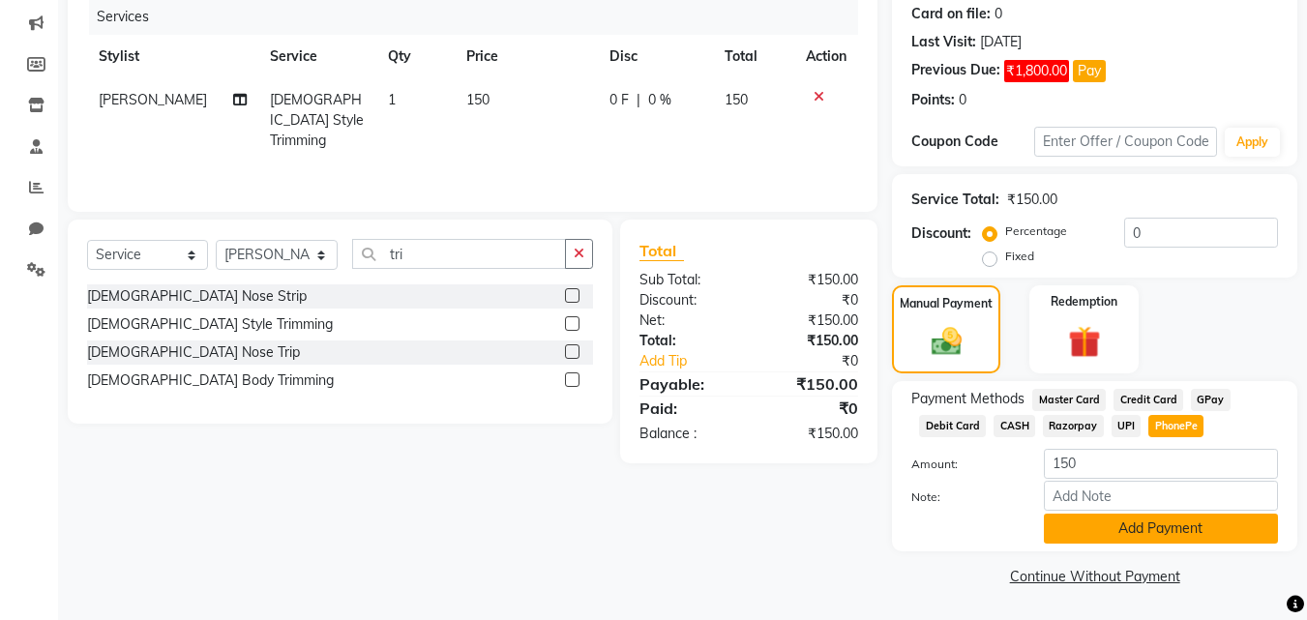
click at [1168, 521] on button "Add Payment" at bounding box center [1161, 529] width 234 height 30
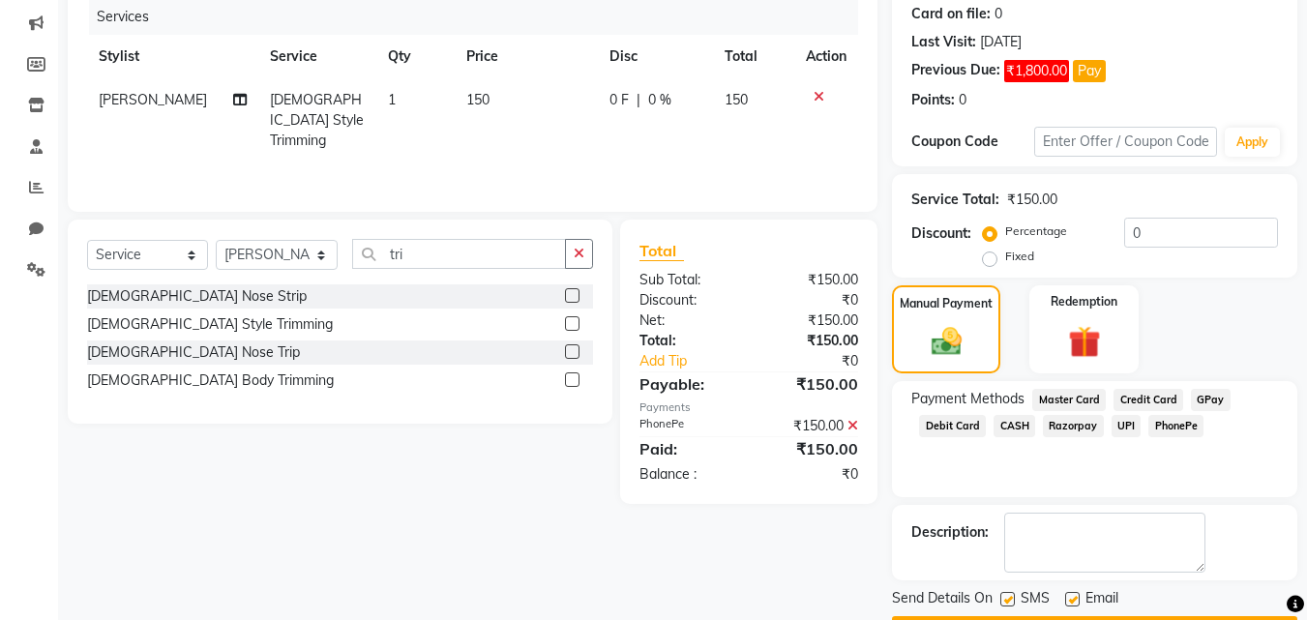
scroll to position [296, 0]
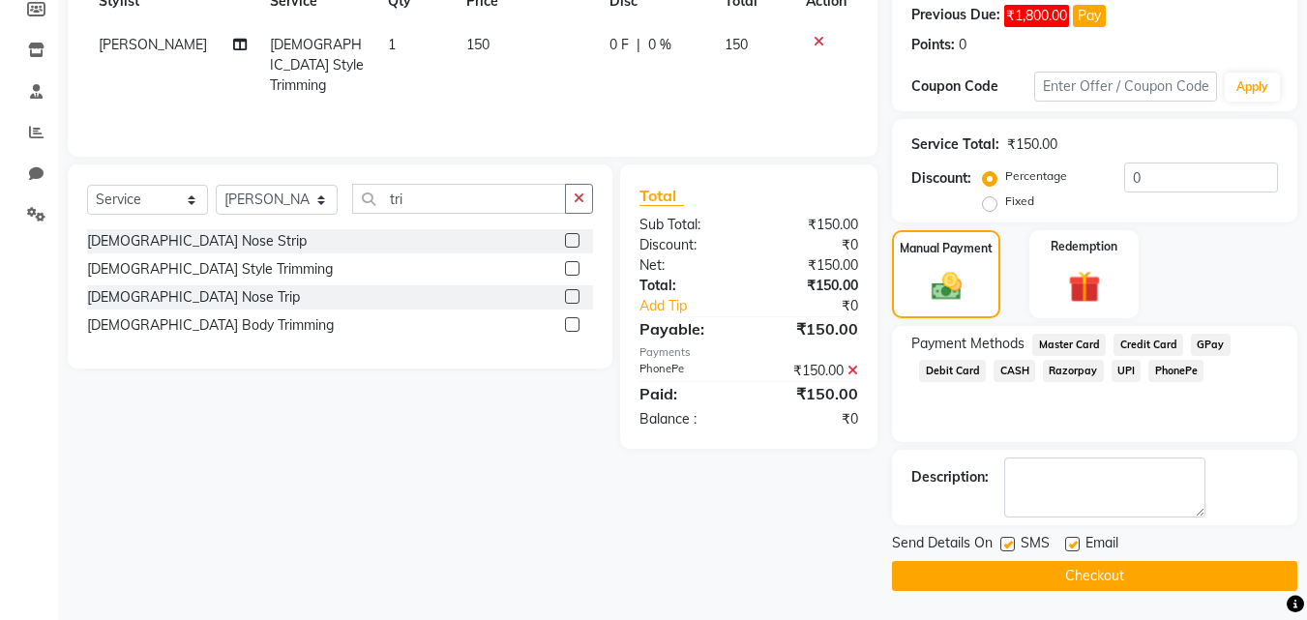
click at [1142, 579] on button "Checkout" at bounding box center [1094, 576] width 405 height 30
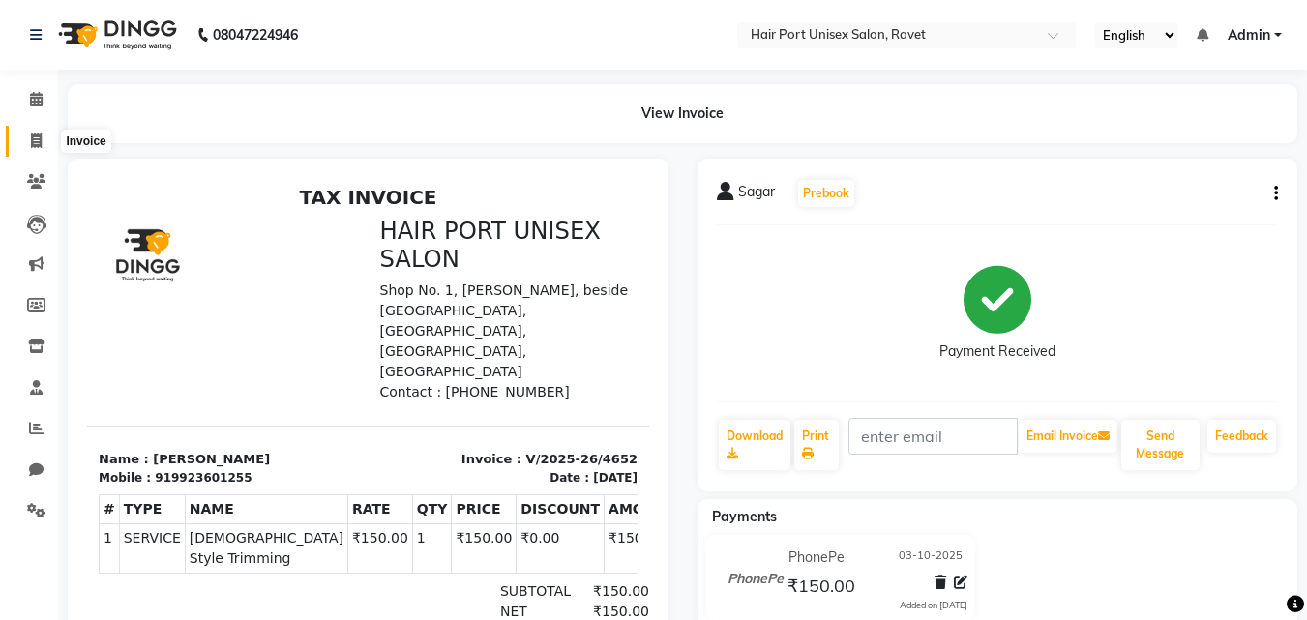
click at [33, 131] on span at bounding box center [36, 142] width 34 height 22
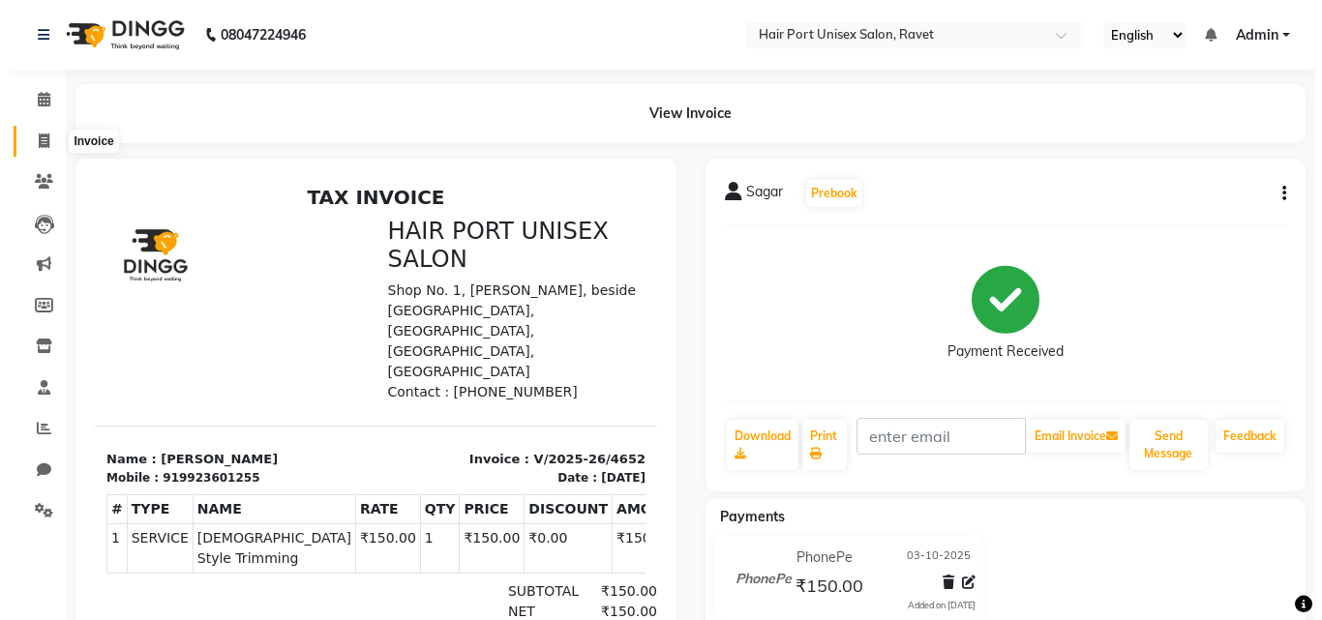
select select "service"
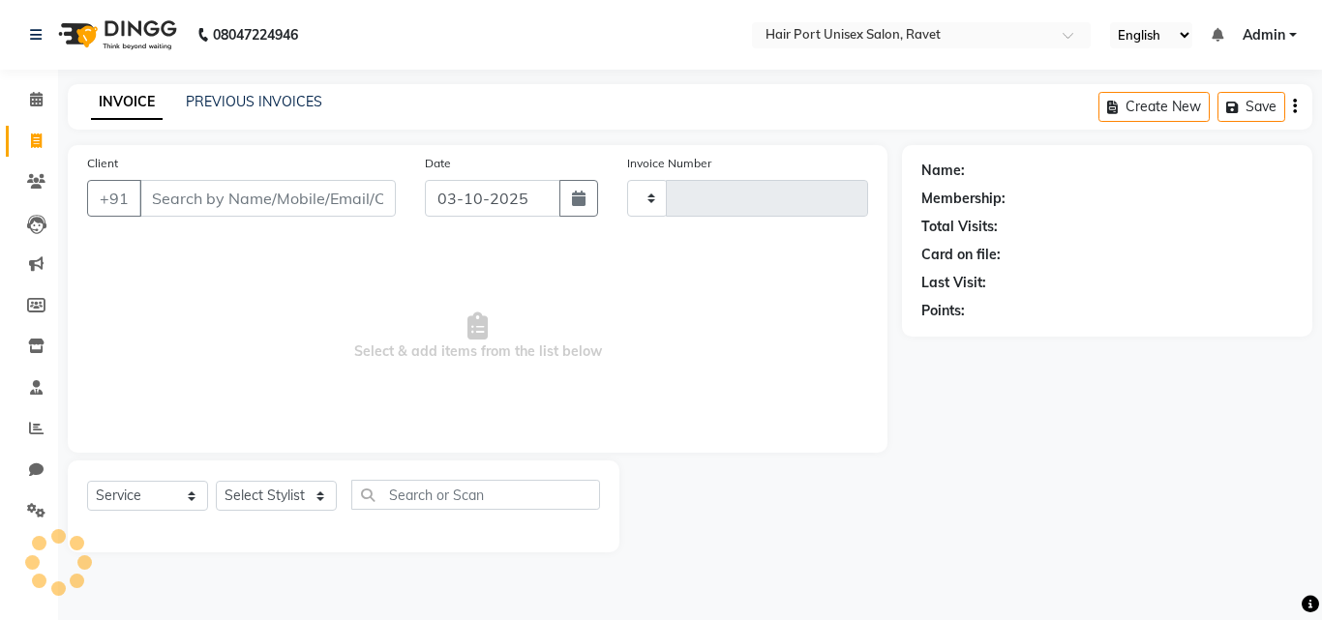
type input "4653"
select select "7015"
click at [252, 184] on input "Client" at bounding box center [267, 198] width 256 height 37
click at [252, 193] on input "Client" at bounding box center [267, 198] width 256 height 37
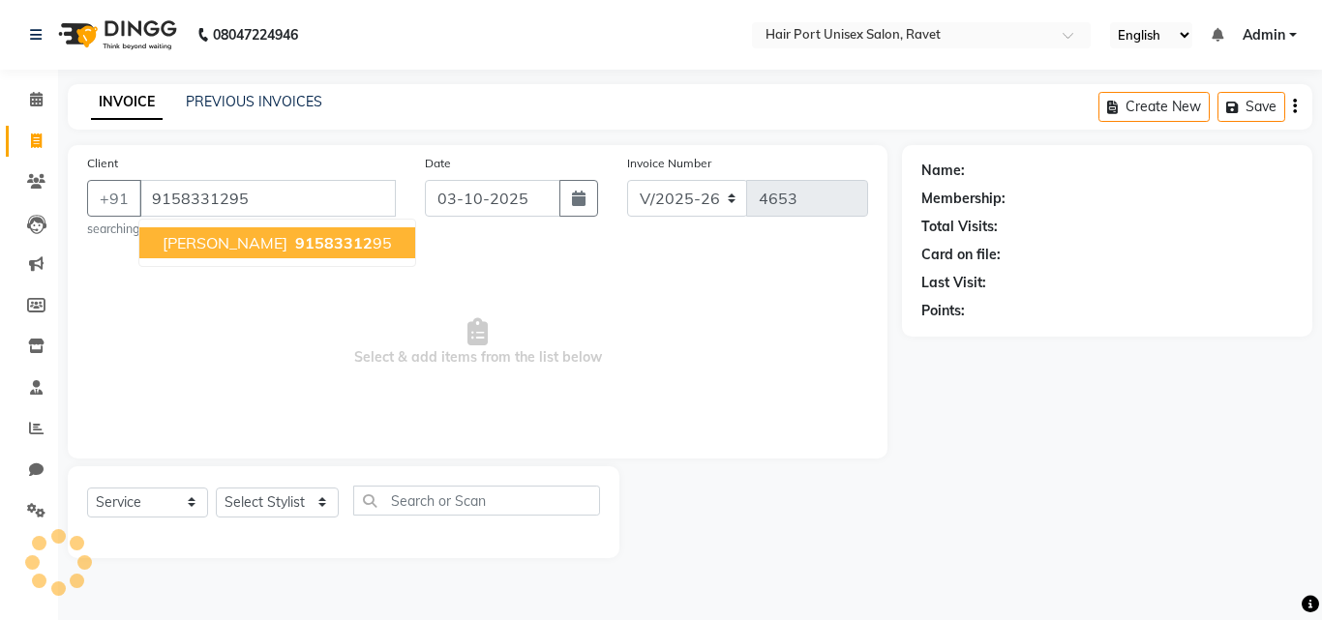
type input "9158331295"
click at [281, 241] on span "[PERSON_NAME]" at bounding box center [225, 242] width 125 height 19
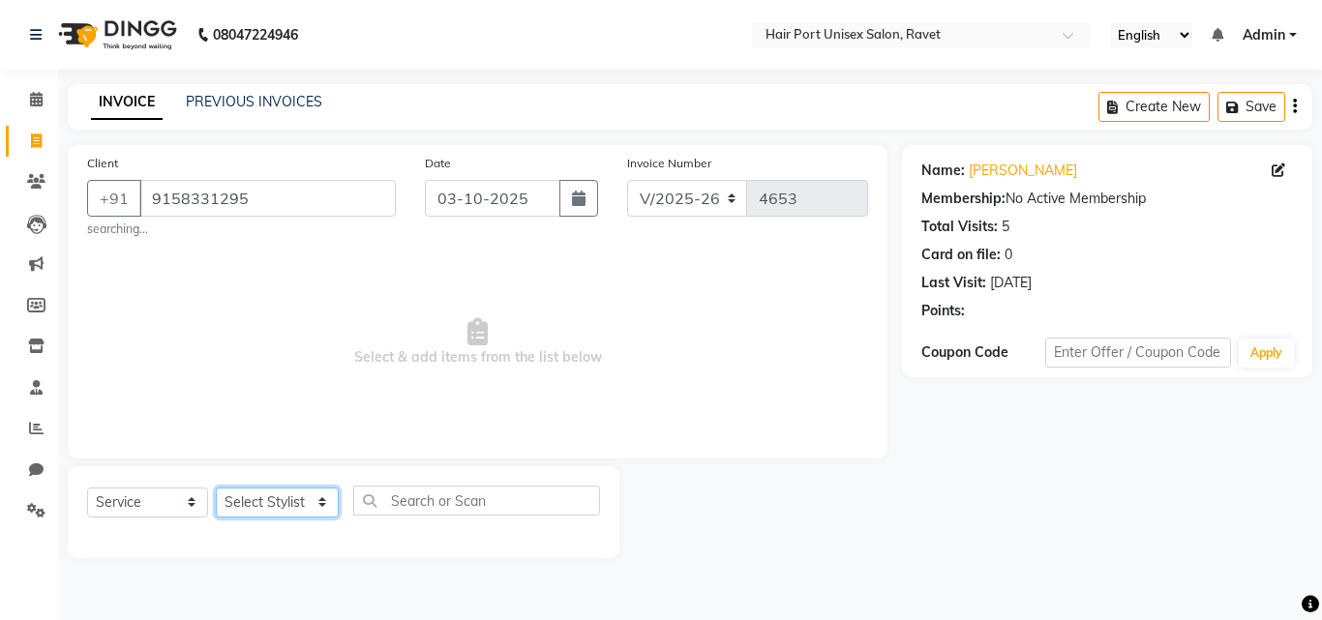
click at [326, 503] on select "Select Stylist [PERSON_NAME] [PERSON_NAME] [PERSON_NAME] [PERSON_NAME] [PERSON_…" at bounding box center [277, 503] width 123 height 30
select select "58688"
click at [216, 488] on select "Select Stylist [PERSON_NAME] [PERSON_NAME] [PERSON_NAME] [PERSON_NAME] [PERSON_…" at bounding box center [277, 503] width 123 height 30
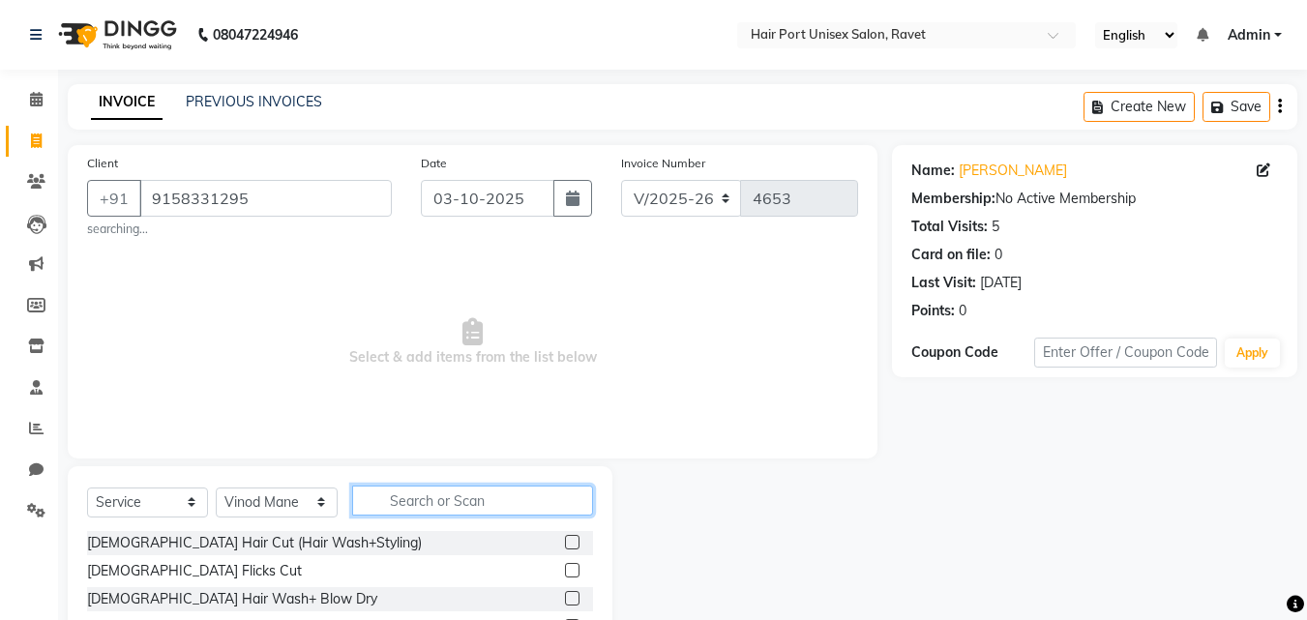
click at [378, 499] on input "text" at bounding box center [472, 501] width 241 height 30
type input "hair cut"
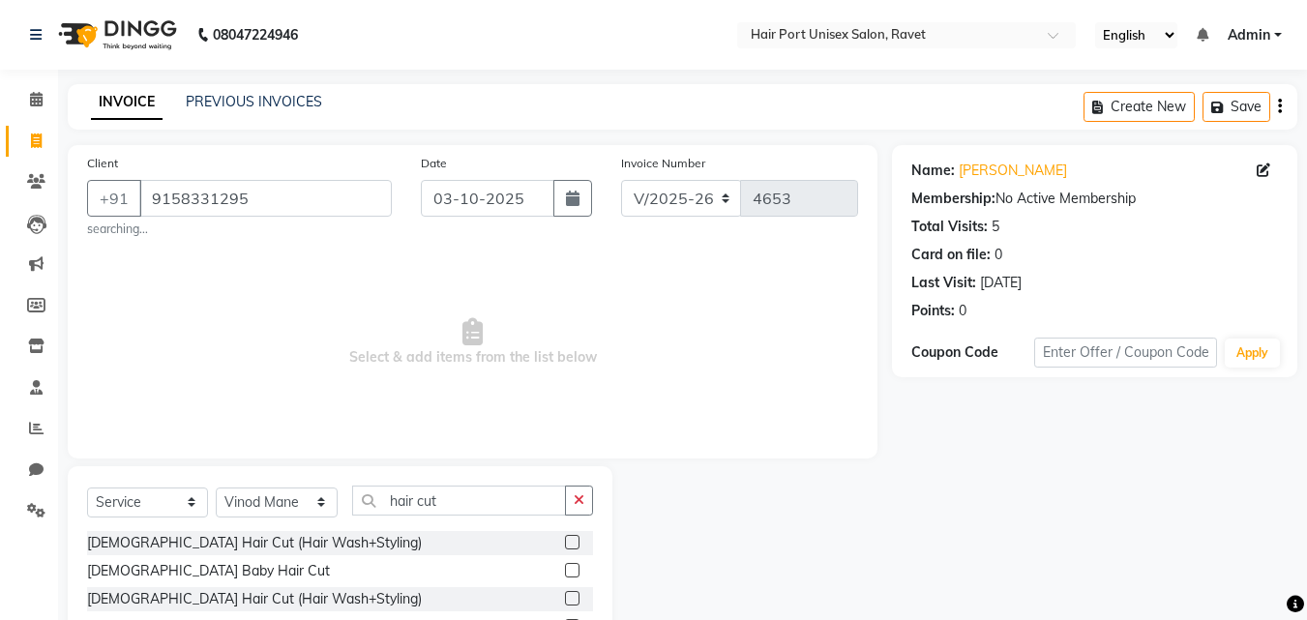
click at [572, 600] on label at bounding box center [572, 598] width 15 height 15
click at [572, 600] on input "checkbox" at bounding box center [571, 599] width 13 height 13
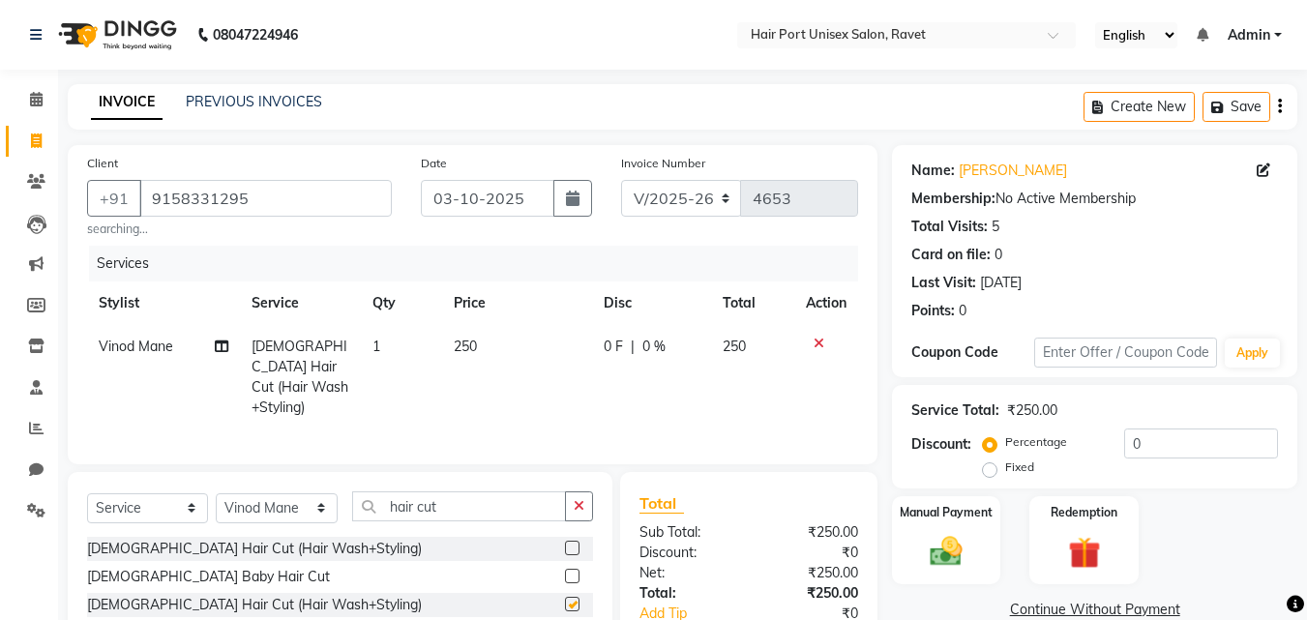
checkbox input "false"
click at [576, 502] on icon "button" at bounding box center [579, 506] width 11 height 14
click at [549, 504] on input "text" at bounding box center [472, 507] width 241 height 30
type input "h"
click at [499, 498] on input "text" at bounding box center [472, 507] width 241 height 30
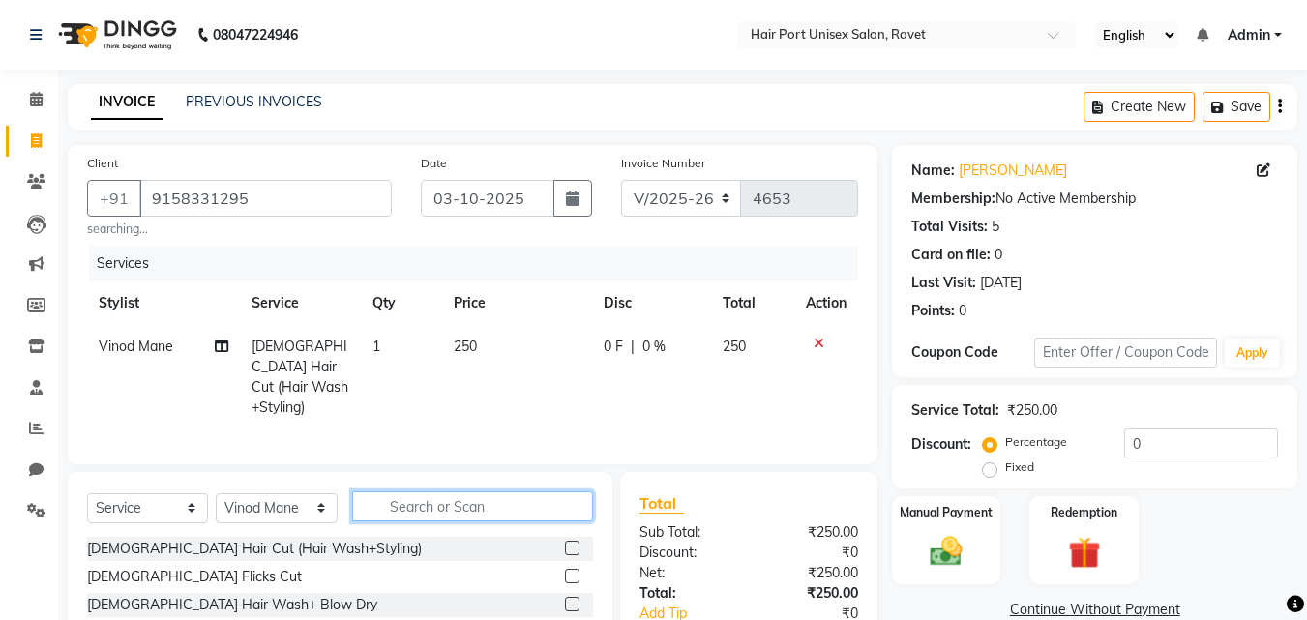
click at [499, 502] on input "text" at bounding box center [472, 507] width 241 height 30
click at [486, 499] on input "text" at bounding box center [472, 507] width 241 height 30
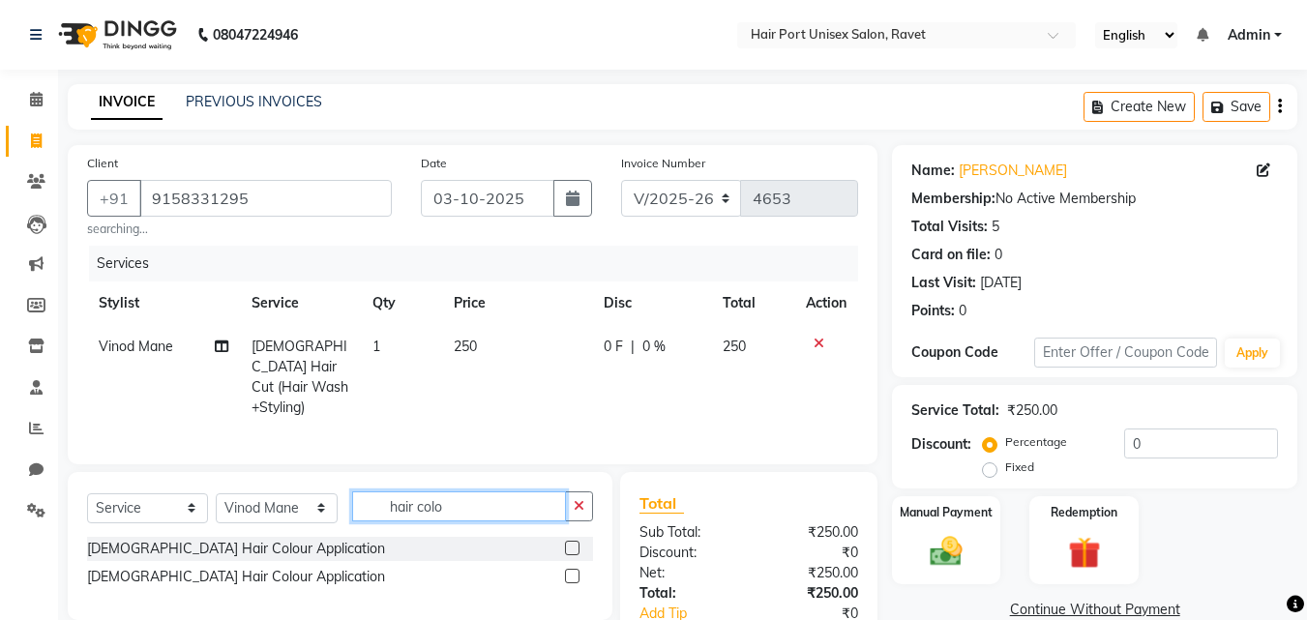
type input "hair colo"
click at [571, 541] on label at bounding box center [572, 548] width 15 height 15
click at [571, 543] on input "checkbox" at bounding box center [571, 549] width 13 height 13
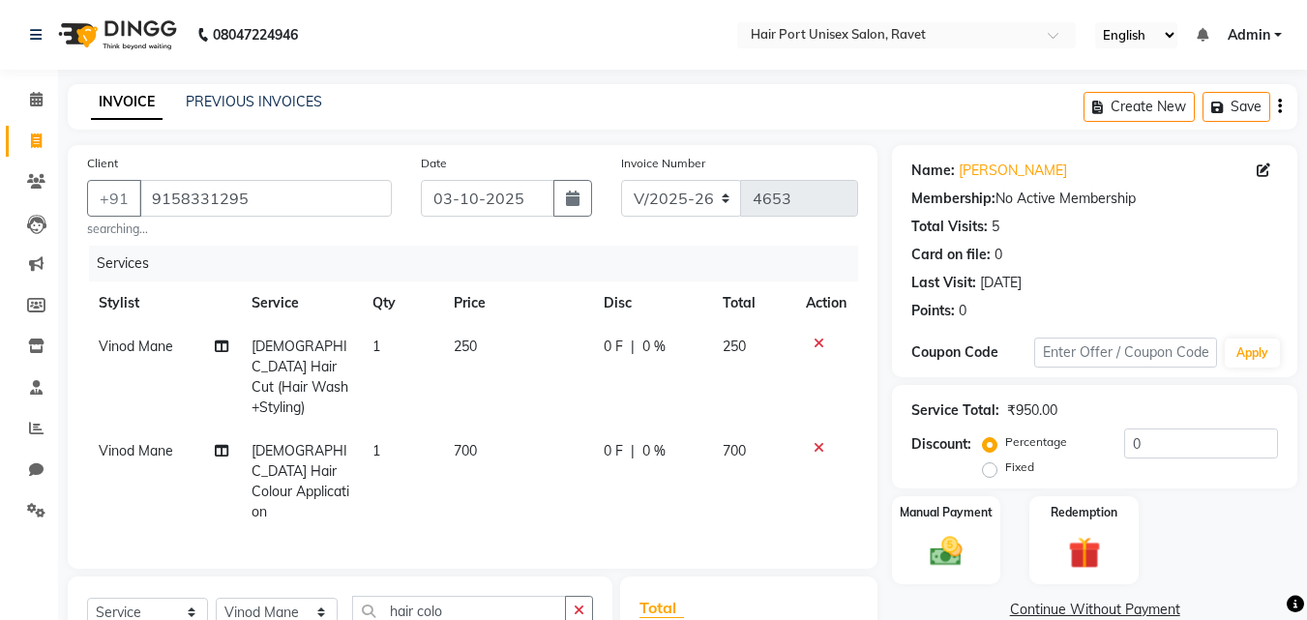
checkbox input "false"
click at [488, 438] on td "700" at bounding box center [517, 482] width 150 height 104
select select "58688"
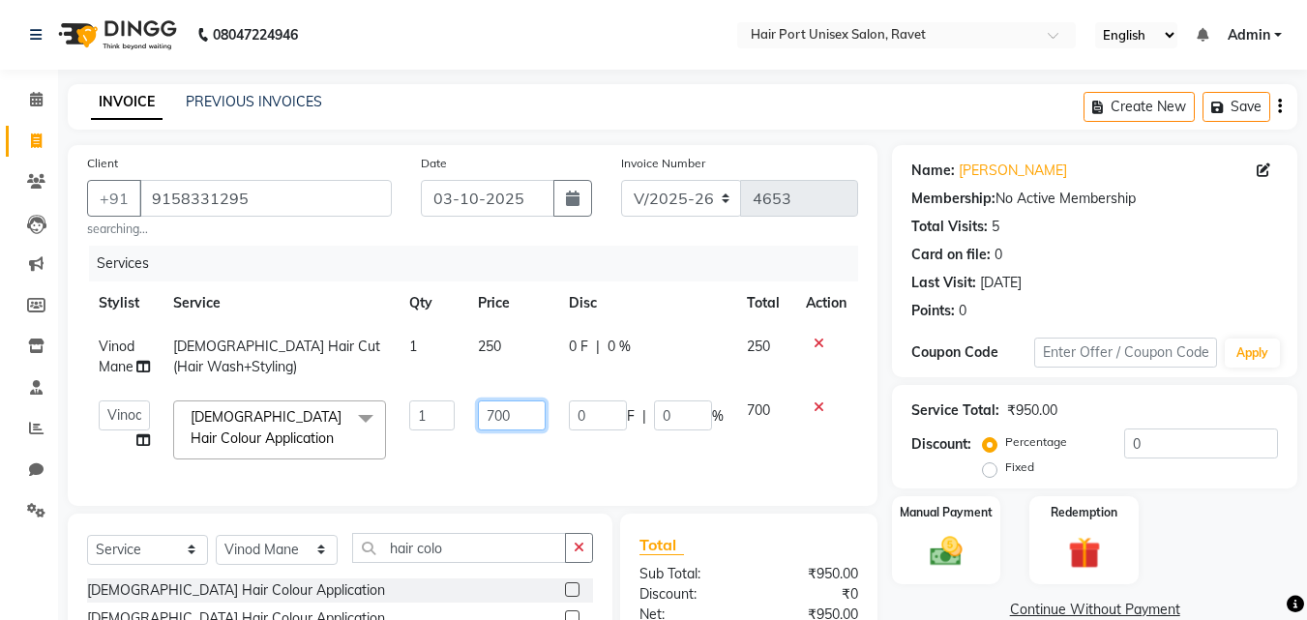
click at [514, 417] on input "700" at bounding box center [511, 416] width 67 height 30
type input "7"
type input "900"
click at [680, 347] on div "0 F | 0 %" at bounding box center [646, 347] width 155 height 20
select select "58688"
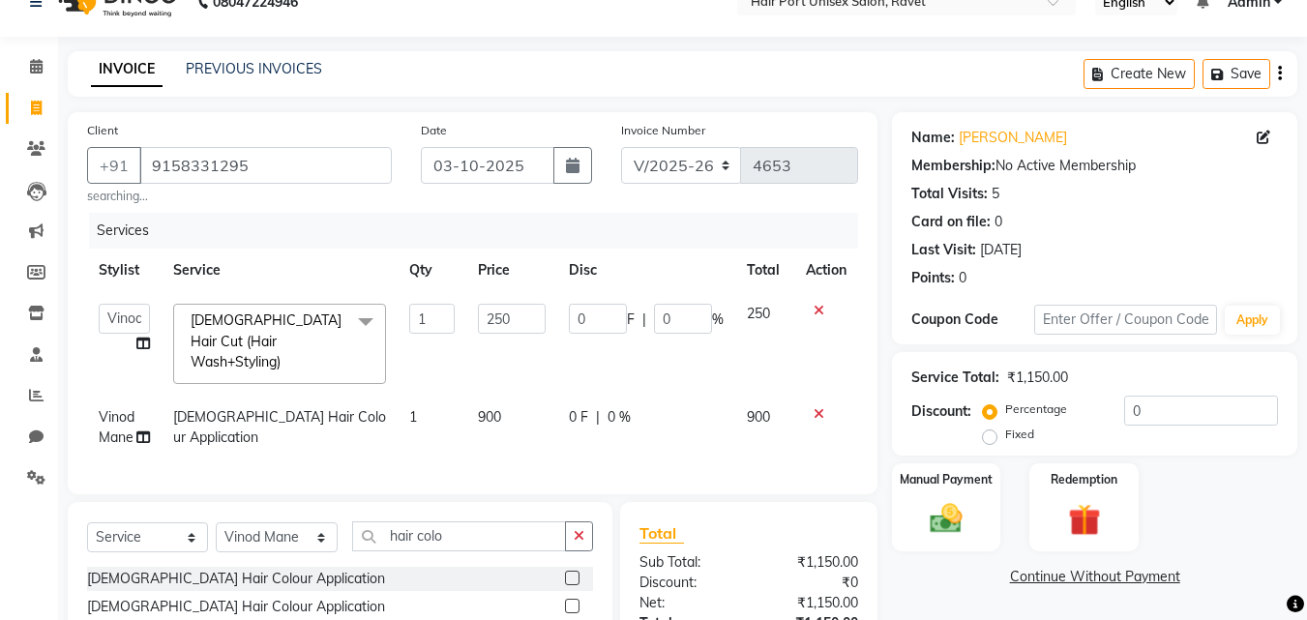
scroll to position [37, 0]
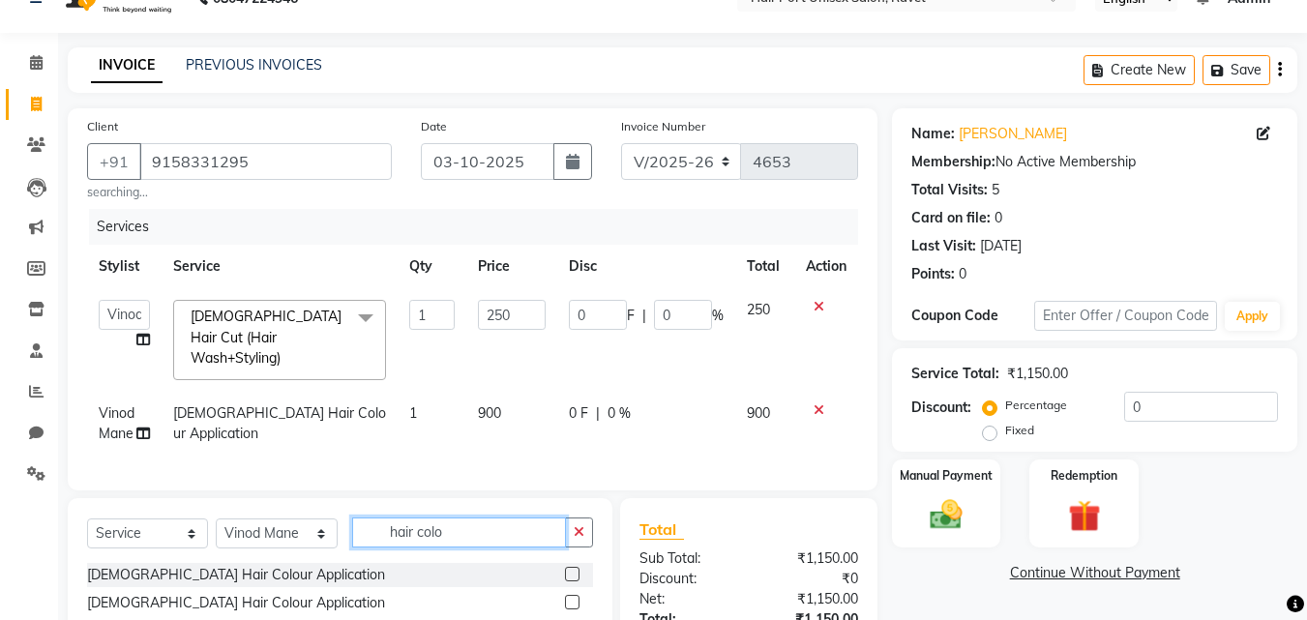
click at [516, 525] on input "hair colo" at bounding box center [459, 533] width 214 height 30
type input "h"
type input "[PERSON_NAME] colou"
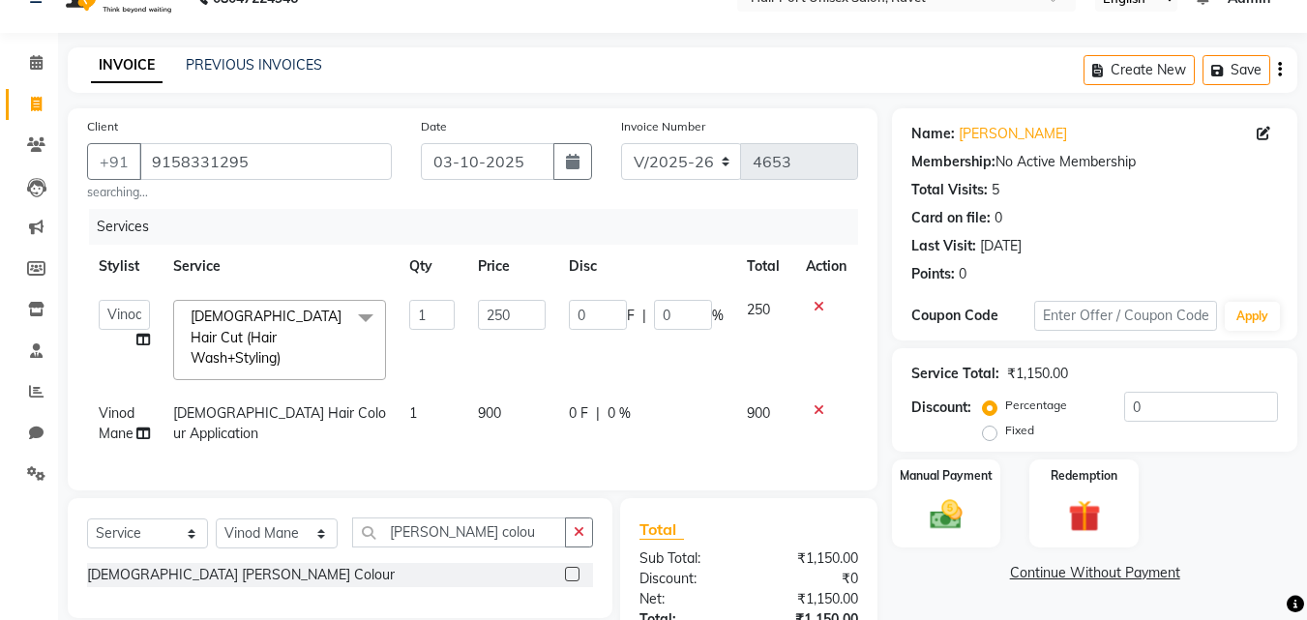
click at [571, 567] on label at bounding box center [572, 574] width 15 height 15
click at [571, 569] on input "checkbox" at bounding box center [571, 575] width 13 height 13
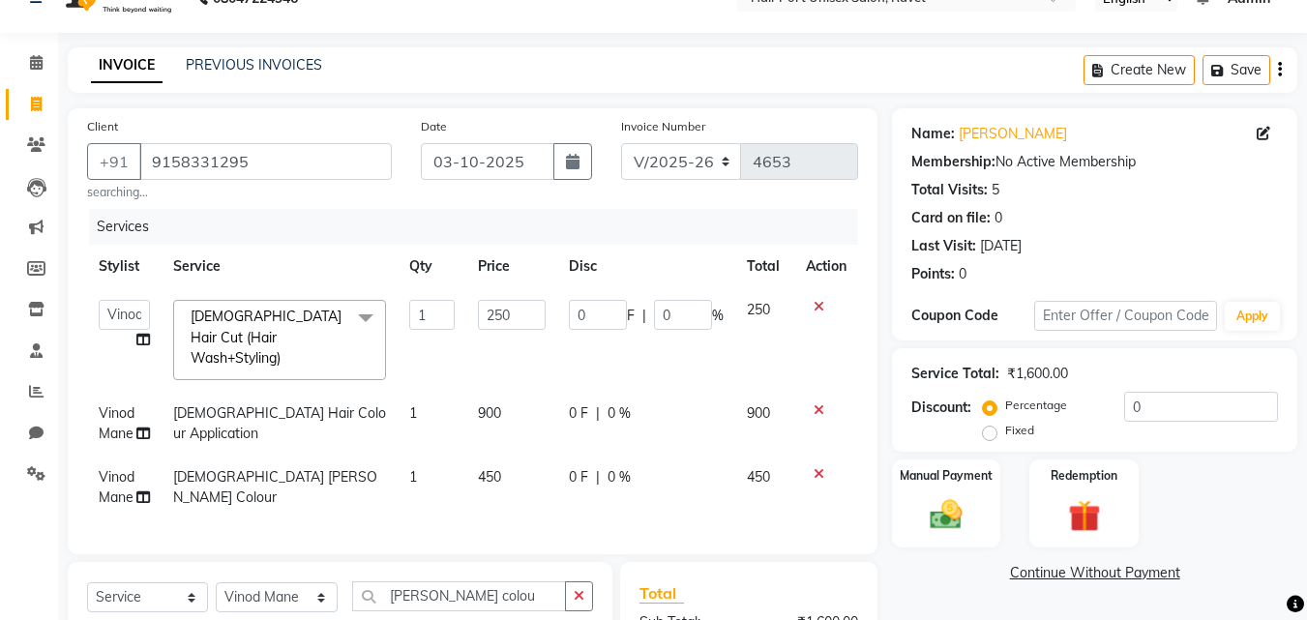
checkbox input "false"
click at [939, 514] on img at bounding box center [946, 514] width 54 height 39
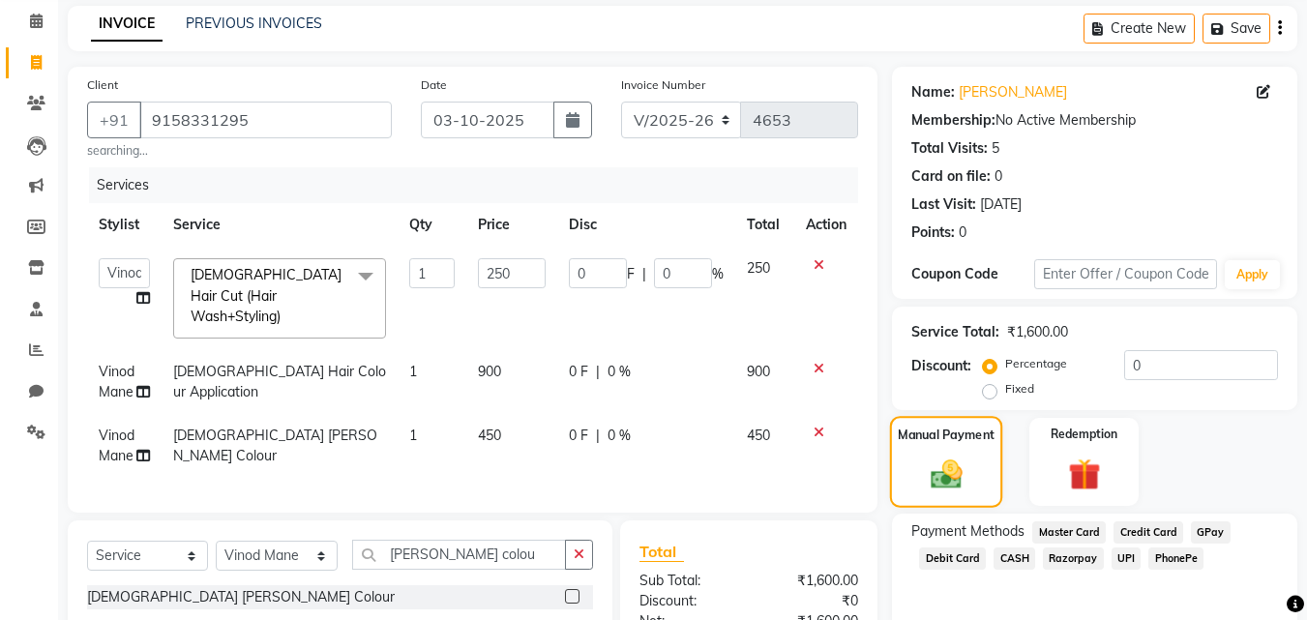
scroll to position [82, 0]
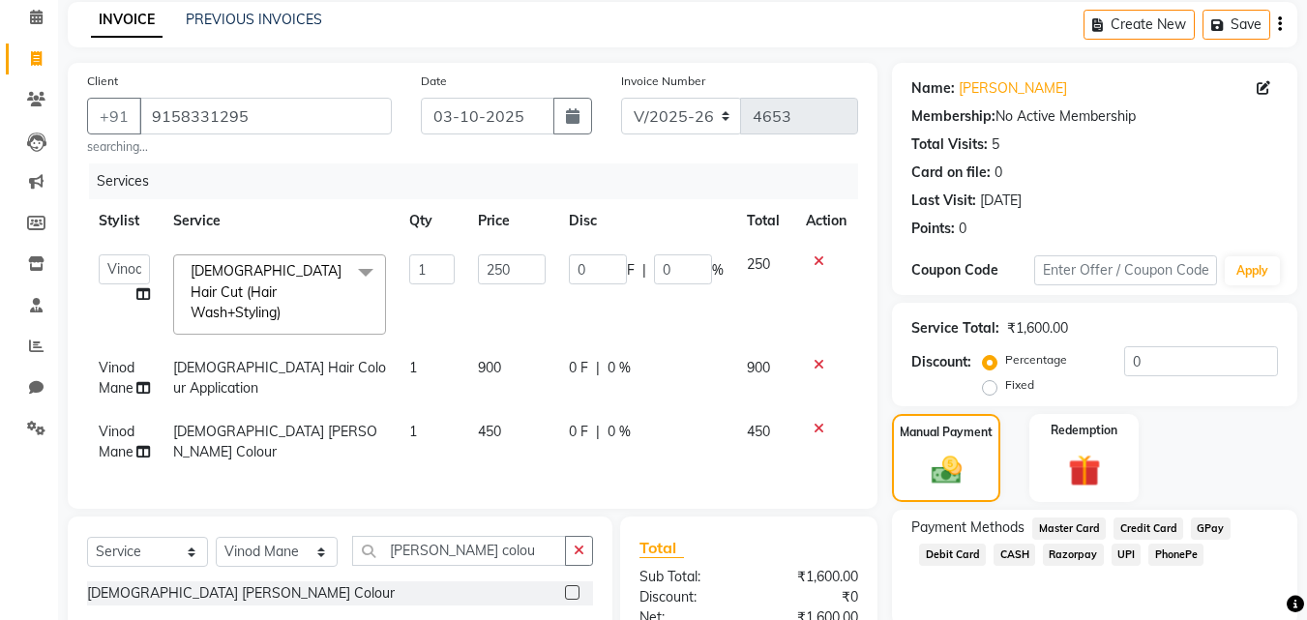
click at [1161, 552] on span "PhonePe" at bounding box center [1175, 555] width 55 height 22
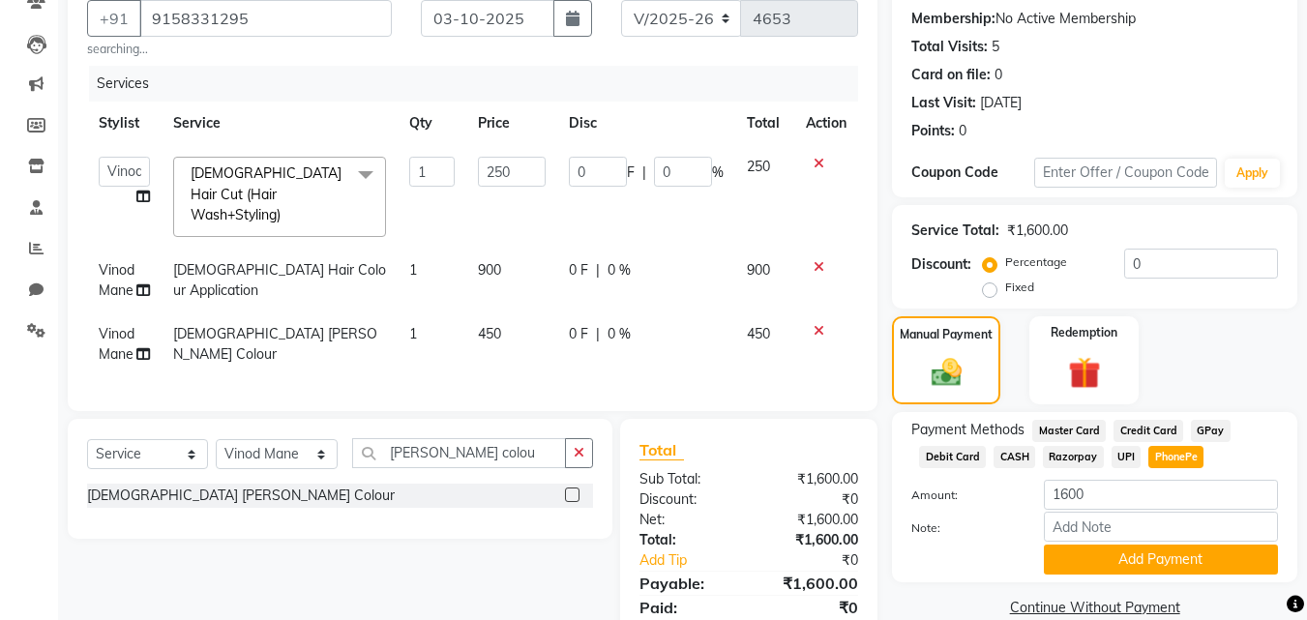
scroll to position [184, 0]
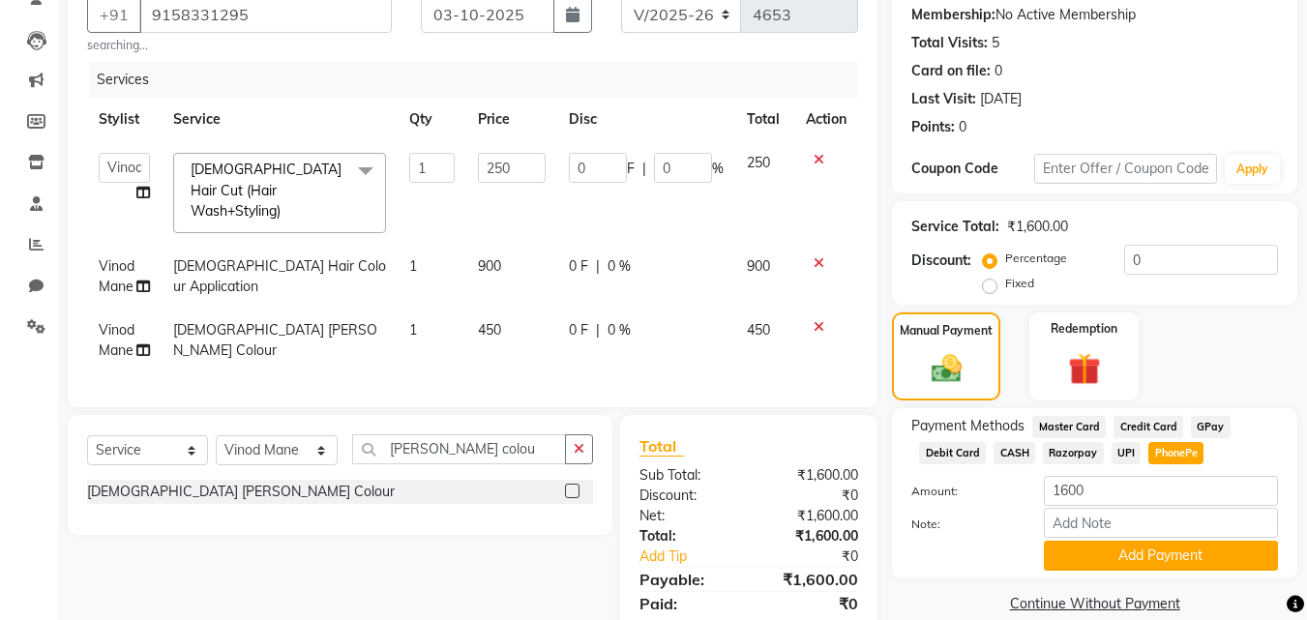
drag, startPoint x: 1030, startPoint y: 566, endPoint x: 892, endPoint y: 574, distance: 138.6
click at [895, 572] on div "Payment Methods Master Card Credit Card GPay Debit Card CASH Razorpay UPI Phone…" at bounding box center [1094, 493] width 405 height 170
click at [187, 451] on select "Select Service Product Membership Package Voucher Prepaid Gift Card" at bounding box center [147, 450] width 121 height 30
select select "membership"
click at [87, 435] on select "Select Service Product Membership Package Voucher Prepaid Gift Card" at bounding box center [147, 450] width 121 height 30
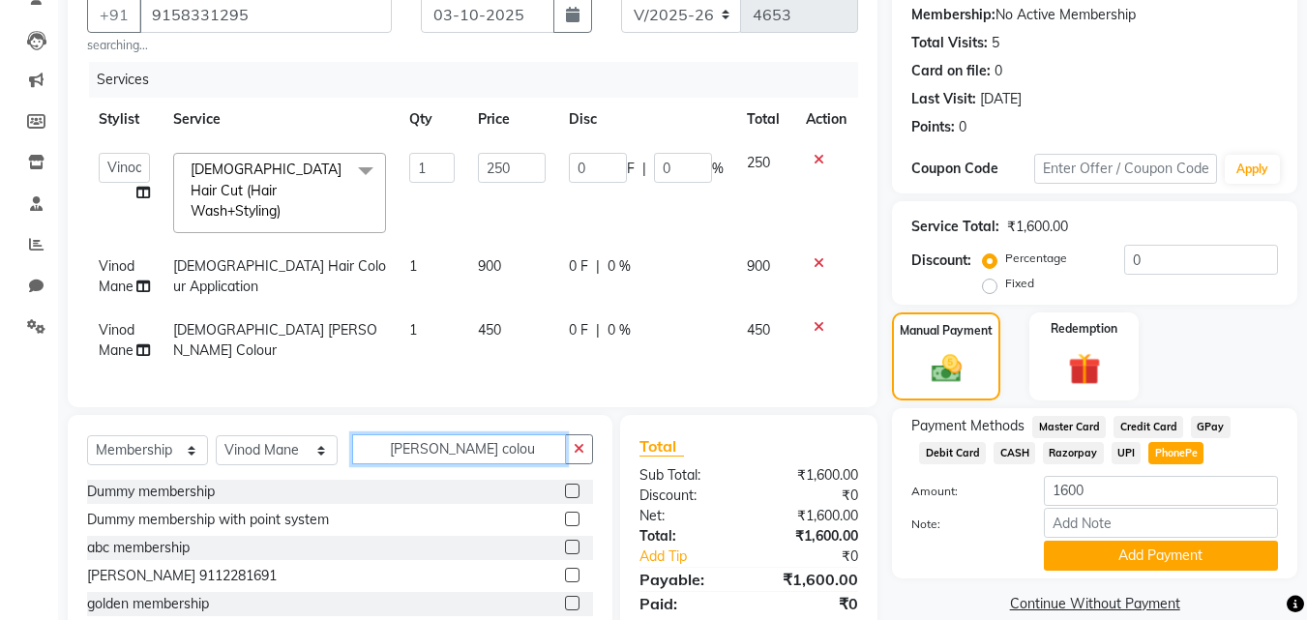
click at [470, 442] on input "[PERSON_NAME] colou" at bounding box center [459, 449] width 214 height 30
type input "b"
type input "mem"
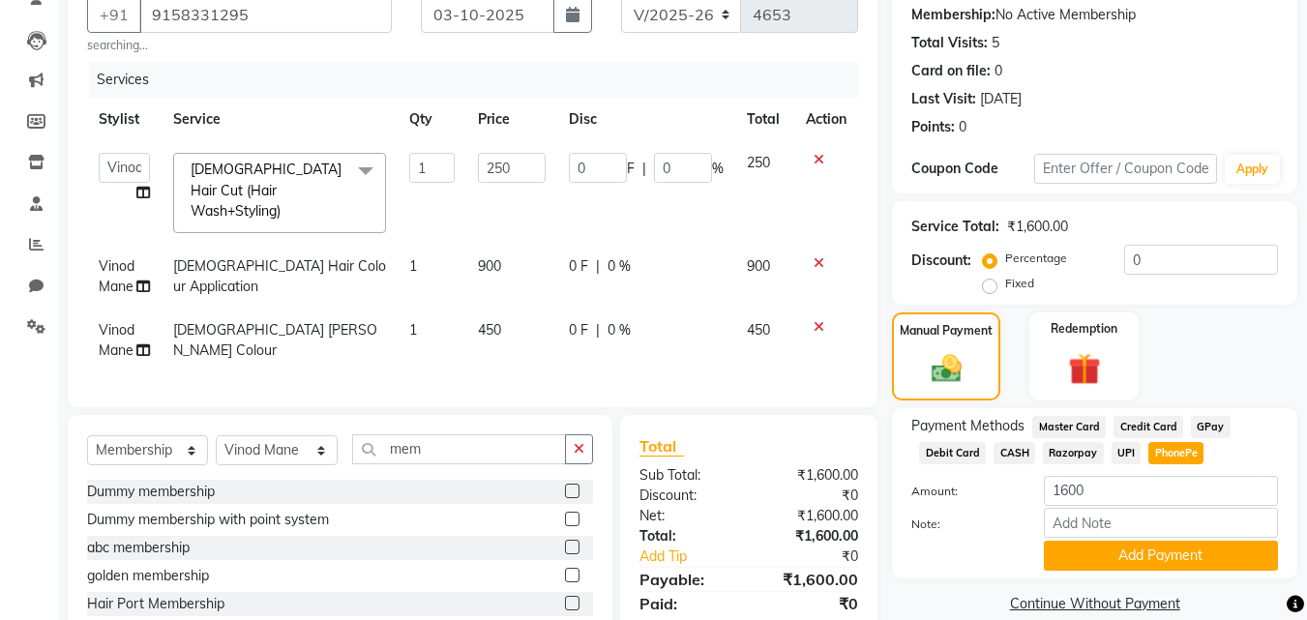
click at [569, 597] on label at bounding box center [572, 603] width 15 height 15
click at [569, 598] on input "checkbox" at bounding box center [571, 604] width 13 height 13
select select "select"
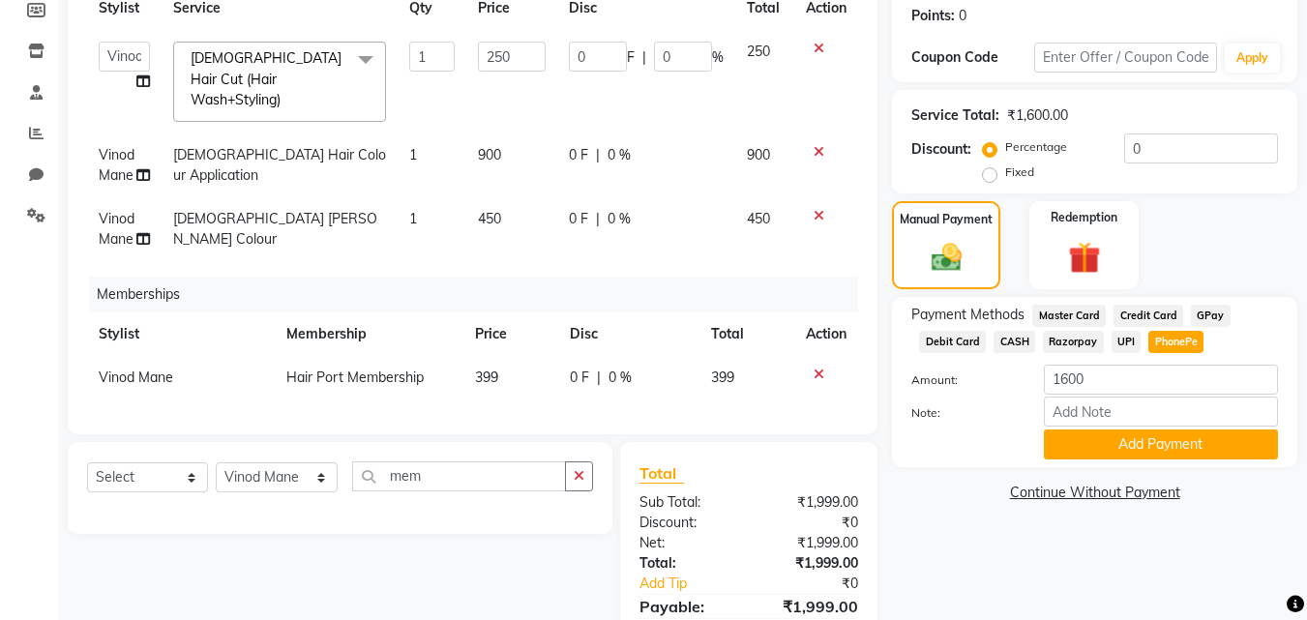
scroll to position [303, 0]
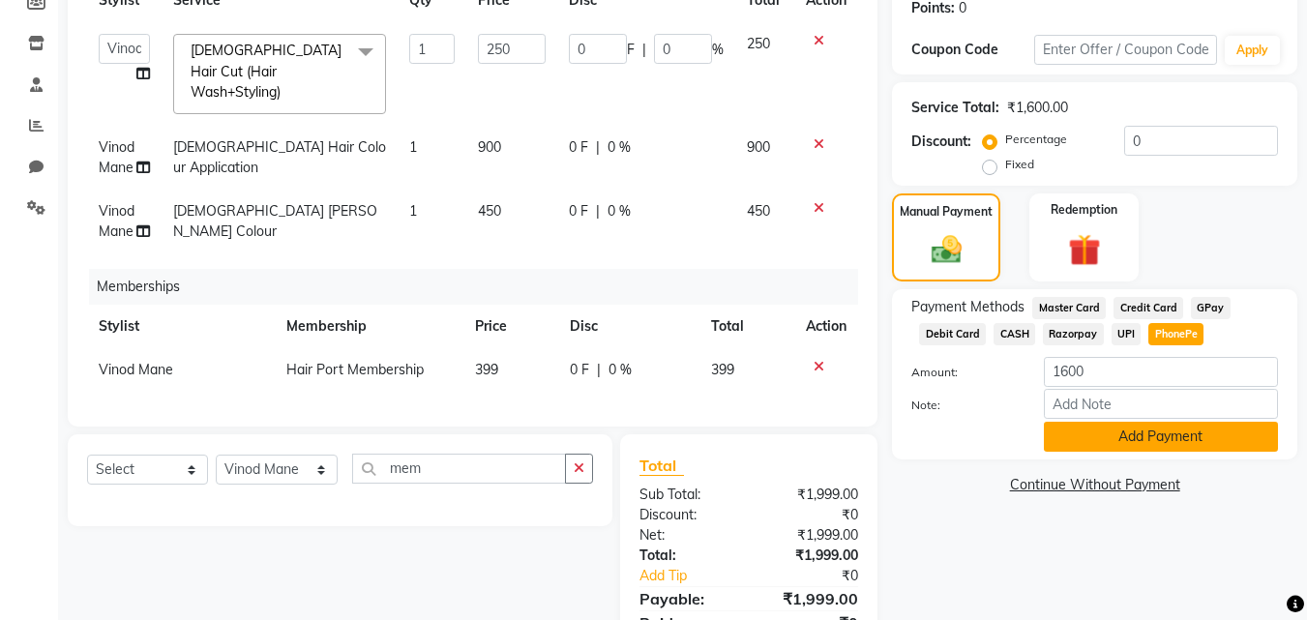
click at [1110, 432] on button "Add Payment" at bounding box center [1161, 437] width 234 height 30
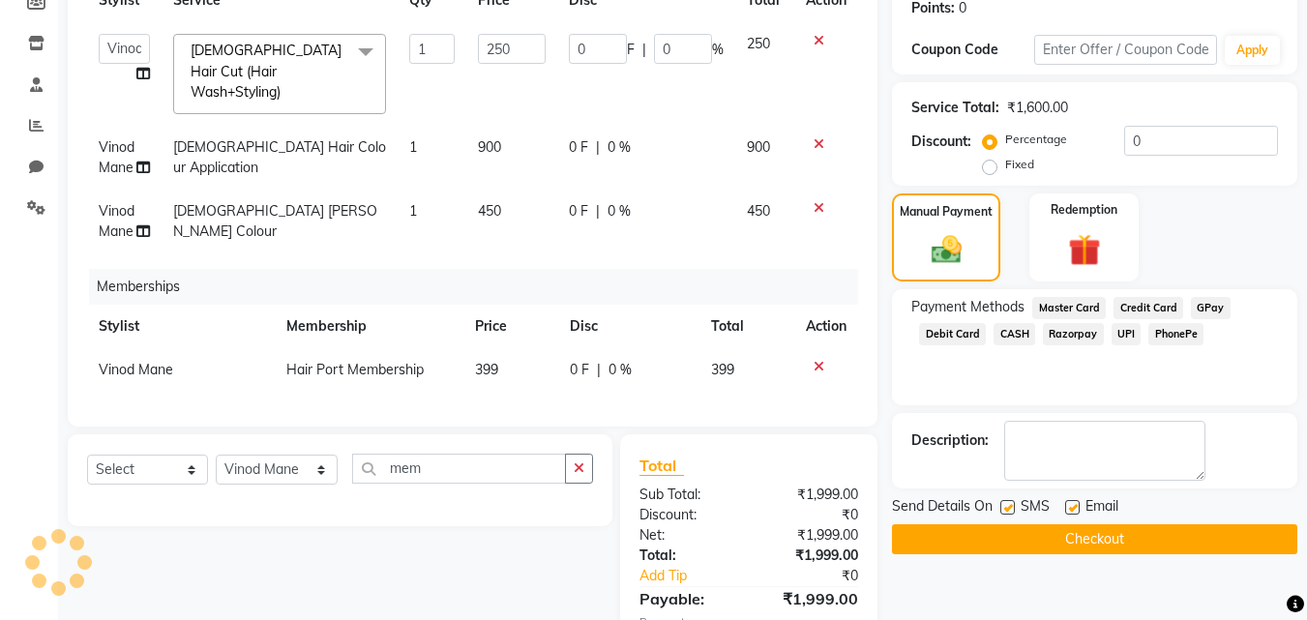
click at [1110, 533] on button "Checkout" at bounding box center [1094, 539] width 405 height 30
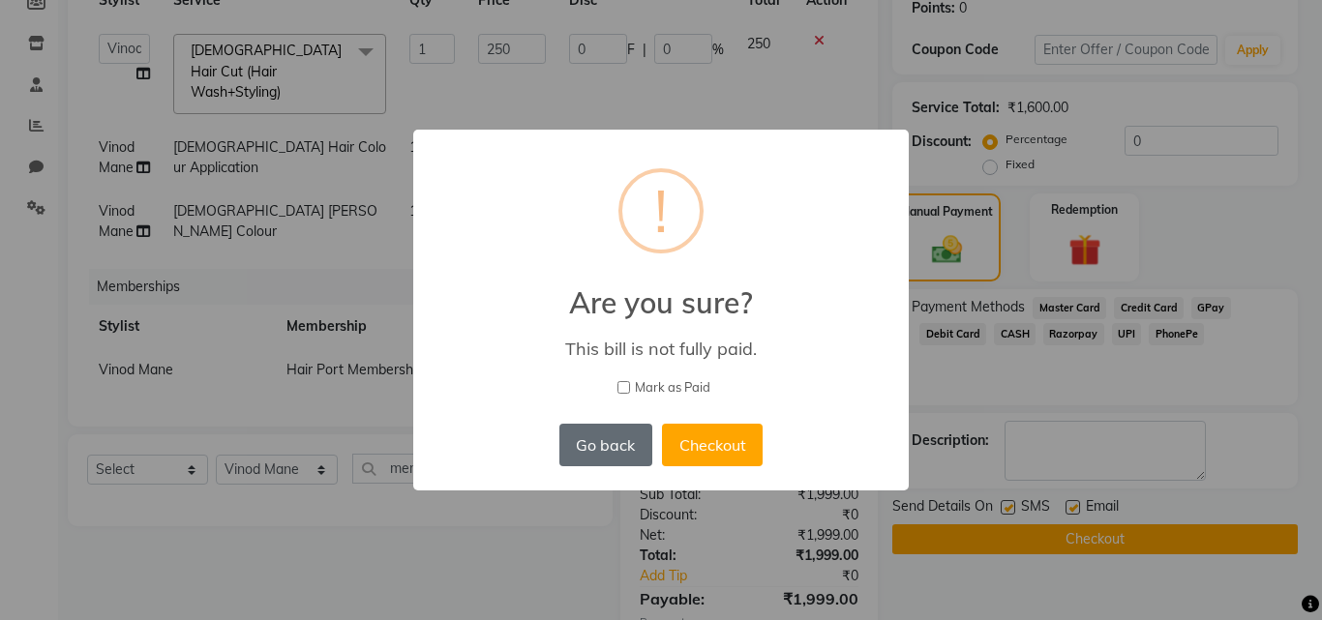
click at [629, 453] on button "Go back" at bounding box center [605, 445] width 93 height 43
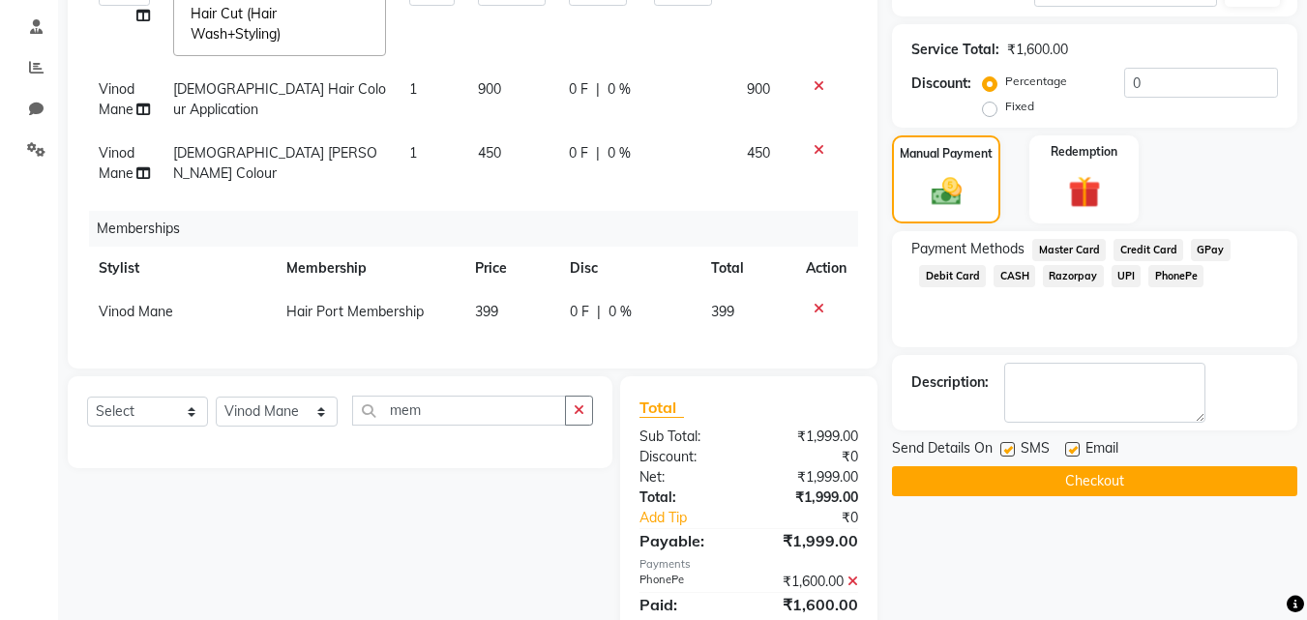
scroll to position [362, 0]
click at [849, 576] on icon at bounding box center [853, 581] width 11 height 14
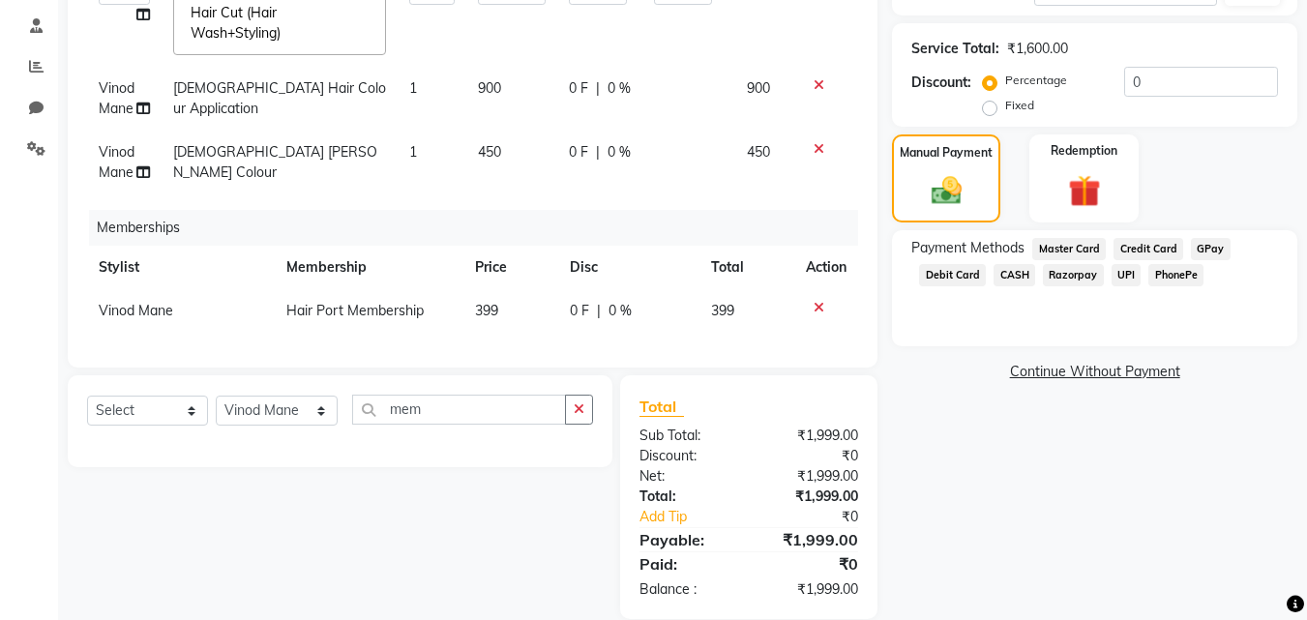
scroll to position [376, 0]
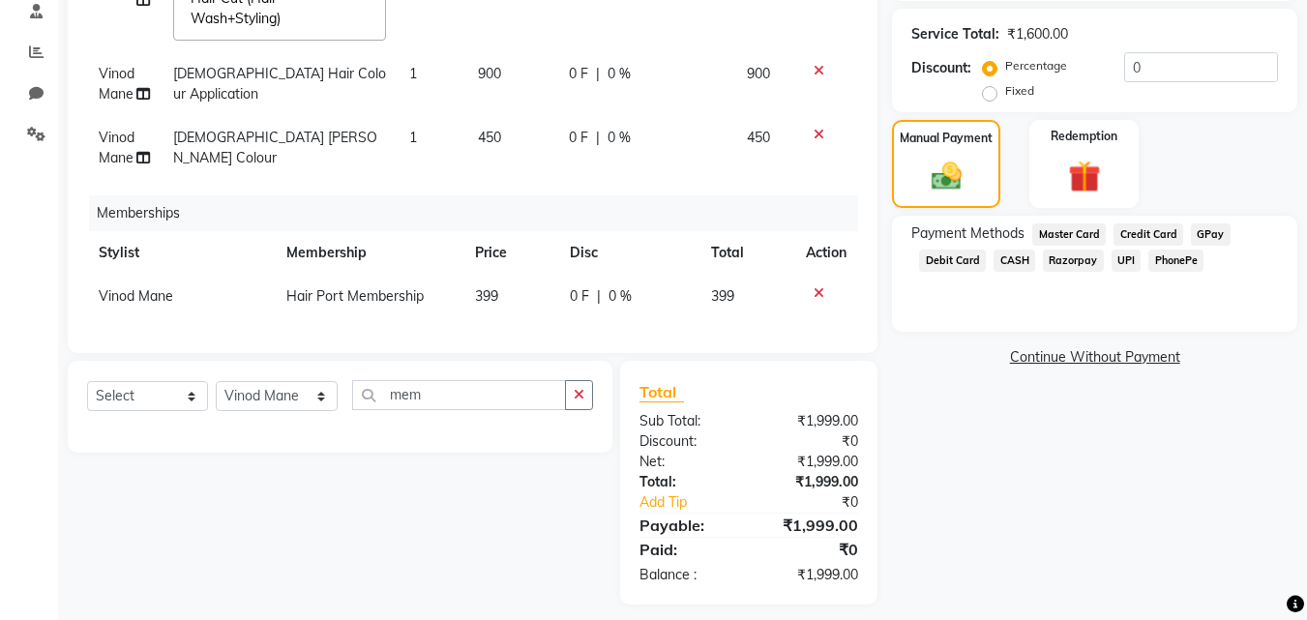
click at [1170, 262] on span "PhonePe" at bounding box center [1175, 261] width 55 height 22
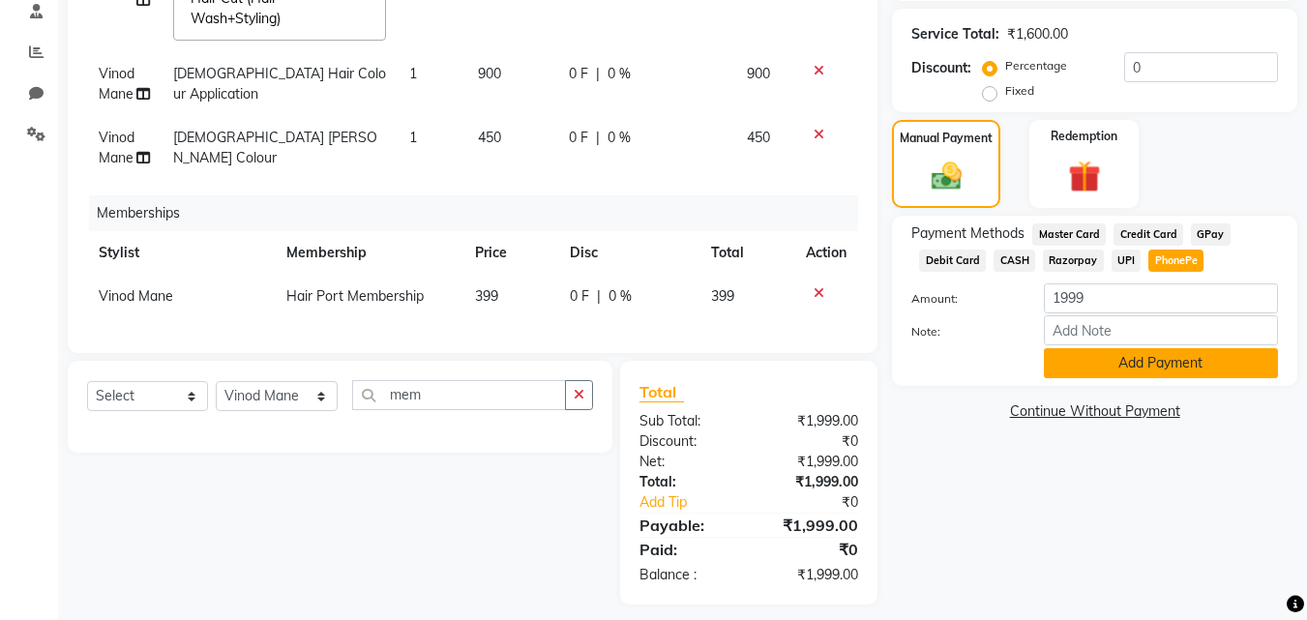
click at [1168, 357] on button "Add Payment" at bounding box center [1161, 363] width 234 height 30
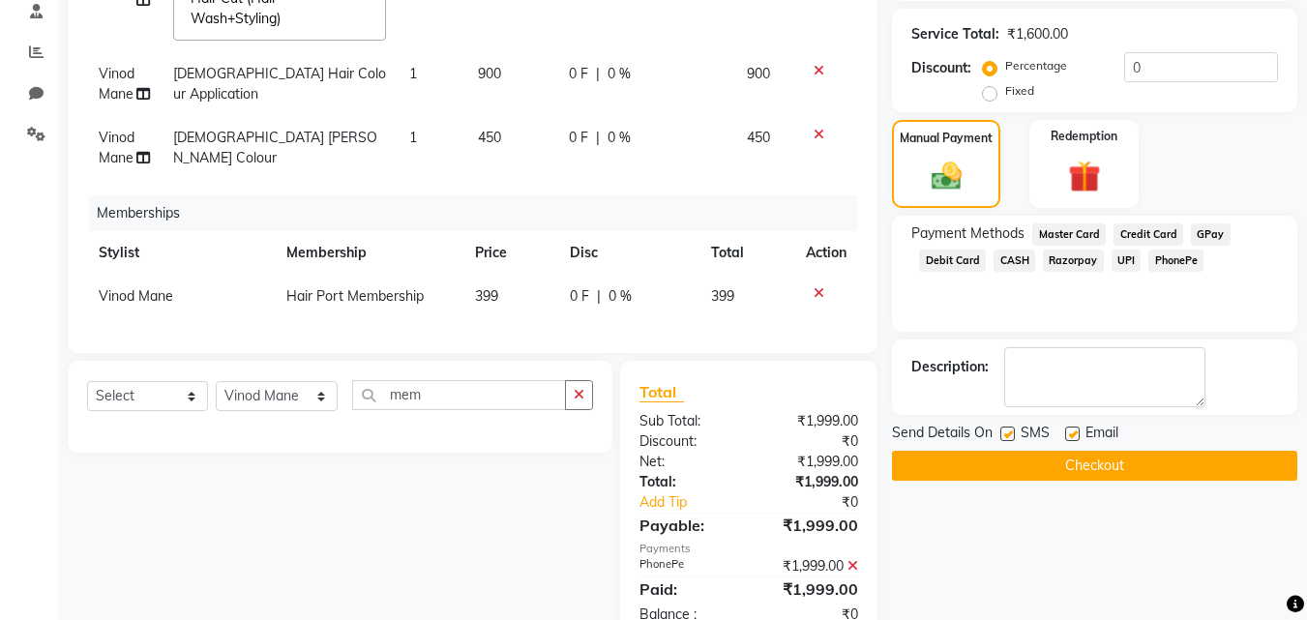
click at [1165, 472] on button "Checkout" at bounding box center [1094, 466] width 405 height 30
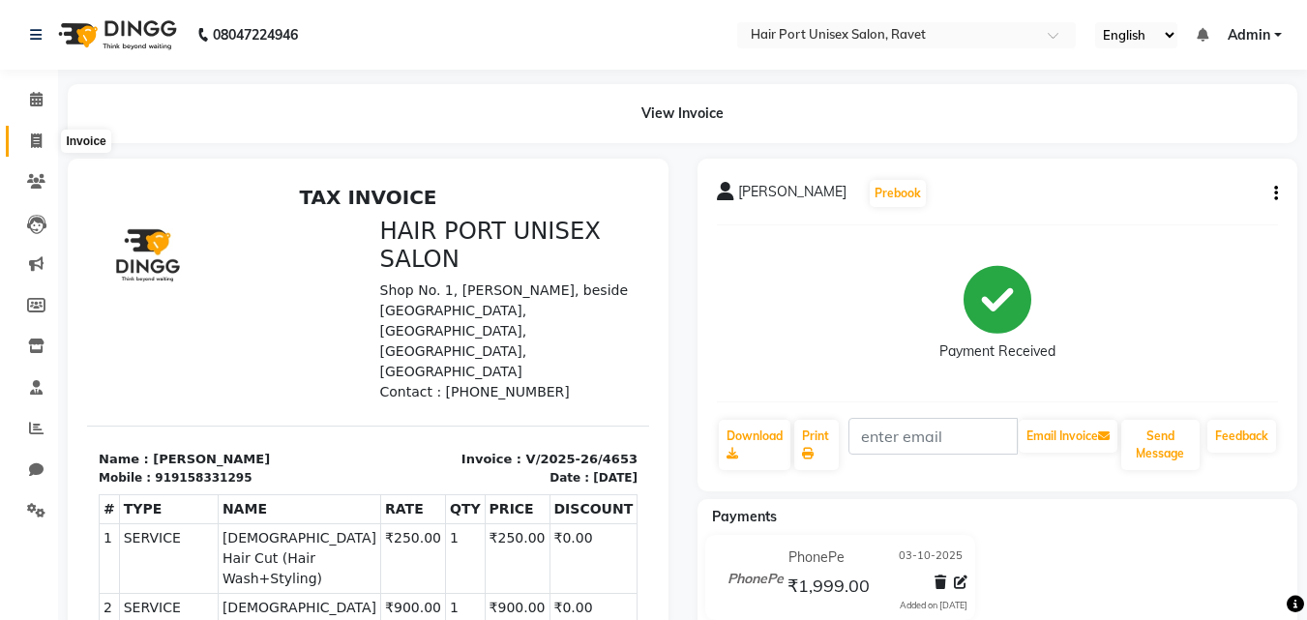
click at [36, 145] on icon at bounding box center [36, 141] width 11 height 15
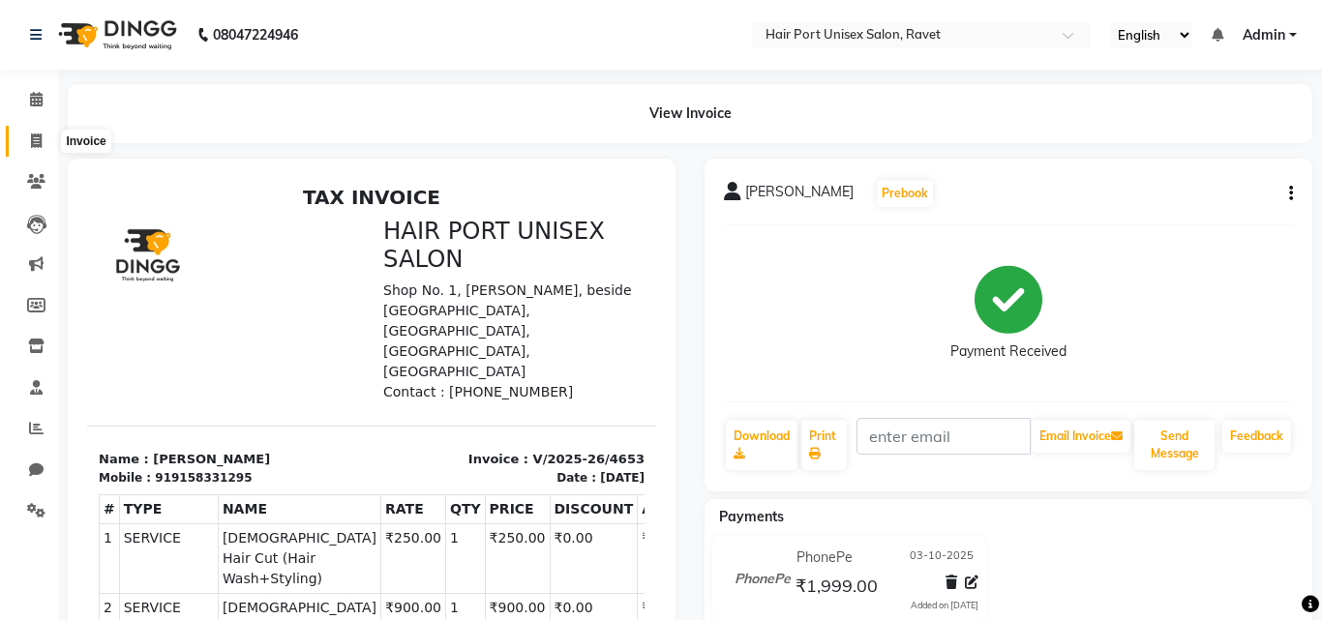
select select "service"
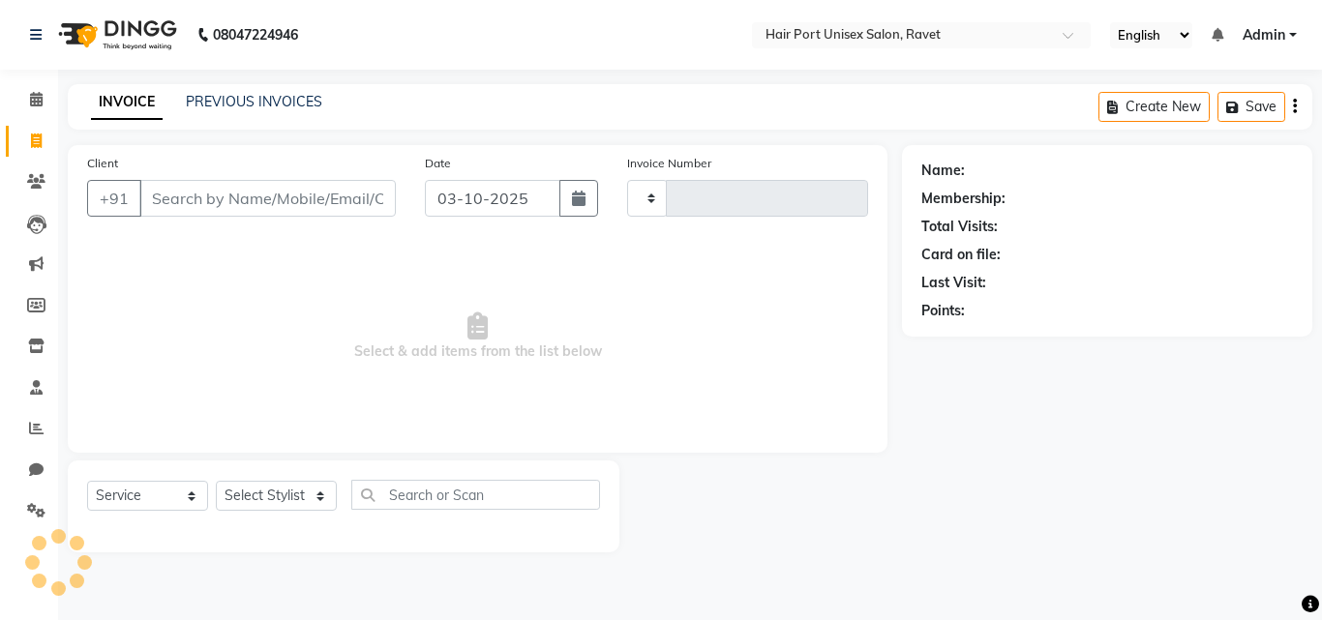
click at [175, 193] on input "Client" at bounding box center [267, 198] width 256 height 37
type input "4654"
select select "7015"
type input "5"
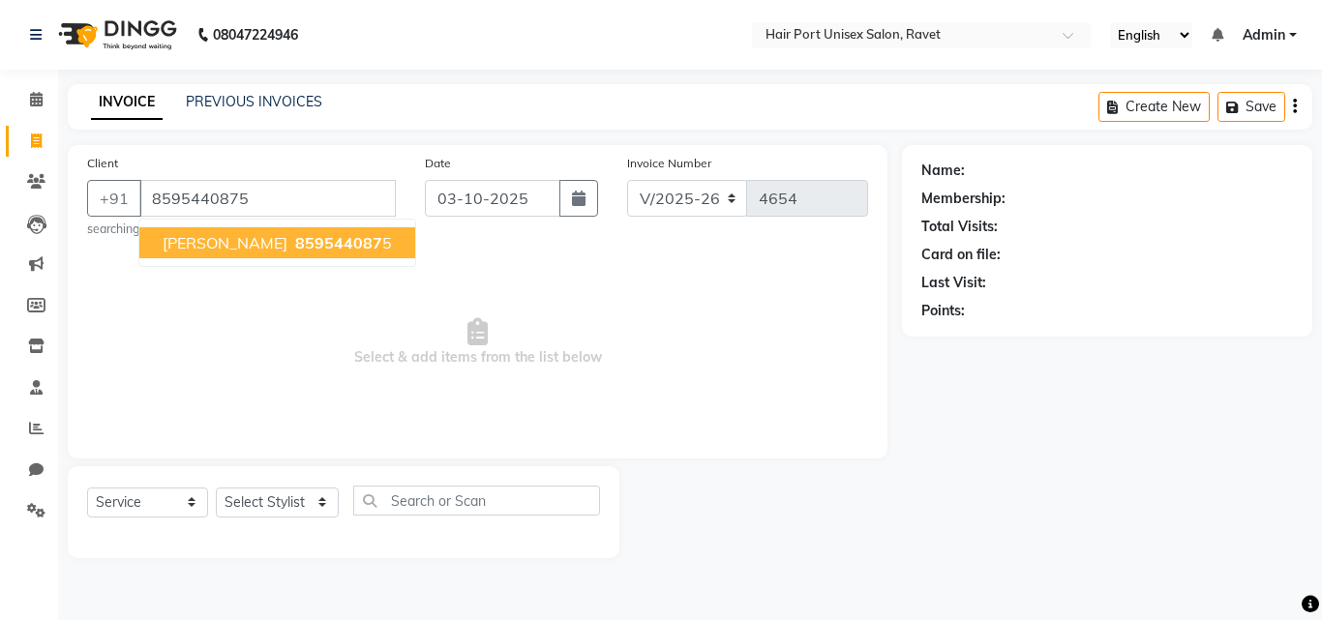
type input "8595440875"
click at [244, 247] on span "[PERSON_NAME]" at bounding box center [225, 242] width 125 height 19
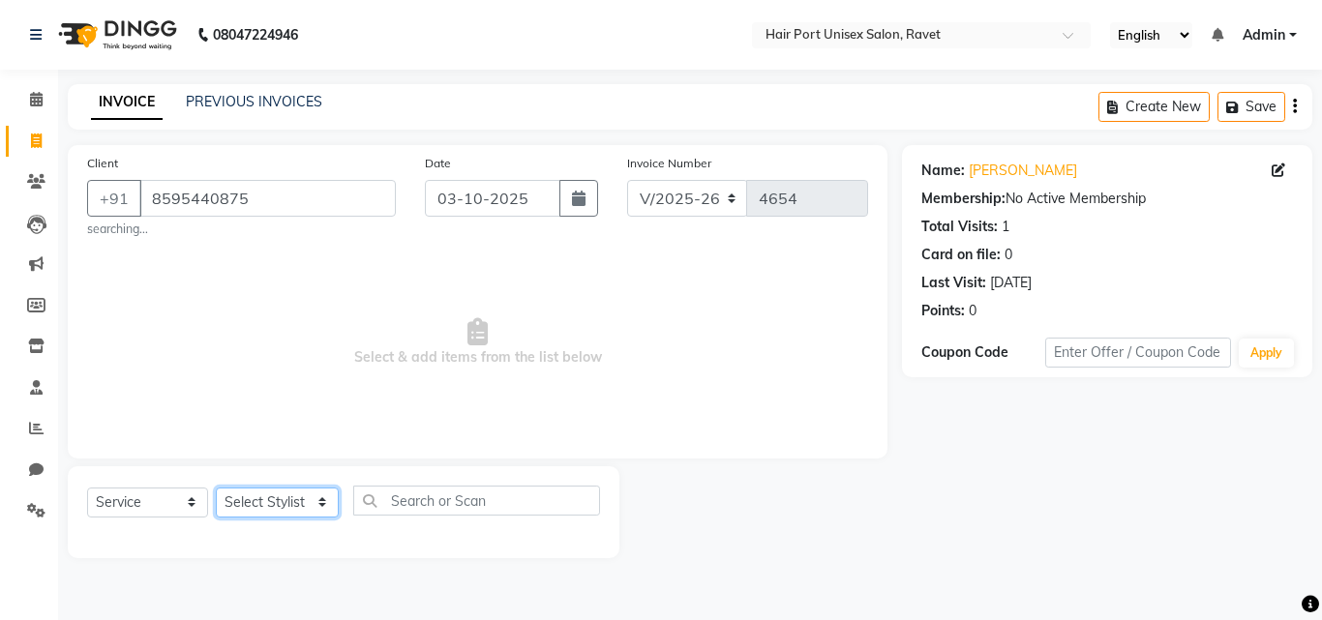
click at [321, 494] on select "Select Stylist [PERSON_NAME] [PERSON_NAME] [PERSON_NAME] [PERSON_NAME] [PERSON_…" at bounding box center [277, 503] width 123 height 30
select select "58689"
click at [216, 488] on select "Select Stylist [PERSON_NAME] [PERSON_NAME] [PERSON_NAME] [PERSON_NAME] [PERSON_…" at bounding box center [277, 503] width 123 height 30
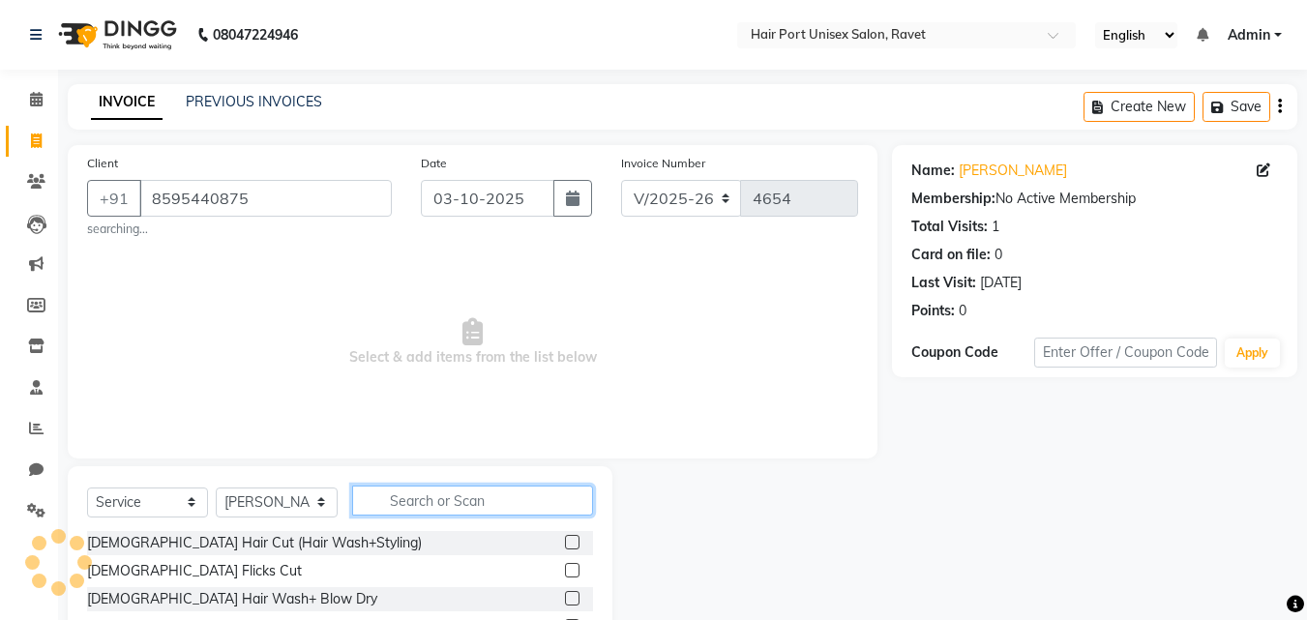
click at [420, 491] on input "text" at bounding box center [472, 501] width 241 height 30
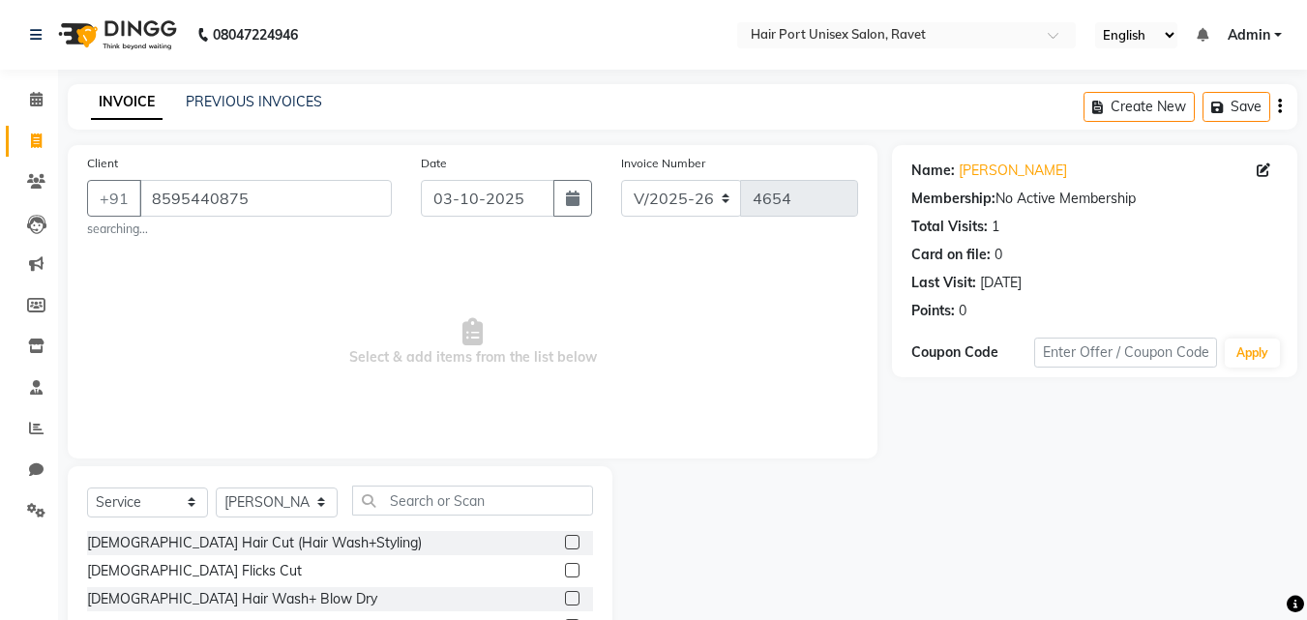
click at [565, 539] on label at bounding box center [572, 542] width 15 height 15
click at [565, 539] on input "checkbox" at bounding box center [571, 543] width 13 height 13
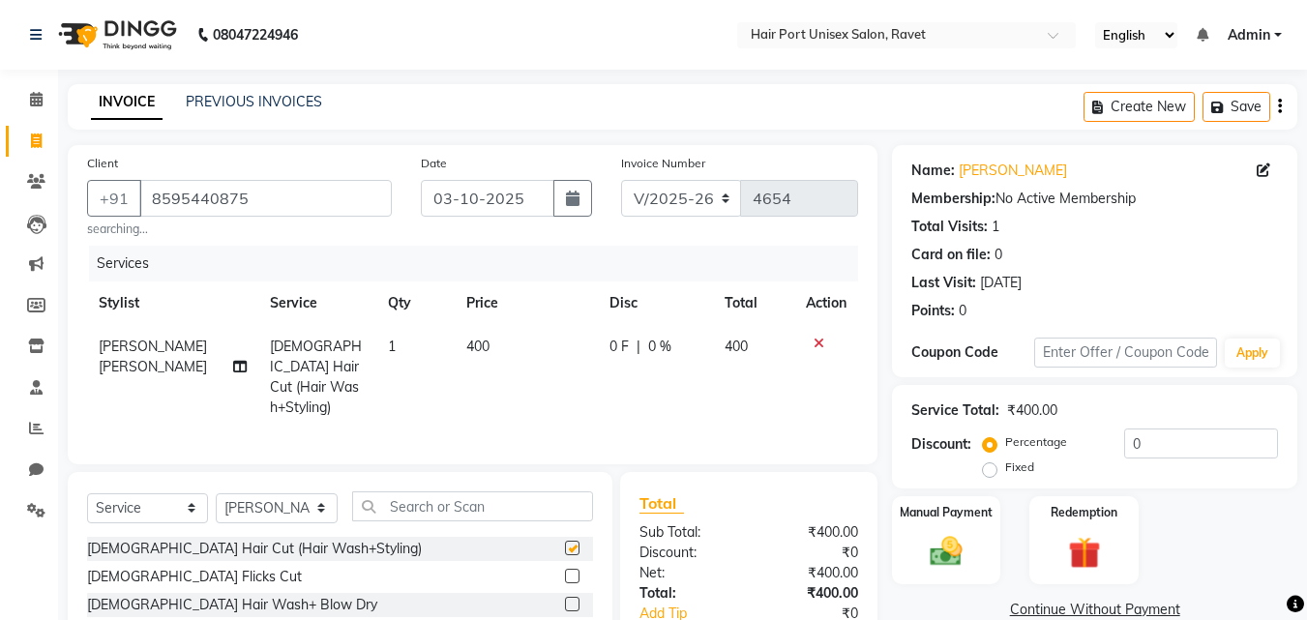
checkbox input "false"
click at [488, 341] on td "400" at bounding box center [526, 377] width 143 height 104
select select "58689"
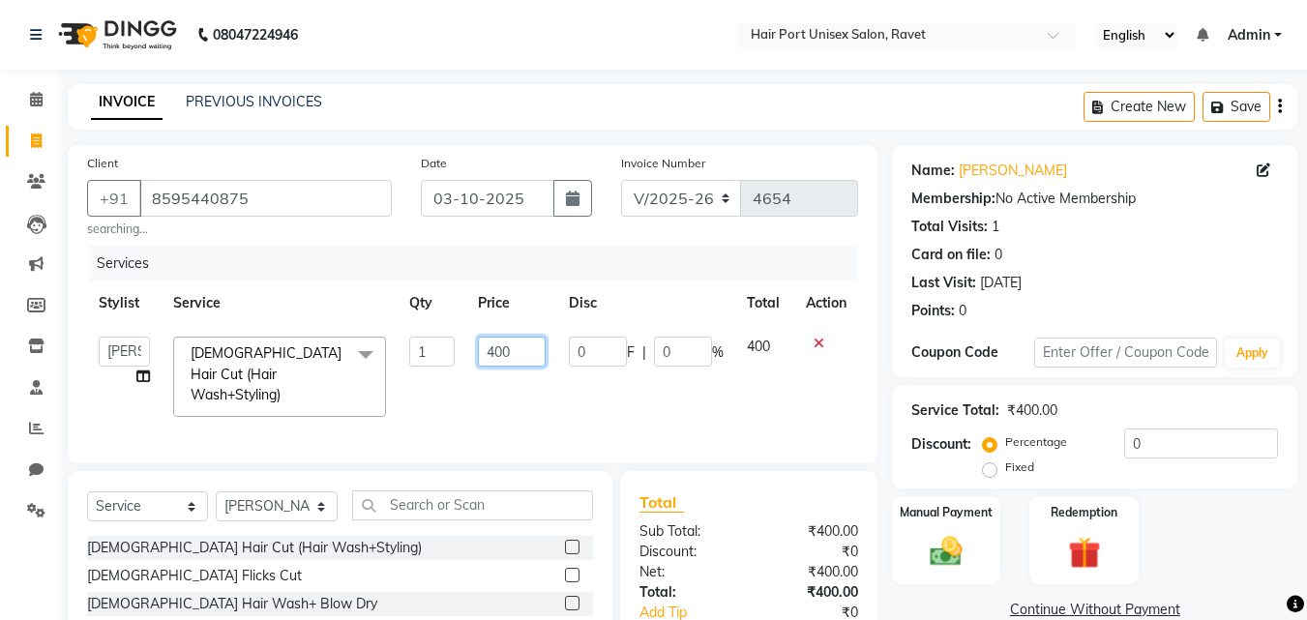
click at [492, 346] on input "400" at bounding box center [511, 352] width 67 height 30
type input "300"
click at [487, 507] on input "text" at bounding box center [472, 506] width 241 height 30
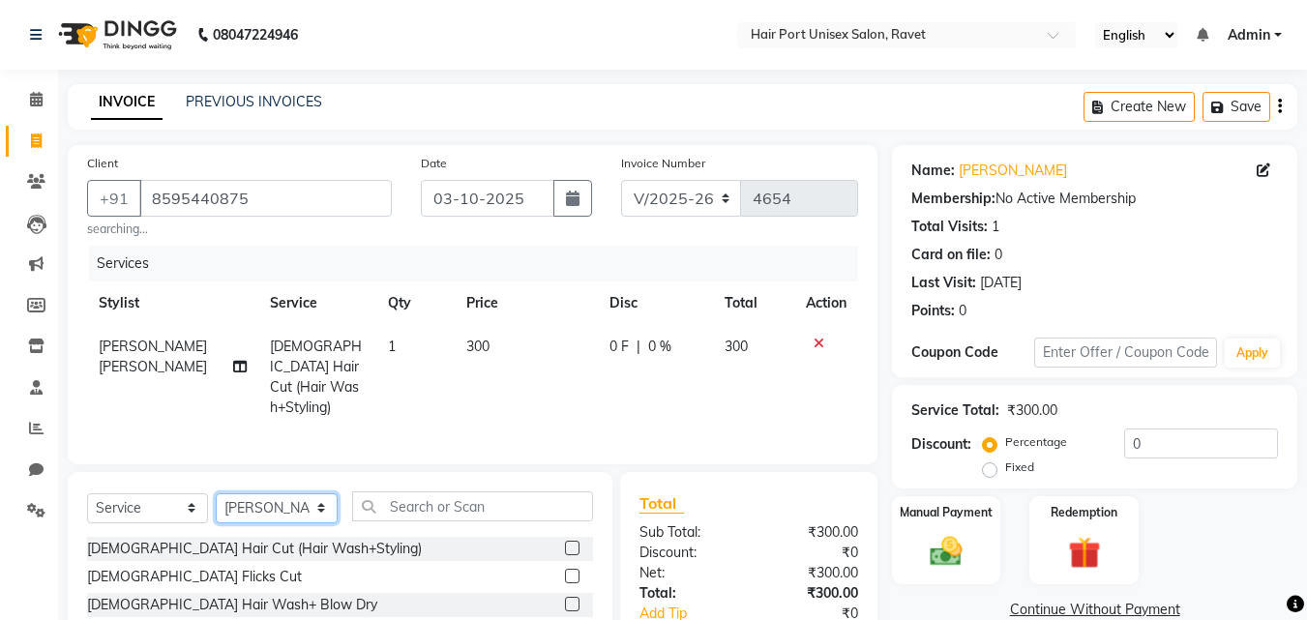
click at [310, 500] on select "Select Stylist [PERSON_NAME] [PERSON_NAME] [PERSON_NAME] [PERSON_NAME] [PERSON_…" at bounding box center [277, 508] width 122 height 30
select select "58691"
click at [216, 493] on select "Select Stylist [PERSON_NAME] [PERSON_NAME] [PERSON_NAME] [PERSON_NAME] [PERSON_…" at bounding box center [277, 508] width 122 height 30
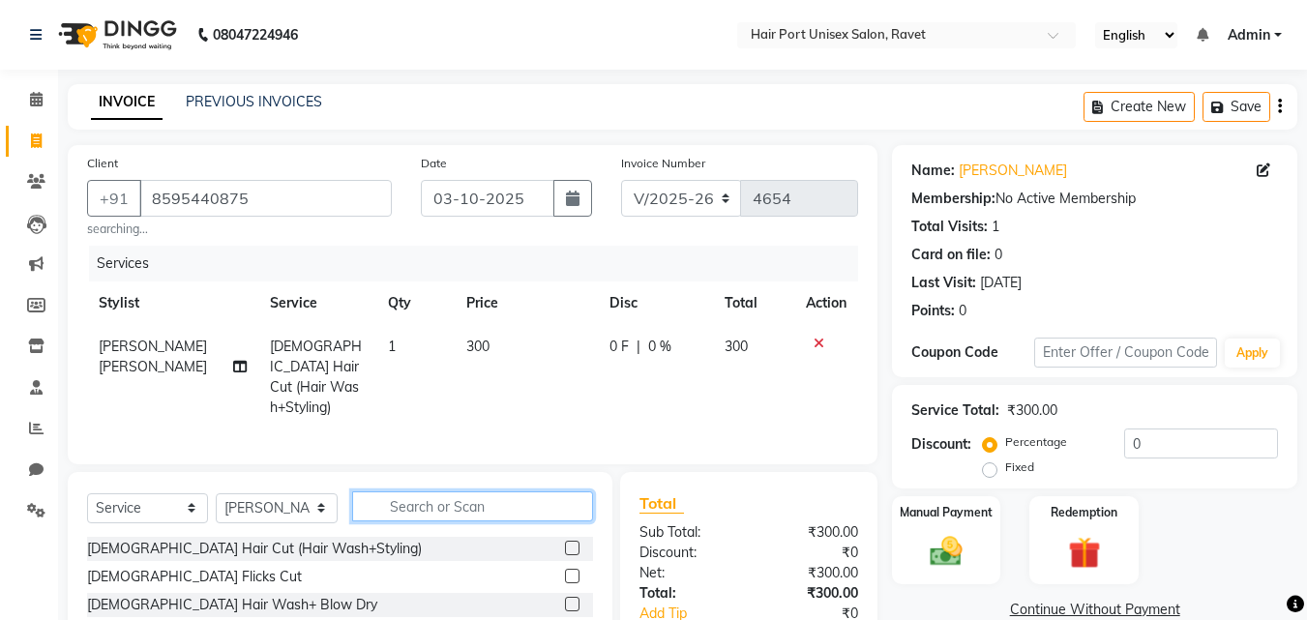
click at [410, 496] on input "text" at bounding box center [472, 507] width 241 height 30
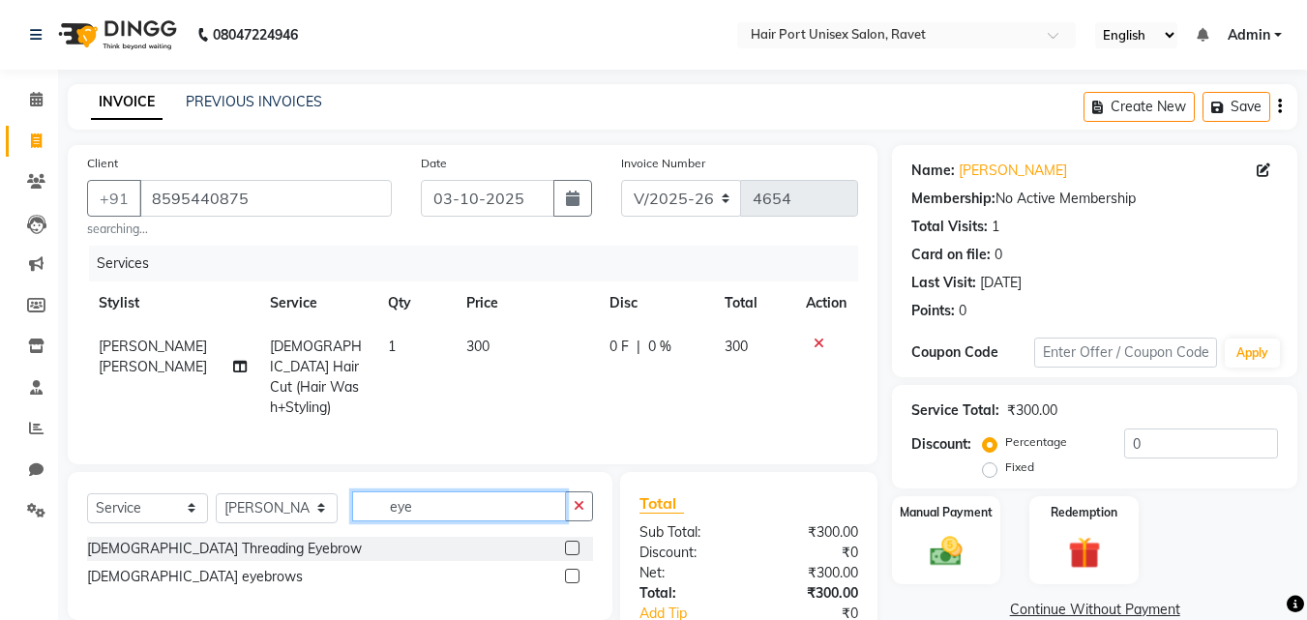
type input "eye"
click at [568, 543] on label at bounding box center [572, 548] width 15 height 15
click at [568, 543] on input "checkbox" at bounding box center [571, 549] width 13 height 13
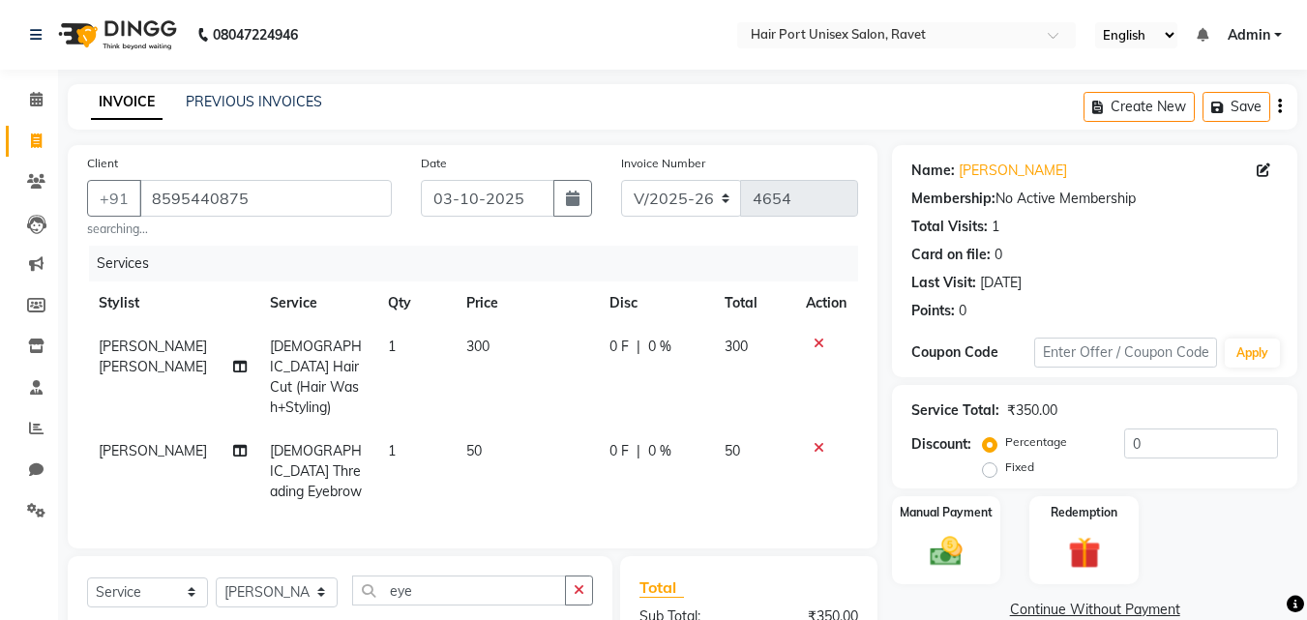
checkbox input "false"
click at [574, 576] on button "button" at bounding box center [579, 591] width 28 height 30
click at [541, 576] on input "text" at bounding box center [472, 591] width 241 height 30
click at [533, 576] on input "text" at bounding box center [472, 591] width 241 height 30
type input "upp"
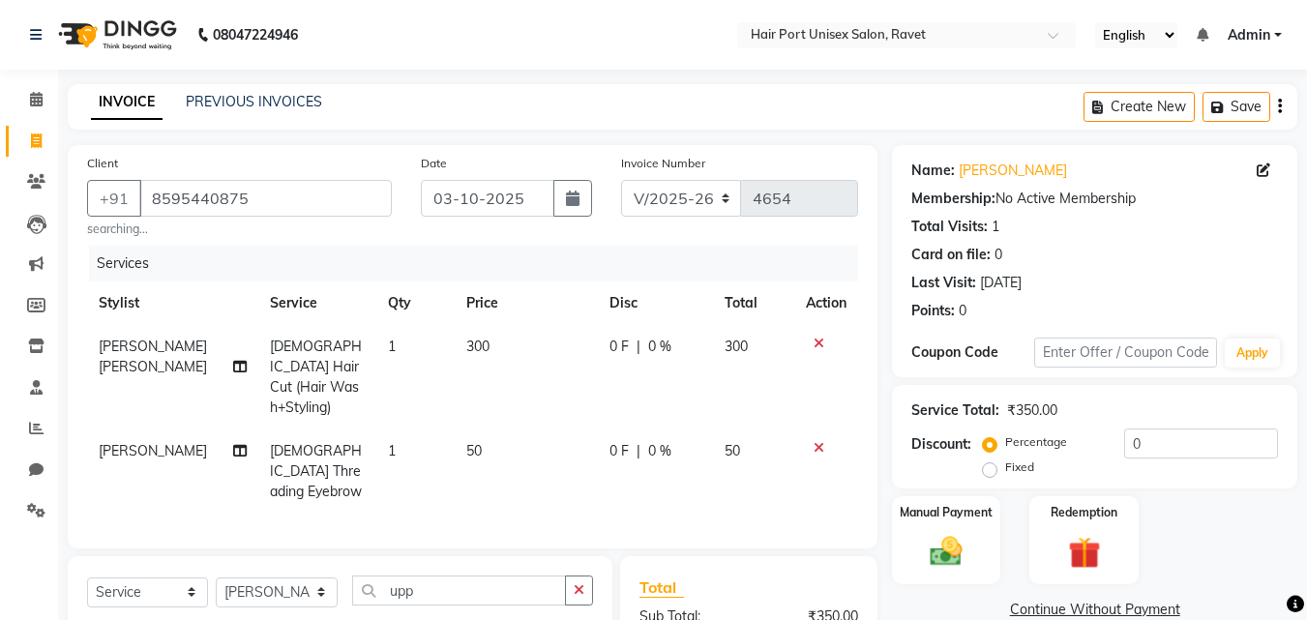
click at [577, 619] on label at bounding box center [572, 632] width 15 height 15
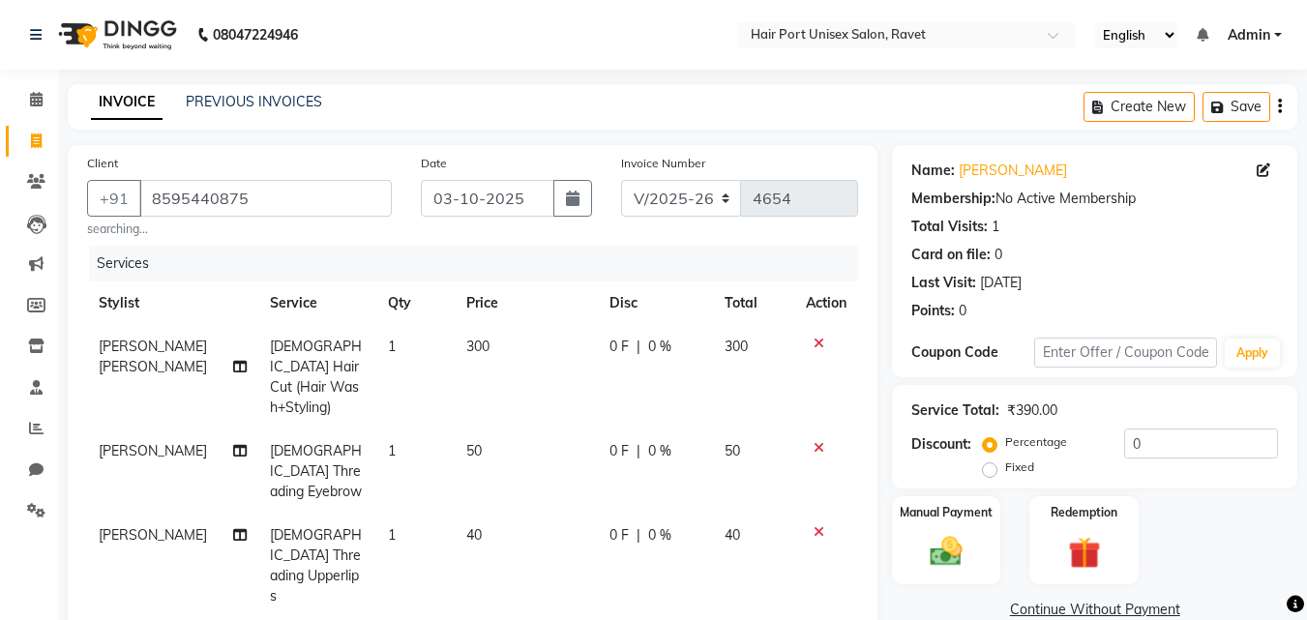
checkbox input "false"
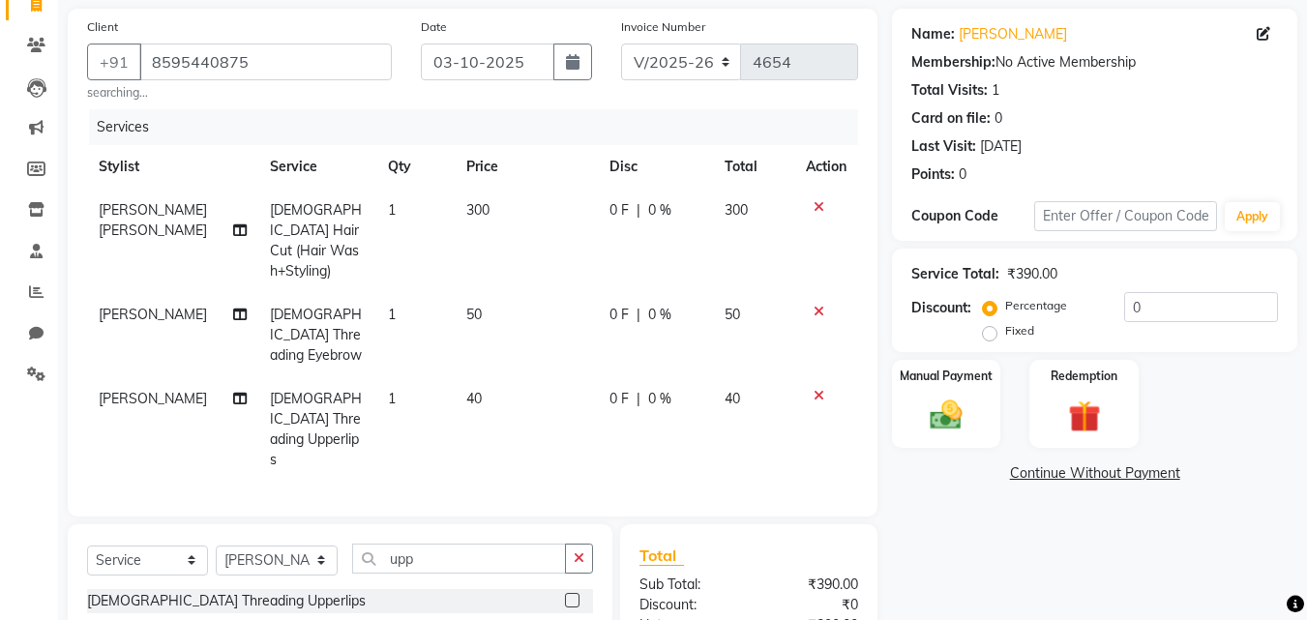
scroll to position [140, 0]
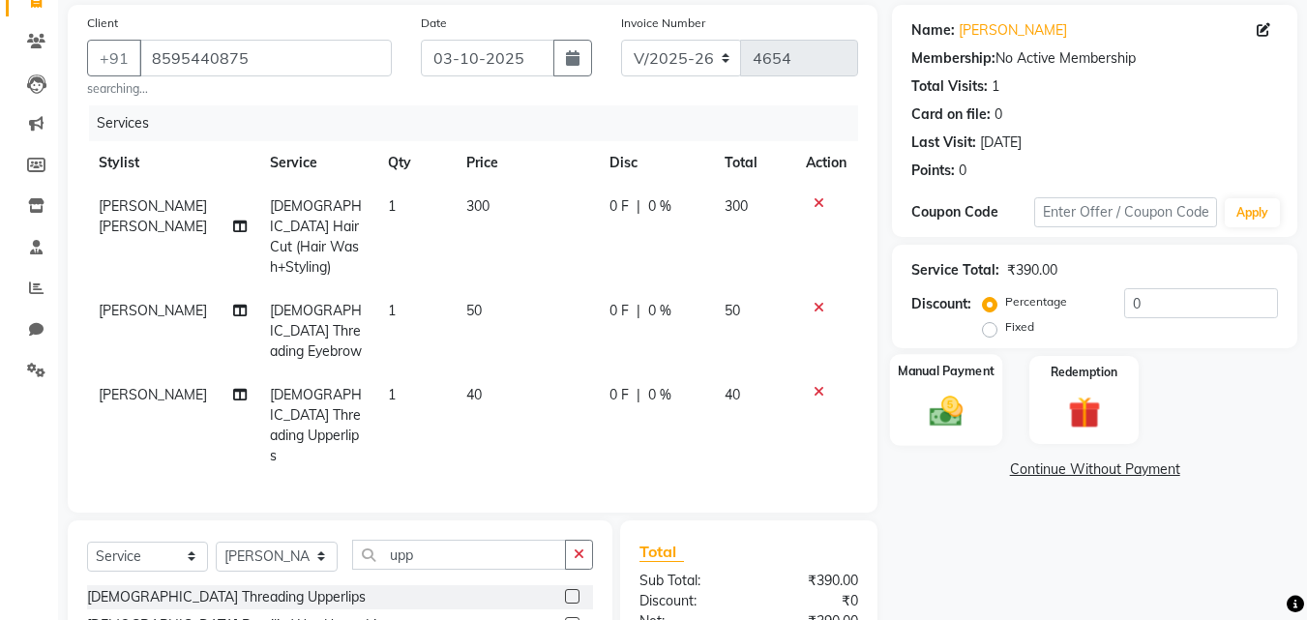
click at [945, 398] on img at bounding box center [946, 411] width 54 height 39
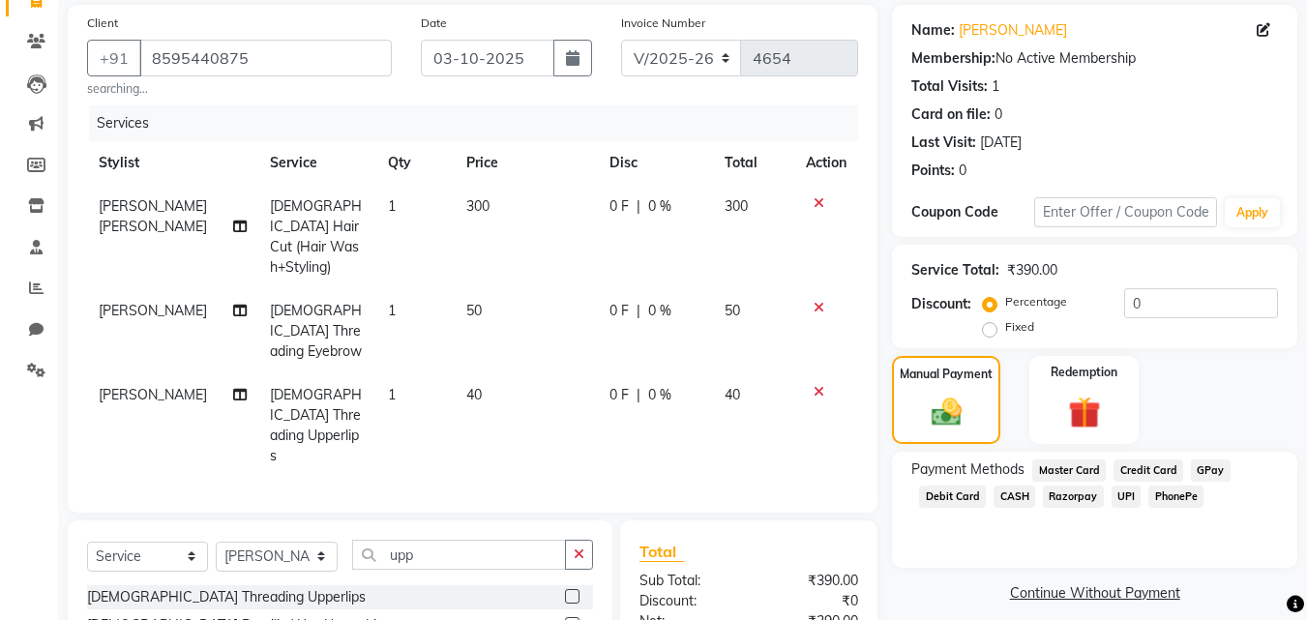
click at [1179, 492] on span "PhonePe" at bounding box center [1175, 497] width 55 height 22
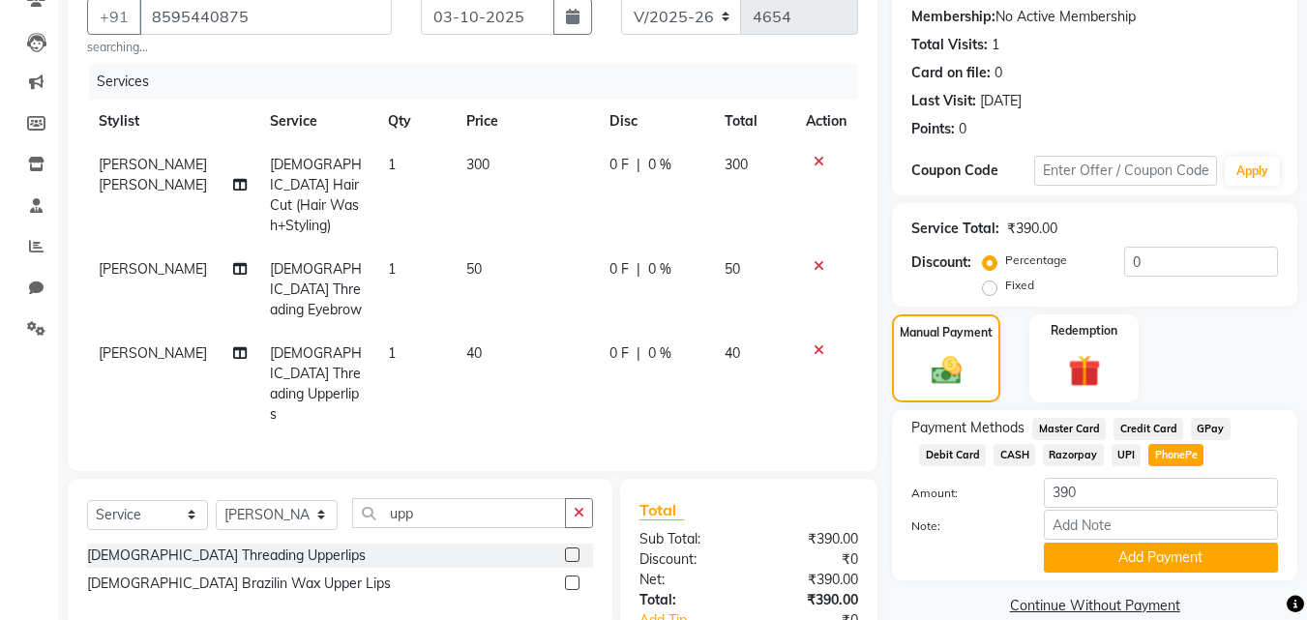
scroll to position [247, 0]
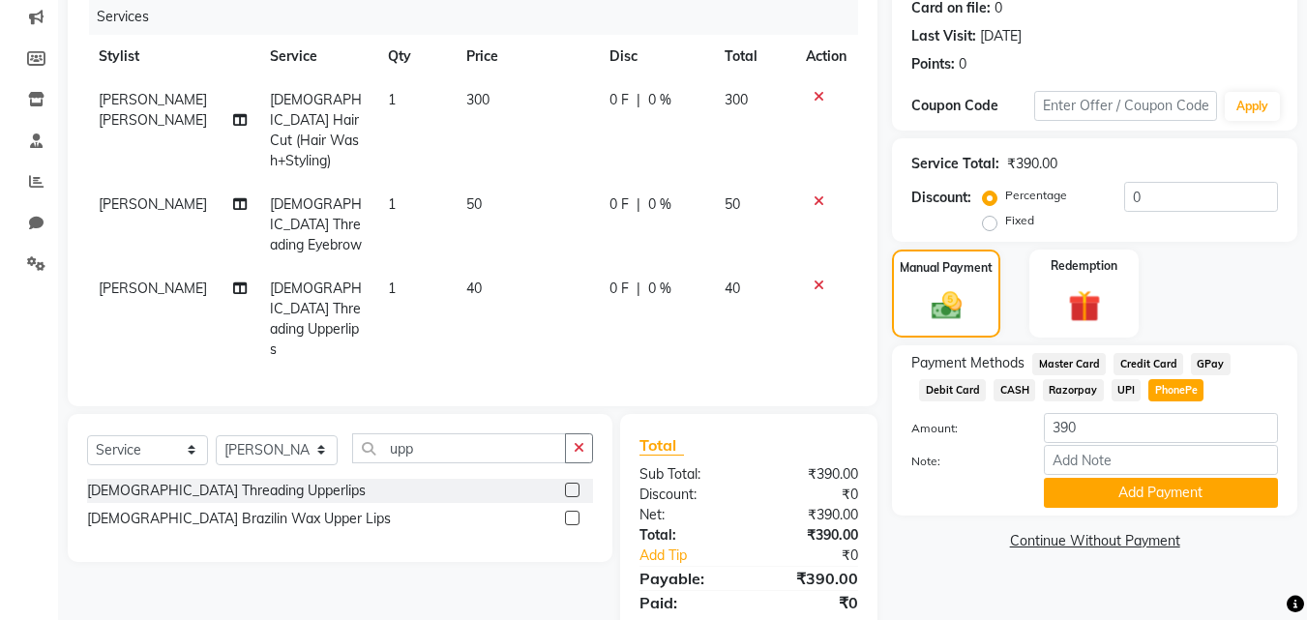
click at [1179, 492] on button "Add Payment" at bounding box center [1161, 493] width 234 height 30
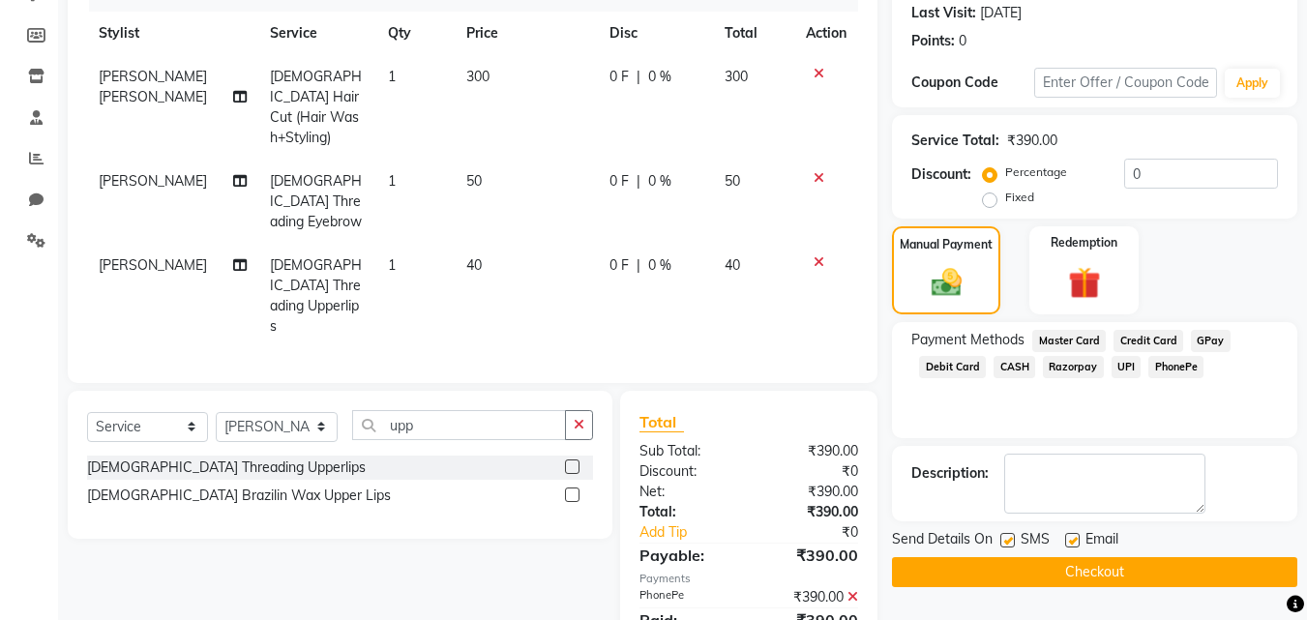
scroll to position [287, 0]
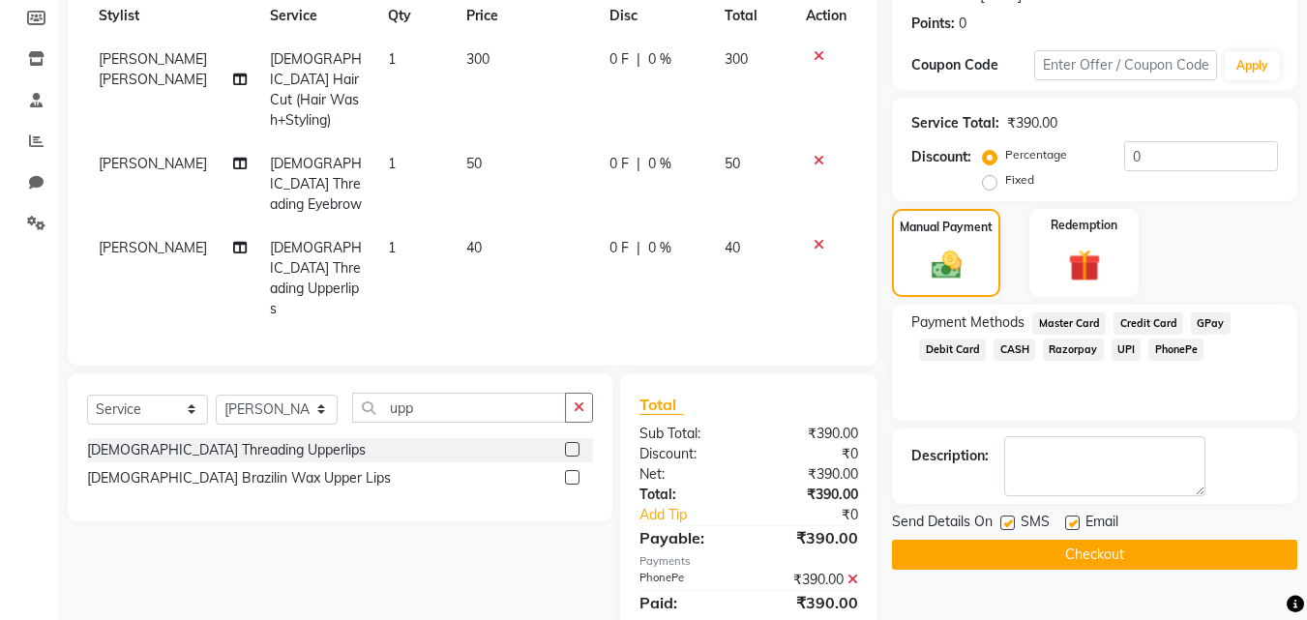
click at [1110, 543] on button "Checkout" at bounding box center [1094, 555] width 405 height 30
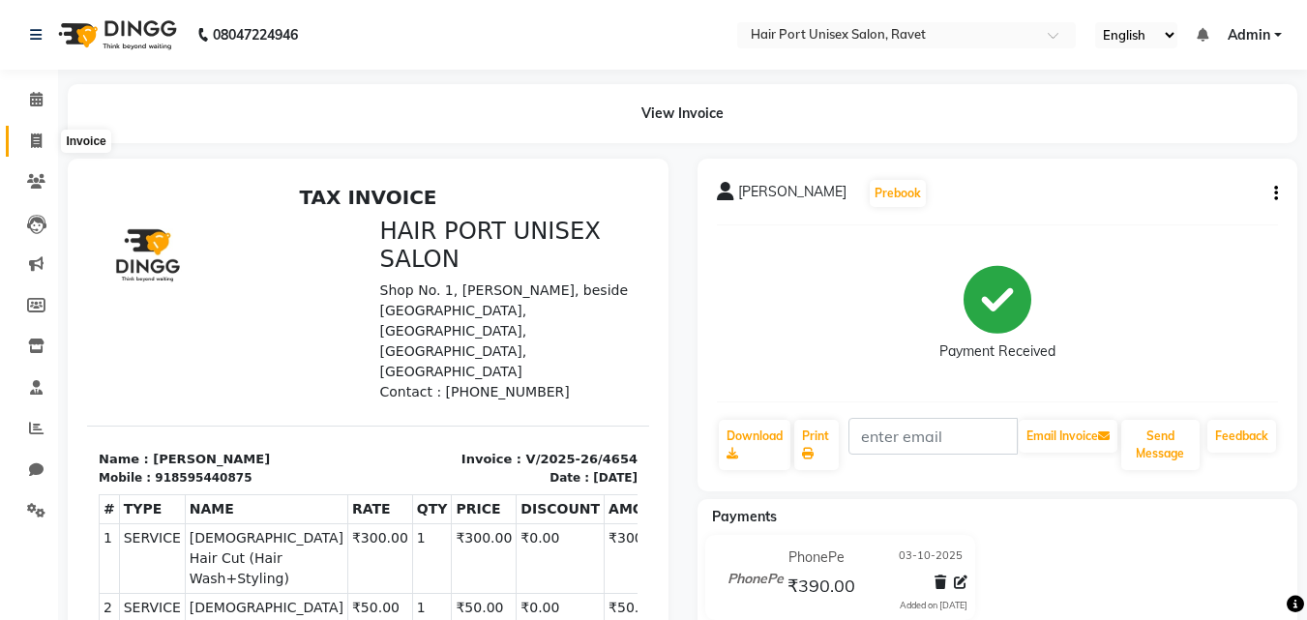
click at [39, 142] on icon at bounding box center [36, 141] width 11 height 15
select select "service"
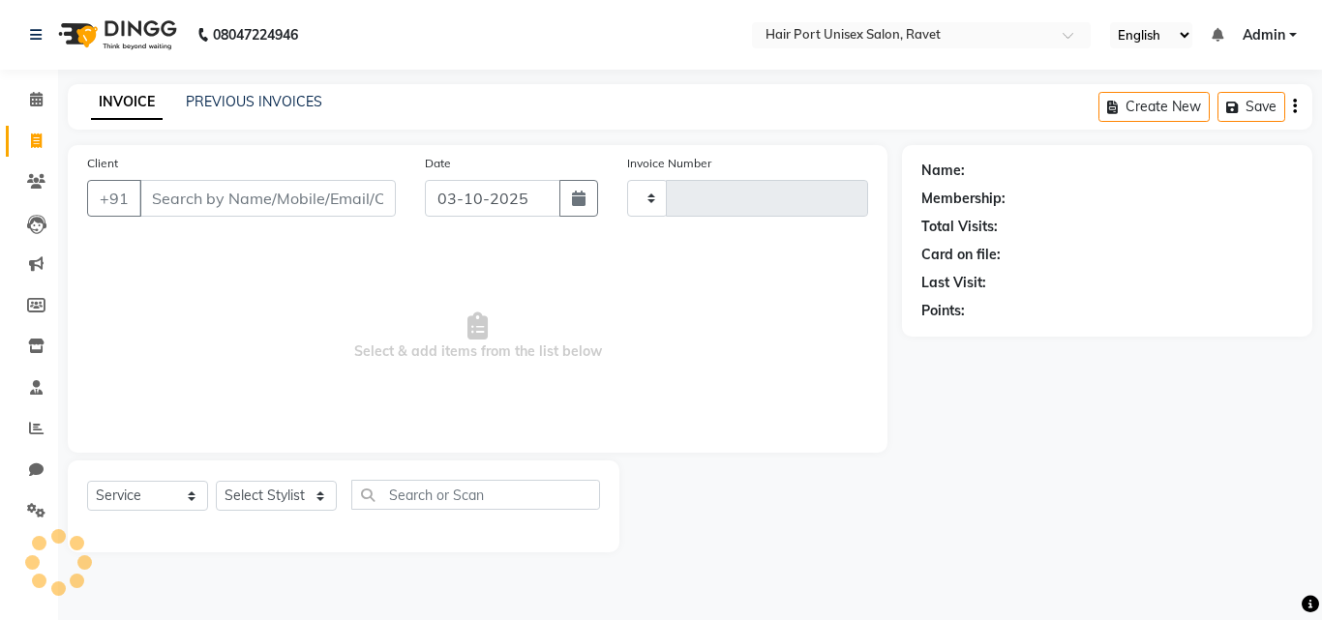
type input "4655"
select select "7015"
click at [197, 185] on input "Client" at bounding box center [267, 198] width 256 height 37
click at [197, 189] on input "Client" at bounding box center [267, 198] width 256 height 37
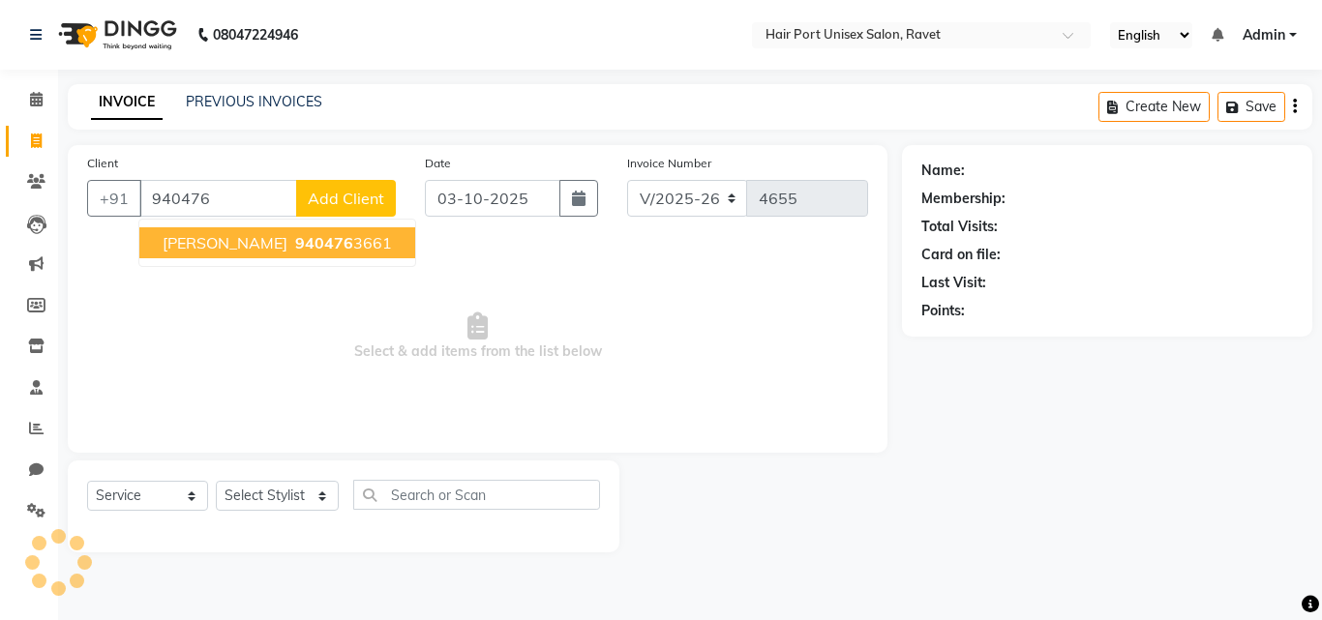
click at [295, 245] on span "940476" at bounding box center [324, 242] width 58 height 19
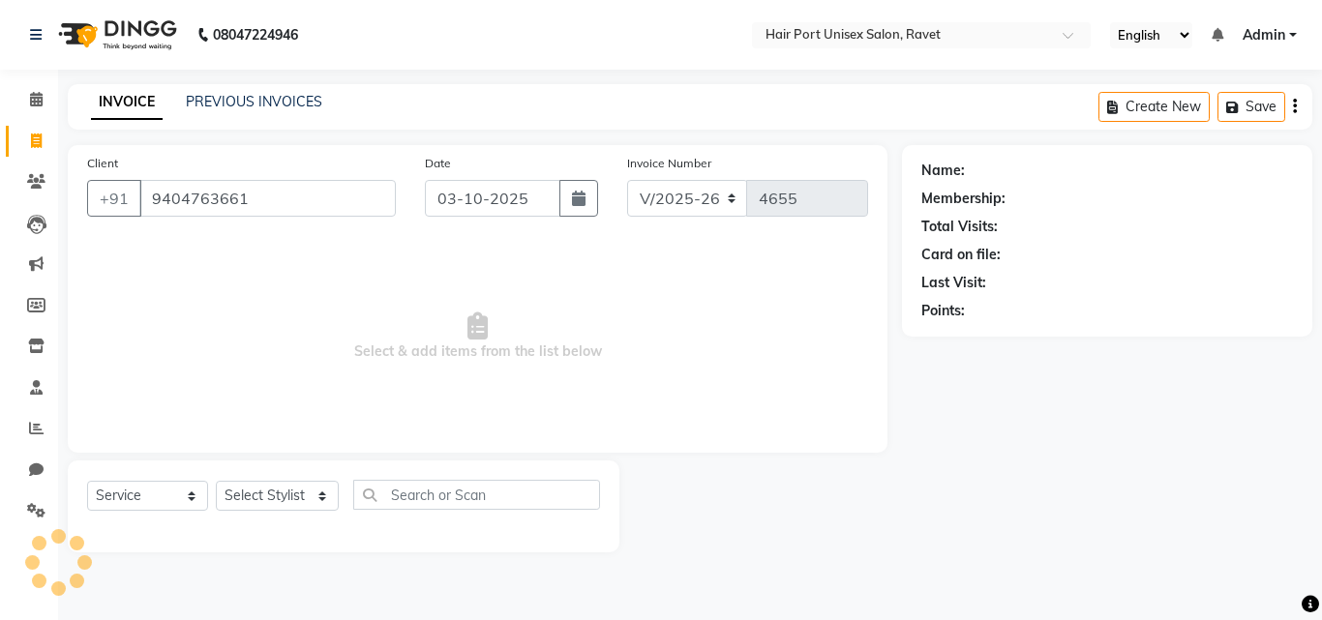
type input "9404763661"
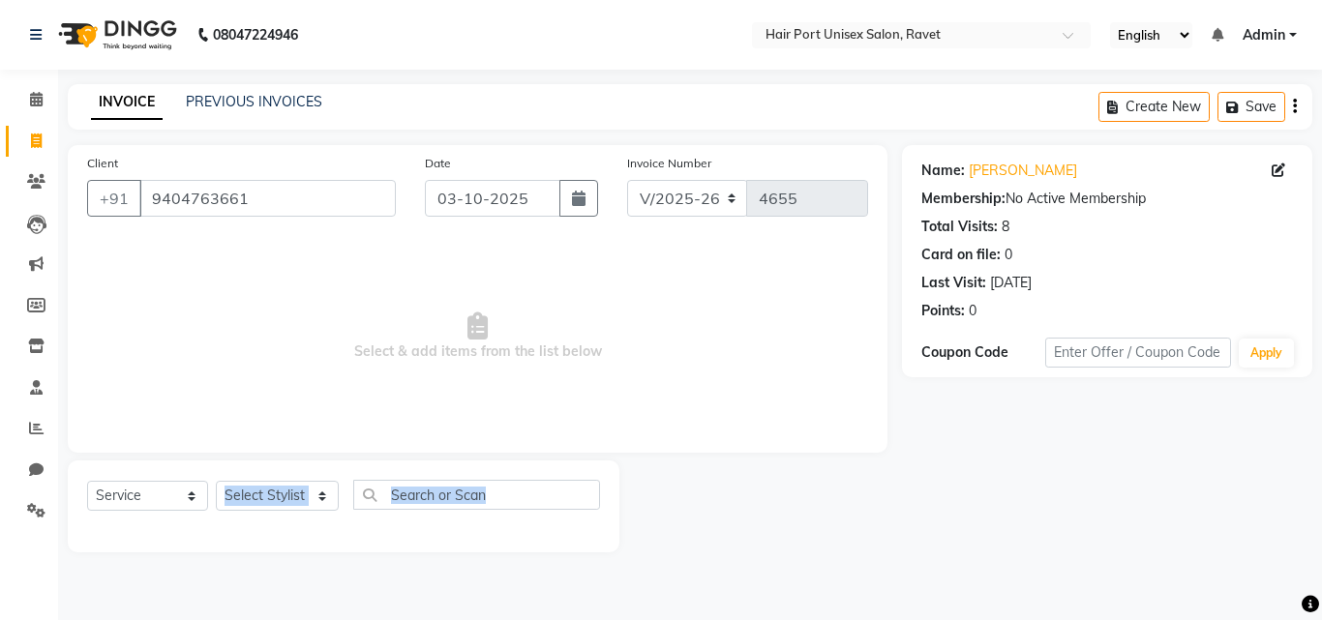
drag, startPoint x: 291, startPoint y: 549, endPoint x: 305, endPoint y: 504, distance: 46.5
click at [305, 504] on div "Select Service Product Membership Package Voucher Prepaid Gift Card Select Styl…" at bounding box center [343, 507] width 551 height 92
click at [305, 504] on select "Select Stylist [PERSON_NAME] [PERSON_NAME] [PERSON_NAME] [PERSON_NAME] [PERSON_…" at bounding box center [277, 496] width 123 height 30
select select "63965"
click at [216, 481] on select "Select Stylist [PERSON_NAME] [PERSON_NAME] [PERSON_NAME] [PERSON_NAME] [PERSON_…" at bounding box center [277, 496] width 123 height 30
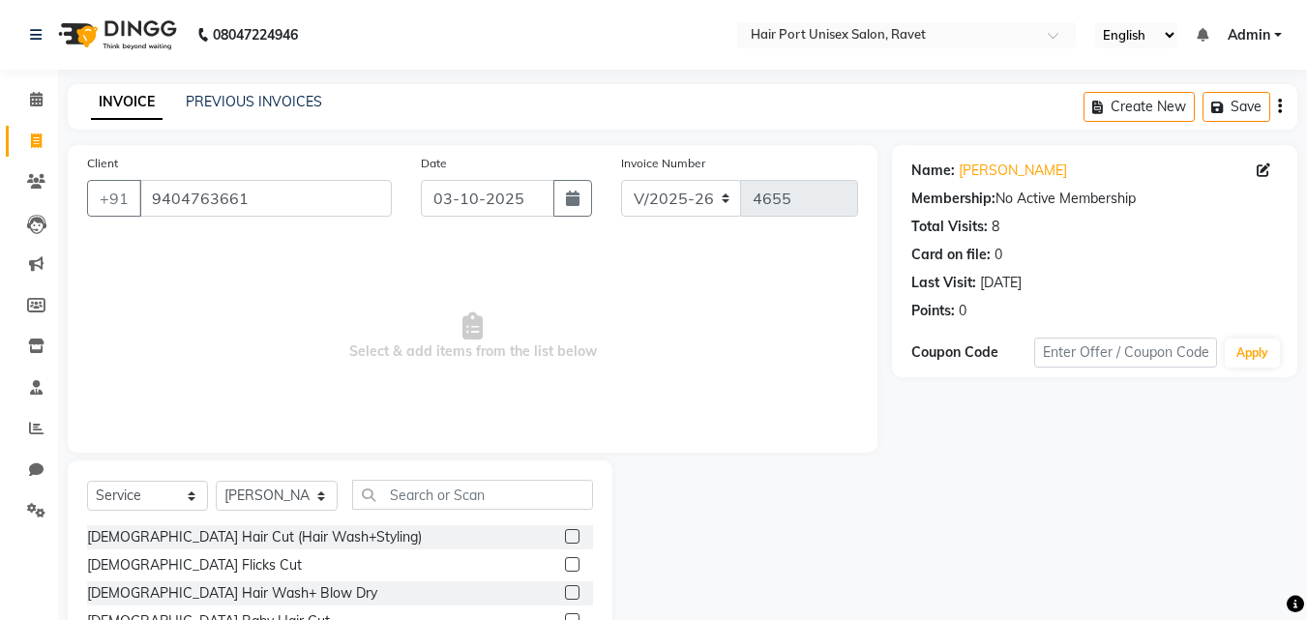
click at [301, 327] on span "Select & add items from the list below" at bounding box center [472, 337] width 771 height 194
click at [409, 490] on input "text" at bounding box center [472, 495] width 241 height 30
type input "hair cut"
click at [568, 538] on label at bounding box center [572, 536] width 15 height 15
click at [568, 538] on input "checkbox" at bounding box center [571, 537] width 13 height 13
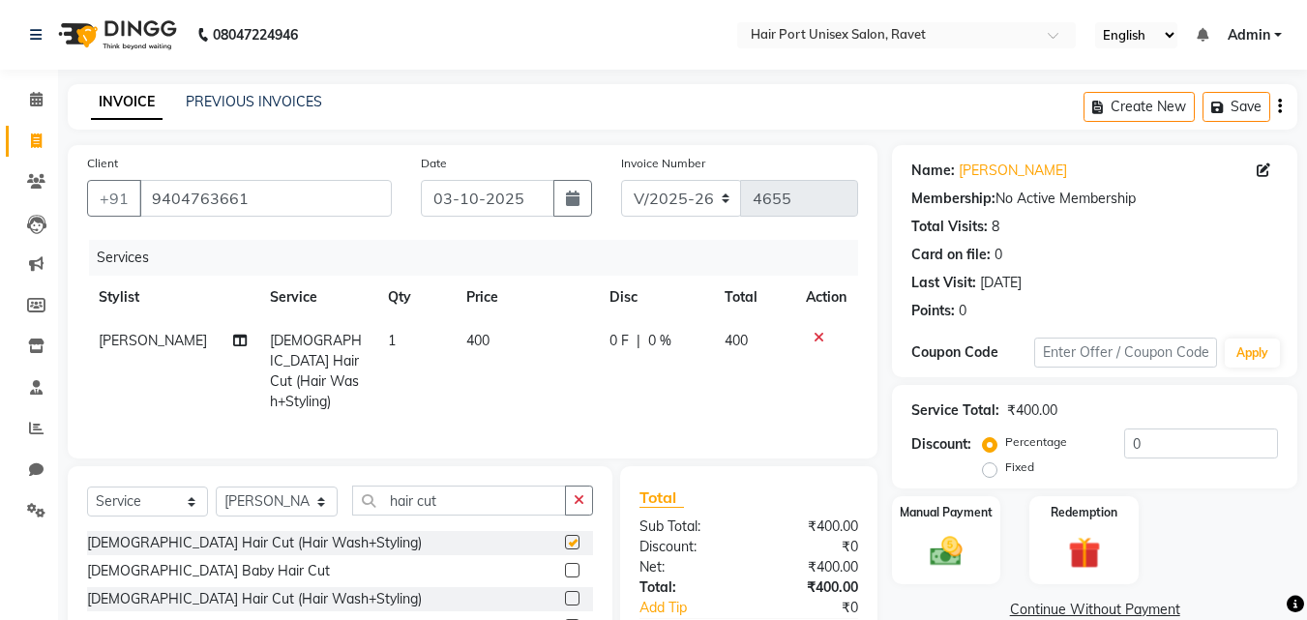
checkbox input "false"
click at [521, 496] on input "hair cut" at bounding box center [459, 501] width 214 height 30
click at [814, 340] on icon at bounding box center [819, 338] width 11 height 14
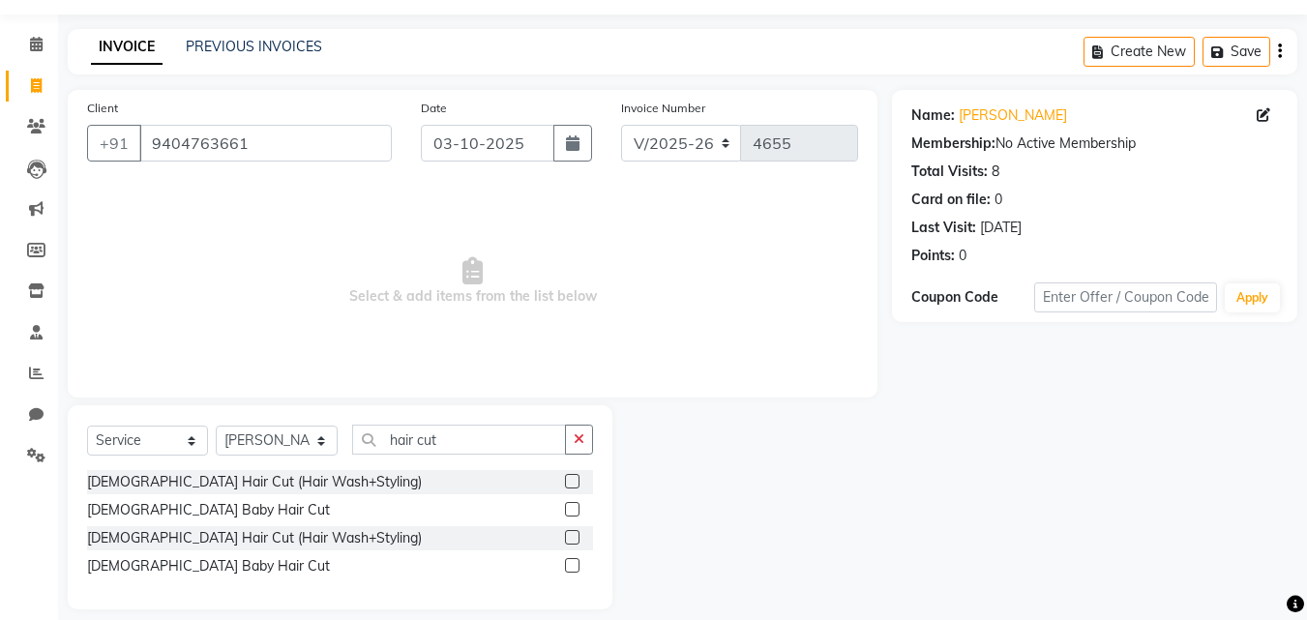
scroll to position [74, 0]
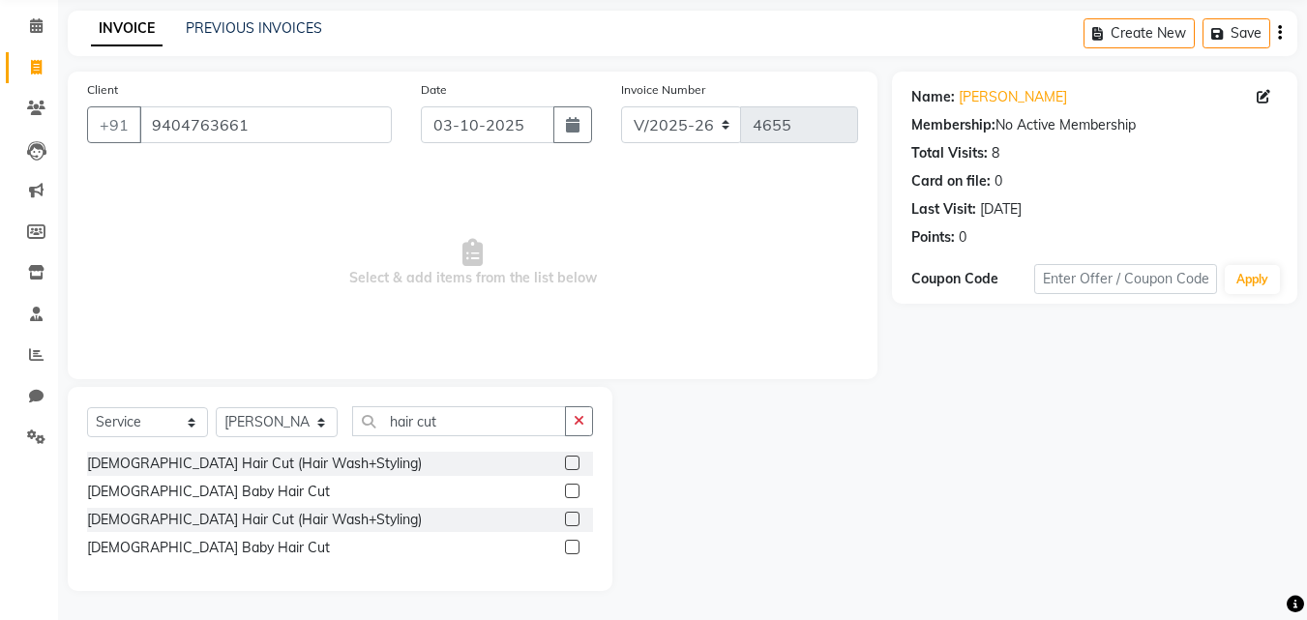
click at [576, 519] on label at bounding box center [572, 519] width 15 height 15
click at [576, 519] on input "checkbox" at bounding box center [571, 520] width 13 height 13
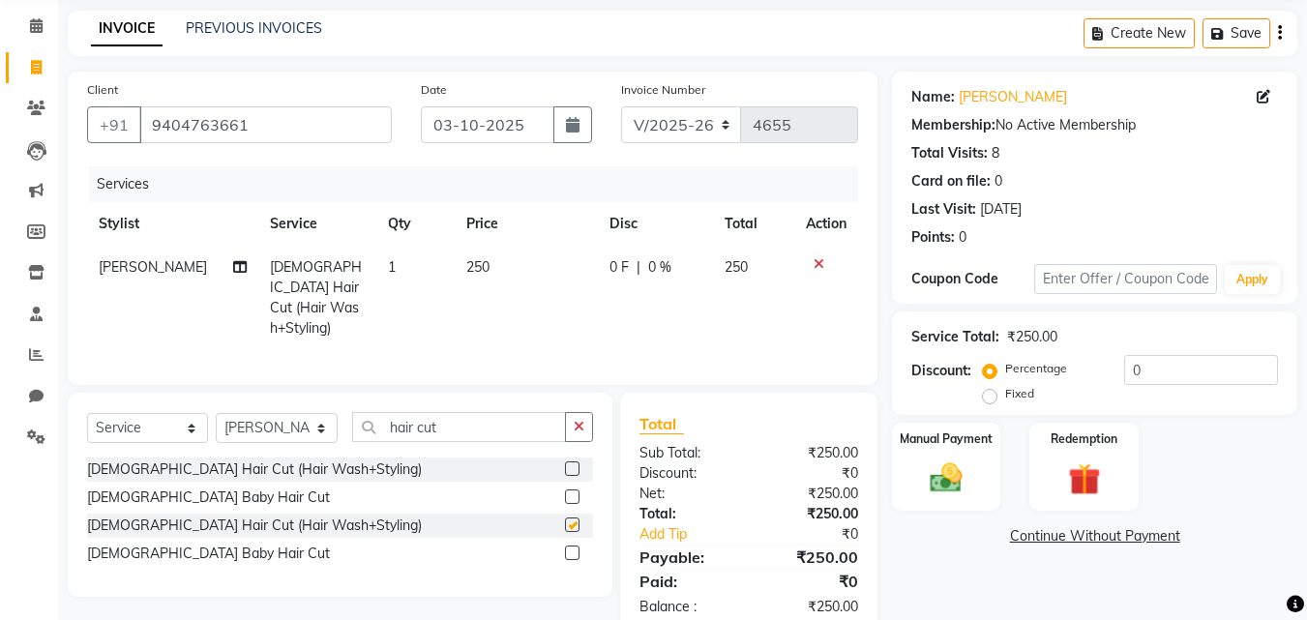
checkbox input "false"
click at [581, 412] on button "button" at bounding box center [579, 427] width 28 height 30
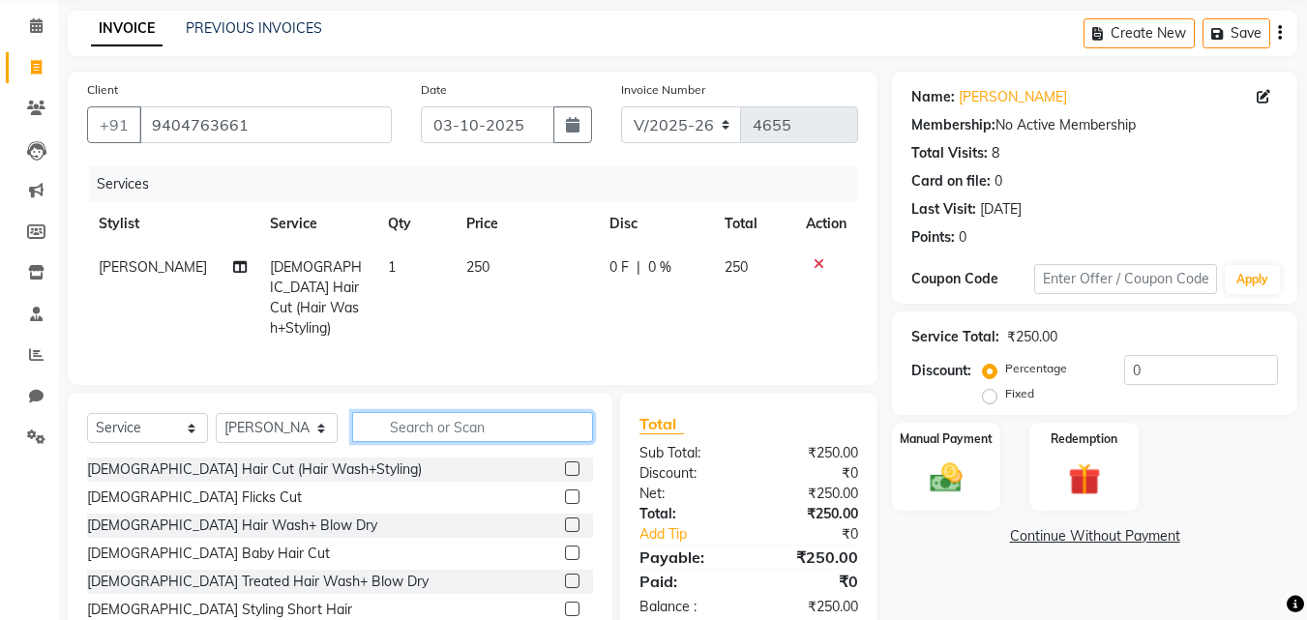
click at [559, 419] on input "text" at bounding box center [472, 427] width 241 height 30
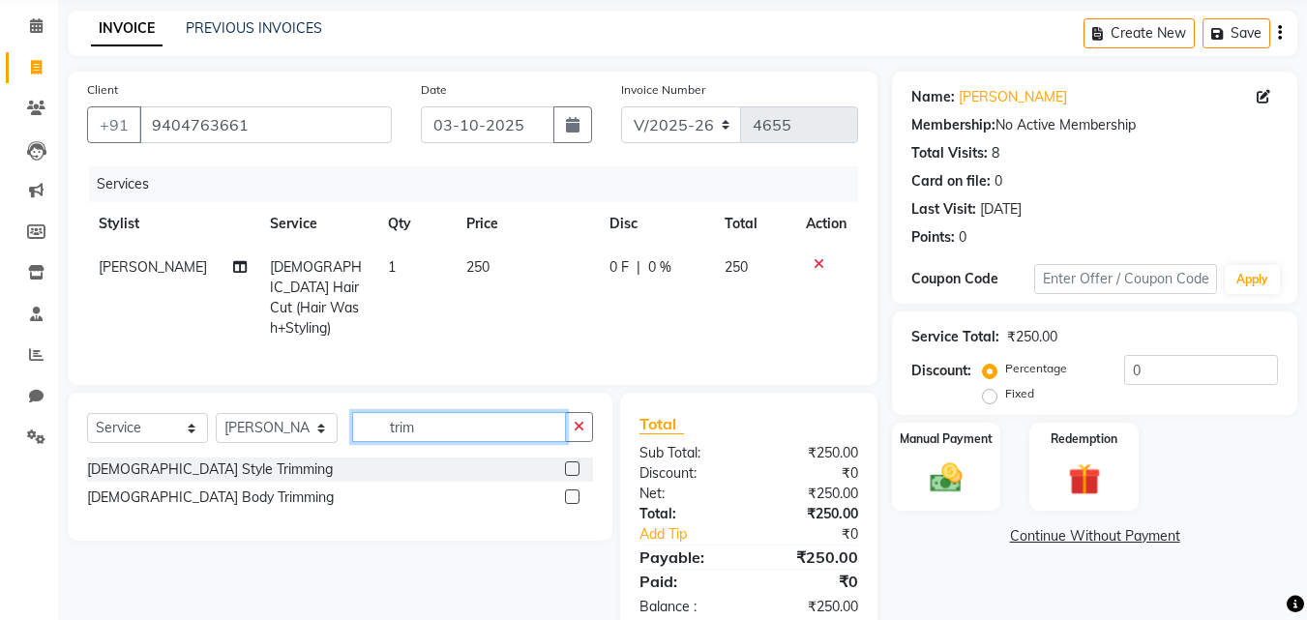
type input "trim"
click at [574, 462] on label at bounding box center [572, 469] width 15 height 15
click at [574, 463] on input "checkbox" at bounding box center [571, 469] width 13 height 13
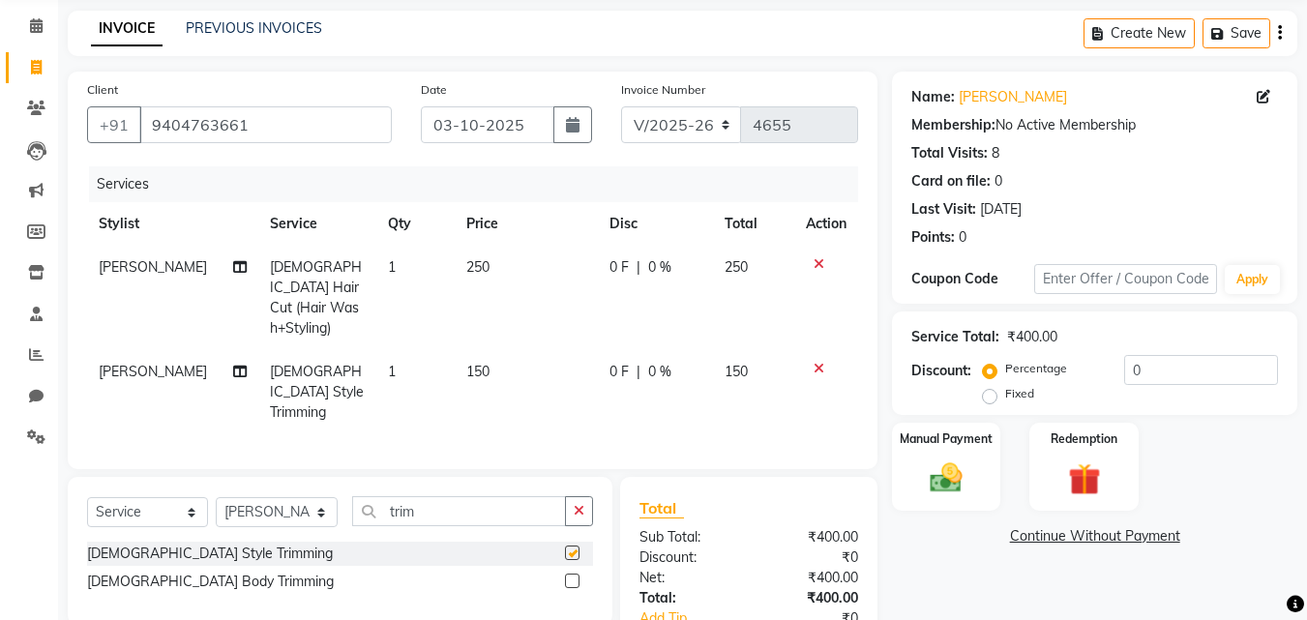
checkbox input "false"
click at [574, 496] on button "button" at bounding box center [579, 511] width 28 height 30
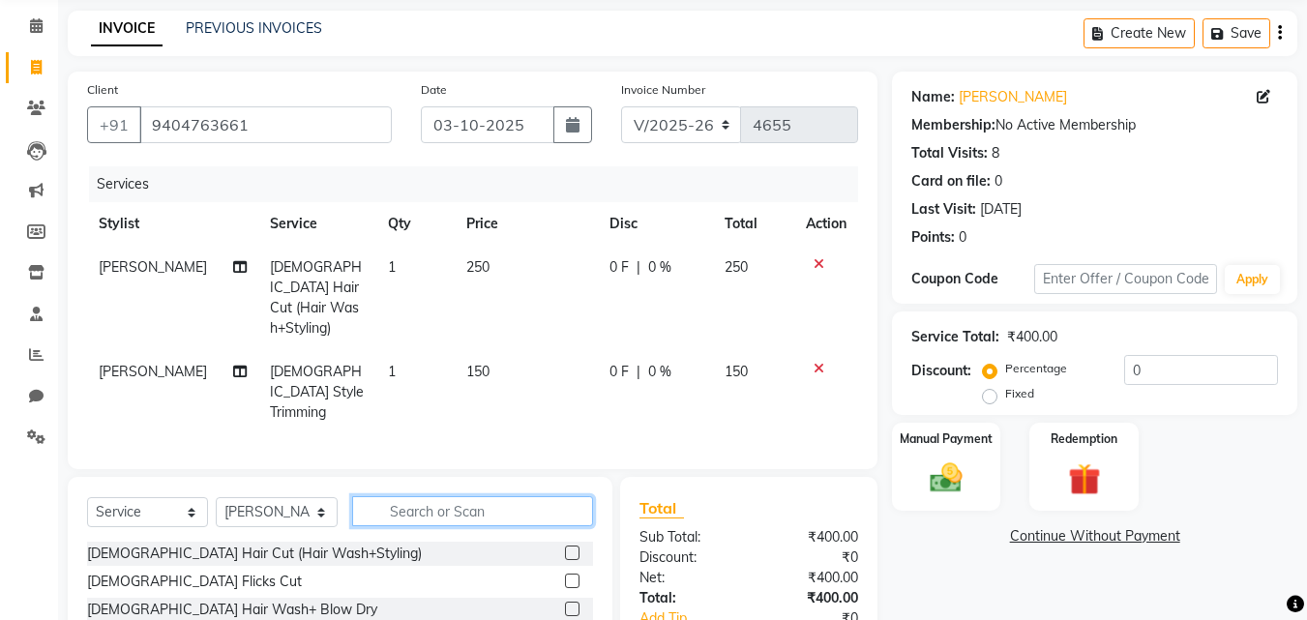
click at [522, 496] on input "text" at bounding box center [472, 511] width 241 height 30
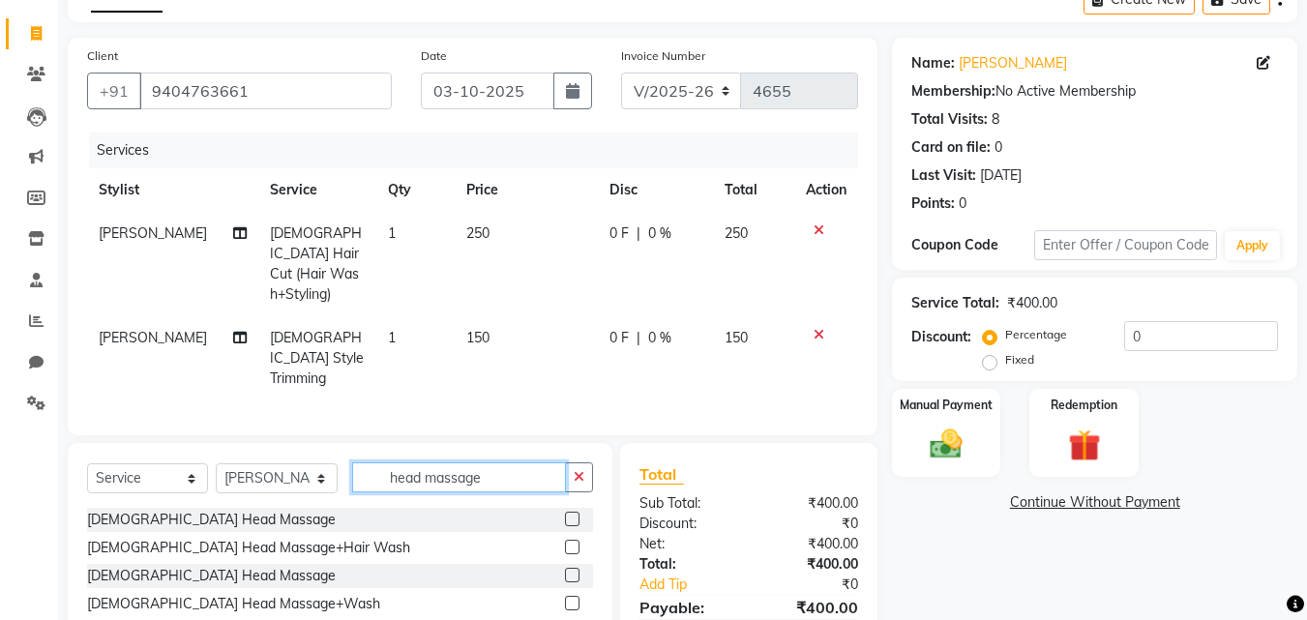
scroll to position [108, 0]
type input "head massage"
click at [572, 595] on label at bounding box center [572, 602] width 15 height 15
click at [572, 597] on input "checkbox" at bounding box center [571, 603] width 13 height 13
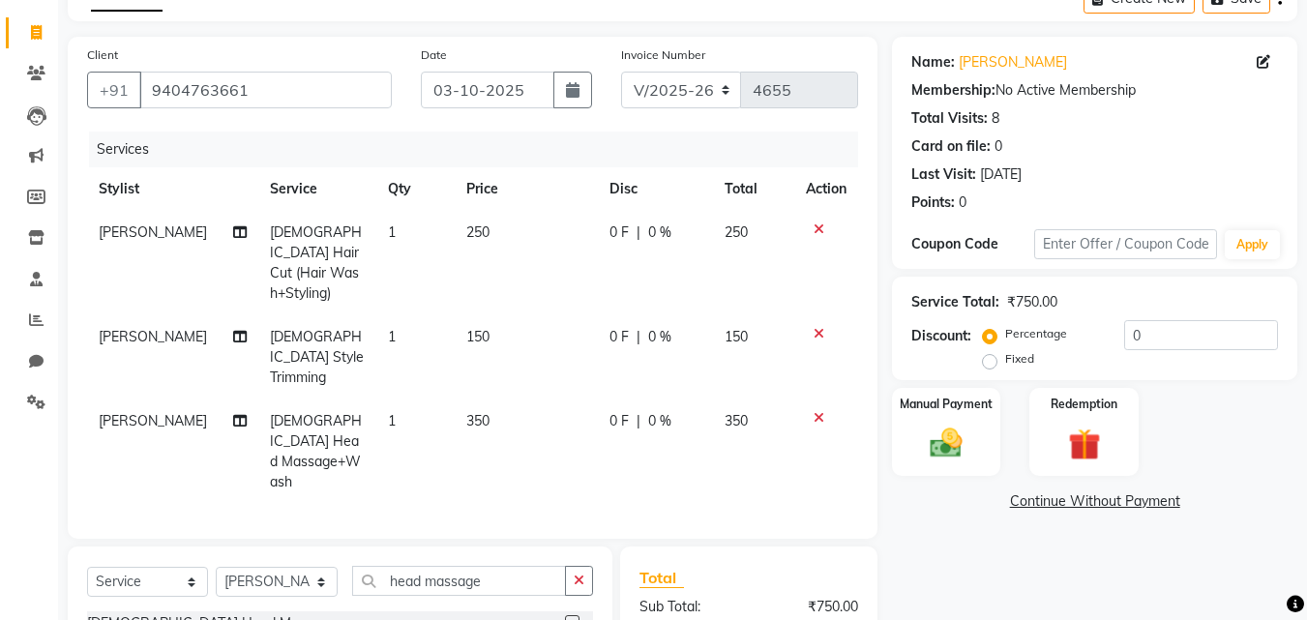
checkbox input "false"
click at [944, 456] on img at bounding box center [946, 443] width 54 height 39
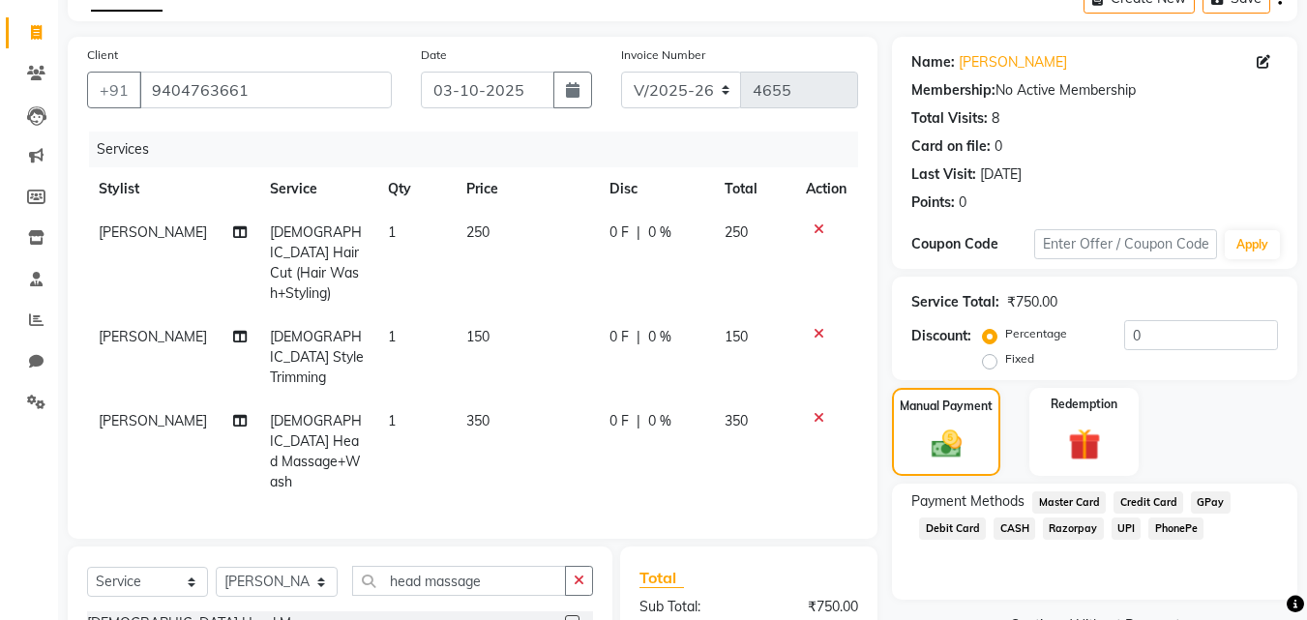
click at [1160, 522] on span "PhonePe" at bounding box center [1175, 529] width 55 height 22
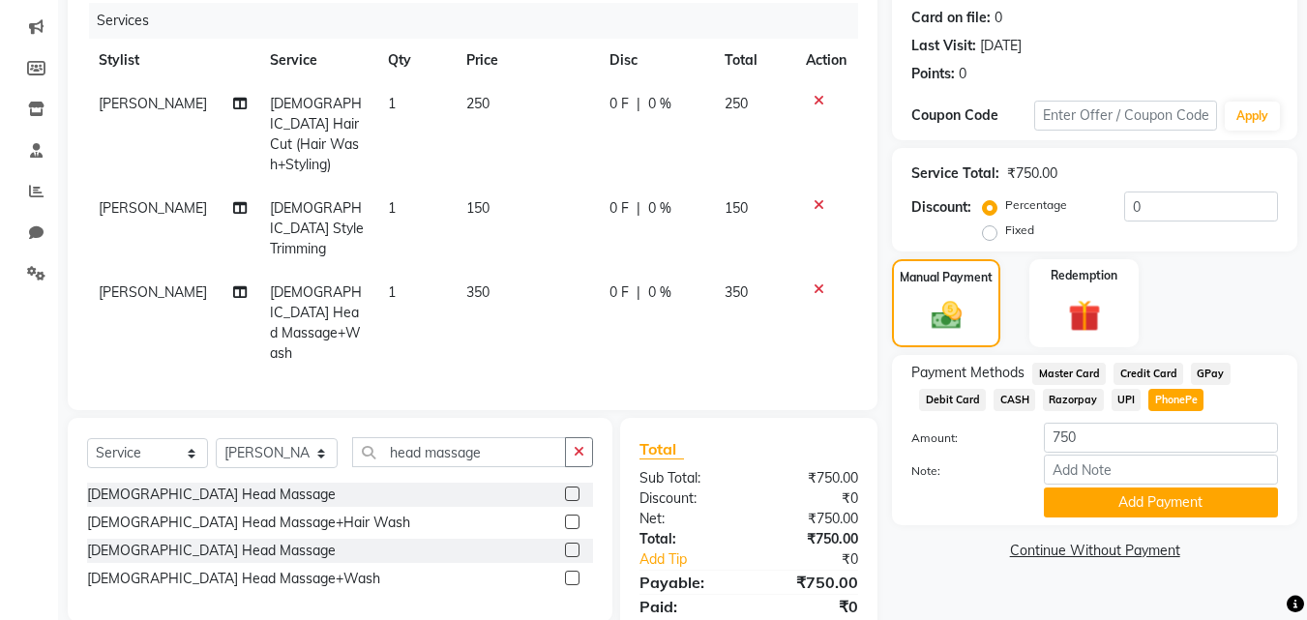
scroll to position [241, 0]
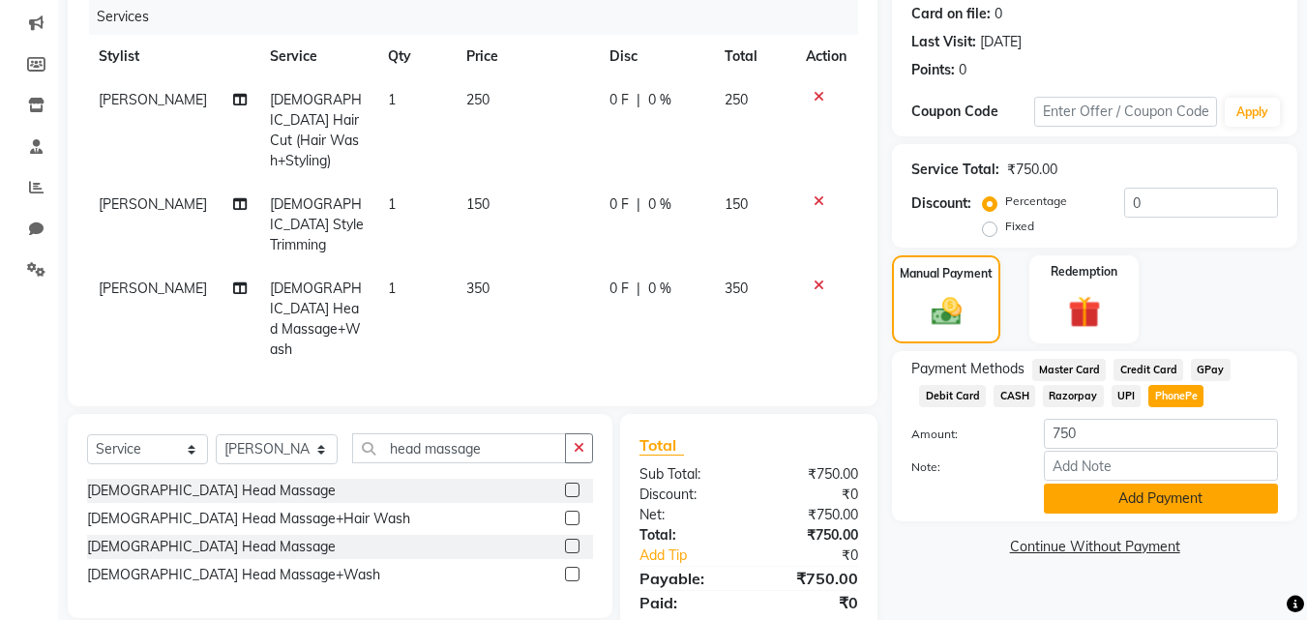
click at [1156, 492] on button "Add Payment" at bounding box center [1161, 499] width 234 height 30
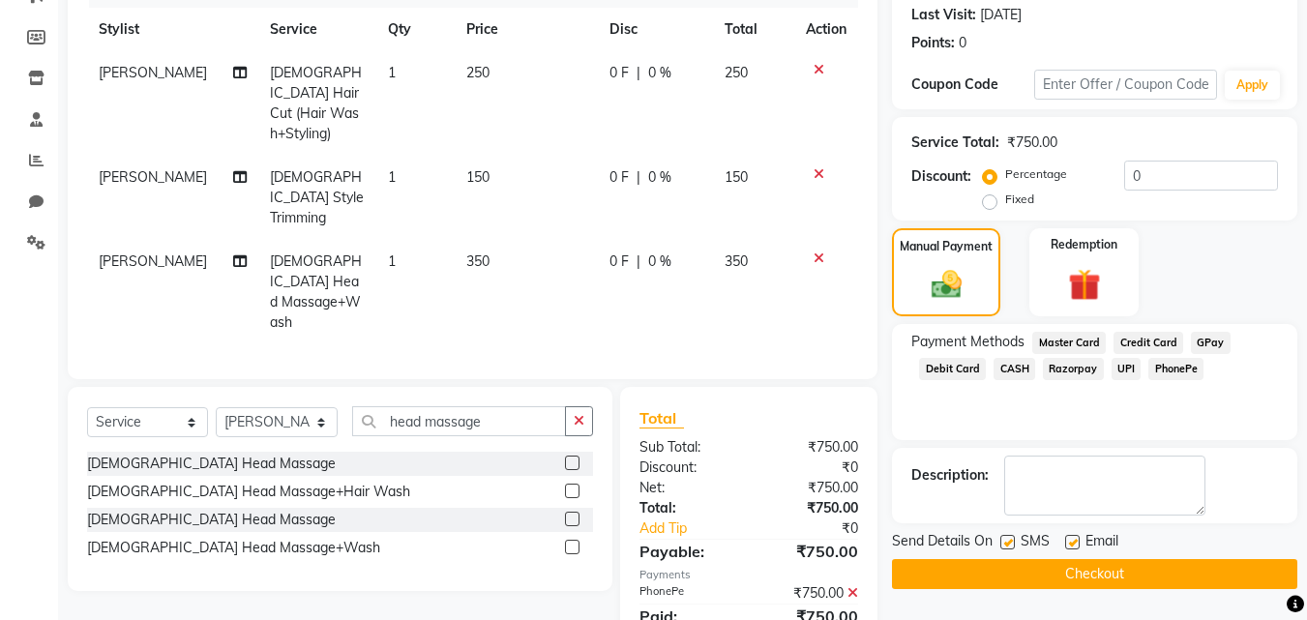
scroll to position [282, 0]
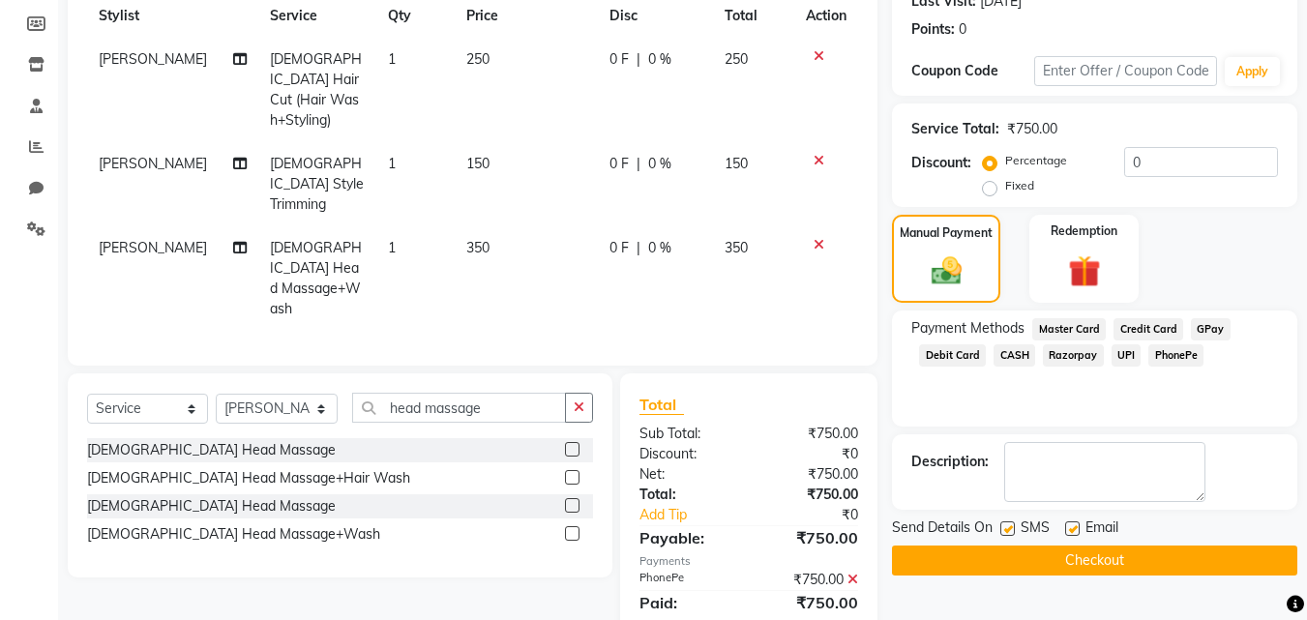
click at [1119, 552] on button "Checkout" at bounding box center [1094, 561] width 405 height 30
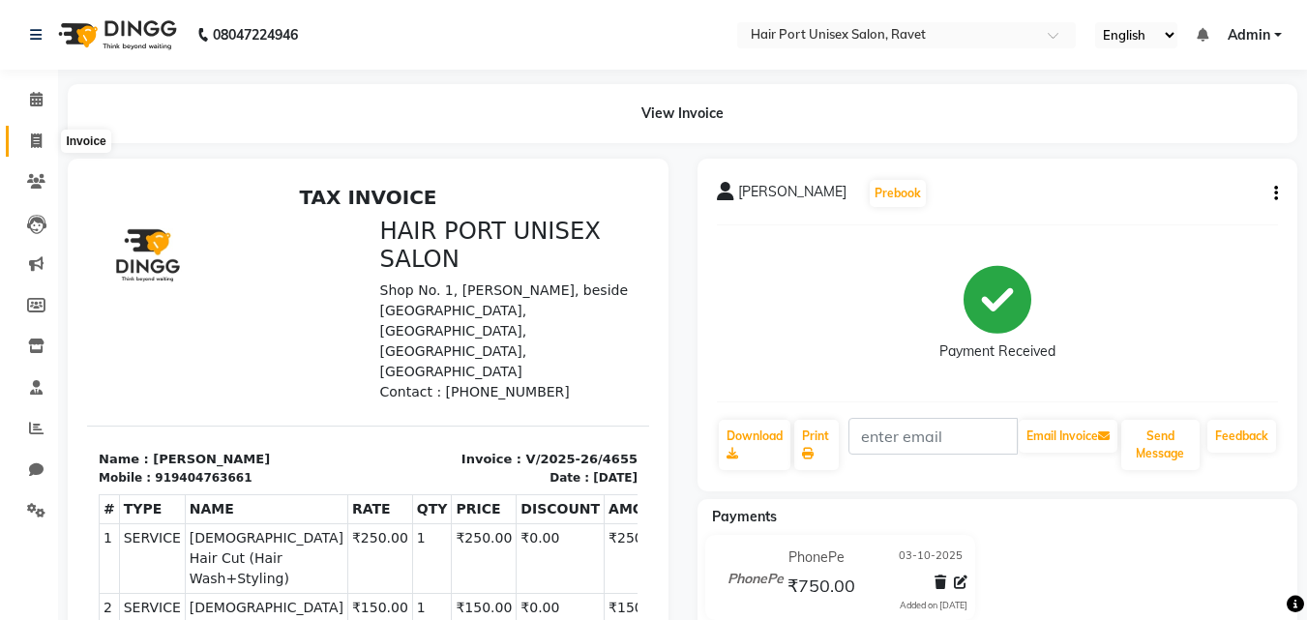
click at [26, 148] on span at bounding box center [36, 142] width 34 height 22
select select "service"
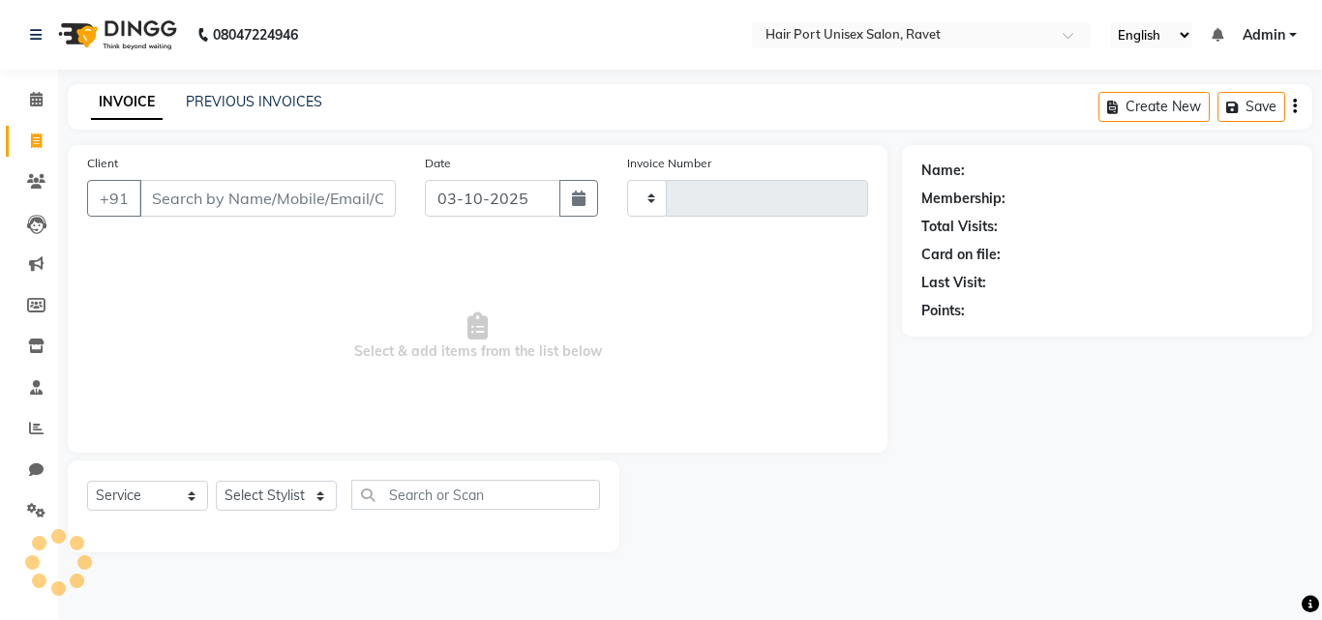
type input "4656"
select select "7015"
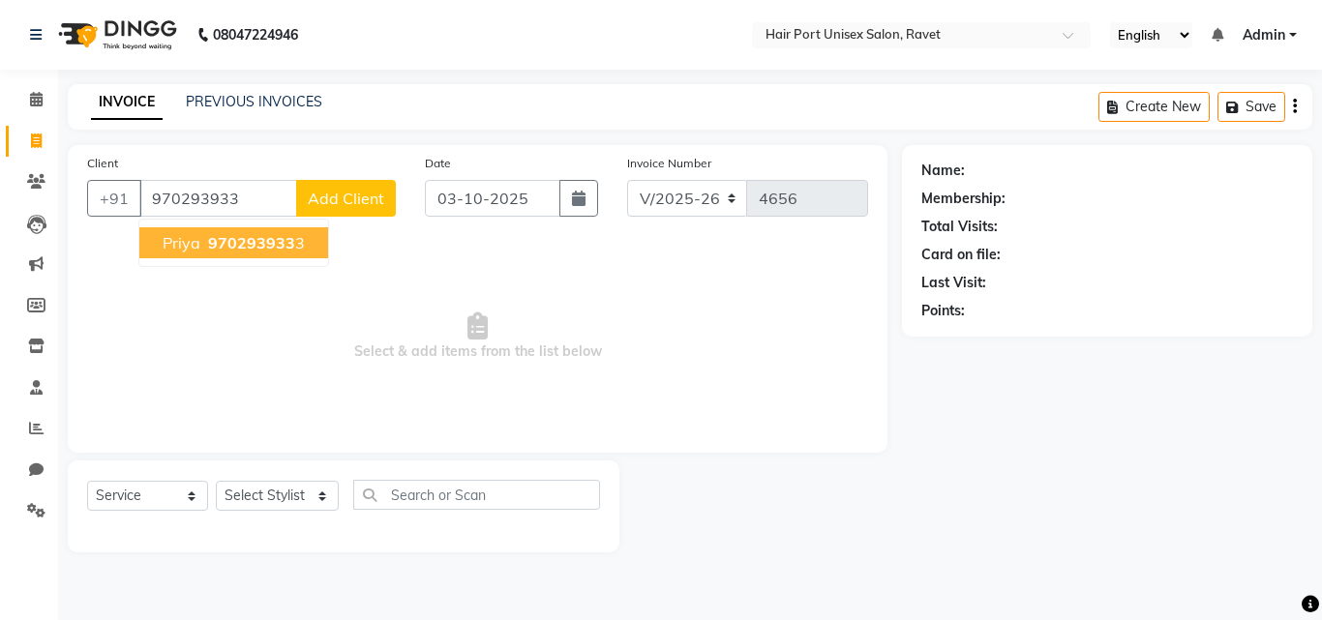
click at [258, 245] on span "970293933" at bounding box center [251, 242] width 87 height 19
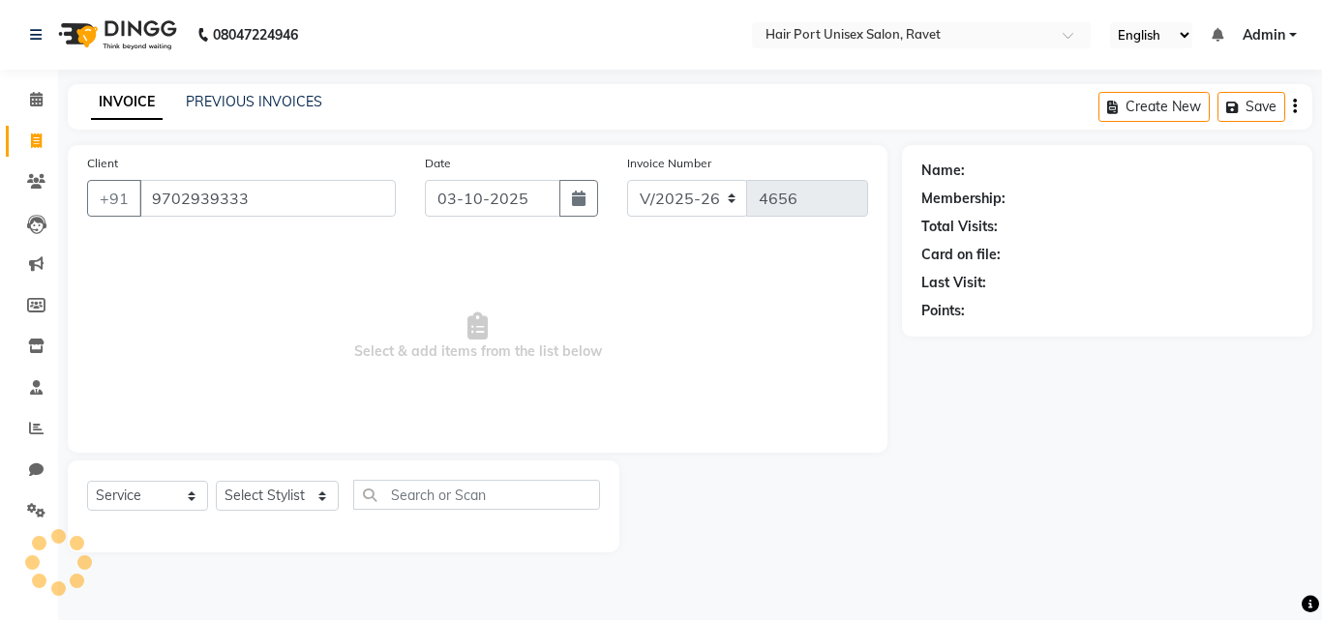
type input "9702939333"
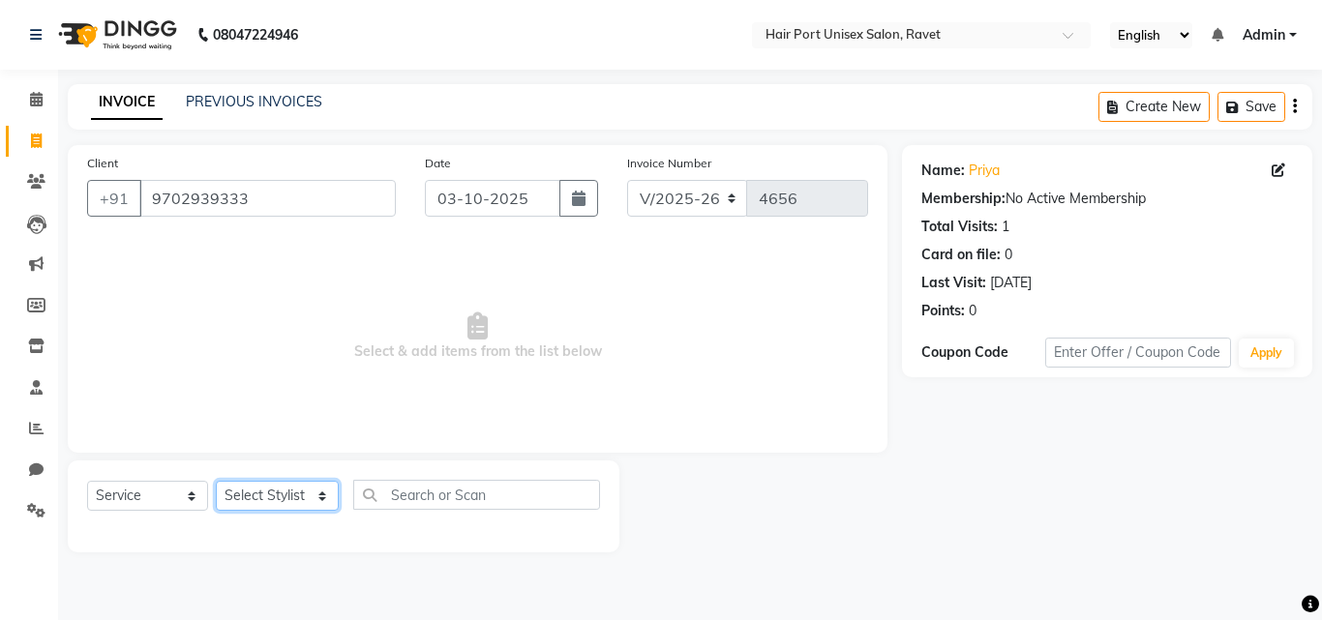
click at [308, 505] on select "Select Stylist [PERSON_NAME] [PERSON_NAME] [PERSON_NAME] [PERSON_NAME] [PERSON_…" at bounding box center [277, 496] width 123 height 30
select select "58690"
click at [216, 481] on select "Select Stylist [PERSON_NAME] [PERSON_NAME] [PERSON_NAME] [PERSON_NAME] [PERSON_…" at bounding box center [277, 496] width 123 height 30
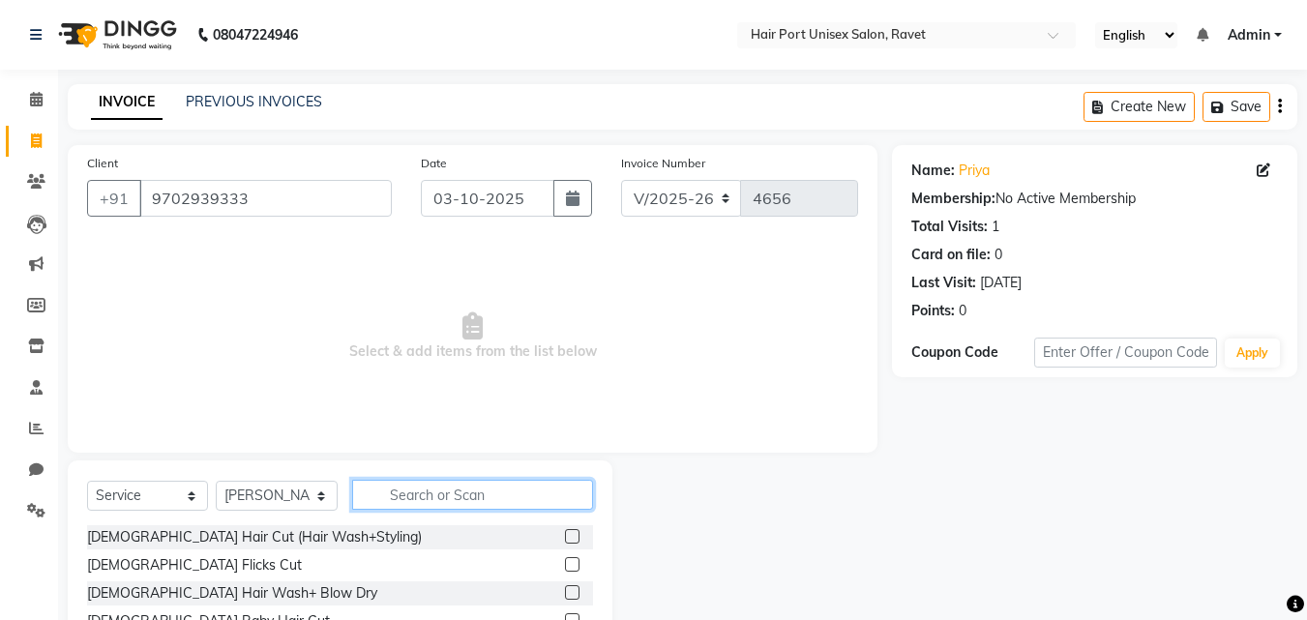
click at [427, 503] on input "text" at bounding box center [472, 495] width 241 height 30
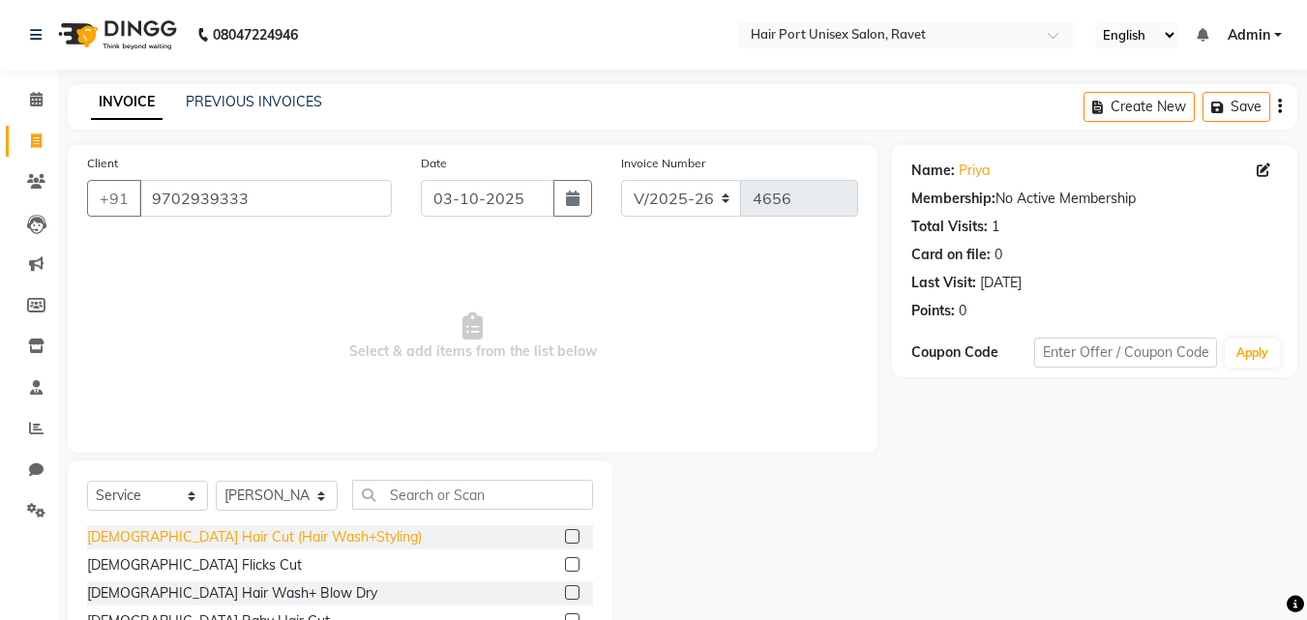
click at [313, 543] on div "[DEMOGRAPHIC_DATA] Hair Cut (Hair Wash+Styling)" at bounding box center [254, 537] width 335 height 20
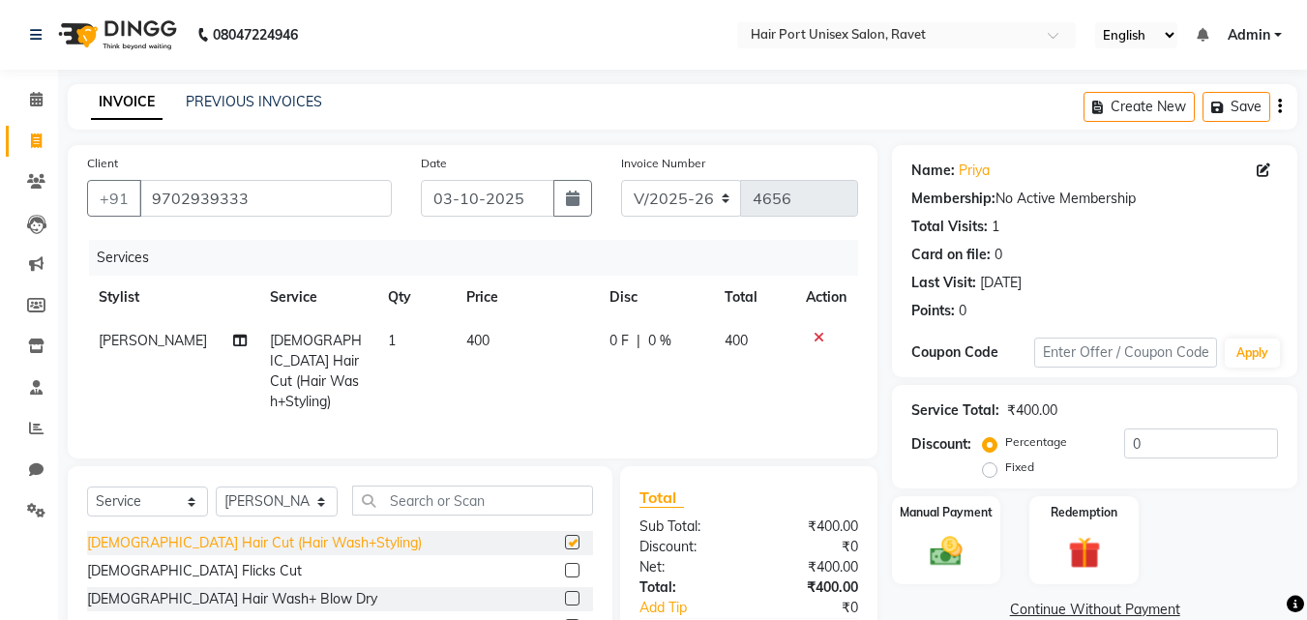
checkbox input "false"
click at [930, 521] on label "Manual Payment" at bounding box center [946, 511] width 97 height 18
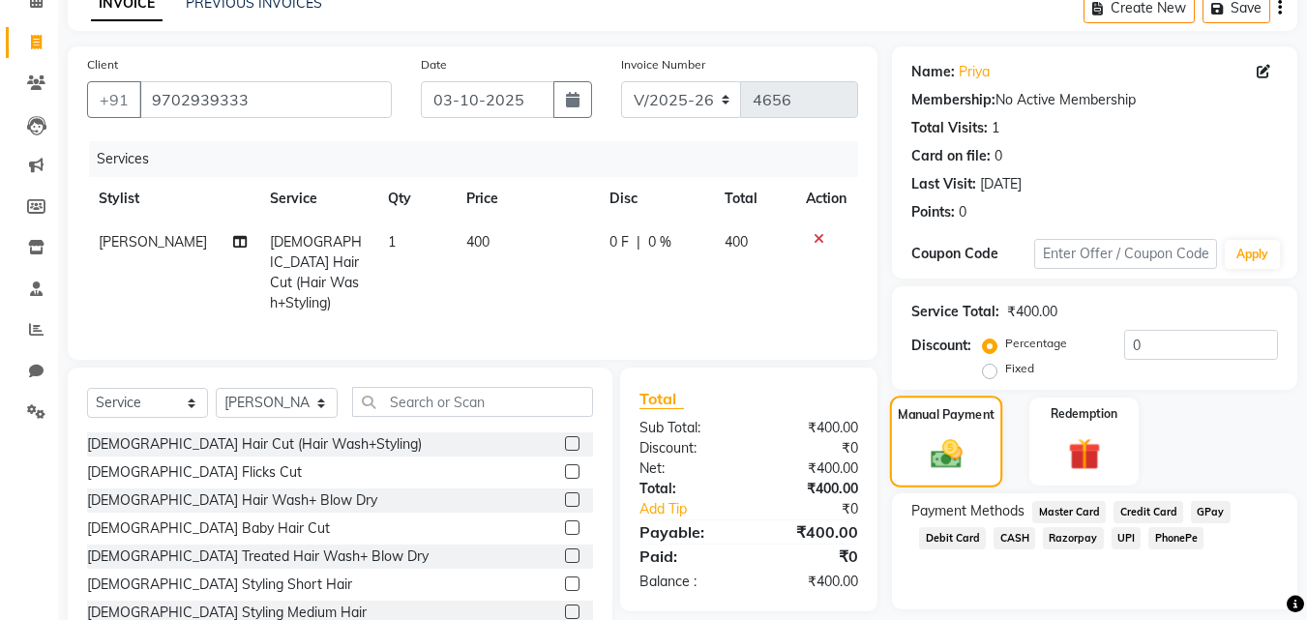
scroll to position [155, 0]
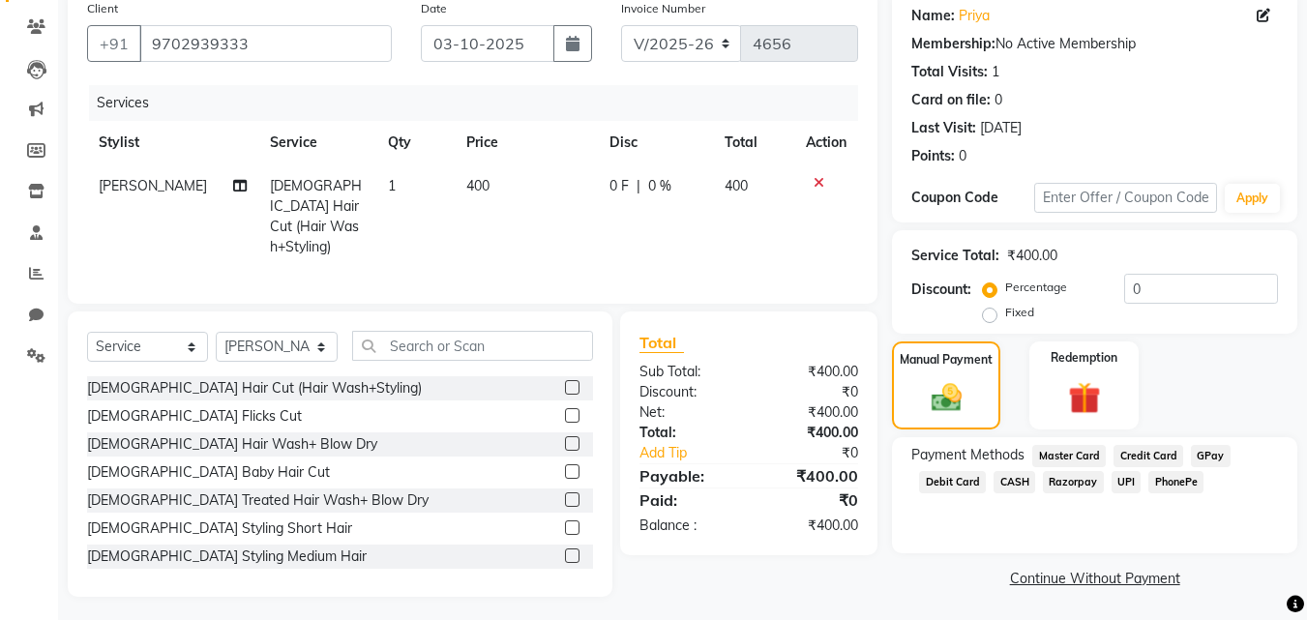
click at [1178, 478] on span "PhonePe" at bounding box center [1175, 482] width 55 height 22
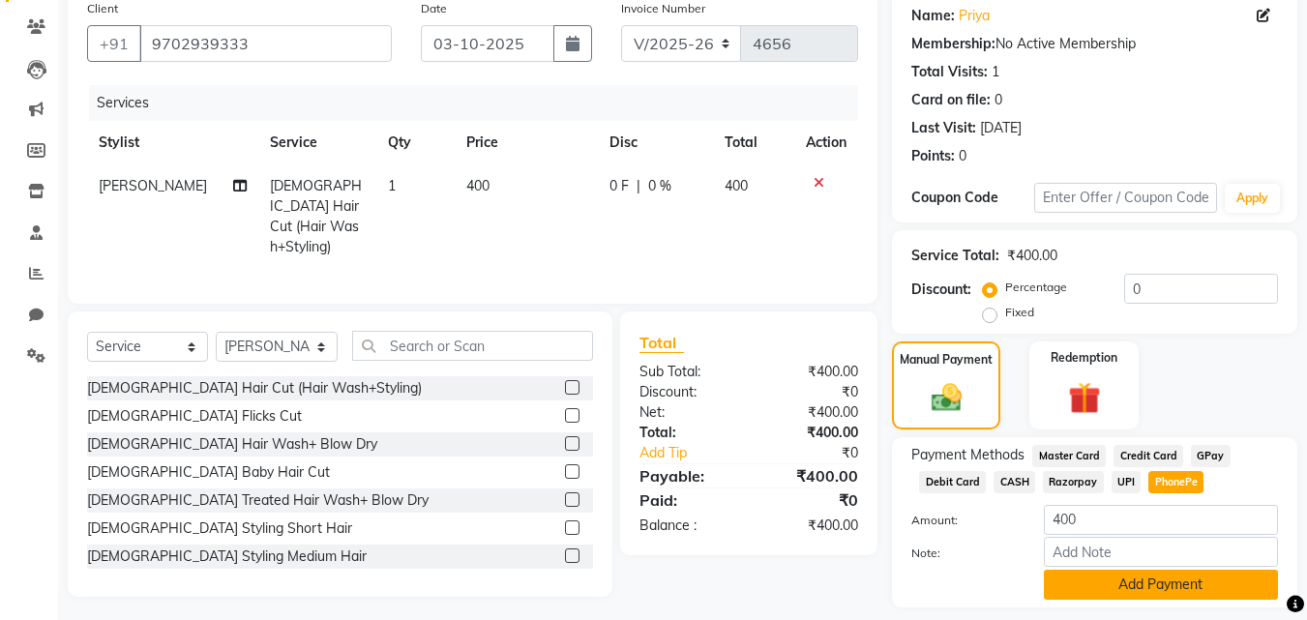
click at [1160, 583] on button "Add Payment" at bounding box center [1161, 585] width 234 height 30
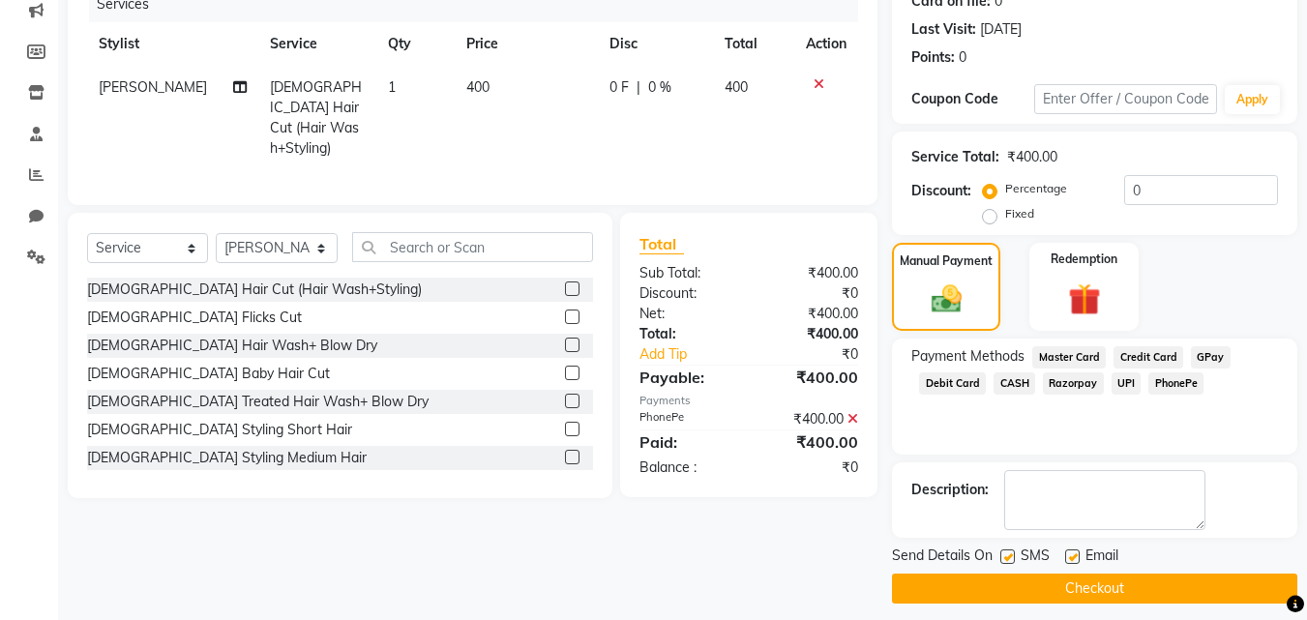
scroll to position [266, 0]
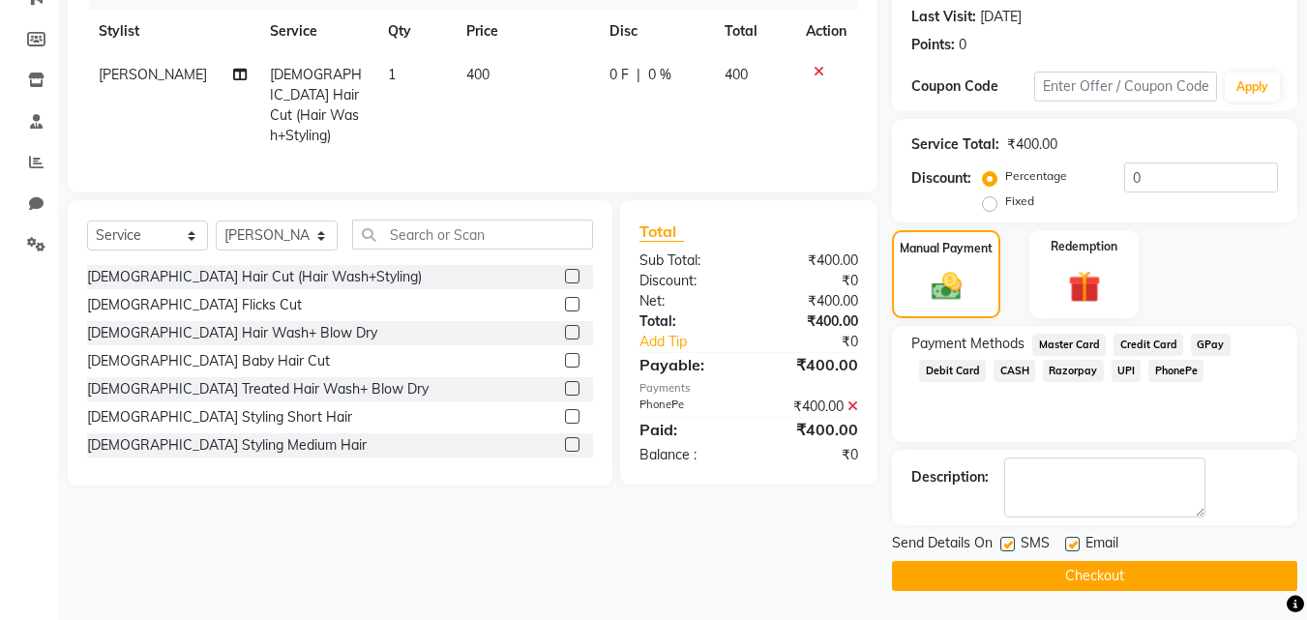
click at [1160, 580] on button "Checkout" at bounding box center [1094, 576] width 405 height 30
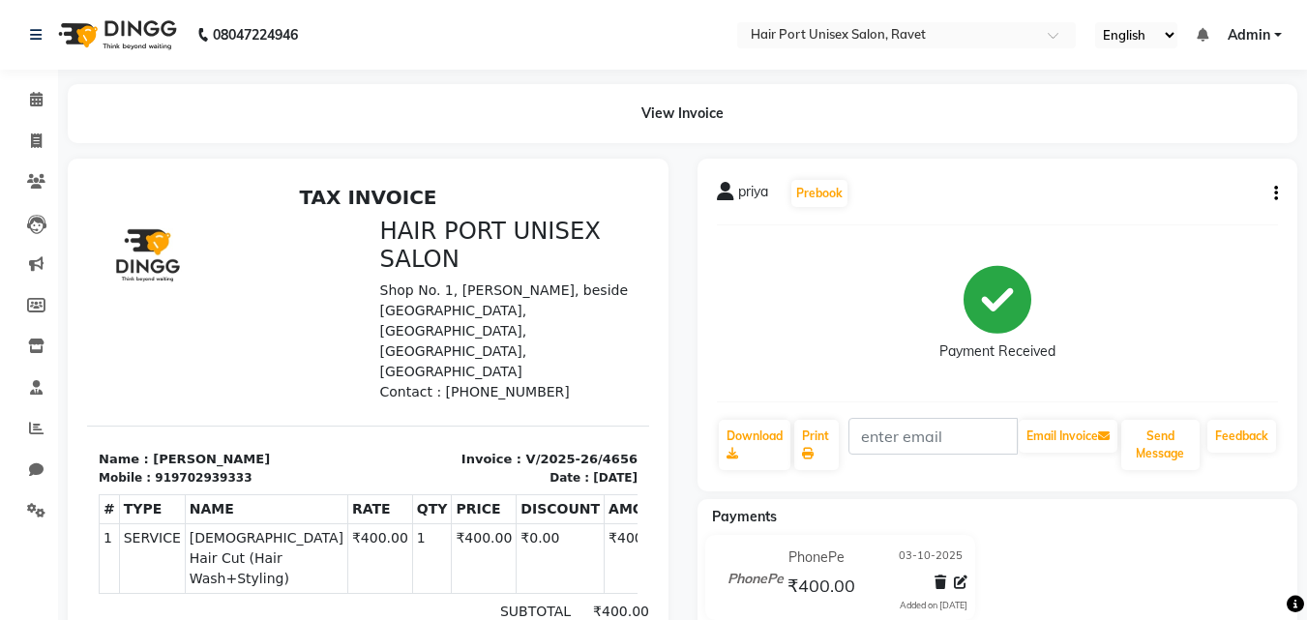
click at [1026, 608] on div "PhonePe [DATE] ₹400.00 Added on [DATE]" at bounding box center [998, 581] width 630 height 93
click at [41, 142] on icon at bounding box center [36, 141] width 11 height 15
select select "service"
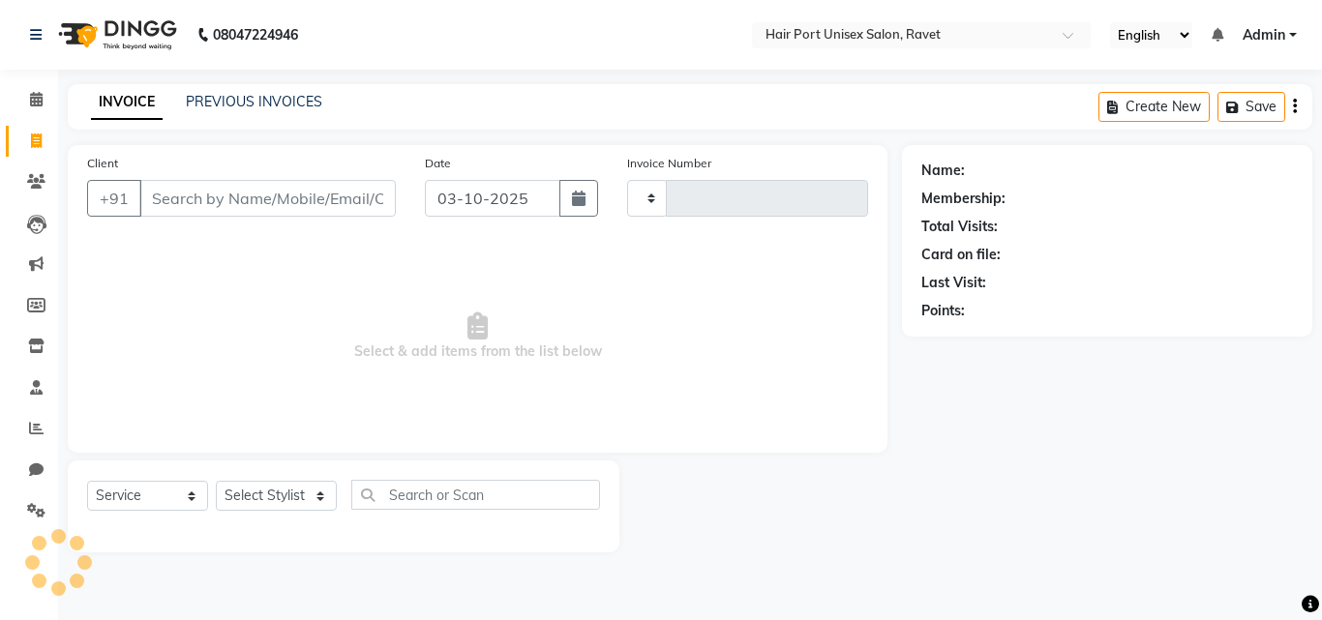
type input "4657"
select select "7015"
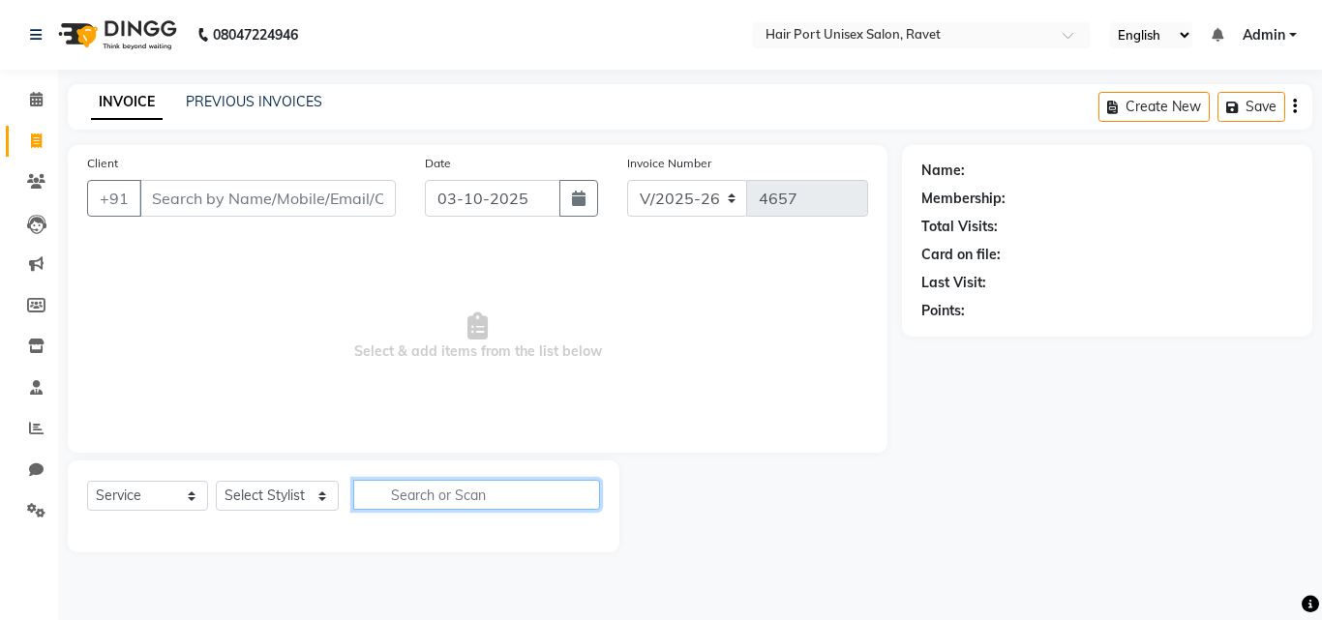
click at [387, 497] on input "text" at bounding box center [476, 495] width 247 height 30
type input "hairc"
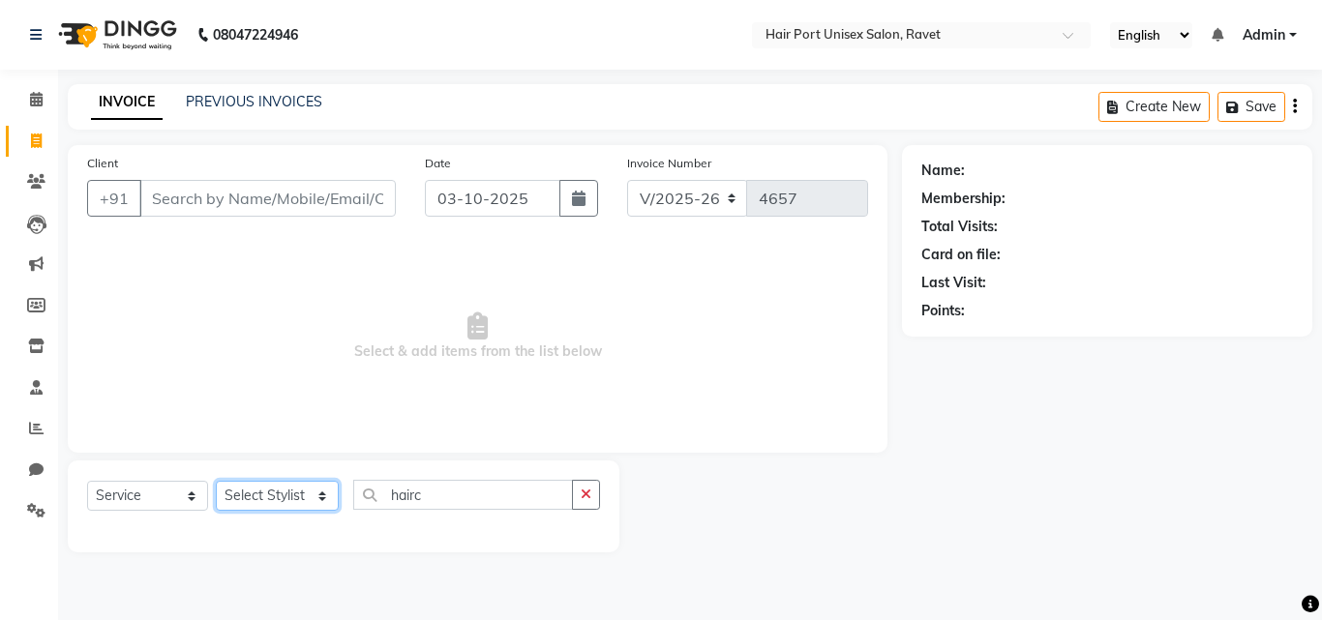
click at [295, 490] on select "Select Stylist [PERSON_NAME] [PERSON_NAME] [PERSON_NAME] [PERSON_NAME] [PERSON_…" at bounding box center [277, 496] width 123 height 30
click at [610, 306] on span "Select & add items from the list below" at bounding box center [477, 337] width 781 height 194
click at [292, 500] on select "Select Stylist [PERSON_NAME] [PERSON_NAME] [PERSON_NAME] [PERSON_NAME] [PERSON_…" at bounding box center [277, 496] width 123 height 30
select select "58690"
click at [216, 481] on select "Select Stylist [PERSON_NAME] [PERSON_NAME] [PERSON_NAME] [PERSON_NAME] [PERSON_…" at bounding box center [277, 496] width 123 height 30
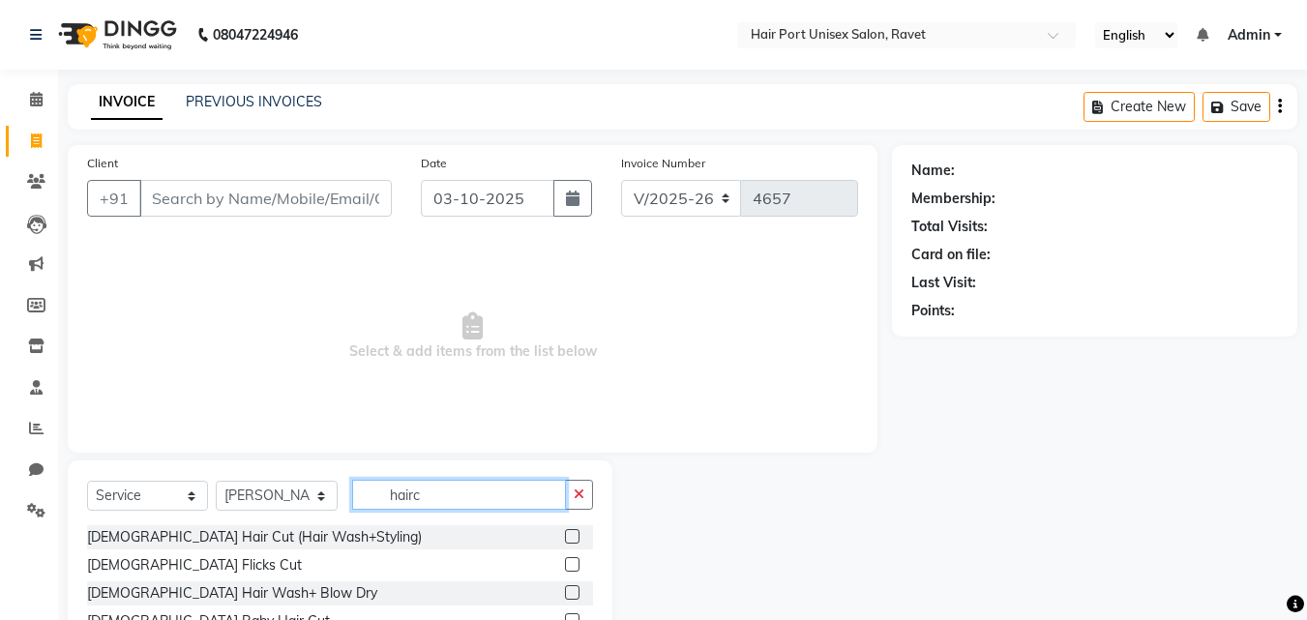
click at [438, 498] on input "hairc" at bounding box center [459, 495] width 214 height 30
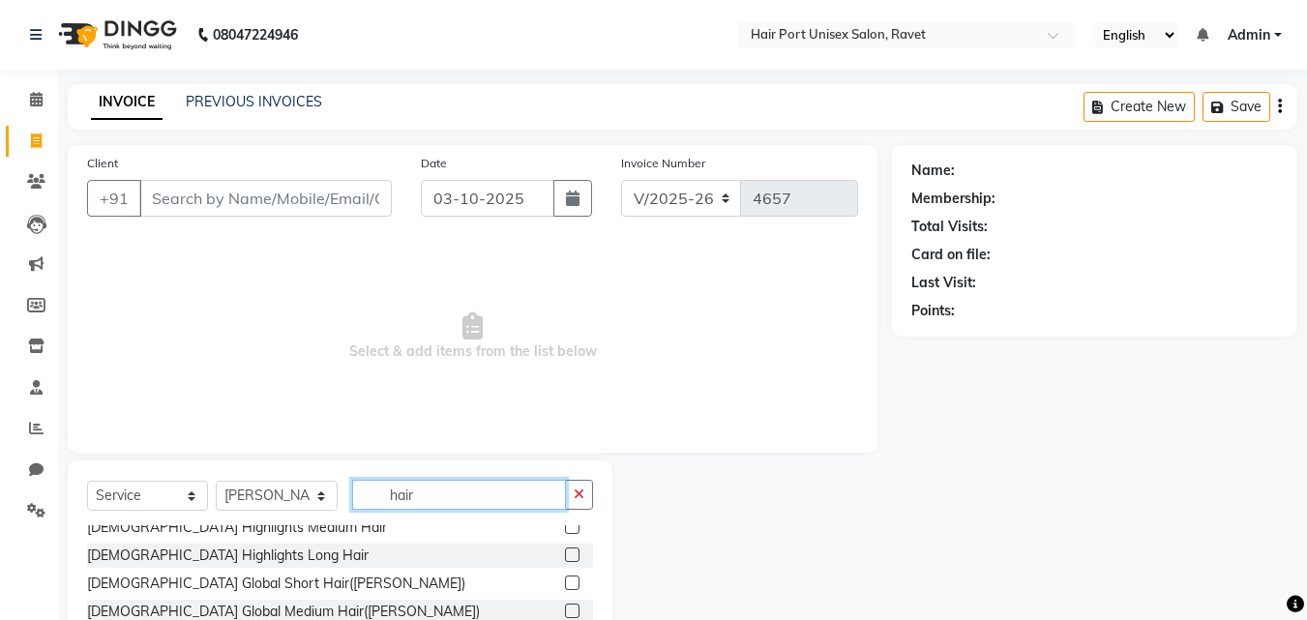
scroll to position [961, 0]
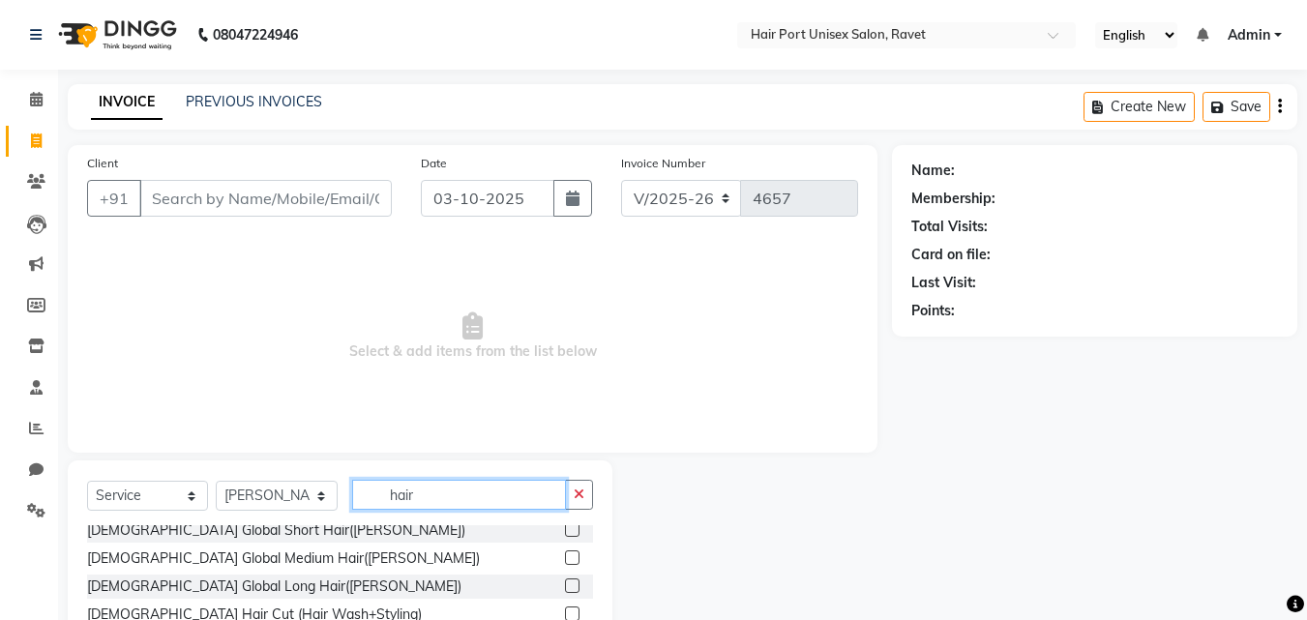
type input "hair"
click at [565, 609] on label at bounding box center [572, 614] width 15 height 15
click at [565, 609] on input "checkbox" at bounding box center [571, 615] width 13 height 13
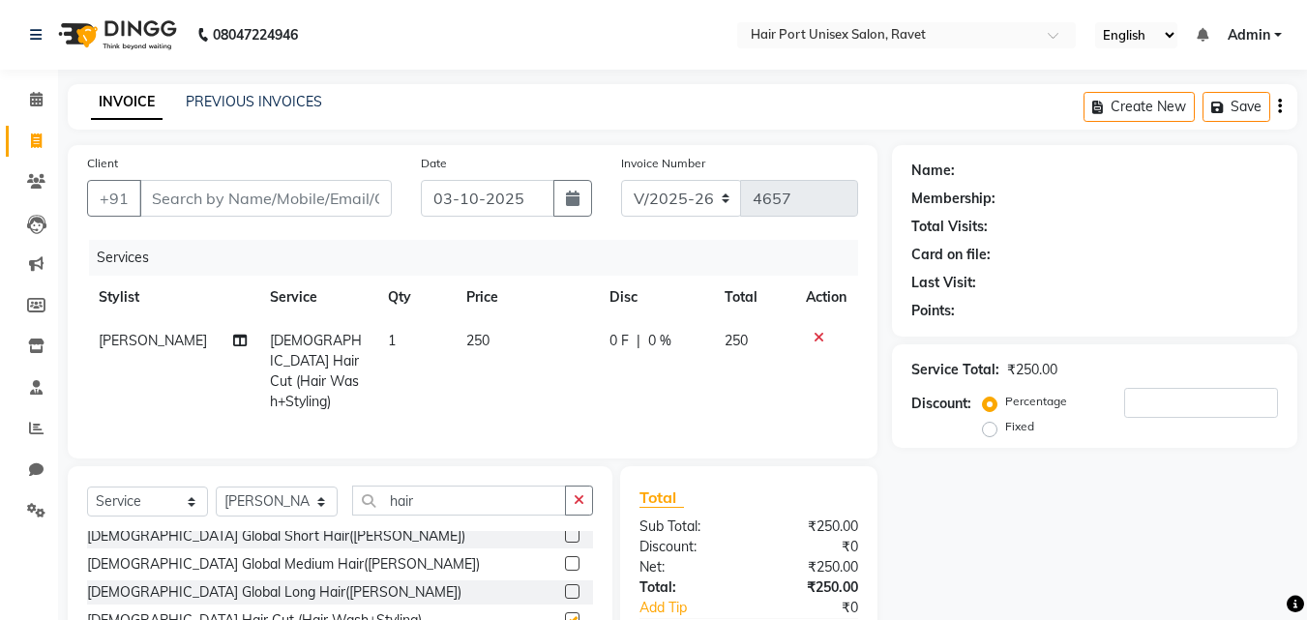
checkbox input "false"
click at [713, 400] on td "250" at bounding box center [754, 371] width 82 height 104
select select "58690"
